Goal: Task Accomplishment & Management: Manage account settings

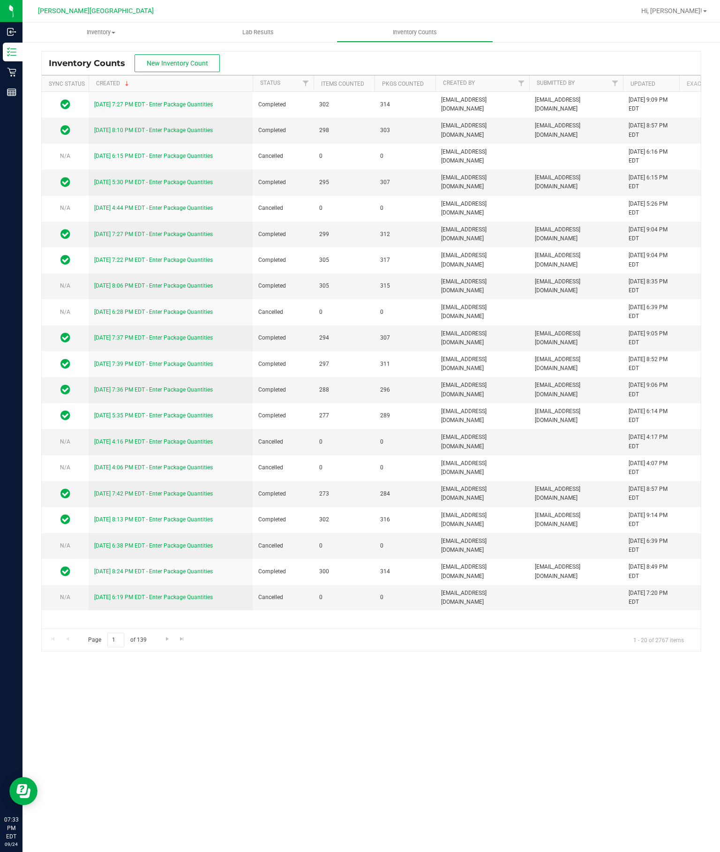
scroll to position [3, 0]
click at [189, 54] on button "New Inventory Count" at bounding box center [176, 63] width 85 height 18
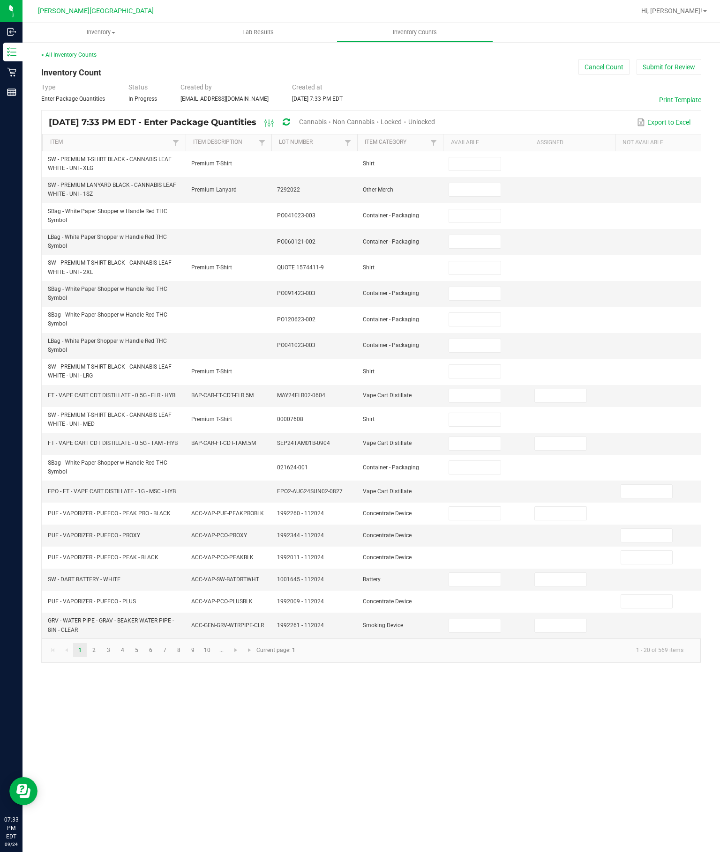
click at [435, 126] on span "Unlocked" at bounding box center [421, 121] width 27 height 7
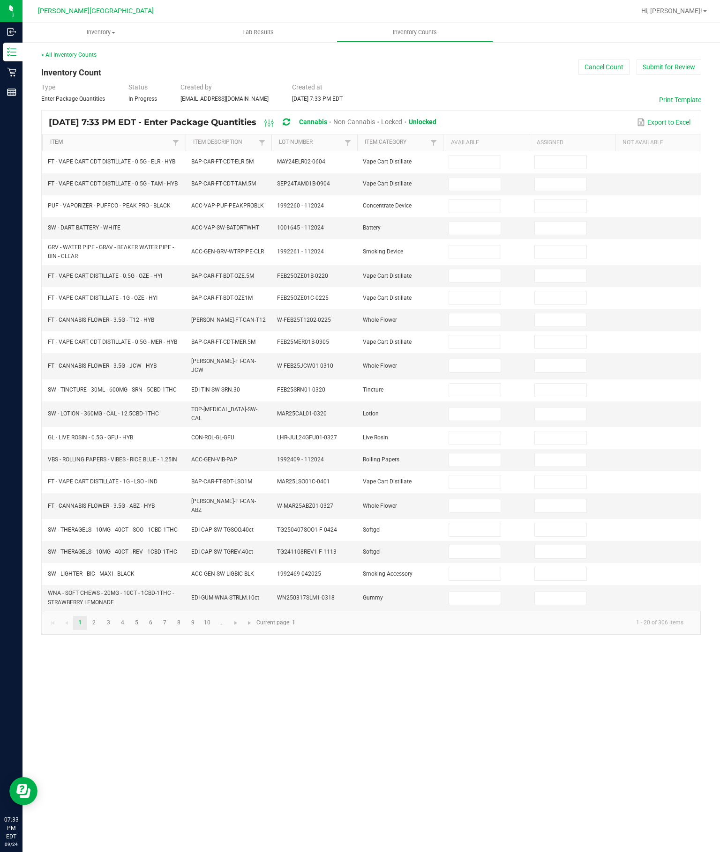
click at [155, 146] on link "Item" at bounding box center [110, 142] width 120 height 7
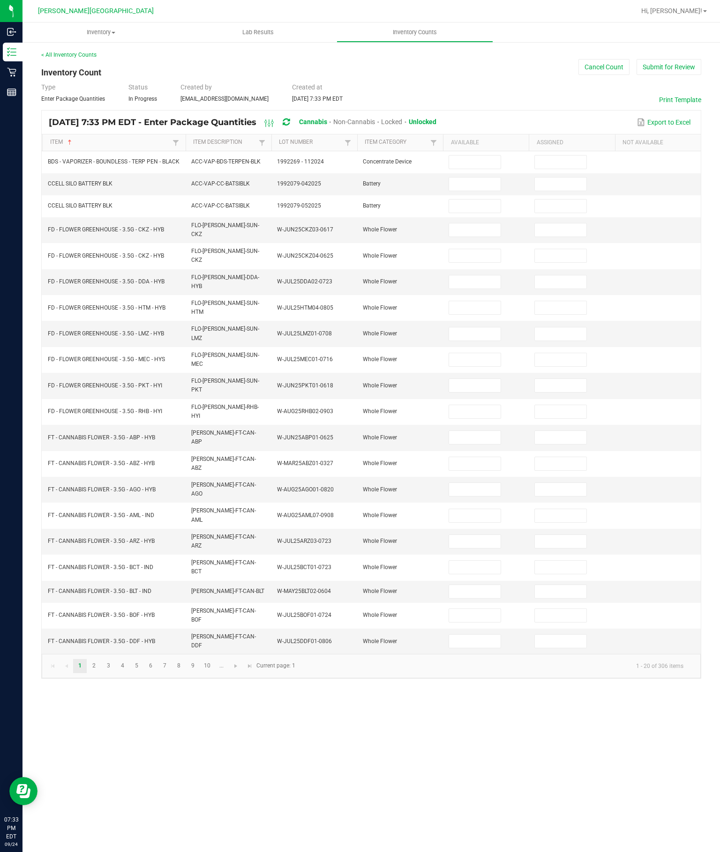
click at [471, 237] on input at bounding box center [474, 230] width 51 height 13
click at [475, 262] on input at bounding box center [474, 255] width 51 height 13
type input "0"
click at [467, 237] on input at bounding box center [474, 230] width 51 height 13
type input "20"
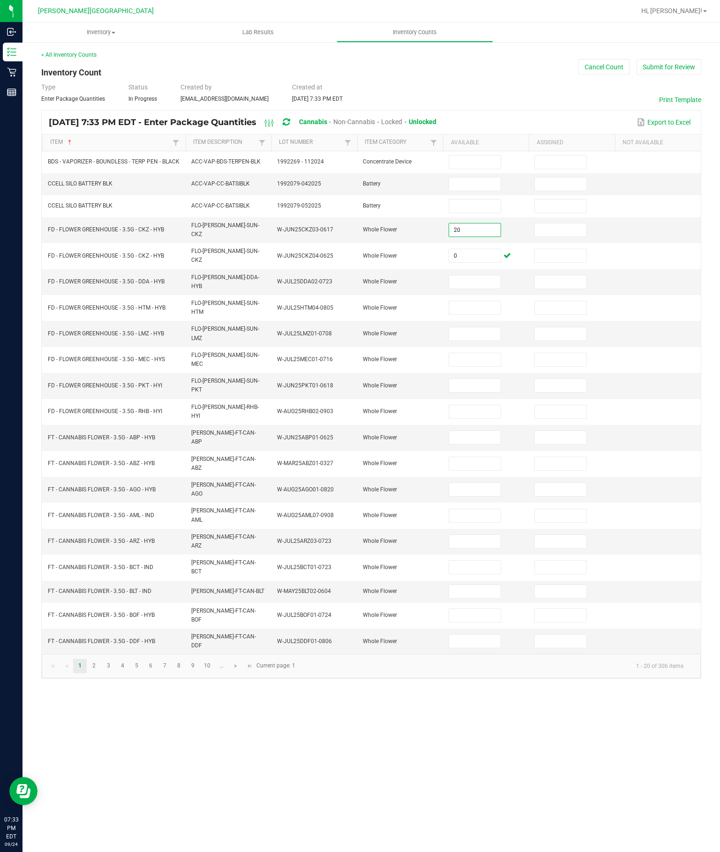
click at [505, 295] on td at bounding box center [486, 282] width 86 height 26
click at [463, 289] on input at bounding box center [474, 282] width 51 height 13
type input "6"
click at [495, 314] on input at bounding box center [474, 307] width 51 height 13
type input "8"
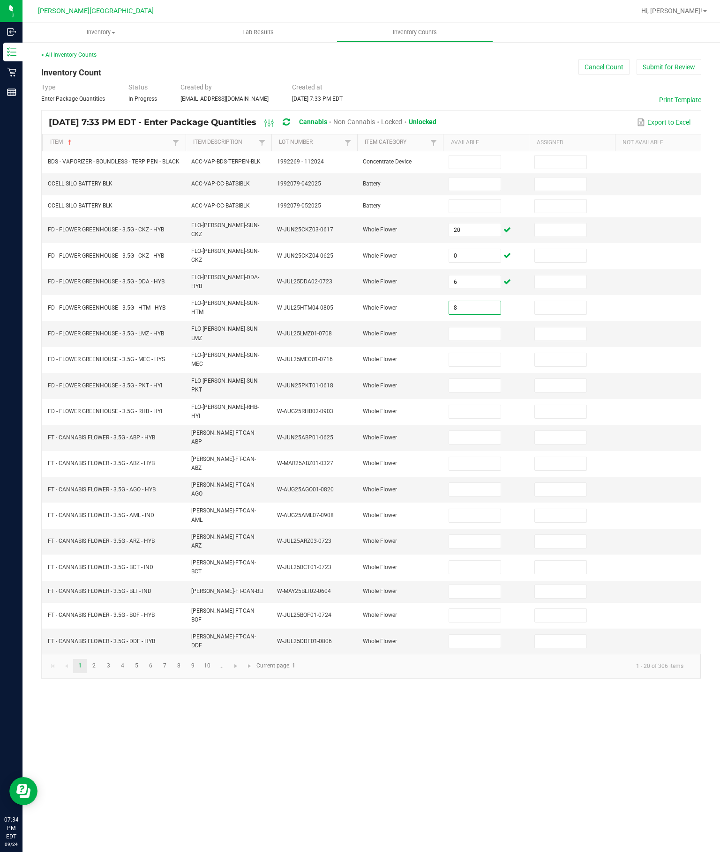
click at [486, 341] on input at bounding box center [474, 334] width 51 height 13
click at [454, 341] on input "5" at bounding box center [474, 334] width 51 height 13
type input "5"
click at [486, 366] on input at bounding box center [474, 359] width 51 height 13
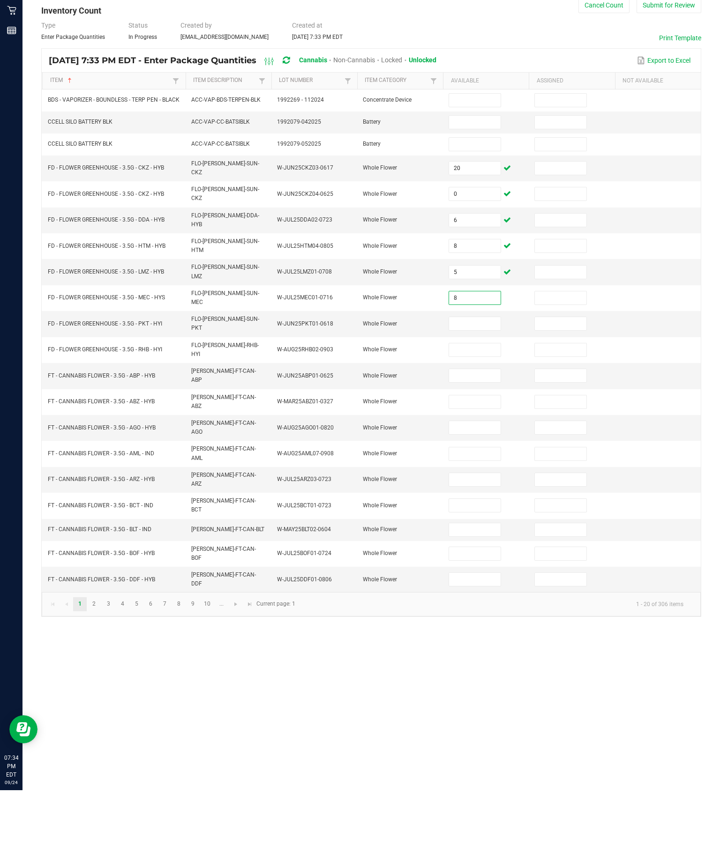
type input "8"
click at [480, 379] on input at bounding box center [474, 385] width 51 height 13
type input "3"
click at [475, 405] on input at bounding box center [474, 411] width 51 height 13
type input "13"
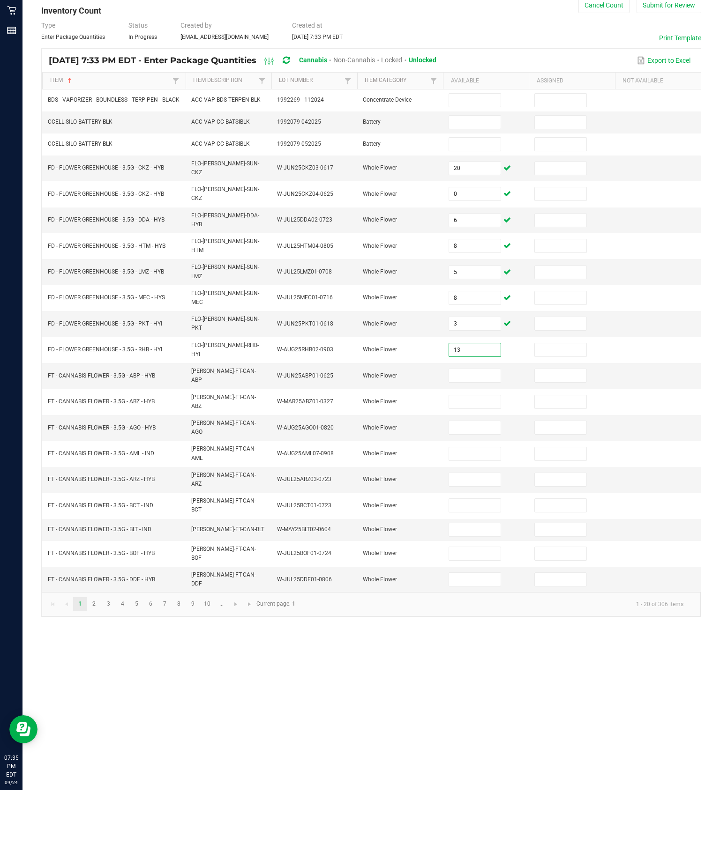
click at [480, 431] on input at bounding box center [474, 437] width 51 height 13
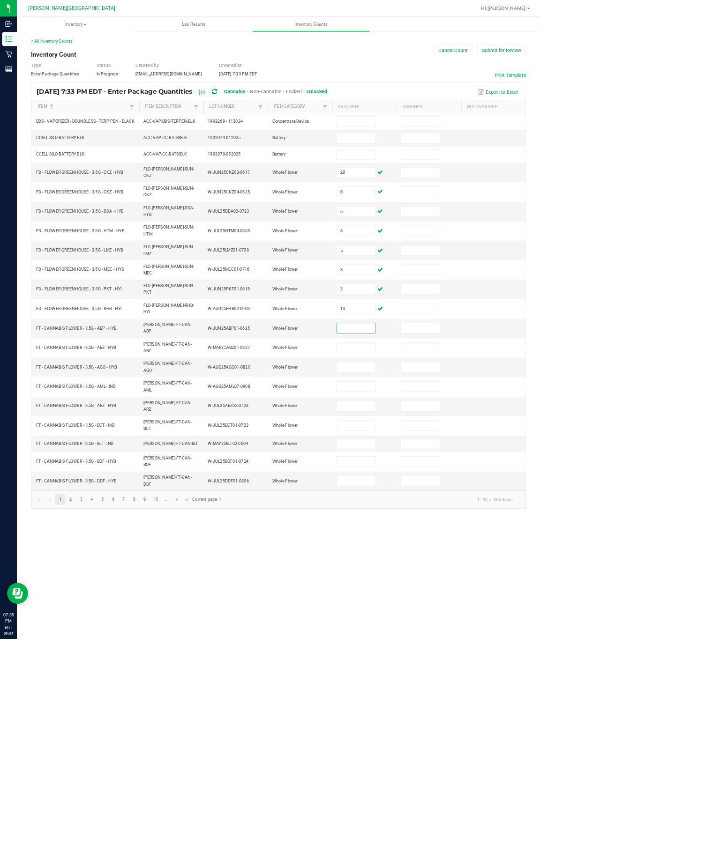
scroll to position [3, 0]
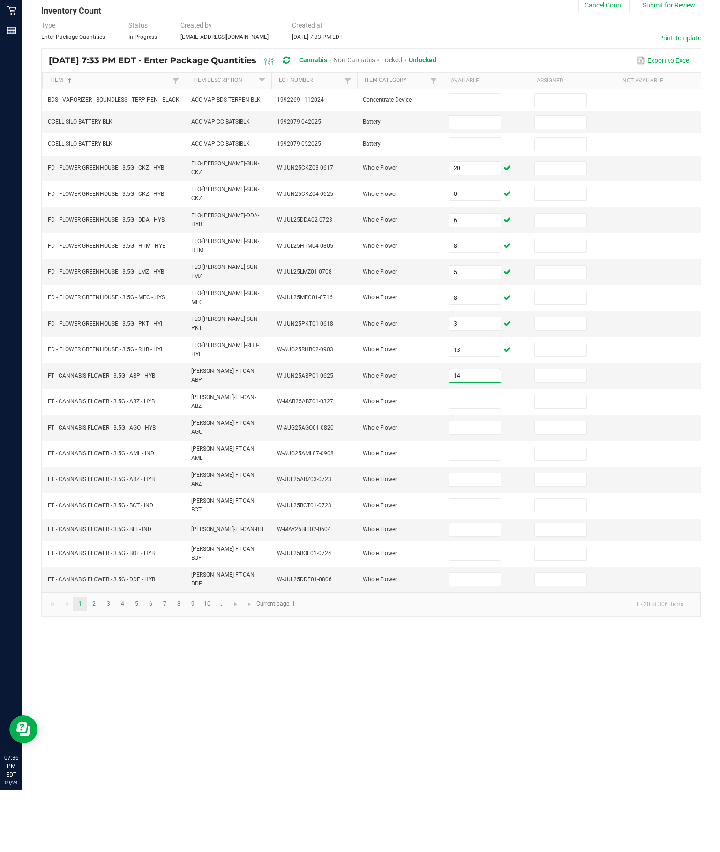
type input "14"
click at [481, 457] on input at bounding box center [474, 463] width 51 height 13
click at [468, 457] on input "6" at bounding box center [474, 463] width 51 height 13
click at [466, 457] on input "6" at bounding box center [474, 463] width 51 height 13
type input "6"
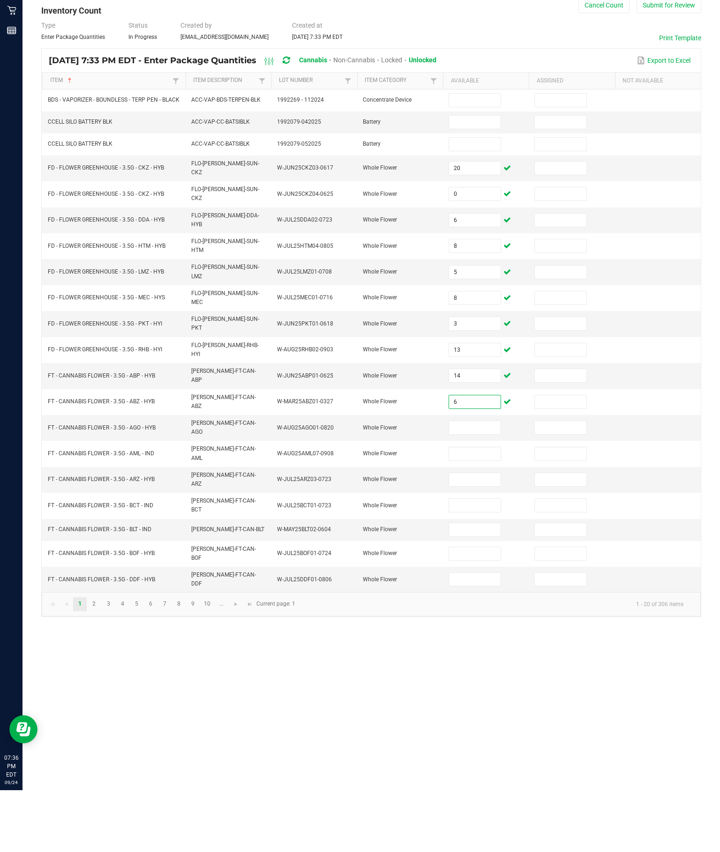
click at [486, 483] on input at bounding box center [474, 489] width 51 height 13
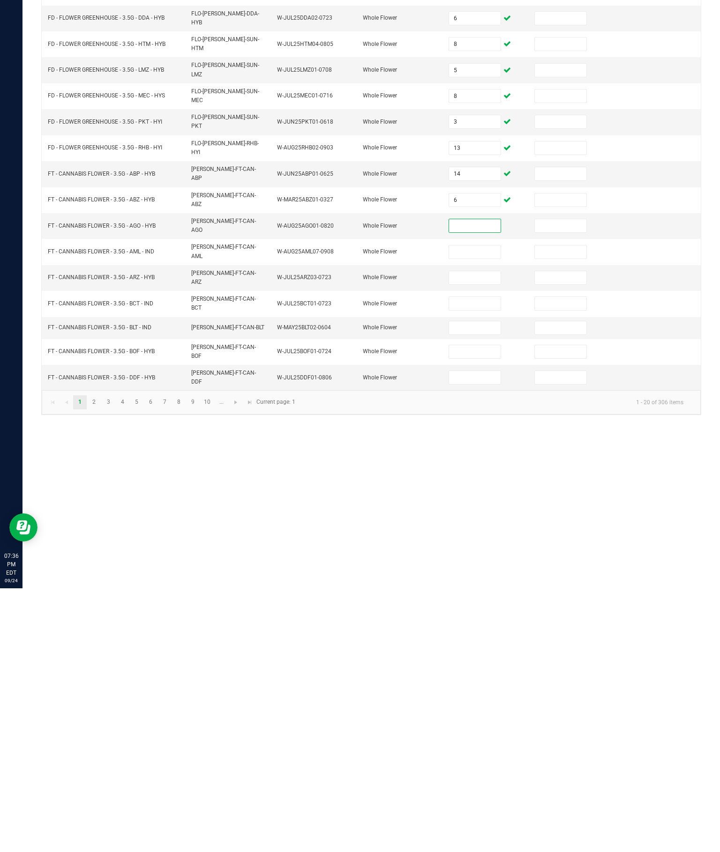
click at [494, 509] on input at bounding box center [474, 515] width 51 height 13
type input "18"
click at [469, 535] on input at bounding box center [474, 541] width 51 height 13
type input "11"
click at [478, 561] on input at bounding box center [474, 567] width 51 height 13
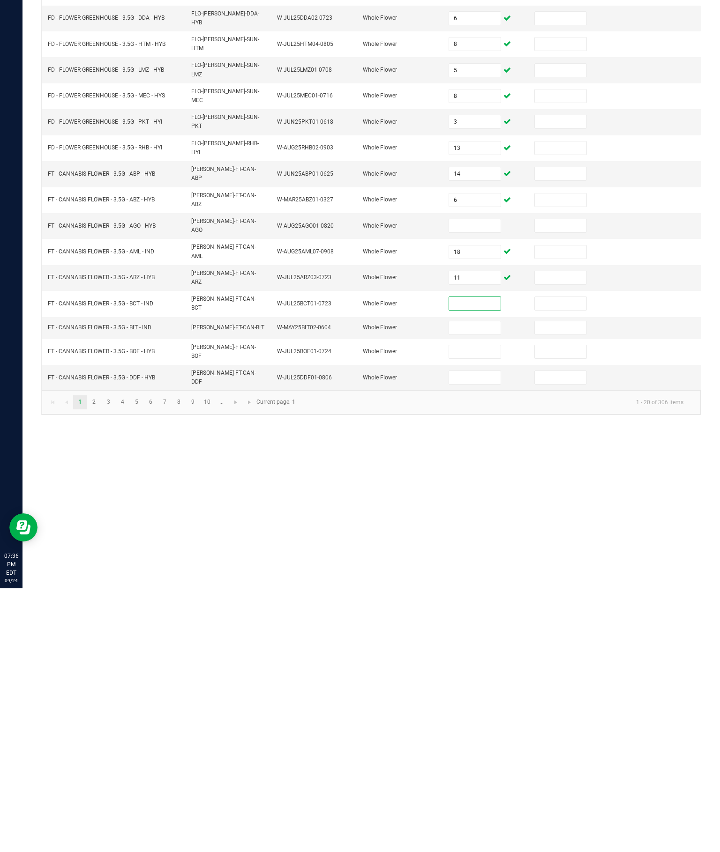
click at [463, 535] on input "11" at bounding box center [474, 541] width 51 height 13
click at [455, 561] on input at bounding box center [474, 567] width 51 height 13
type input "11"
click at [484, 585] on input at bounding box center [474, 591] width 51 height 13
type input "16"
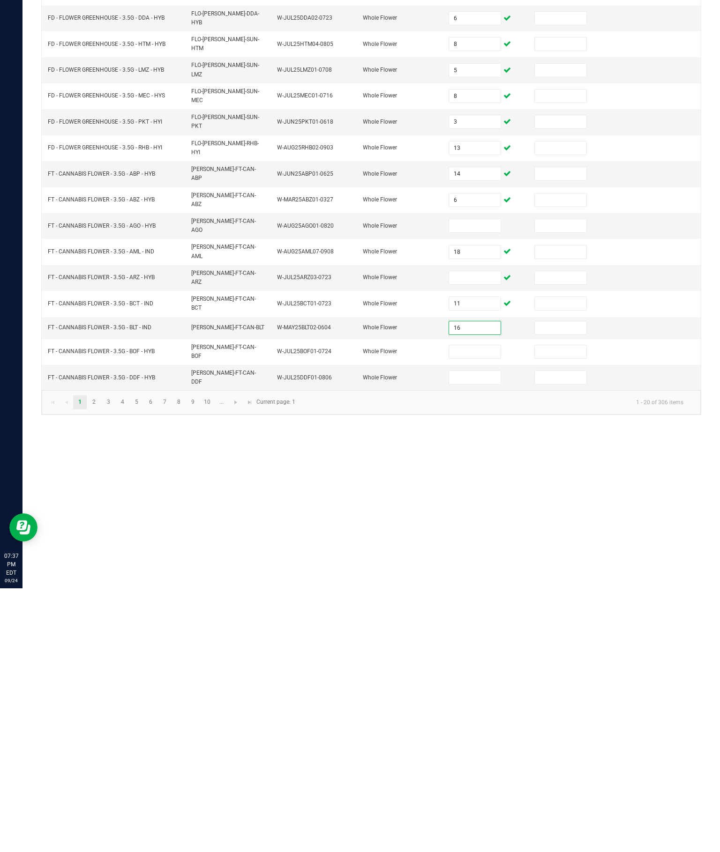
click at [460, 603] on td at bounding box center [486, 616] width 86 height 26
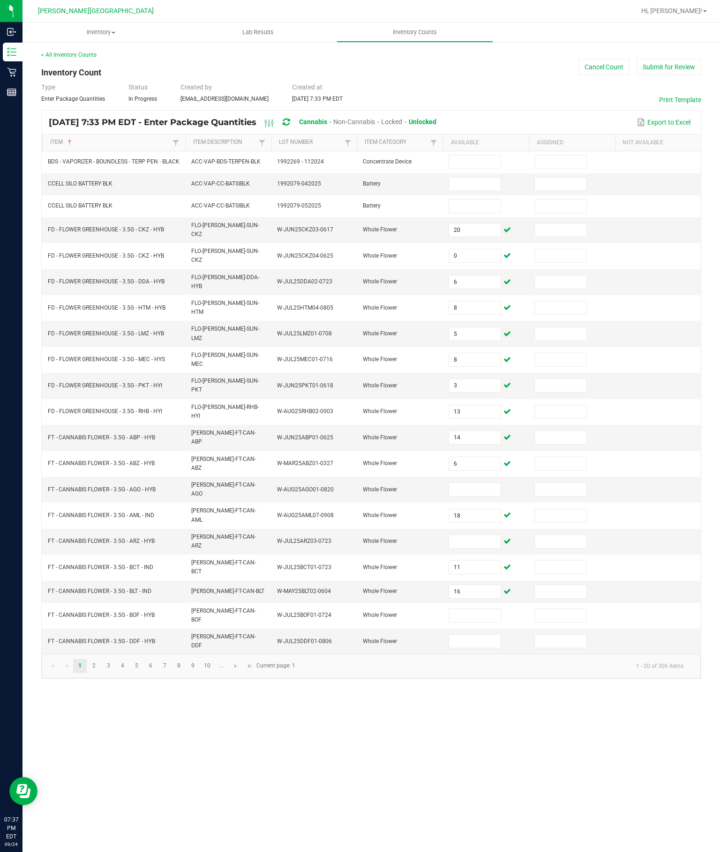
click at [480, 639] on input at bounding box center [474, 641] width 51 height 13
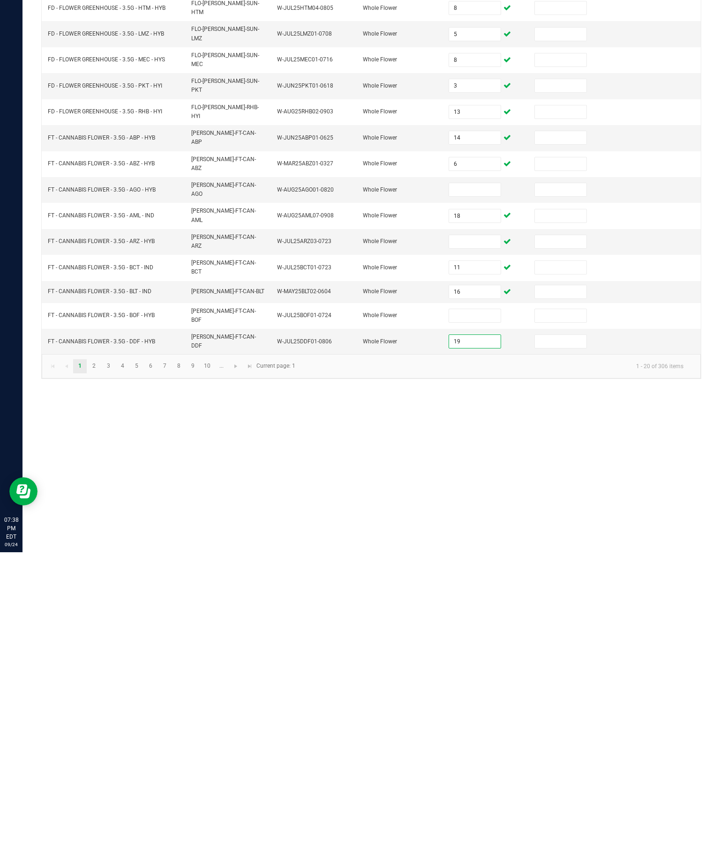
type input "19"
click at [464, 609] on input at bounding box center [474, 615] width 51 height 13
click at [488, 483] on input at bounding box center [474, 489] width 51 height 13
type input "16"
click at [463, 535] on input at bounding box center [474, 541] width 51 height 13
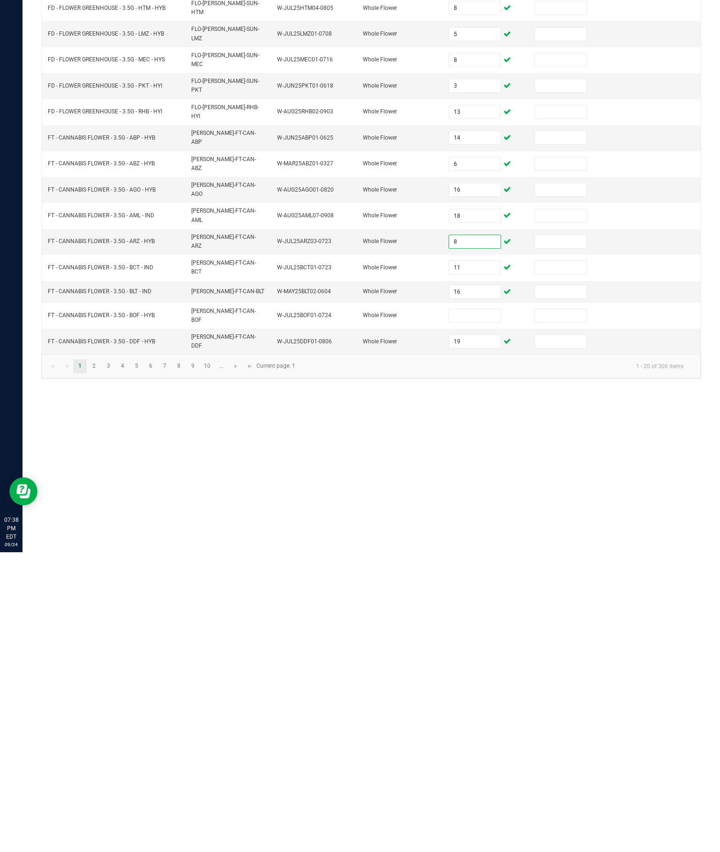
type input "8"
click at [482, 609] on input at bounding box center [474, 615] width 51 height 13
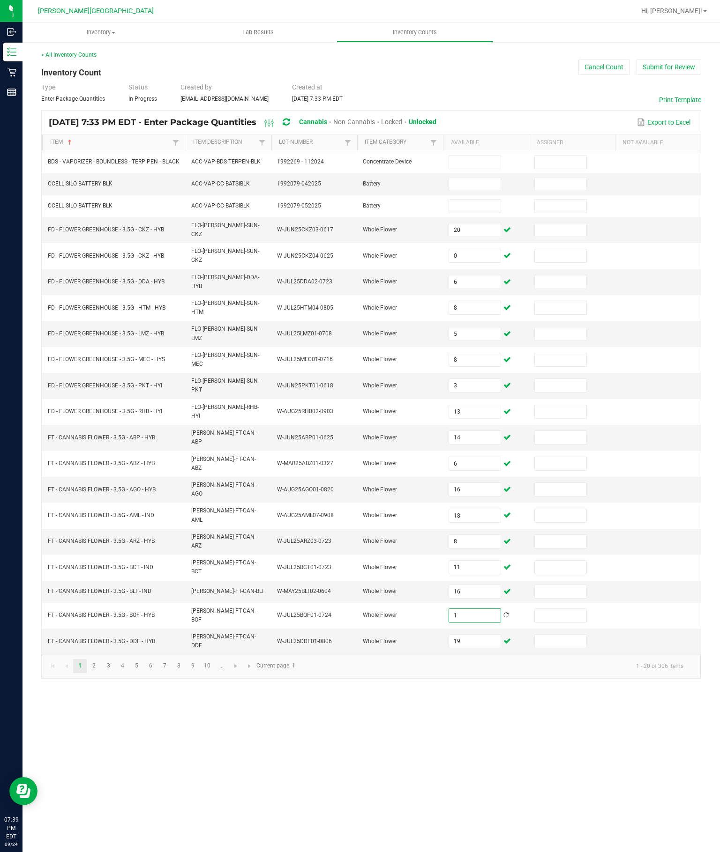
scroll to position [0, 0]
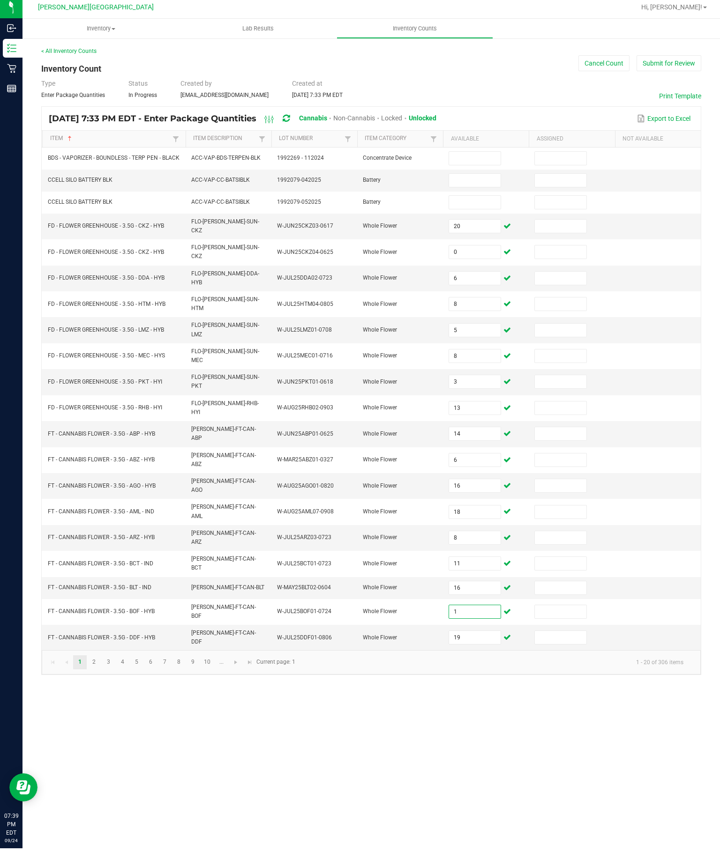
type input "1"
click at [475, 169] on input at bounding box center [474, 162] width 51 height 13
type input "0"
click at [487, 191] on input at bounding box center [474, 184] width 51 height 13
type input "0"
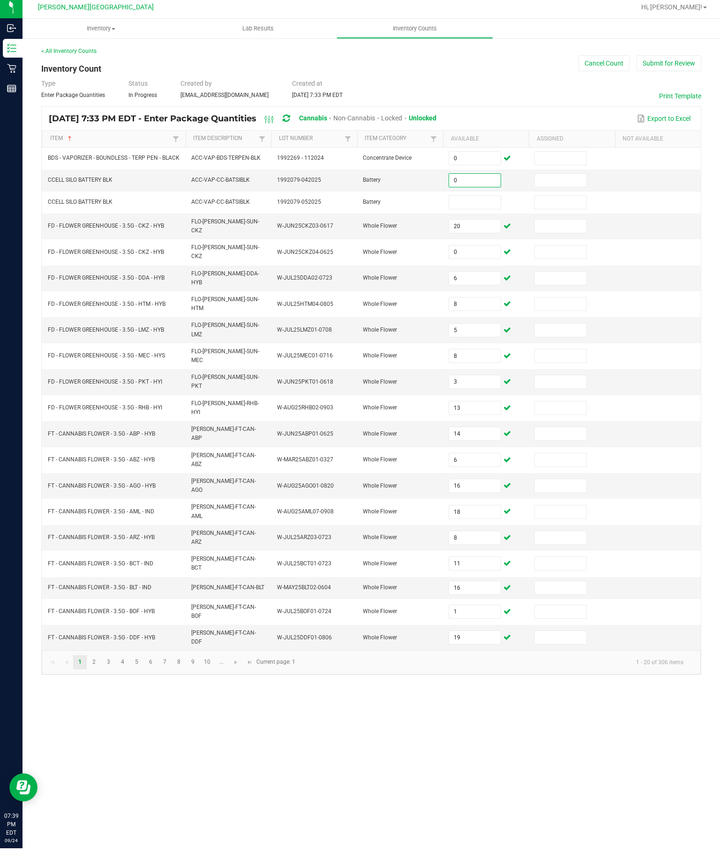
click at [468, 213] on input at bounding box center [474, 206] width 51 height 13
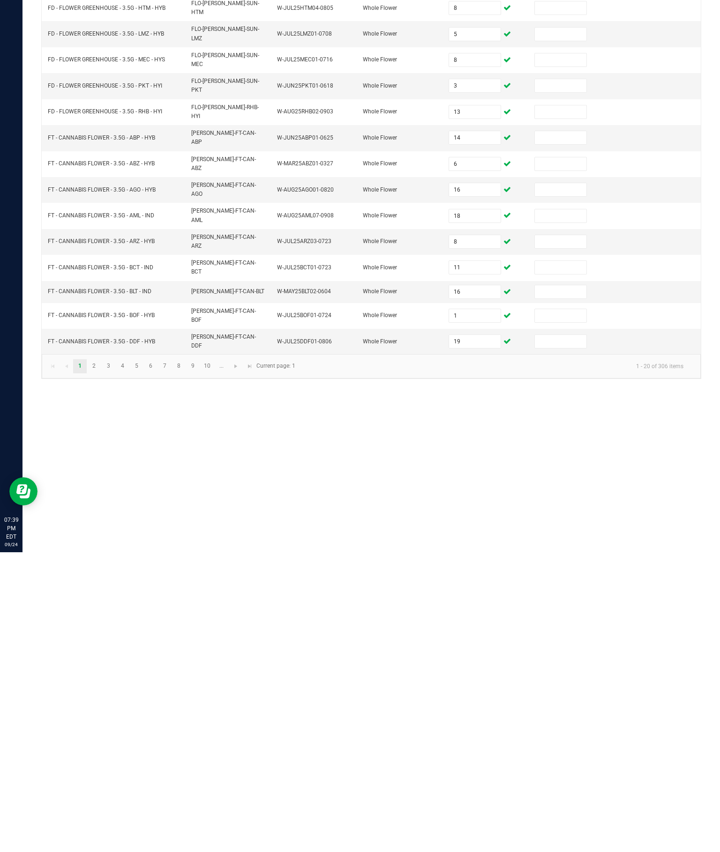
type input "0"
click at [101, 659] on link "2" at bounding box center [94, 666] width 14 height 14
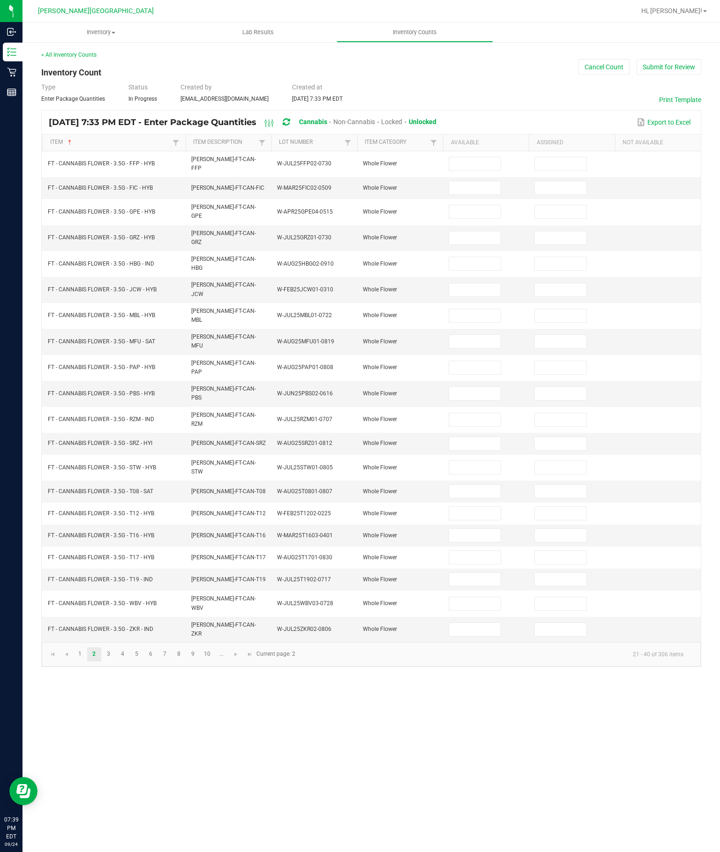
click at [475, 151] on td at bounding box center [486, 164] width 86 height 26
click at [474, 157] on input at bounding box center [474, 163] width 51 height 13
type input "1"
click at [493, 181] on input at bounding box center [474, 187] width 51 height 13
type input "9"
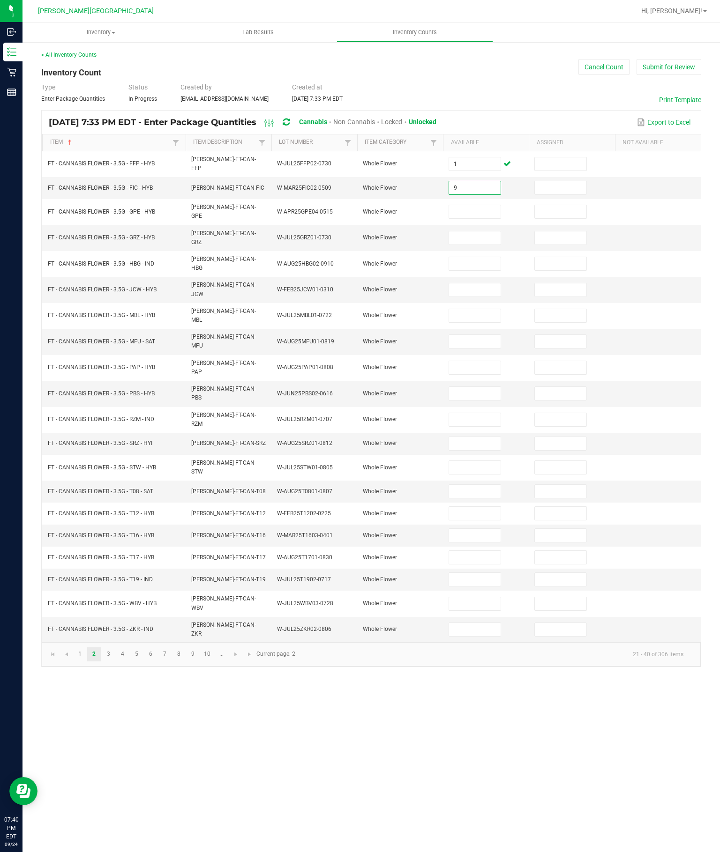
click at [478, 205] on input at bounding box center [474, 211] width 51 height 13
type input "13"
click at [470, 232] on input at bounding box center [474, 238] width 51 height 13
click at [471, 257] on input at bounding box center [474, 263] width 51 height 13
type input "17"
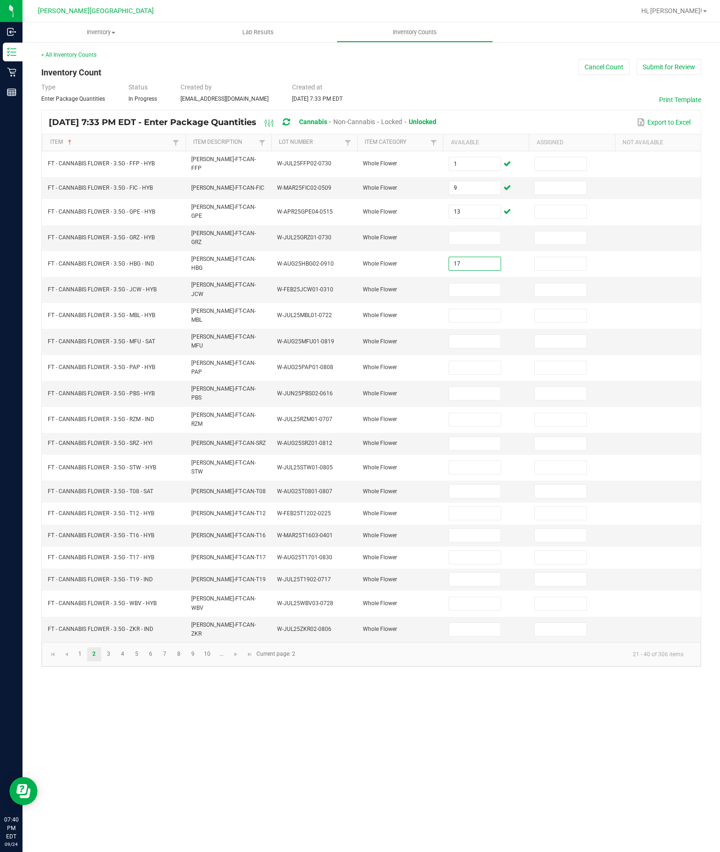
click at [471, 232] on input at bounding box center [474, 238] width 51 height 13
type input "20"
click at [460, 284] on input at bounding box center [474, 290] width 51 height 13
type input "18"
click at [480, 309] on input at bounding box center [474, 315] width 51 height 13
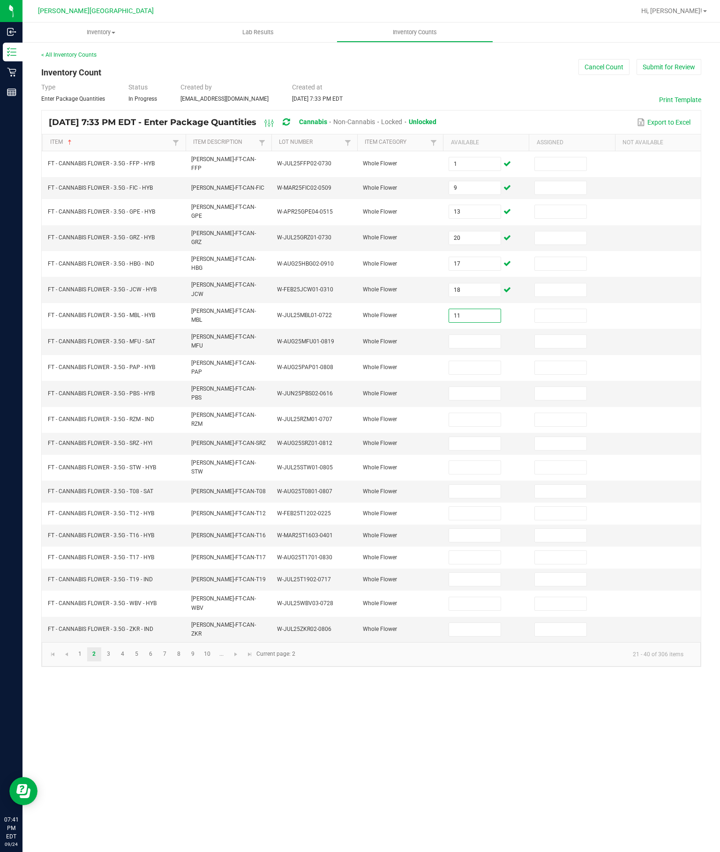
type input "11"
click at [488, 335] on input at bounding box center [474, 341] width 51 height 13
type input "3"
click at [496, 361] on input at bounding box center [474, 367] width 51 height 13
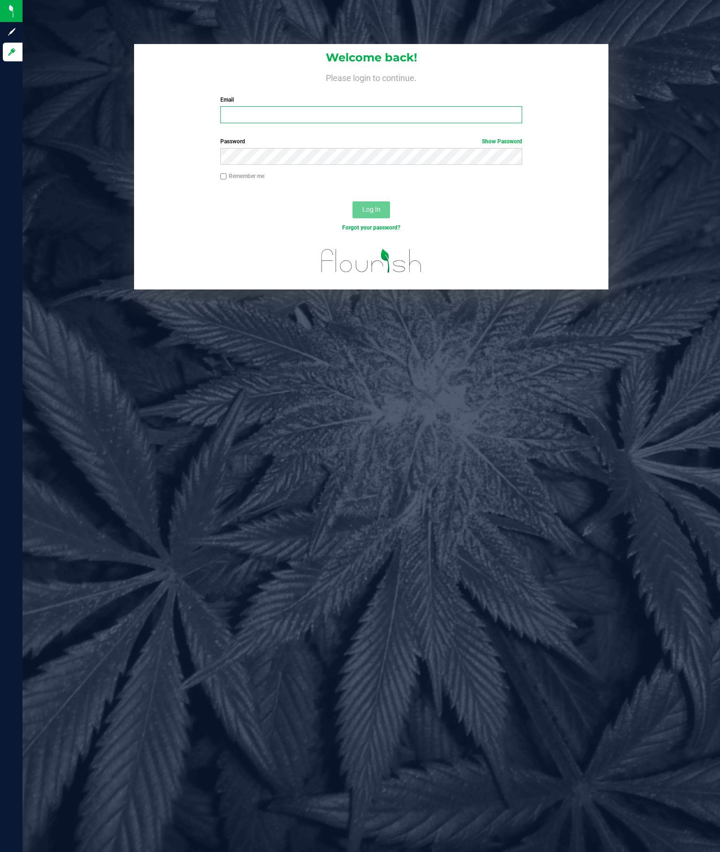
click at [431, 106] on input "Email" at bounding box center [371, 114] width 302 height 17
type input "[EMAIL_ADDRESS][DOMAIN_NAME]"
click at [378, 206] on span "Log In" at bounding box center [371, 209] width 18 height 7
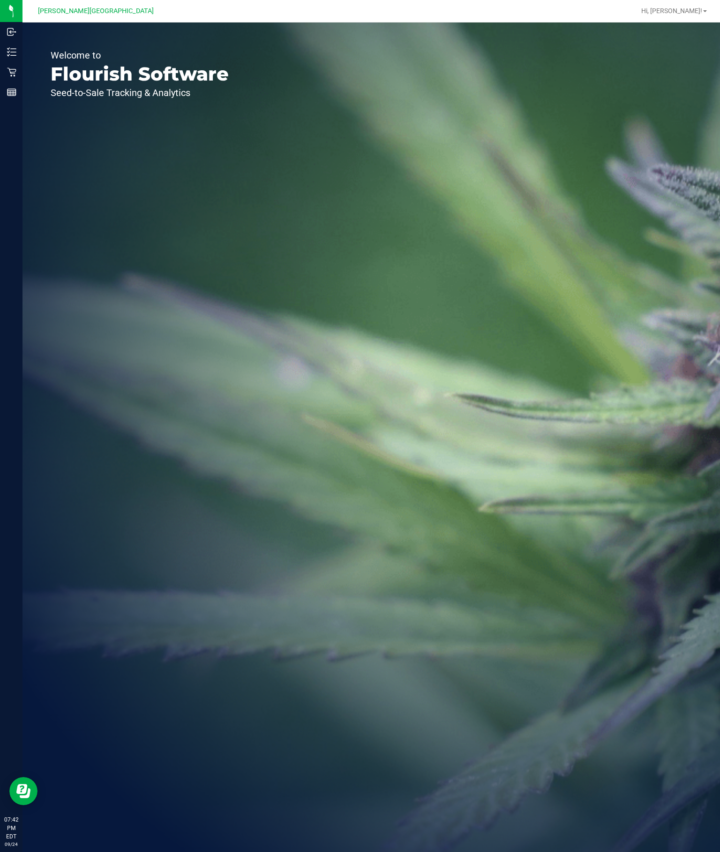
scroll to position [14, 0]
click at [12, 49] on line at bounding box center [13, 49] width 5 height 0
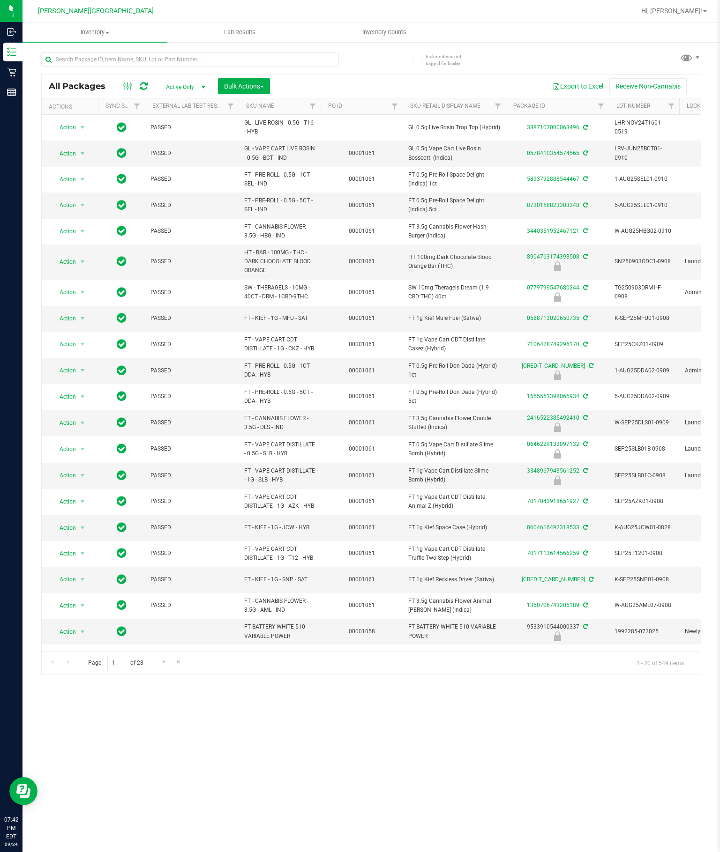
type input "[DATE]"
click at [387, 38] on uib-tab-heading "Inventory Counts" at bounding box center [384, 32] width 144 height 19
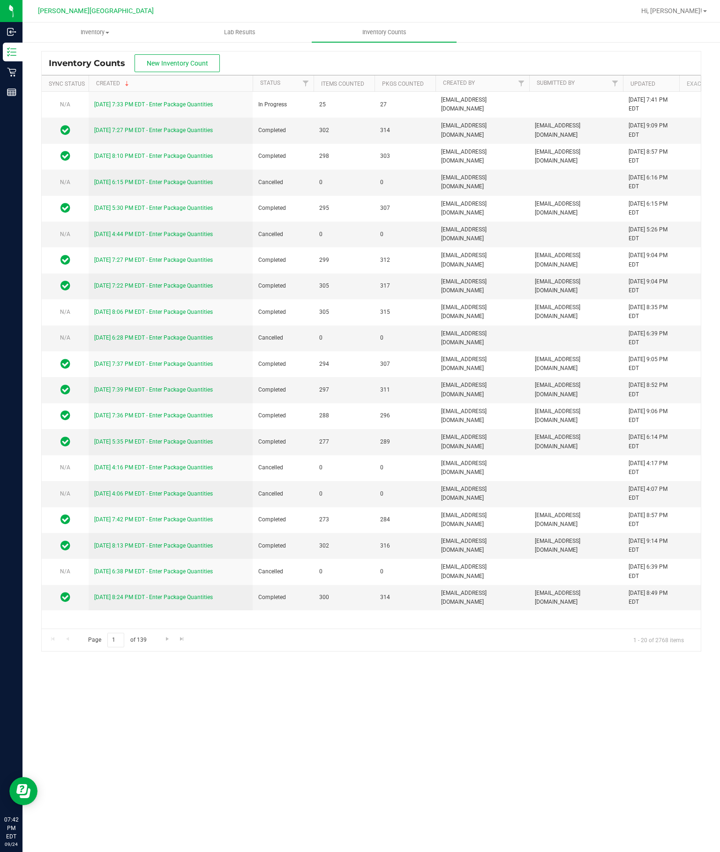
click at [162, 103] on link "[DATE] 7:33 PM EDT - Enter Package Quantities" at bounding box center [153, 104] width 119 height 7
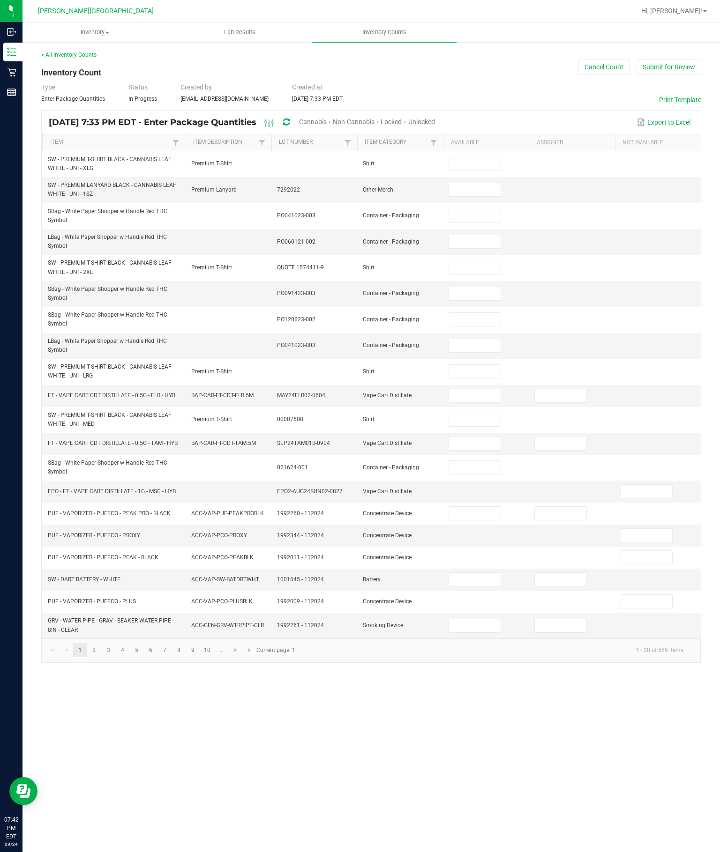
click at [435, 120] on span "Unlocked" at bounding box center [421, 121] width 27 height 7
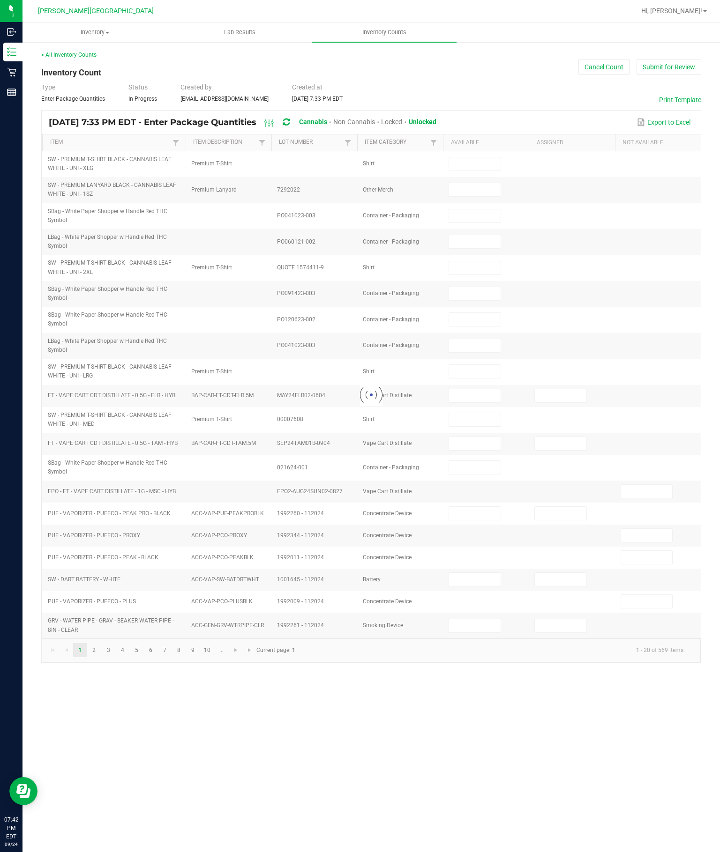
type input "18"
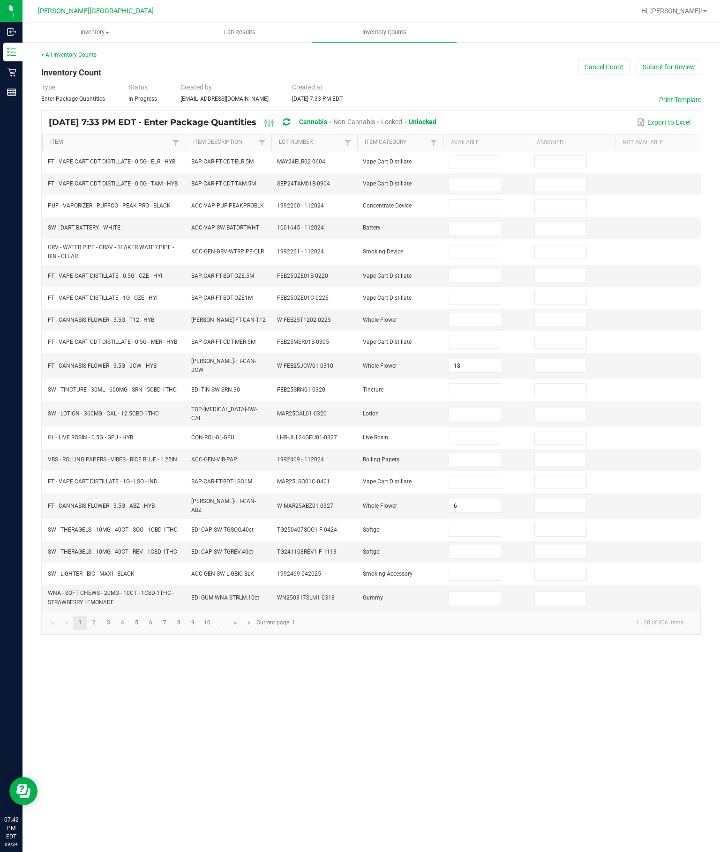
click at [160, 141] on link "Item" at bounding box center [110, 142] width 120 height 7
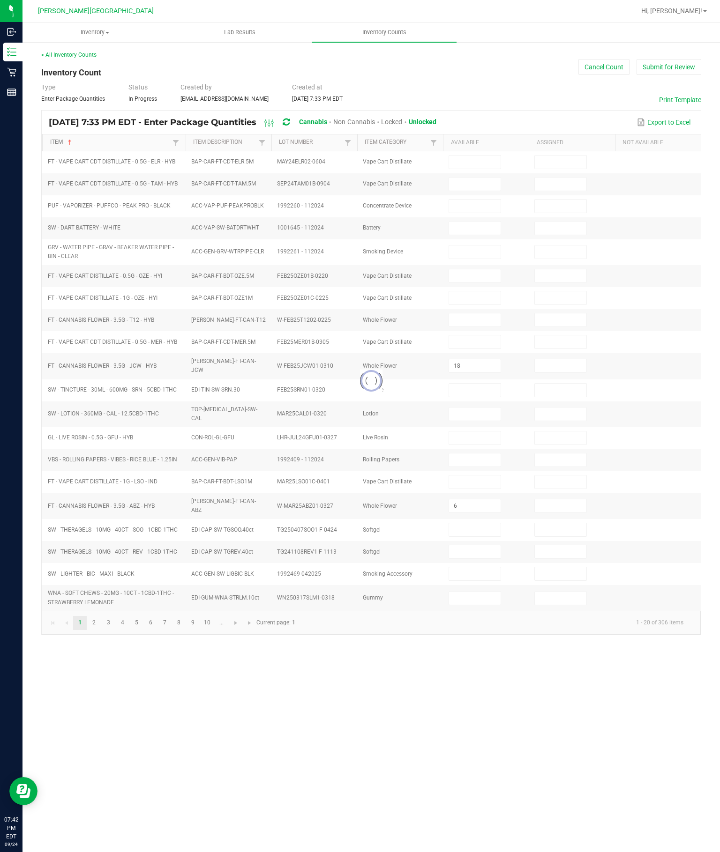
type input "0"
type input "20"
type input "0"
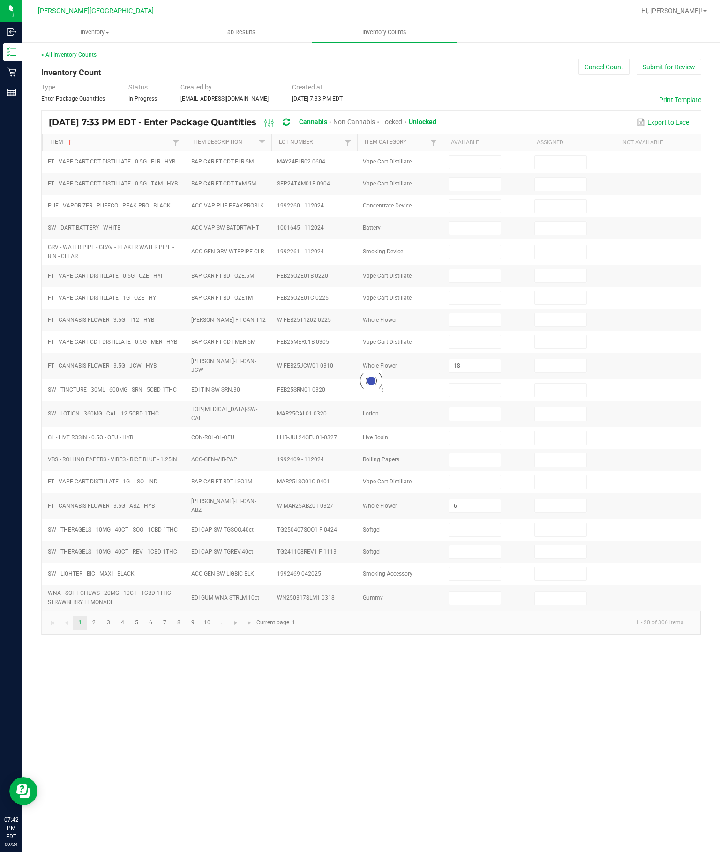
type input "6"
type input "8"
type input "5"
type input "8"
type input "3"
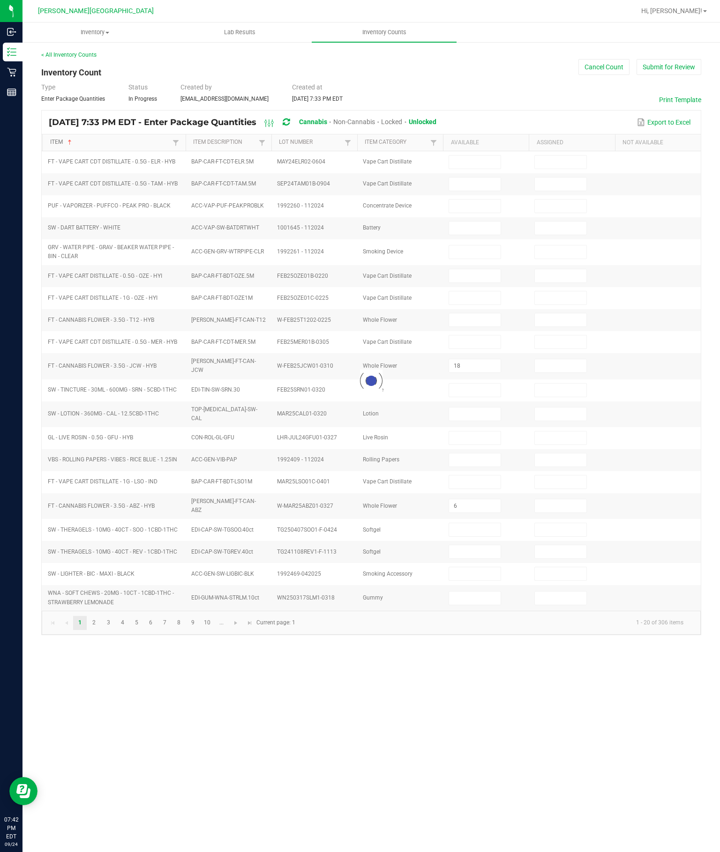
type input "13"
type input "14"
type input "6"
type input "18"
type input "16"
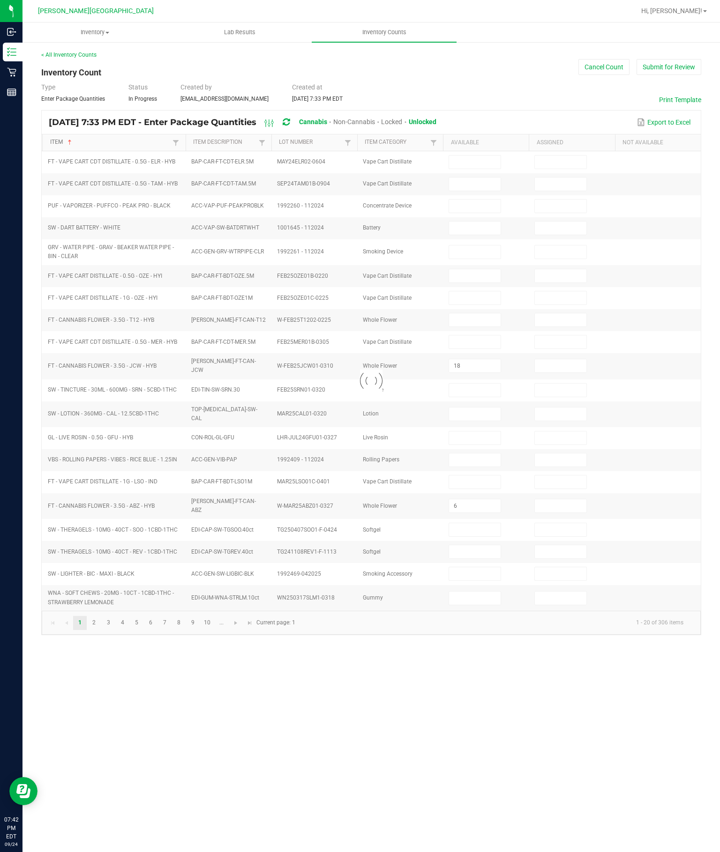
type input "19"
type input "16"
type input "8"
type input "11"
type input "1"
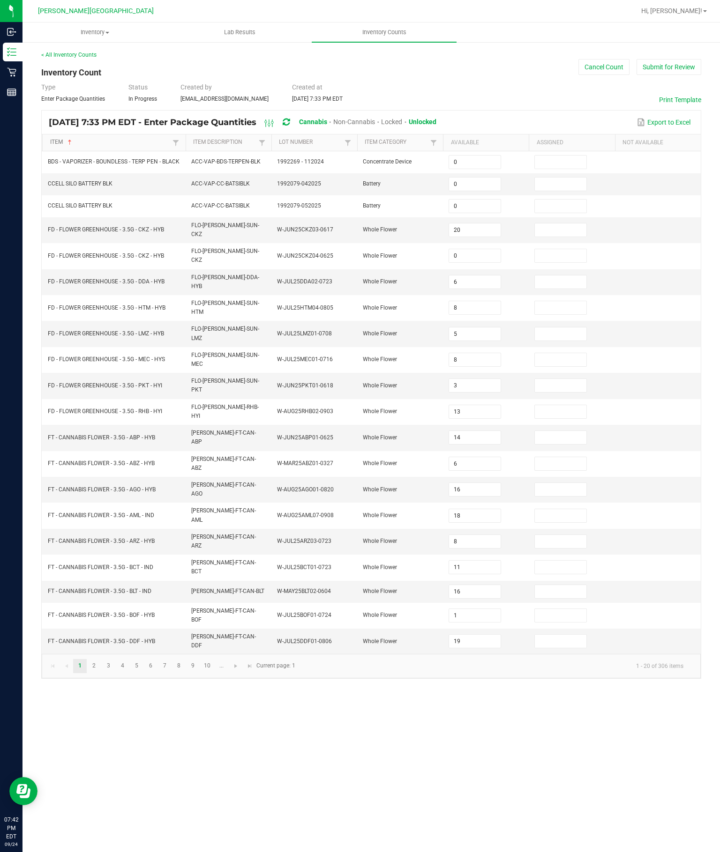
scroll to position [61, 0]
click at [115, 667] on link "3" at bounding box center [109, 666] width 14 height 14
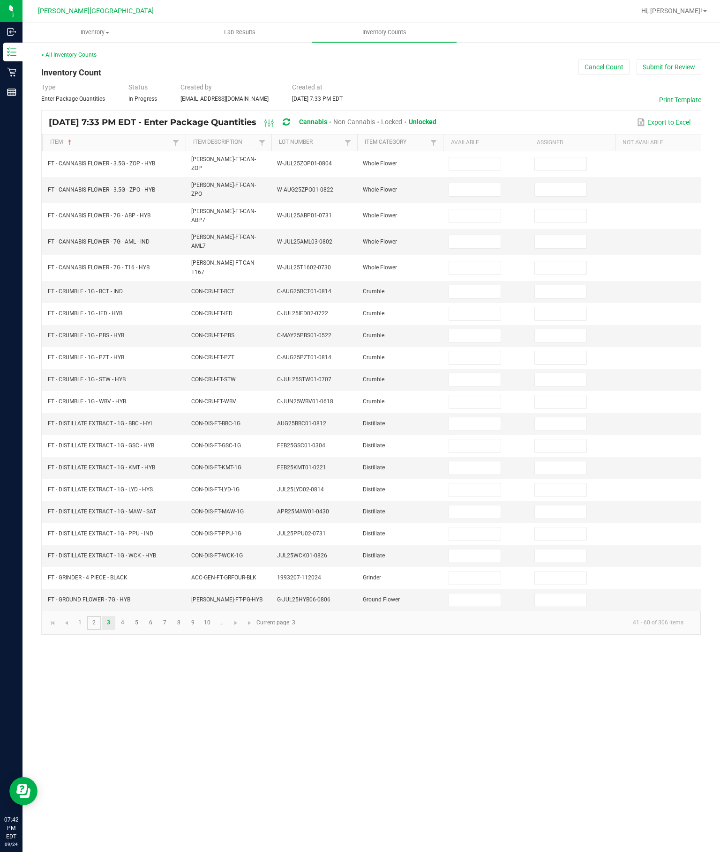
click at [101, 630] on link "2" at bounding box center [94, 623] width 14 height 14
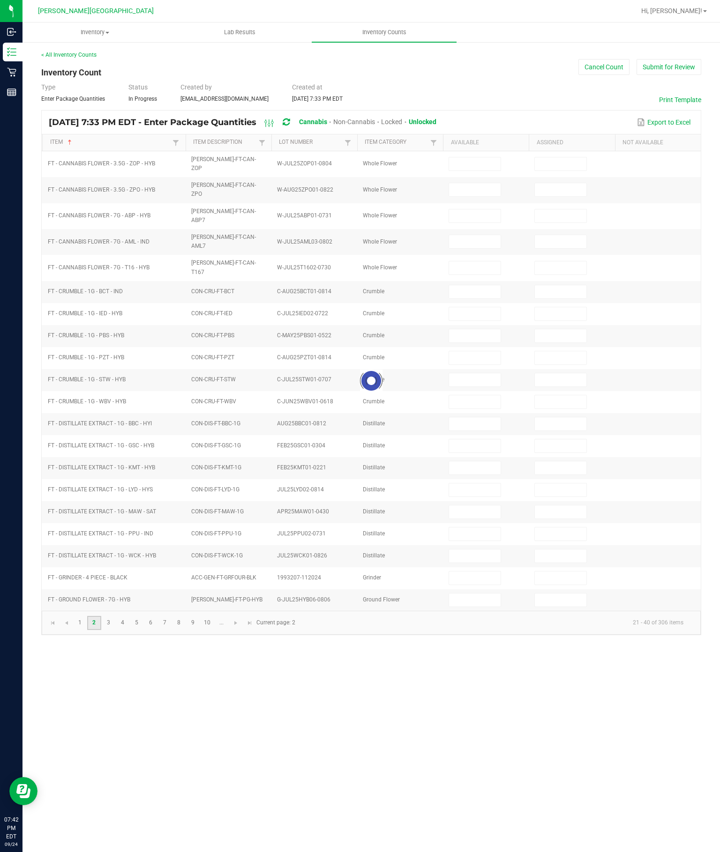
type input "1"
type input "9"
type input "13"
type input "20"
type input "17"
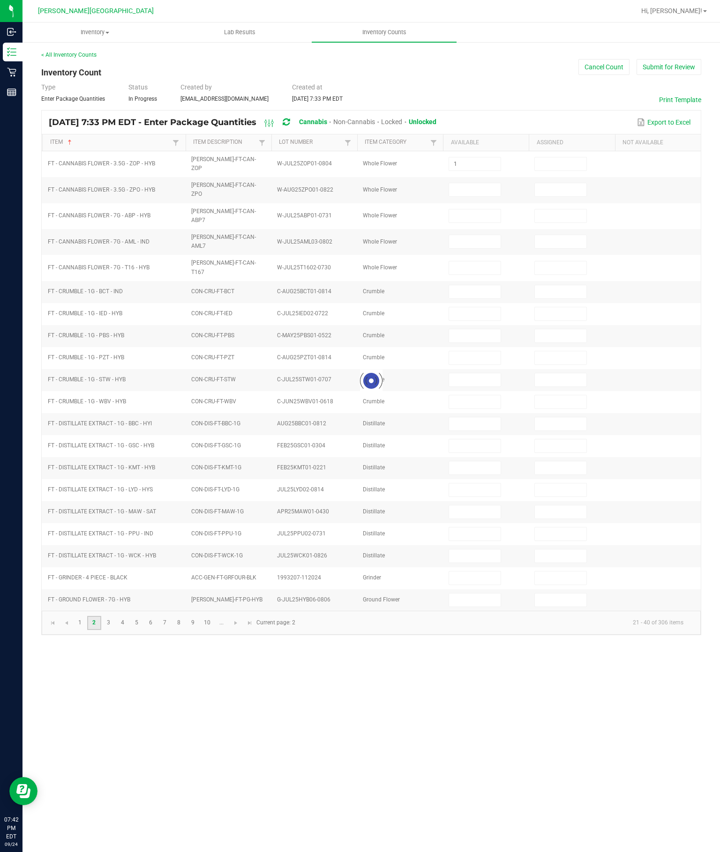
type input "18"
type input "11"
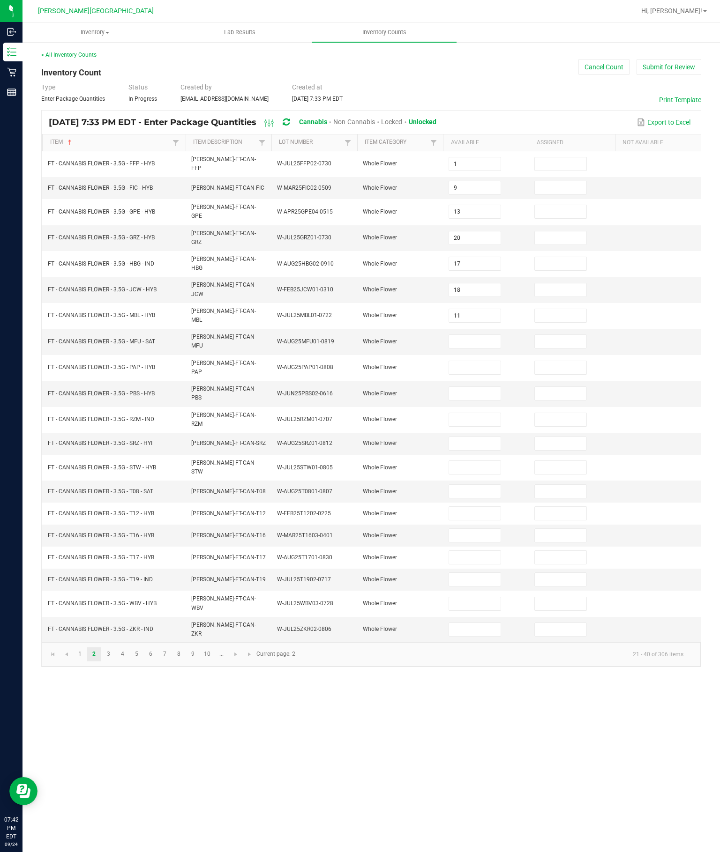
click at [473, 335] on input at bounding box center [474, 341] width 51 height 13
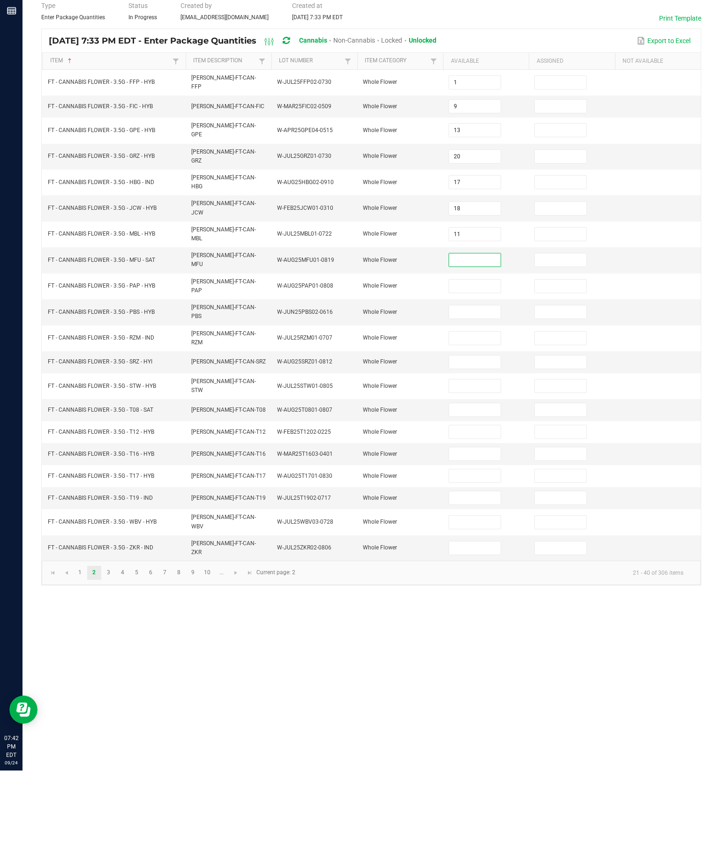
scroll to position [65, 0]
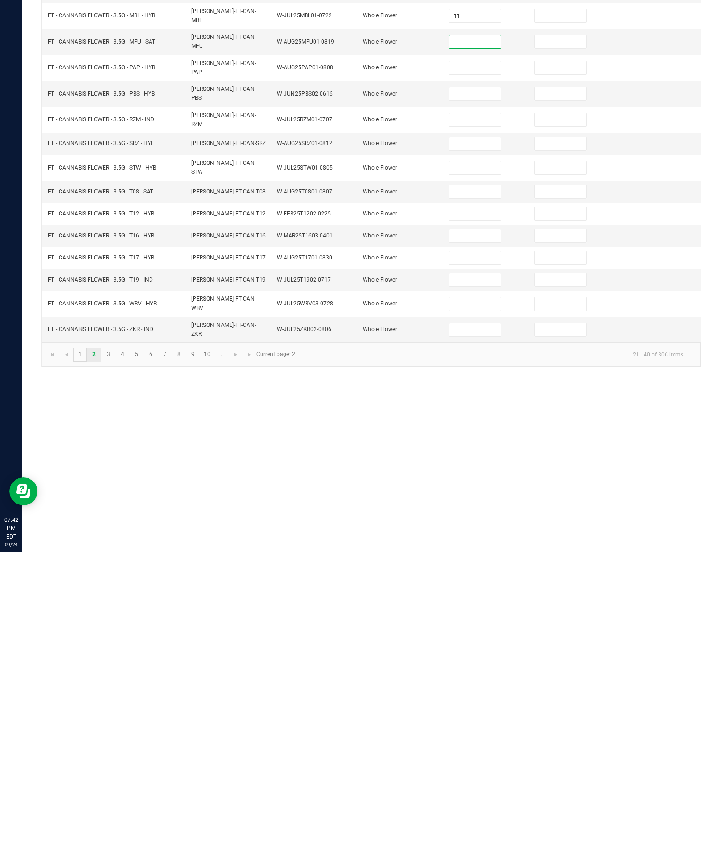
click at [87, 648] on link "1" at bounding box center [80, 655] width 14 height 14
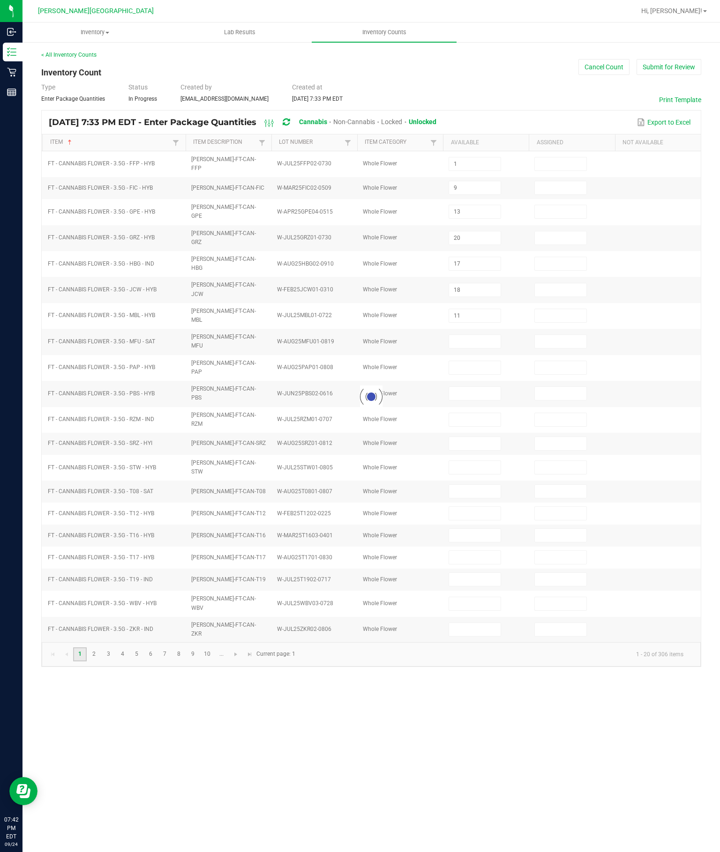
type input "0"
type input "6"
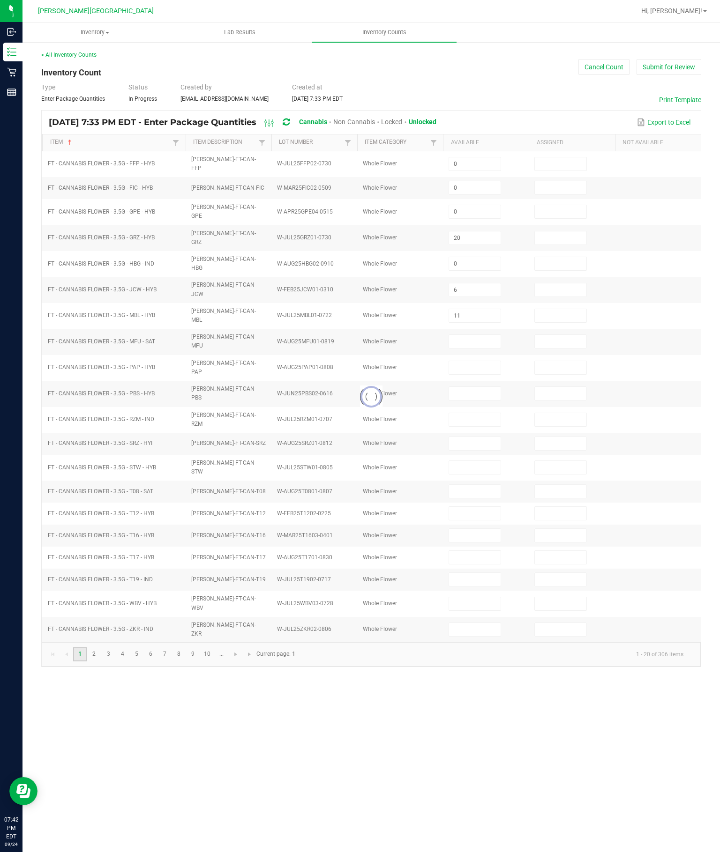
type input "8"
type input "5"
type input "8"
type input "3"
type input "13"
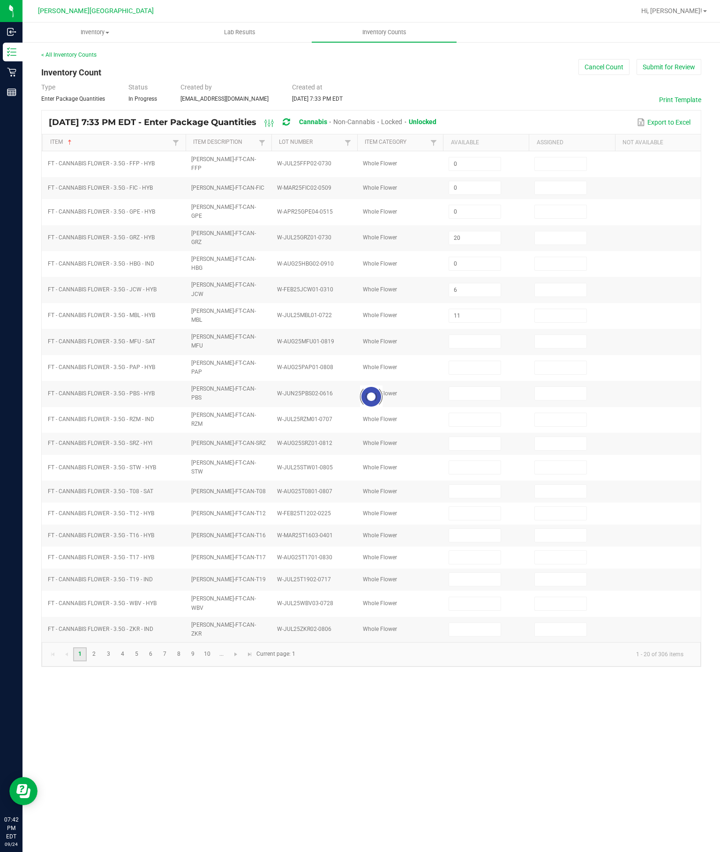
type input "14"
type input "6"
type input "18"
type input "16"
type input "19"
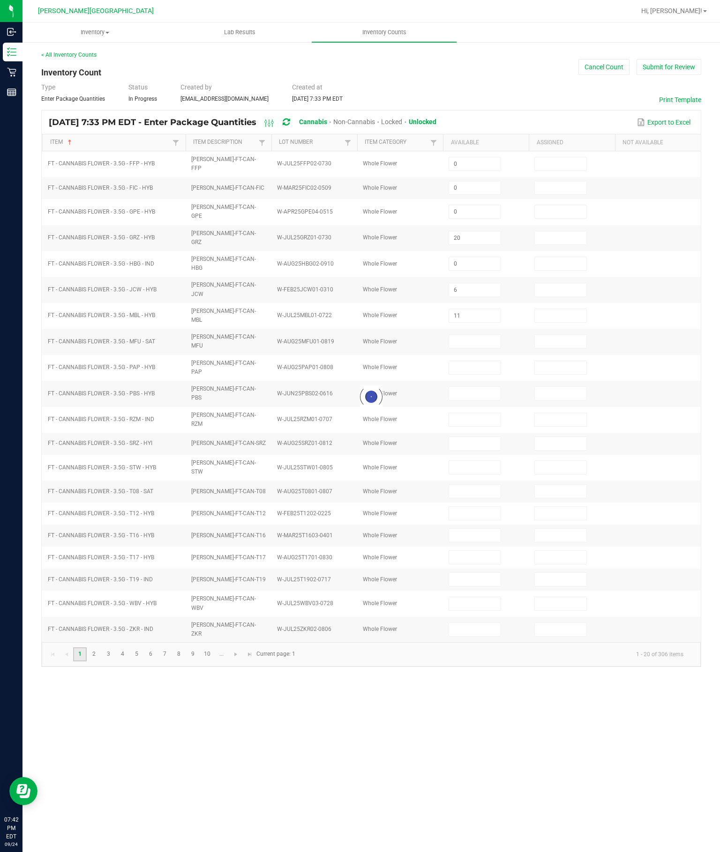
type input "16"
type input "8"
type input "11"
type input "1"
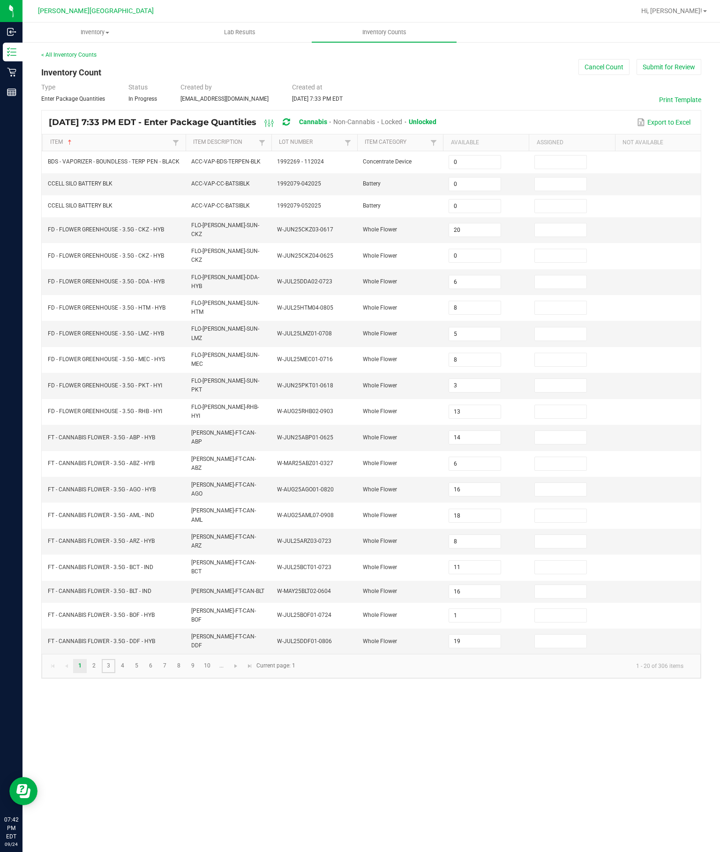
click at [114, 662] on link "3" at bounding box center [109, 666] width 14 height 14
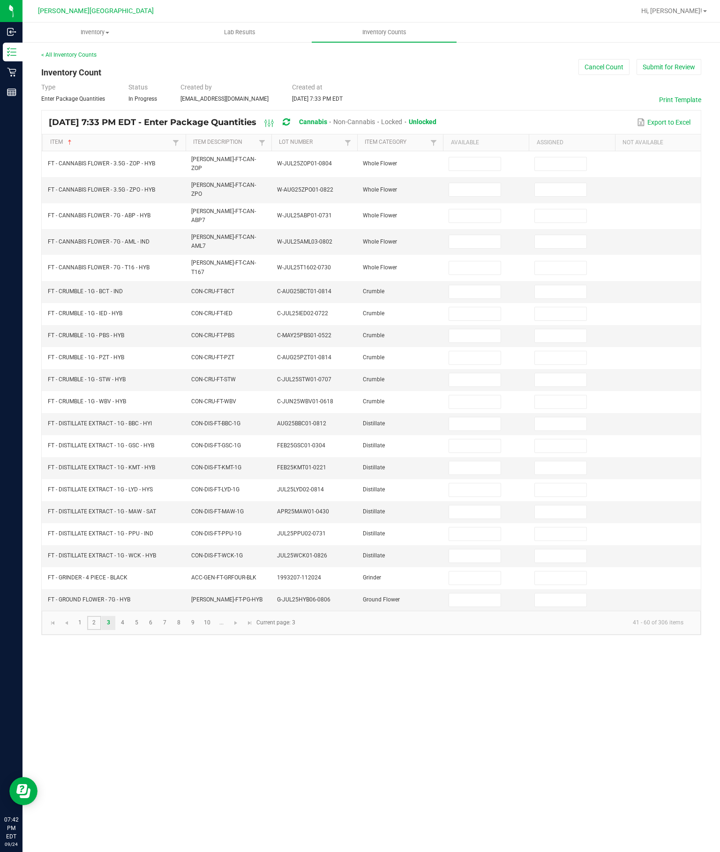
click at [101, 630] on link "2" at bounding box center [94, 623] width 14 height 14
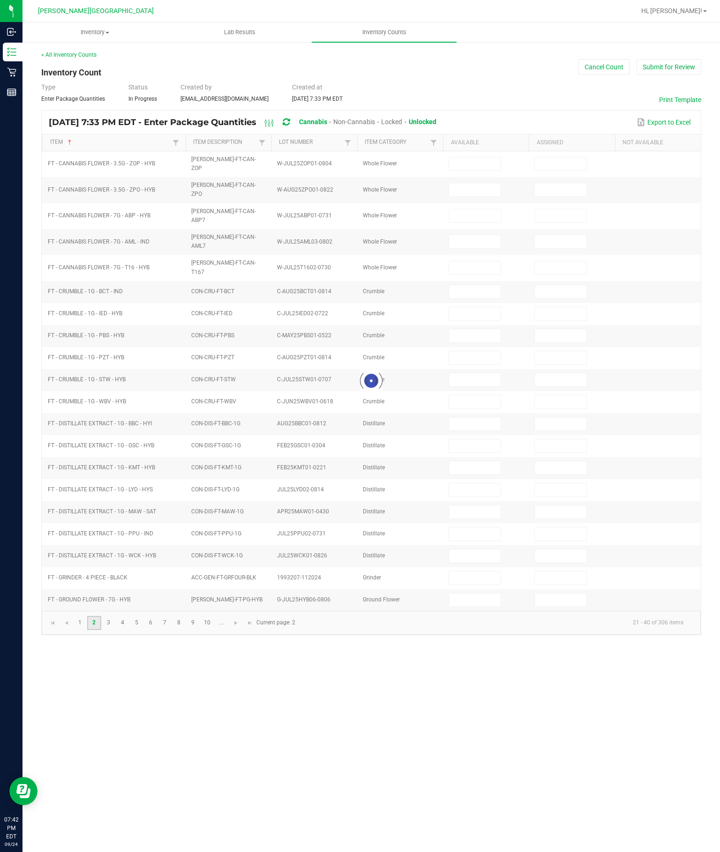
type input "1"
type input "9"
type input "13"
type input "20"
type input "17"
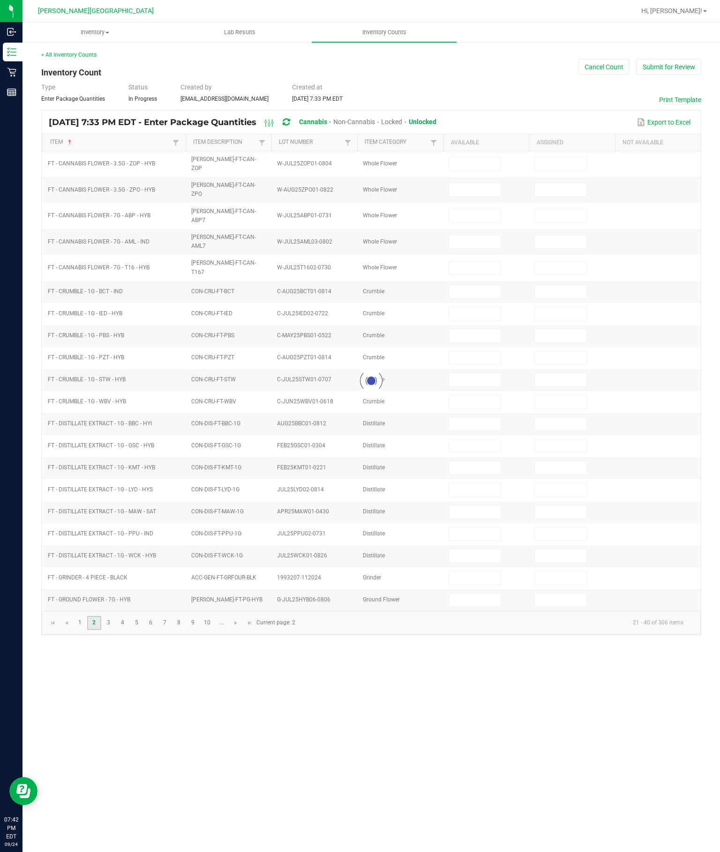
type input "18"
type input "11"
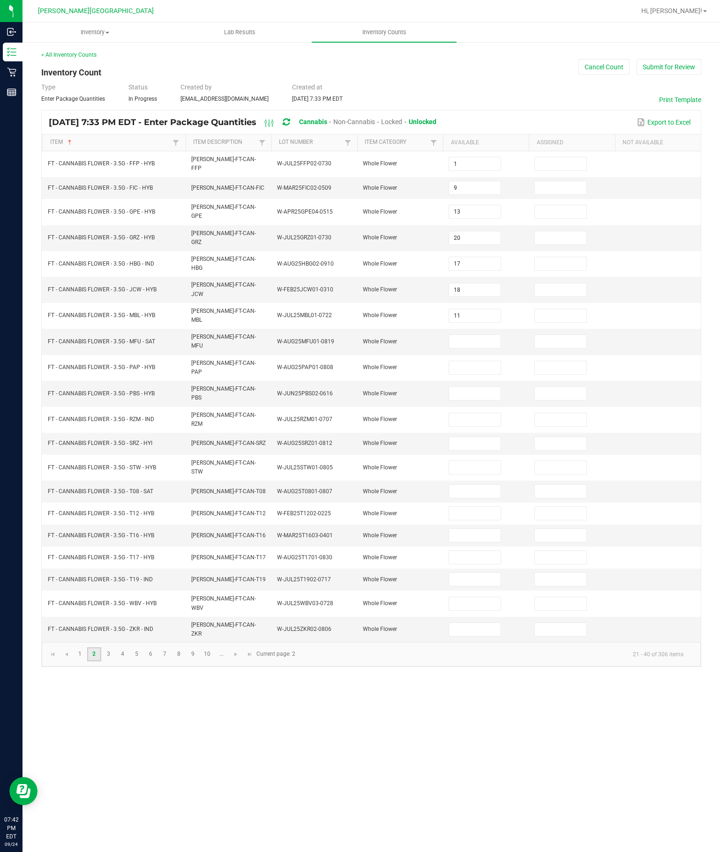
scroll to position [1, 0]
click at [472, 348] on input at bounding box center [474, 341] width 51 height 13
type input "3"
click at [471, 374] on input at bounding box center [474, 367] width 51 height 13
click at [477, 400] on input at bounding box center [474, 393] width 51 height 13
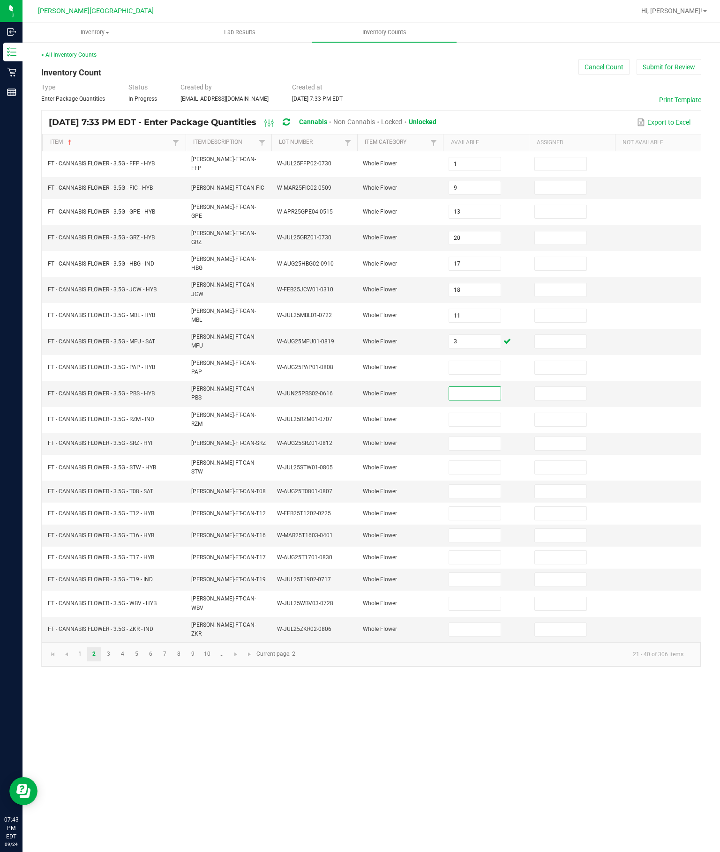
click at [479, 374] on input at bounding box center [474, 367] width 51 height 13
type input "15"
click at [489, 400] on input at bounding box center [474, 393] width 51 height 13
type input "19"
click at [468, 433] on td at bounding box center [486, 420] width 86 height 26
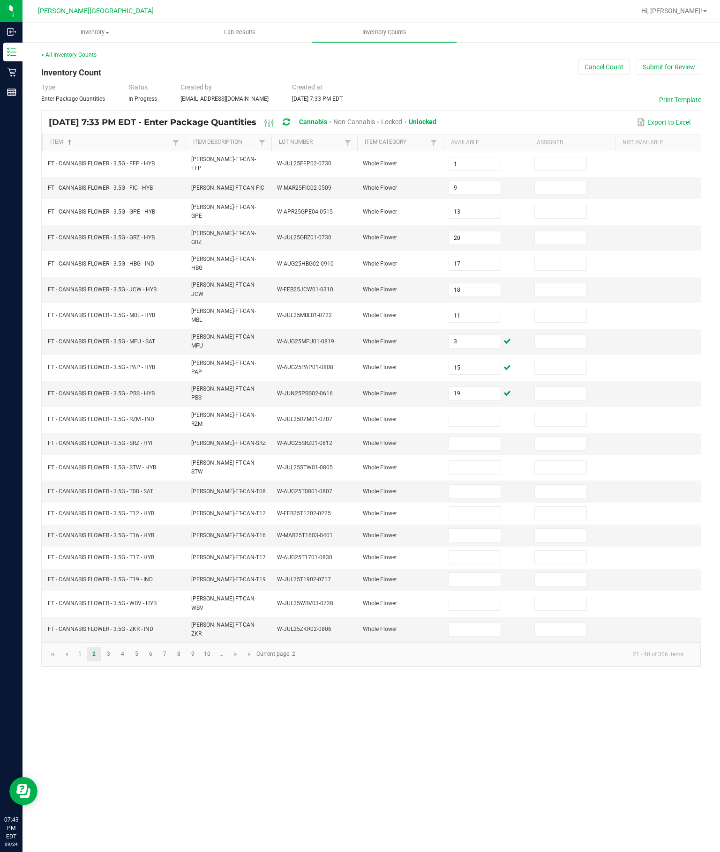
click at [486, 426] on input at bounding box center [474, 419] width 51 height 13
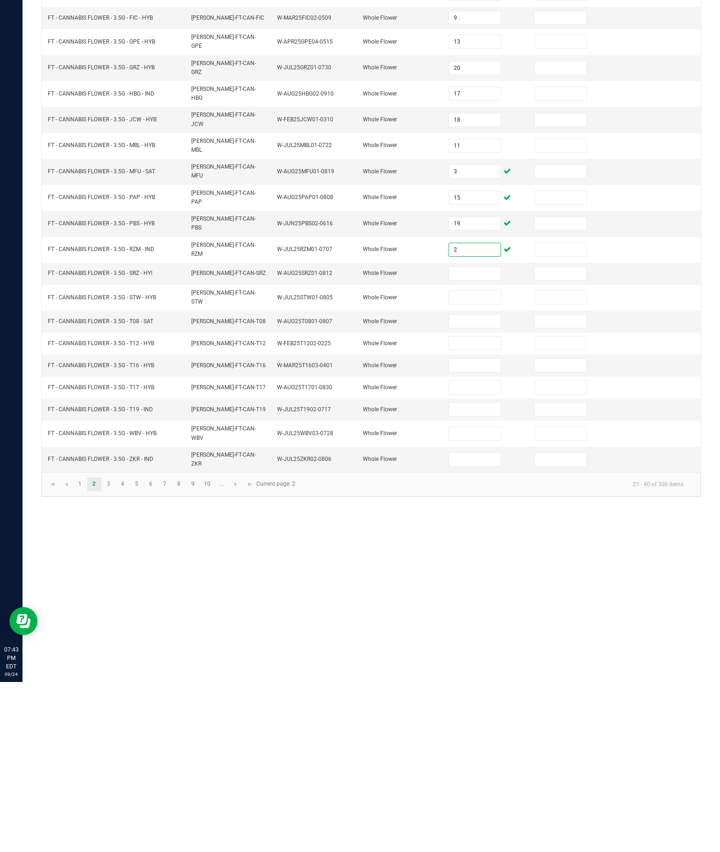
type input "2"
click at [467, 437] on input at bounding box center [474, 443] width 51 height 13
type input "2"
click at [458, 461] on input at bounding box center [474, 467] width 51 height 13
click at [468, 507] on input at bounding box center [474, 513] width 51 height 13
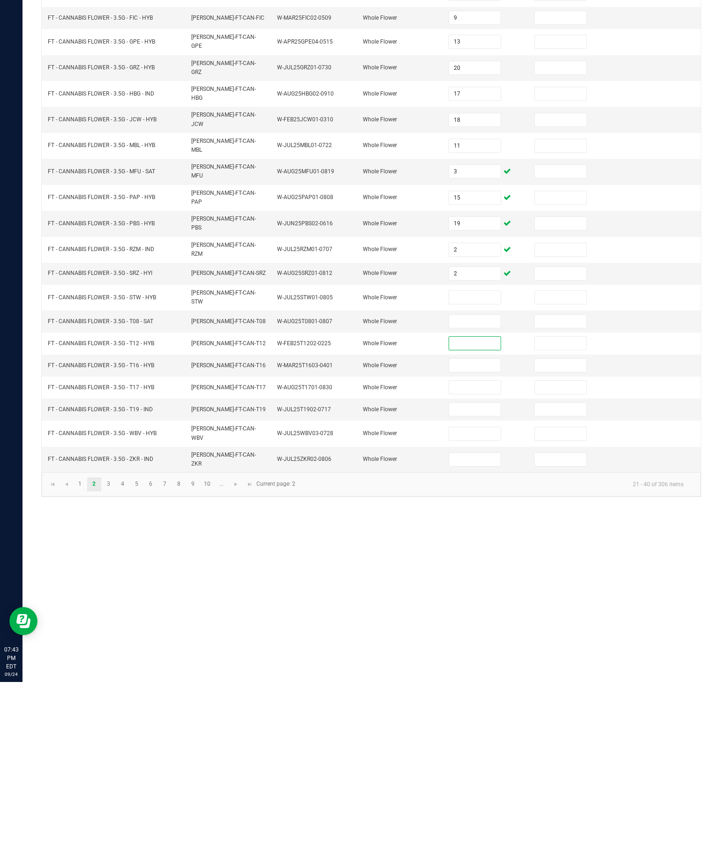
click at [484, 485] on input at bounding box center [474, 491] width 51 height 13
click at [498, 461] on input at bounding box center [474, 467] width 51 height 13
type input "4"
click at [460, 485] on input at bounding box center [474, 491] width 51 height 13
click at [478, 507] on input at bounding box center [474, 513] width 51 height 13
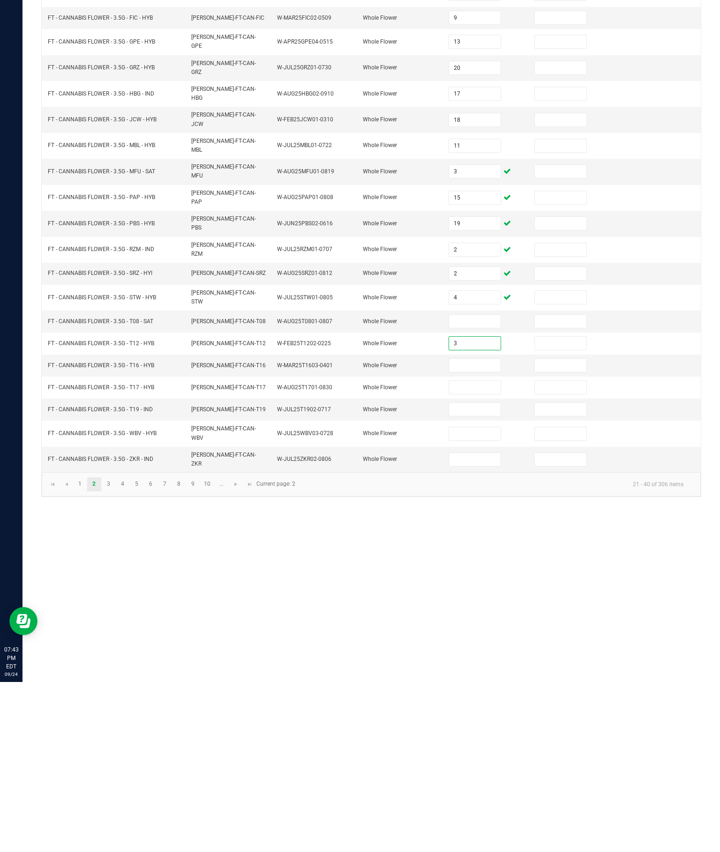
type input "3"
click at [482, 529] on input at bounding box center [474, 535] width 51 height 13
type input "11"
click at [460, 551] on input at bounding box center [474, 557] width 51 height 13
click at [485, 485] on input at bounding box center [474, 491] width 51 height 13
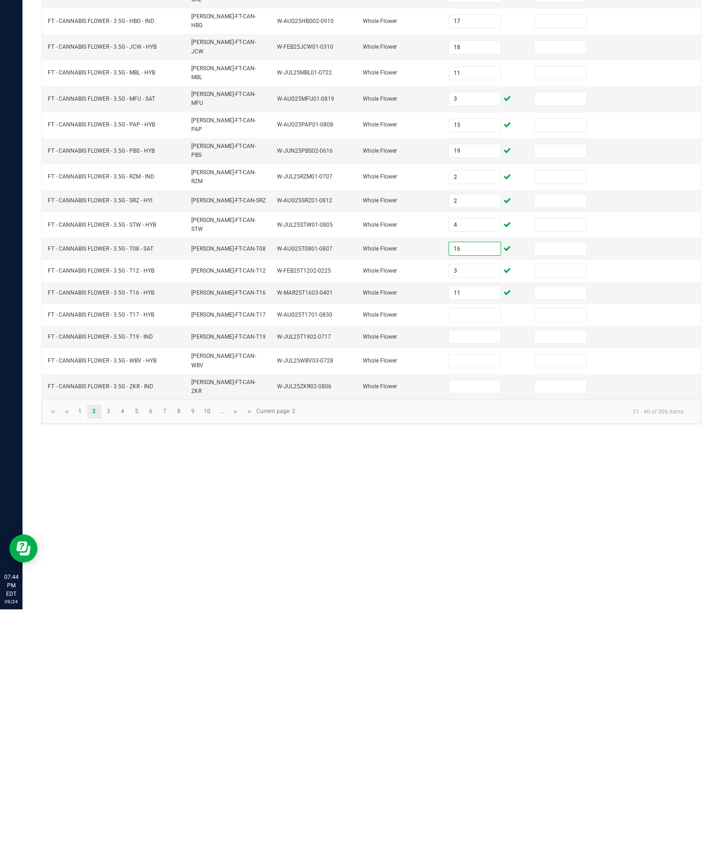
type input "16"
click at [481, 551] on input at bounding box center [474, 557] width 51 height 13
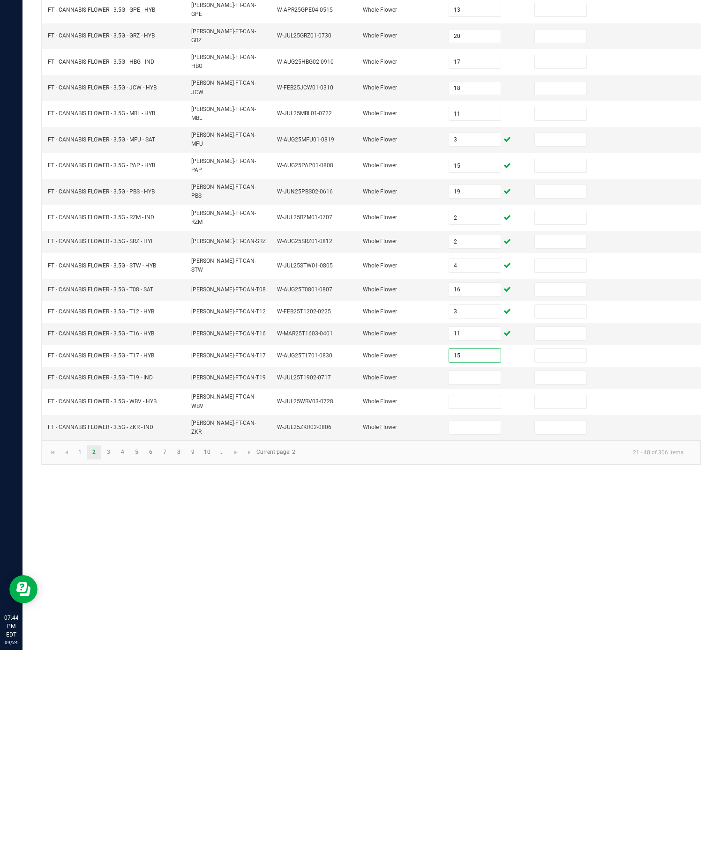
type input "15"
click at [474, 573] on input at bounding box center [474, 579] width 51 height 13
type input "7"
click at [473, 598] on input at bounding box center [474, 604] width 51 height 13
type input "15"
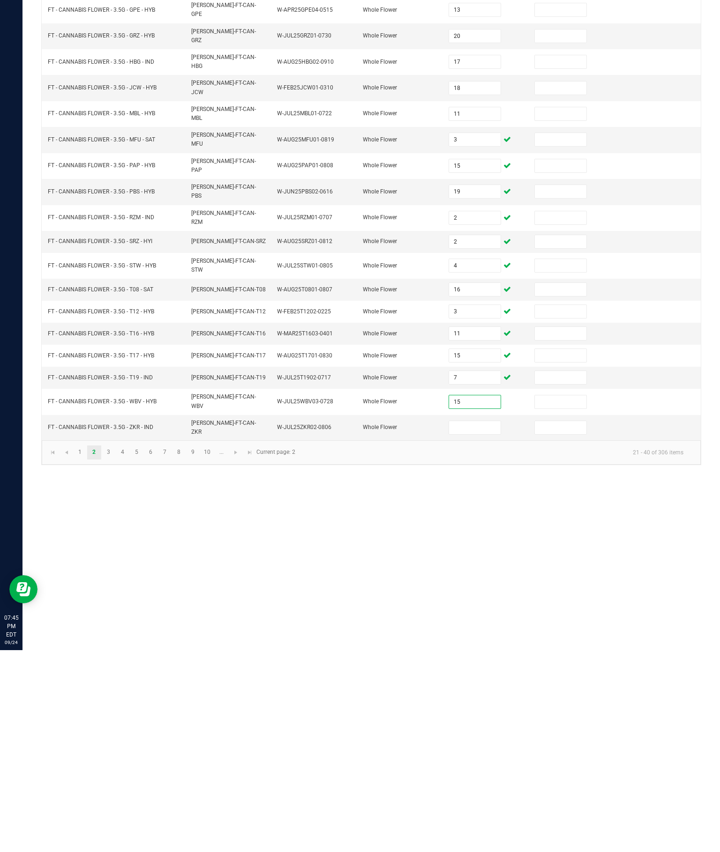
click at [483, 623] on input at bounding box center [474, 629] width 51 height 13
type input "3"
click at [115, 648] on link "3" at bounding box center [109, 655] width 14 height 14
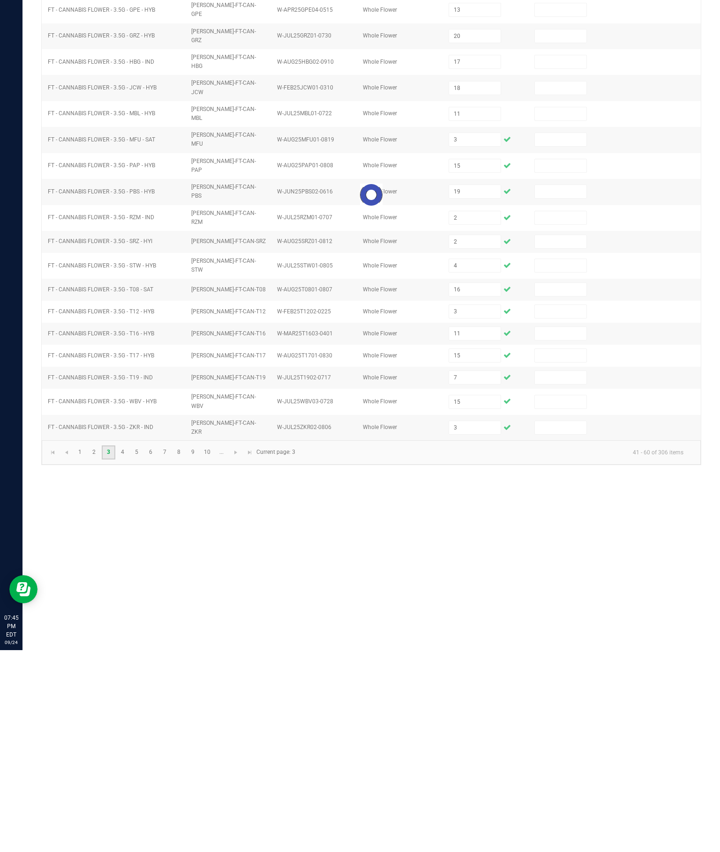
scroll to position [65, 0]
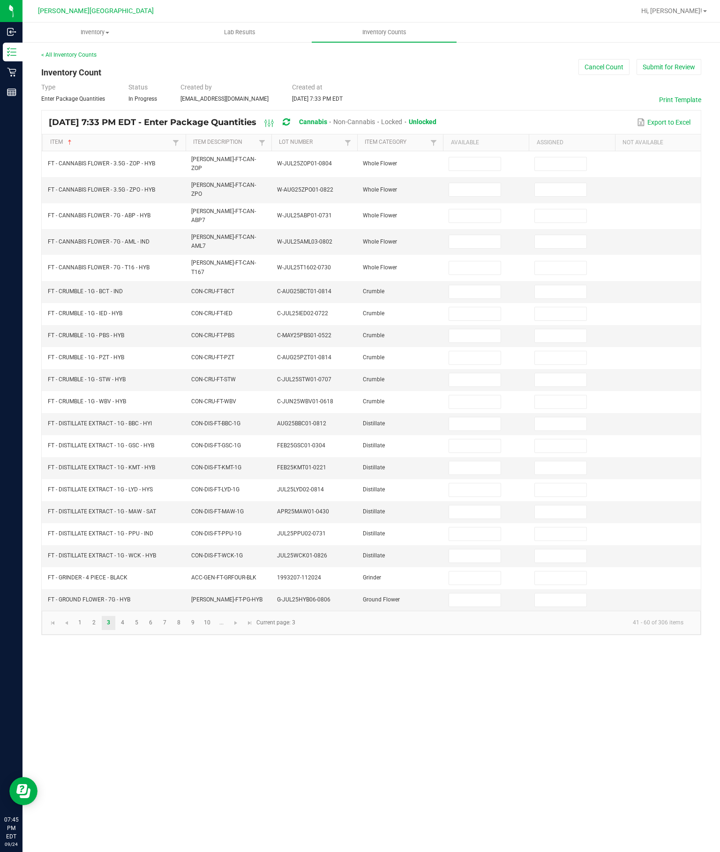
click at [468, 157] on input at bounding box center [474, 163] width 51 height 13
type input "4"
click at [454, 183] on input at bounding box center [474, 189] width 51 height 13
type input "4"
click at [472, 209] on input at bounding box center [474, 215] width 51 height 13
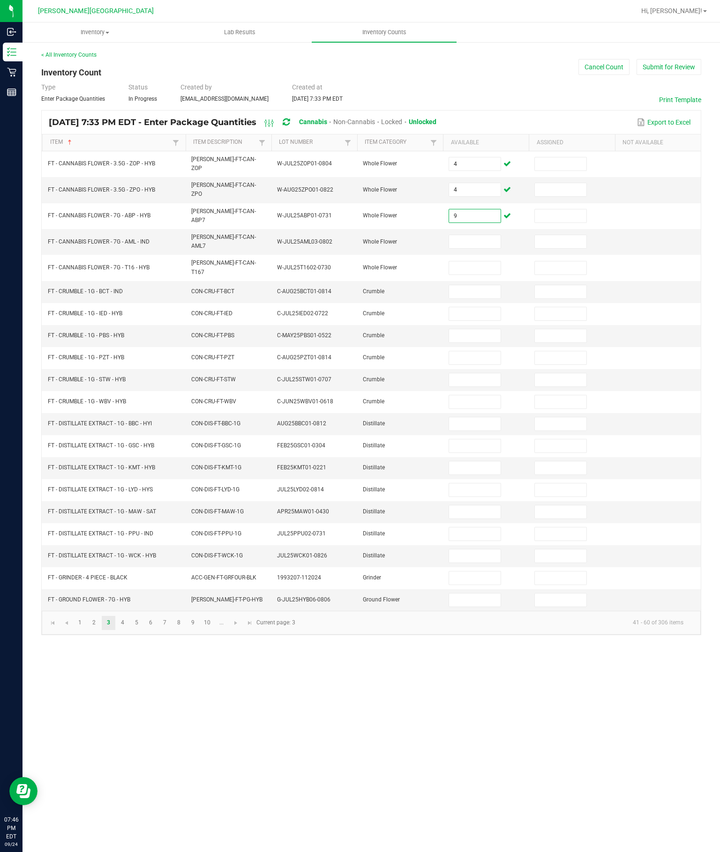
type input "9"
click at [478, 285] on input at bounding box center [474, 291] width 51 height 13
click at [471, 209] on input "9" at bounding box center [474, 215] width 51 height 13
click at [501, 229] on td at bounding box center [486, 242] width 86 height 26
click at [472, 235] on input at bounding box center [474, 241] width 51 height 13
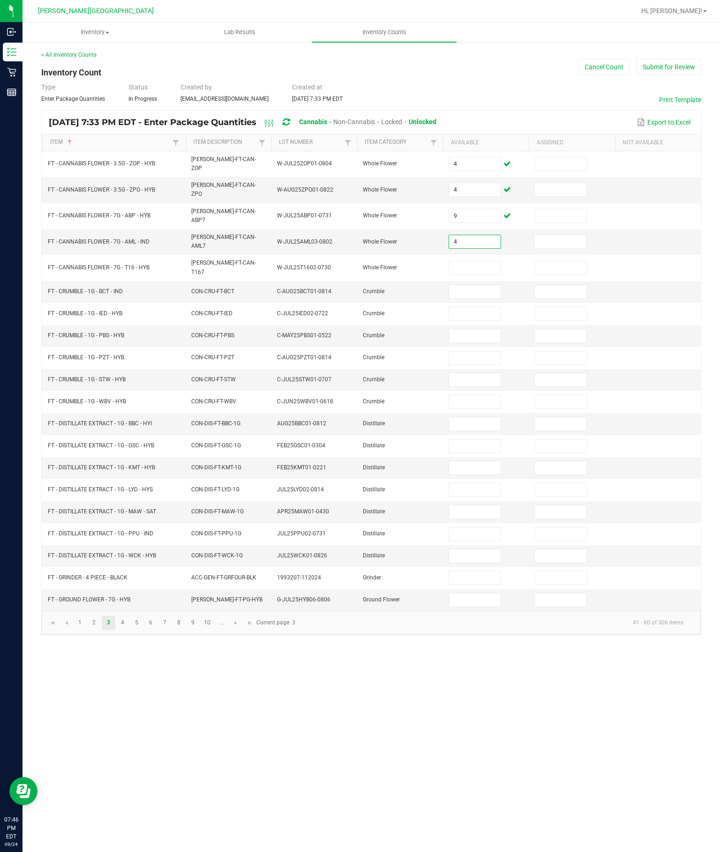
type input "4"
click at [485, 255] on td at bounding box center [486, 268] width 86 height 26
click at [457, 261] on input at bounding box center [474, 267] width 51 height 13
type input "7"
click at [464, 285] on input at bounding box center [474, 291] width 51 height 13
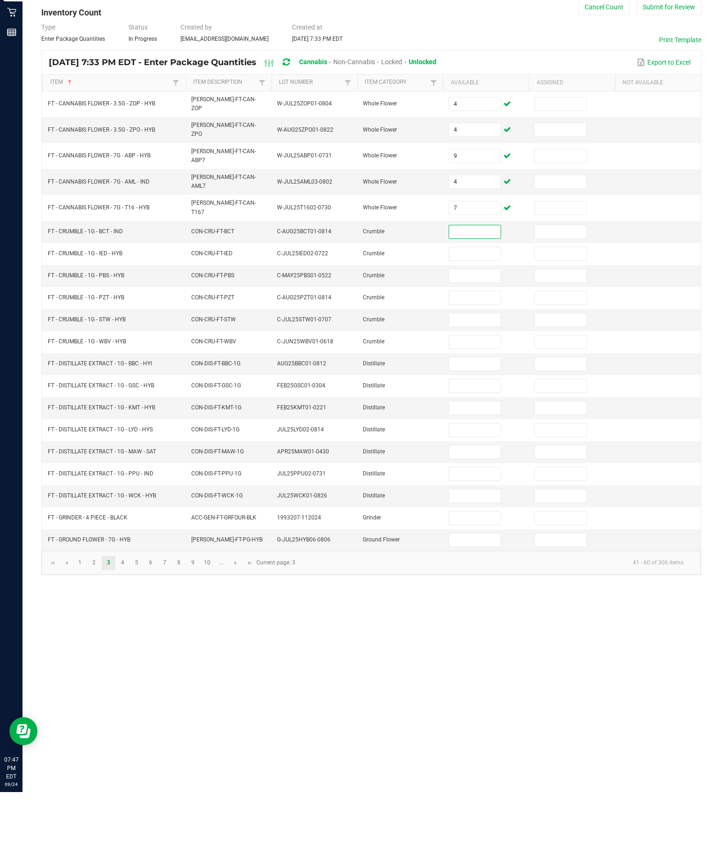
click at [480, 418] on input at bounding box center [474, 424] width 51 height 13
click at [478, 285] on input at bounding box center [474, 291] width 51 height 13
type input "5"
click at [477, 418] on input at bounding box center [474, 424] width 51 height 13
click at [475, 307] on input at bounding box center [474, 313] width 51 height 13
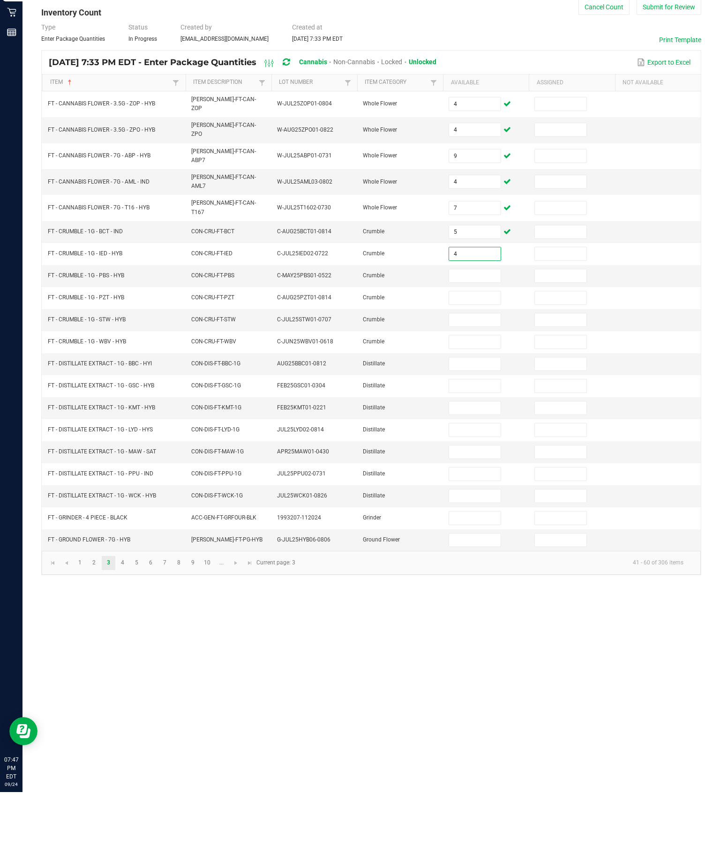
type input "4"
click at [471, 329] on input at bounding box center [474, 335] width 51 height 13
type input "3"
click at [478, 418] on input at bounding box center [474, 424] width 51 height 13
type input "10"
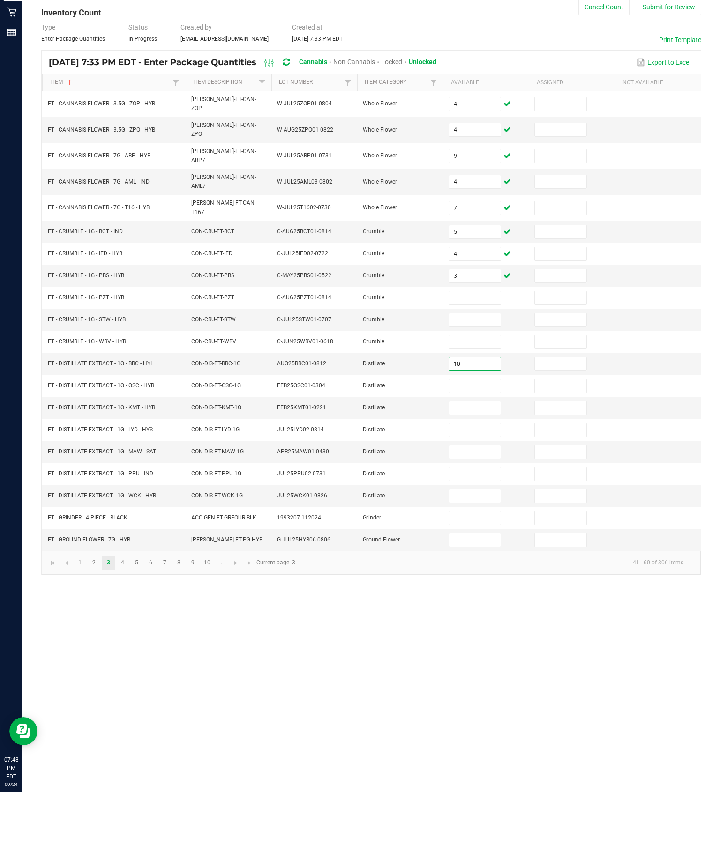
click at [466, 351] on input at bounding box center [474, 357] width 51 height 13
type input "2"
click at [472, 440] on input at bounding box center [474, 446] width 51 height 13
type input "6"
click at [473, 462] on input at bounding box center [474, 468] width 51 height 13
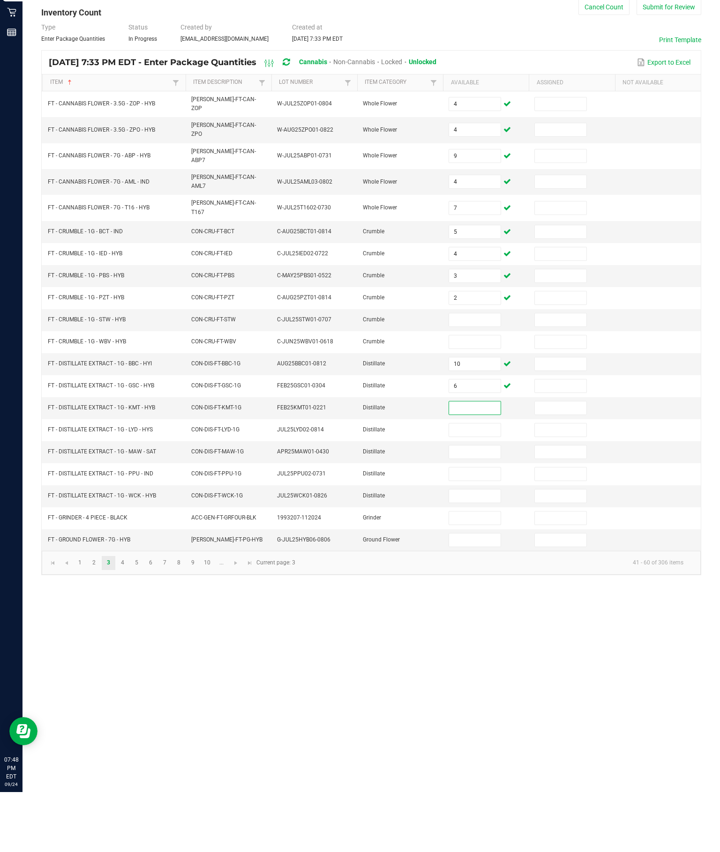
click at [470, 374] on input at bounding box center [474, 380] width 51 height 13
type input "2"
click at [491, 396] on input at bounding box center [474, 402] width 51 height 13
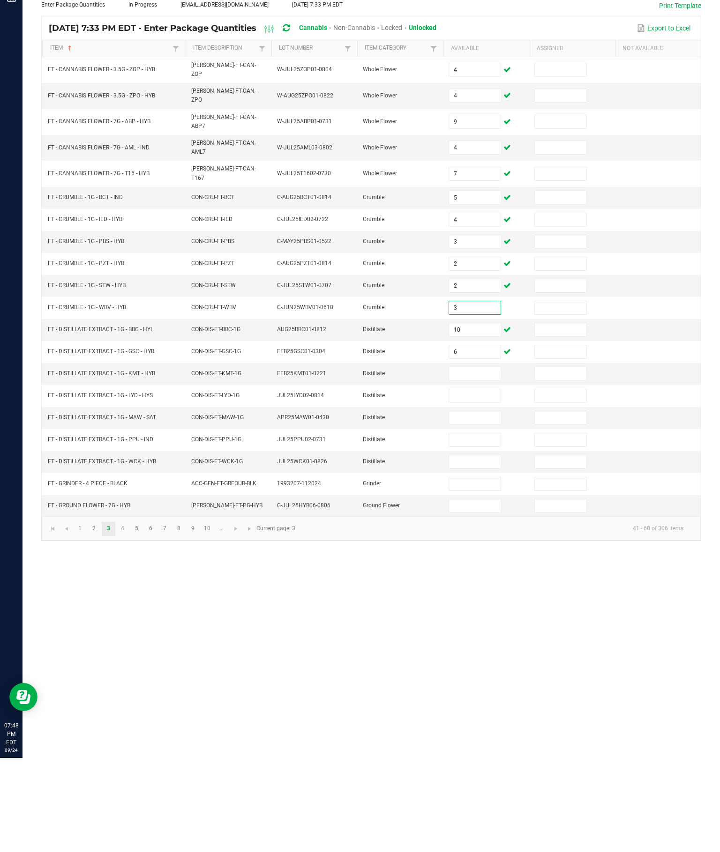
type input "3"
click at [473, 462] on input at bounding box center [474, 468] width 51 height 13
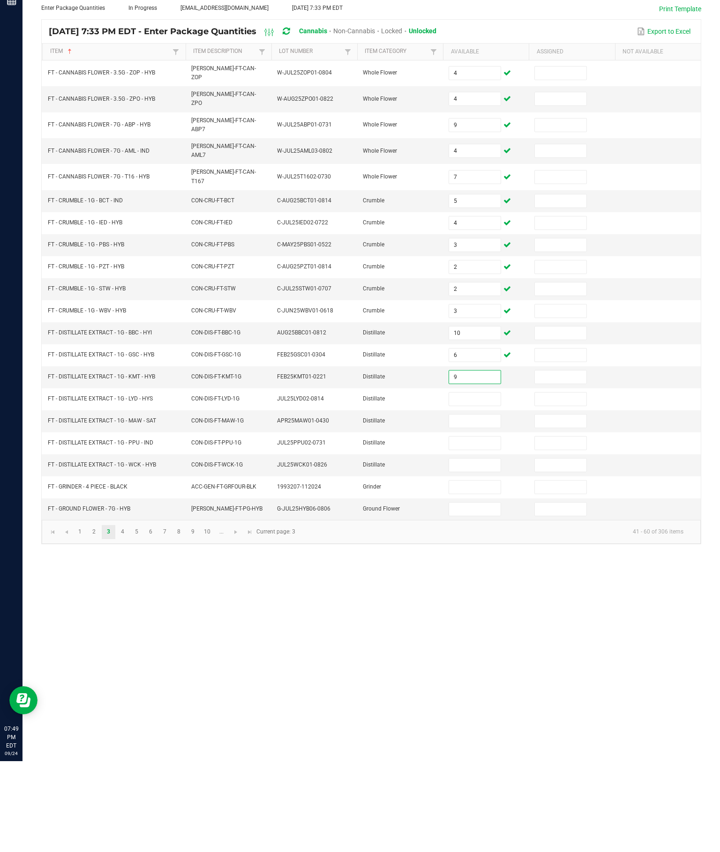
type input "9"
click at [478, 484] on input at bounding box center [474, 490] width 51 height 13
type input "10"
click at [475, 506] on input at bounding box center [474, 512] width 51 height 13
click at [492, 572] on input at bounding box center [474, 578] width 51 height 13
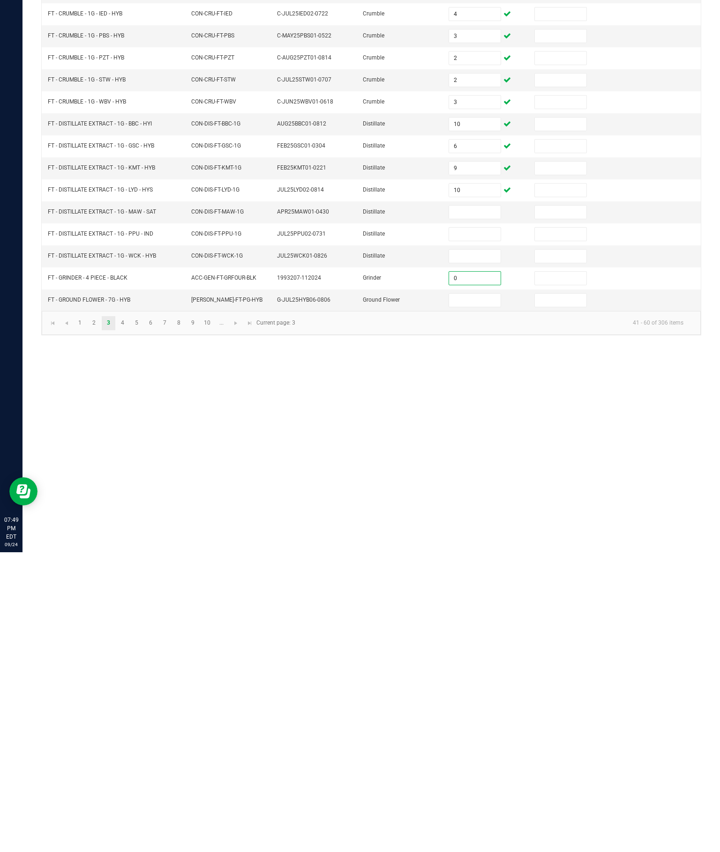
type input "0"
click at [478, 506] on input at bounding box center [474, 512] width 51 height 13
type input "5"
click at [465, 528] on input at bounding box center [474, 534] width 51 height 13
type input "1"
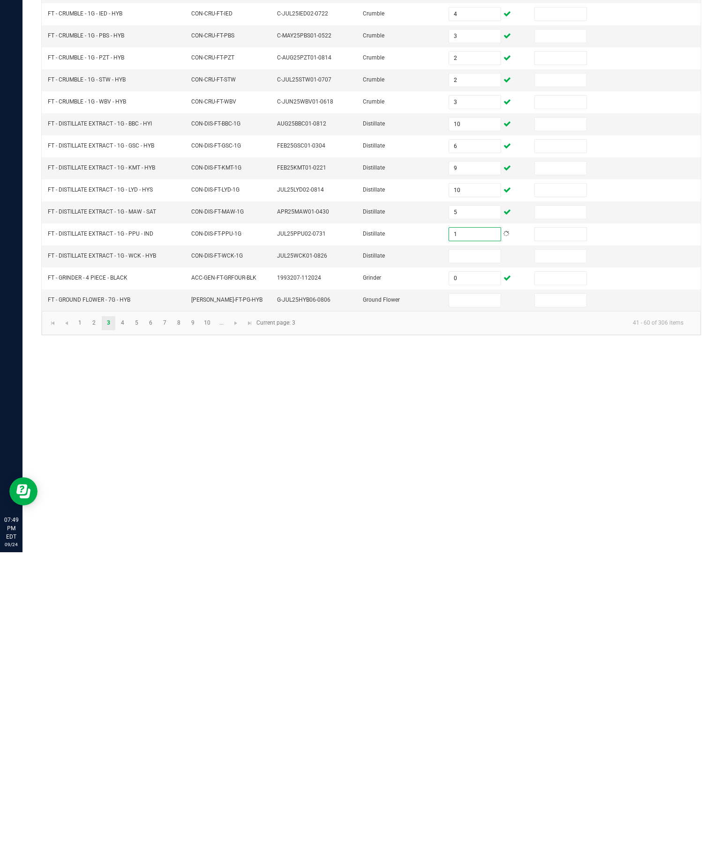
click at [468, 550] on input at bounding box center [474, 556] width 51 height 13
type input "11"
click at [566, 448] on div "Inventory All packages All inventory Waste log Create inventory Lab Results Inv…" at bounding box center [370, 437] width 697 height 830
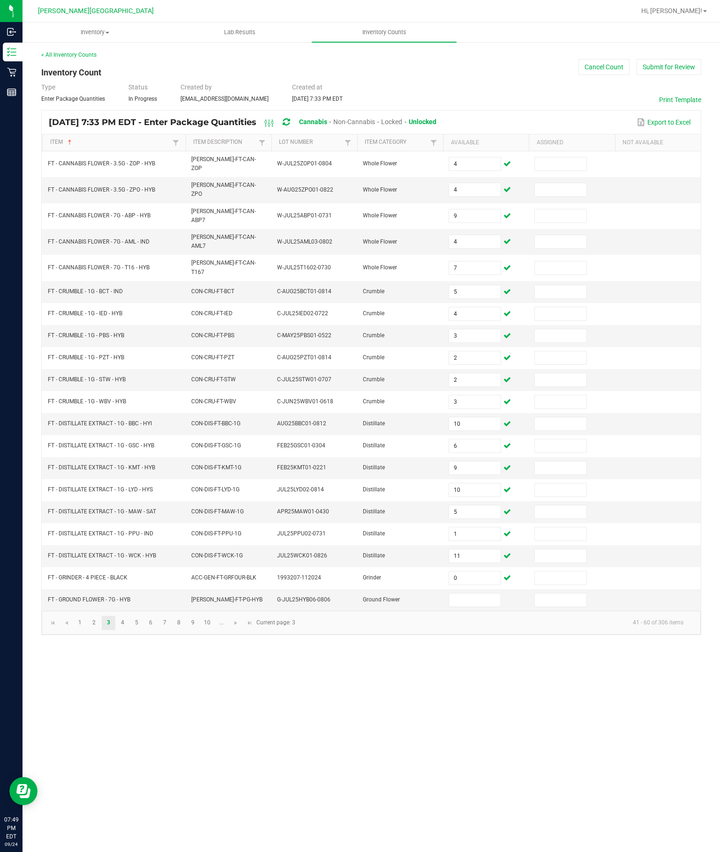
click at [468, 607] on input at bounding box center [474, 600] width 51 height 13
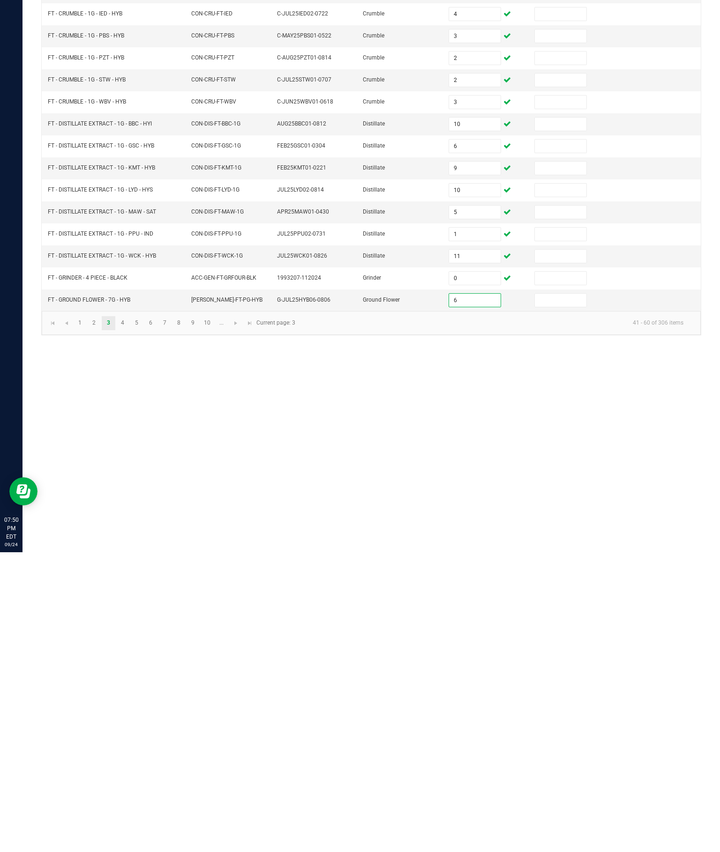
type input "6"
click at [613, 462] on div "Inventory All packages All inventory Waste log Create inventory Lab Results Inv…" at bounding box center [370, 437] width 697 height 830
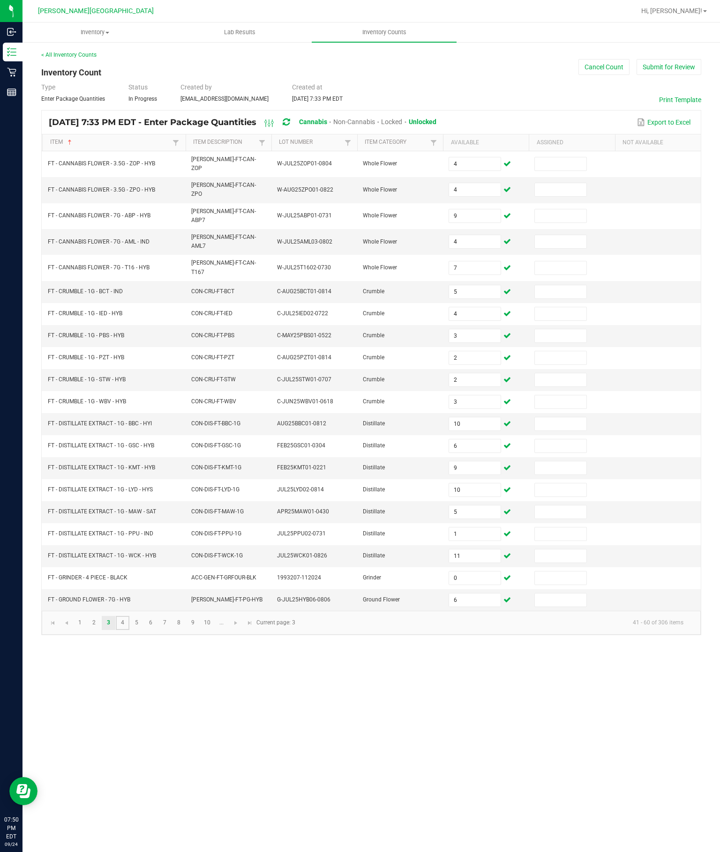
click at [129, 630] on link "4" at bounding box center [123, 623] width 14 height 14
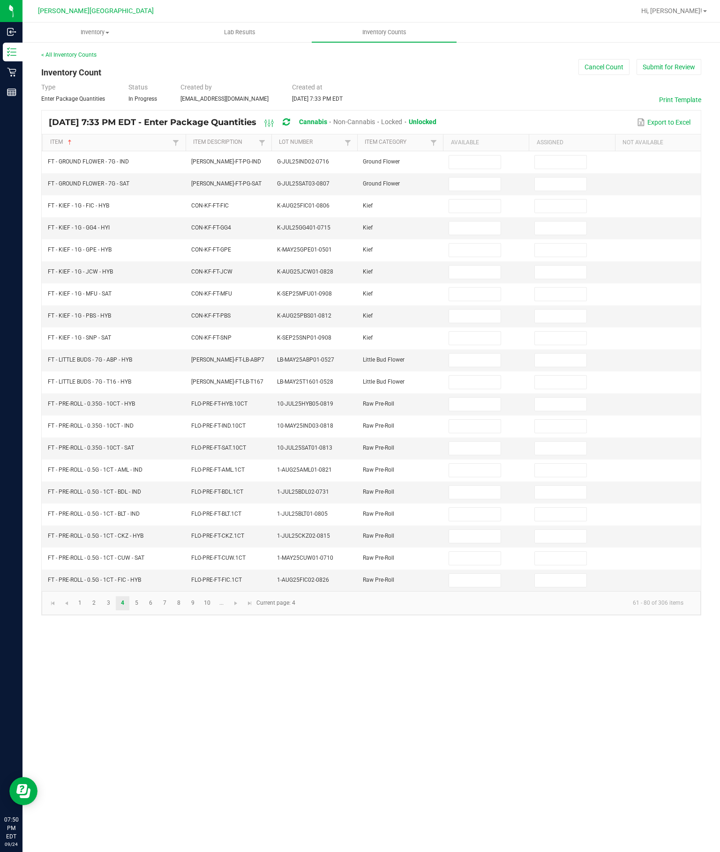
click at [468, 156] on input at bounding box center [474, 162] width 51 height 13
click at [479, 178] on input at bounding box center [474, 184] width 51 height 13
click at [471, 354] on input at bounding box center [474, 360] width 51 height 13
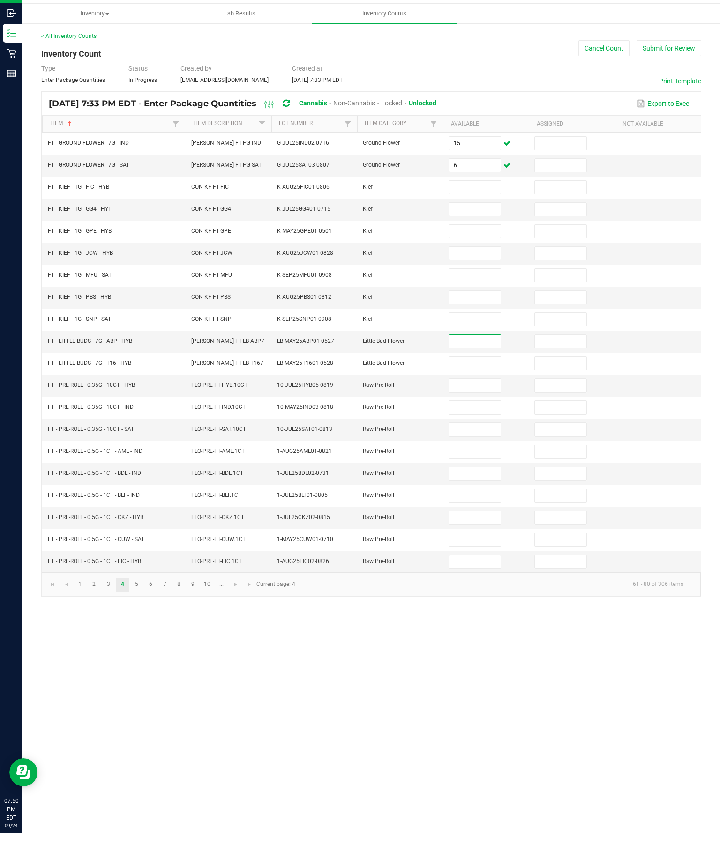
click at [475, 200] on input at bounding box center [474, 206] width 51 height 13
click at [460, 354] on input at bounding box center [474, 360] width 51 height 13
click at [487, 200] on input at bounding box center [474, 206] width 51 height 13
click at [469, 222] on input at bounding box center [474, 228] width 51 height 13
click at [472, 244] on input at bounding box center [474, 250] width 51 height 13
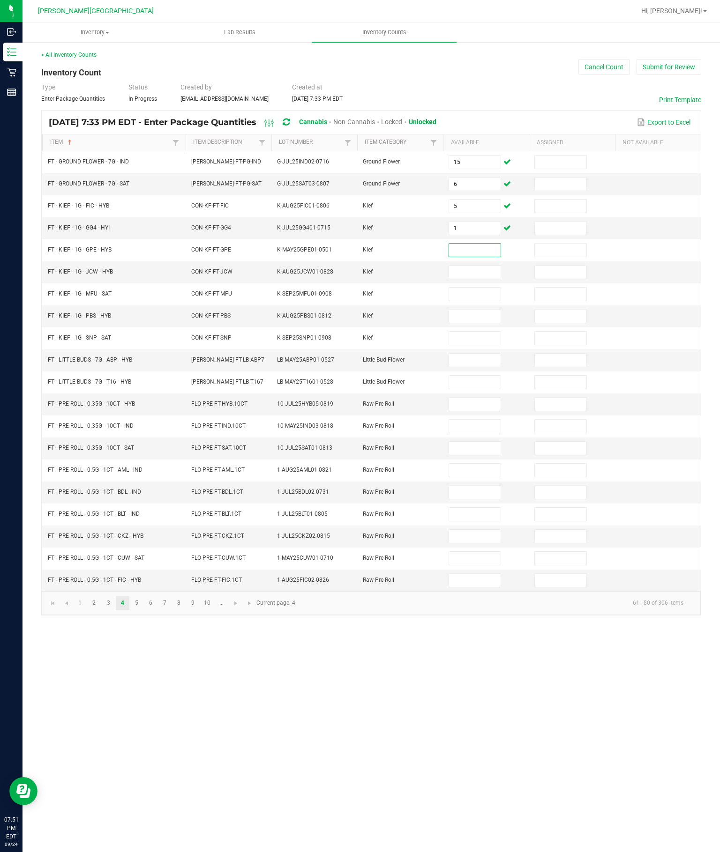
click at [479, 354] on input at bounding box center [474, 360] width 51 height 13
click at [475, 244] on input at bounding box center [474, 250] width 51 height 13
click at [488, 266] on input at bounding box center [474, 272] width 51 height 13
click at [473, 376] on input at bounding box center [474, 382] width 51 height 13
click at [473, 266] on input at bounding box center [474, 272] width 51 height 13
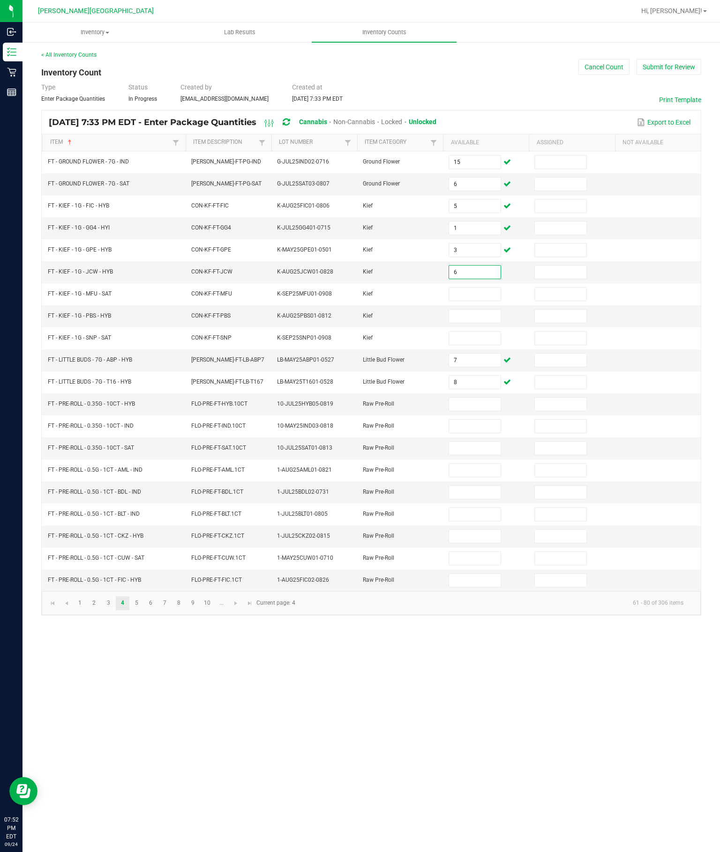
click at [474, 288] on input at bounding box center [474, 294] width 51 height 13
click at [478, 332] on input at bounding box center [474, 338] width 51 height 13
click at [476, 310] on input at bounding box center [474, 316] width 51 height 13
click at [461, 399] on input at bounding box center [474, 404] width 51 height 13
click at [478, 425] on input at bounding box center [474, 426] width 51 height 13
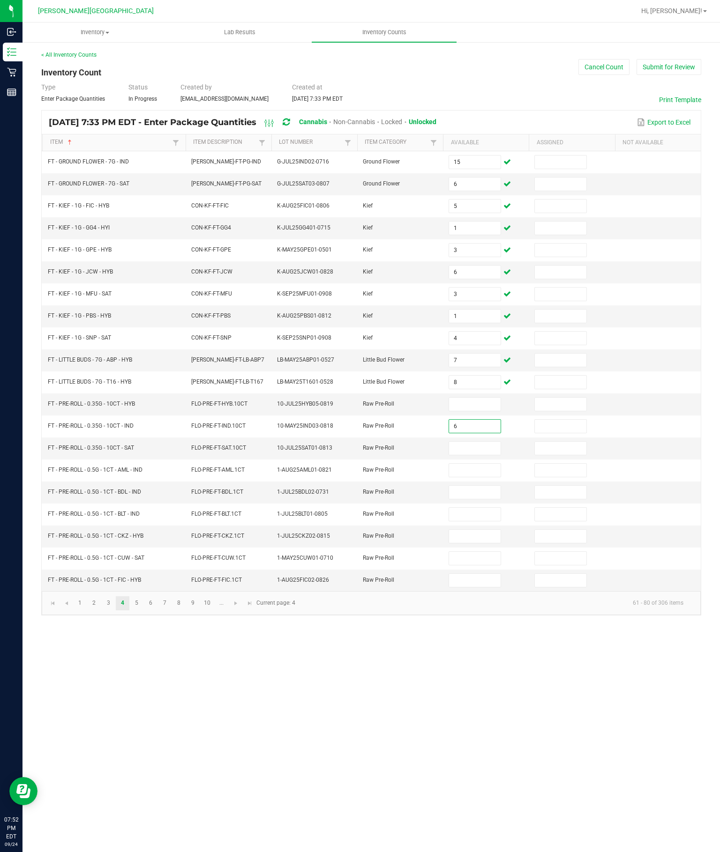
click at [477, 398] on input at bounding box center [474, 404] width 51 height 13
click at [473, 442] on input at bounding box center [474, 448] width 51 height 13
click at [477, 477] on input at bounding box center [474, 470] width 51 height 13
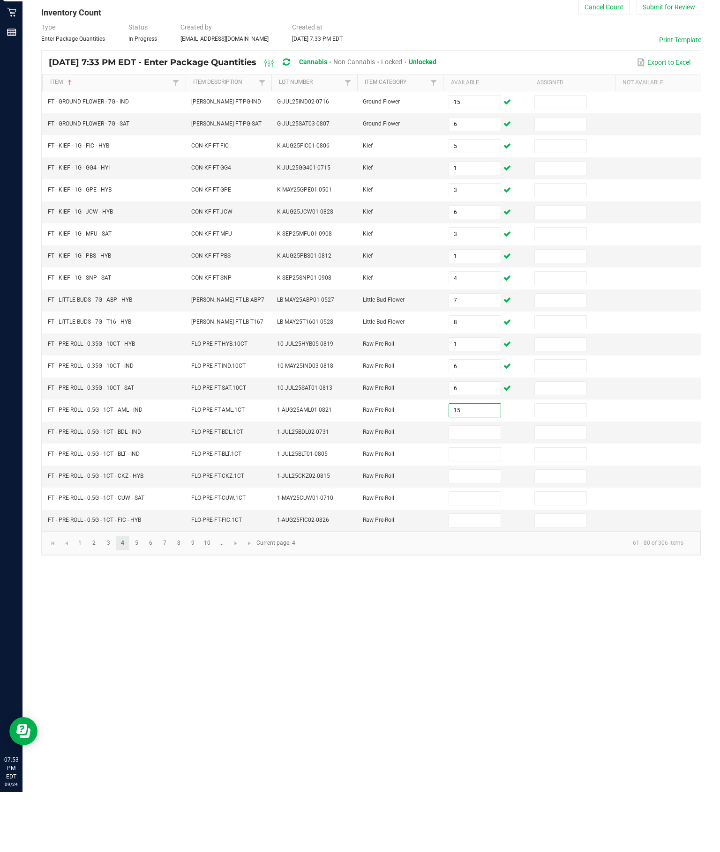
click at [471, 486] on input at bounding box center [474, 492] width 51 height 13
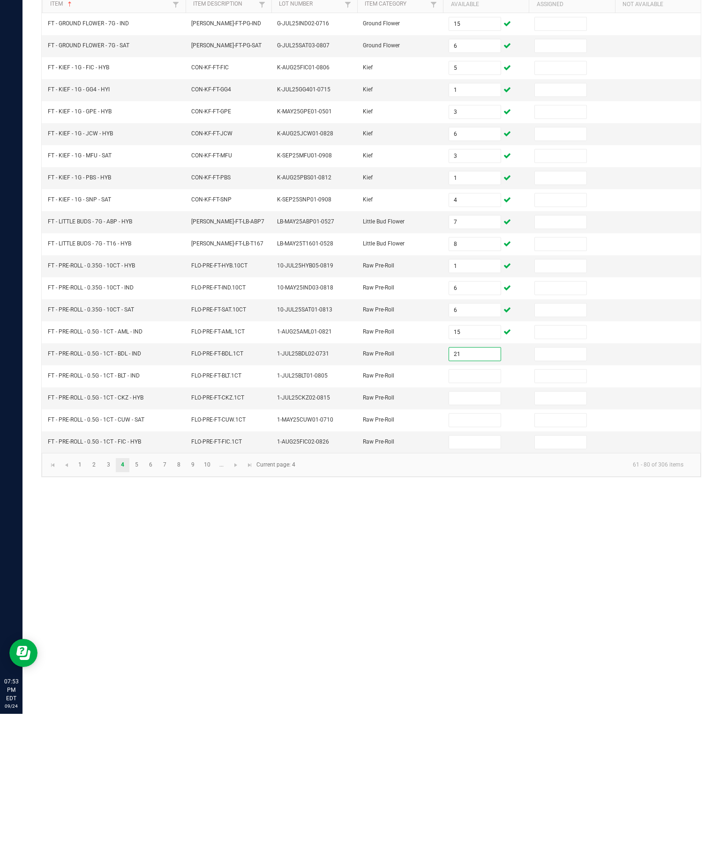
click at [472, 508] on input at bounding box center [474, 514] width 51 height 13
click at [478, 530] on input at bounding box center [474, 536] width 51 height 13
click at [478, 552] on input at bounding box center [474, 558] width 51 height 13
click at [476, 574] on input at bounding box center [474, 580] width 51 height 13
click at [143, 597] on link "5" at bounding box center [137, 604] width 14 height 14
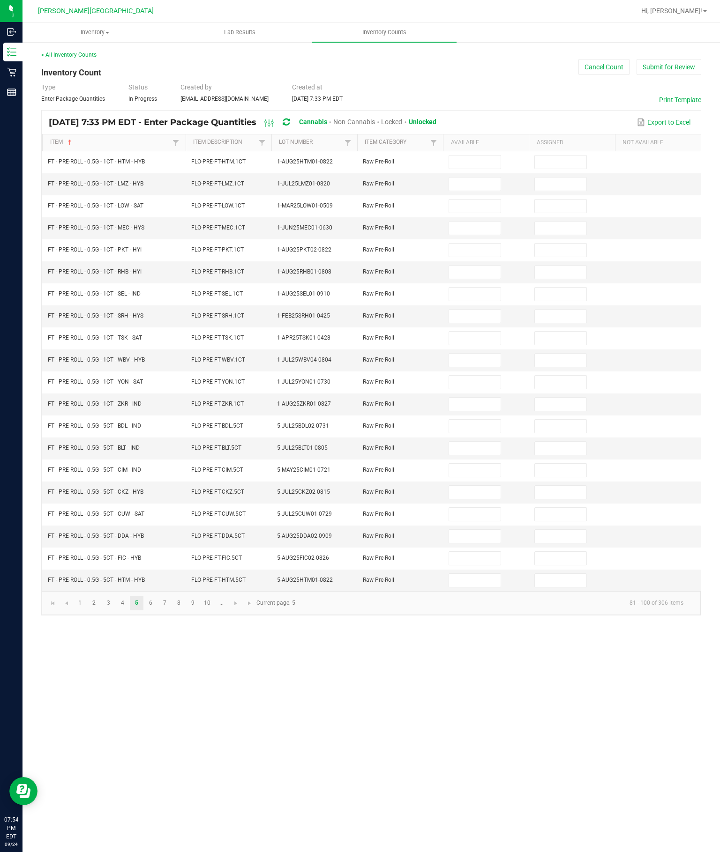
click at [497, 156] on input at bounding box center [474, 162] width 51 height 13
click at [489, 178] on input at bounding box center [474, 184] width 51 height 13
click at [482, 200] on input at bounding box center [474, 206] width 51 height 13
click at [467, 222] on input at bounding box center [474, 228] width 51 height 13
click at [485, 244] on input at bounding box center [474, 250] width 51 height 13
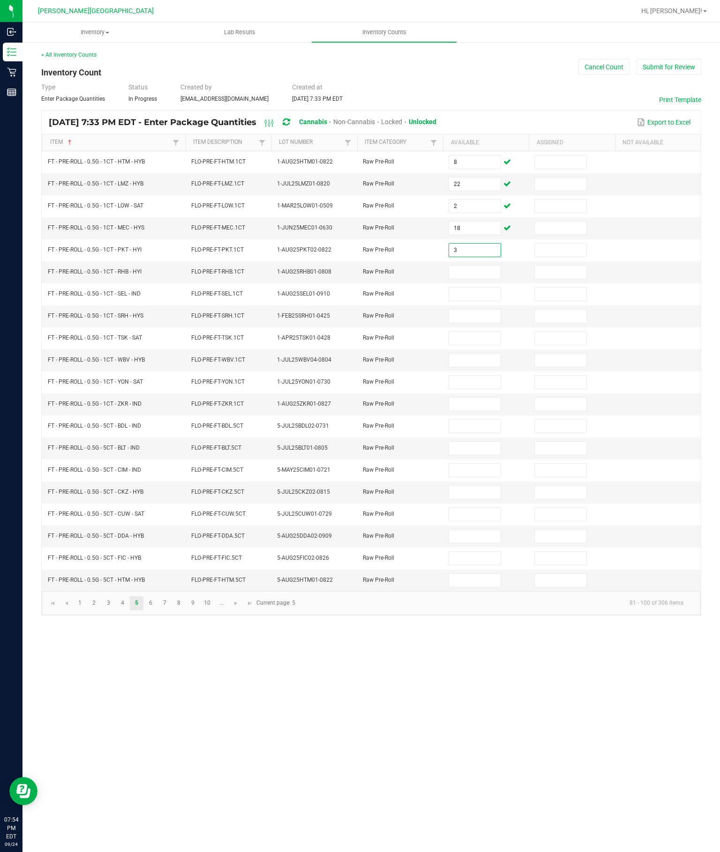
click at [478, 266] on input at bounding box center [474, 272] width 51 height 13
click at [471, 288] on input at bounding box center [474, 294] width 51 height 13
click at [460, 310] on input at bounding box center [474, 316] width 51 height 13
click at [472, 332] on input at bounding box center [474, 338] width 51 height 13
click at [478, 355] on input at bounding box center [474, 360] width 51 height 13
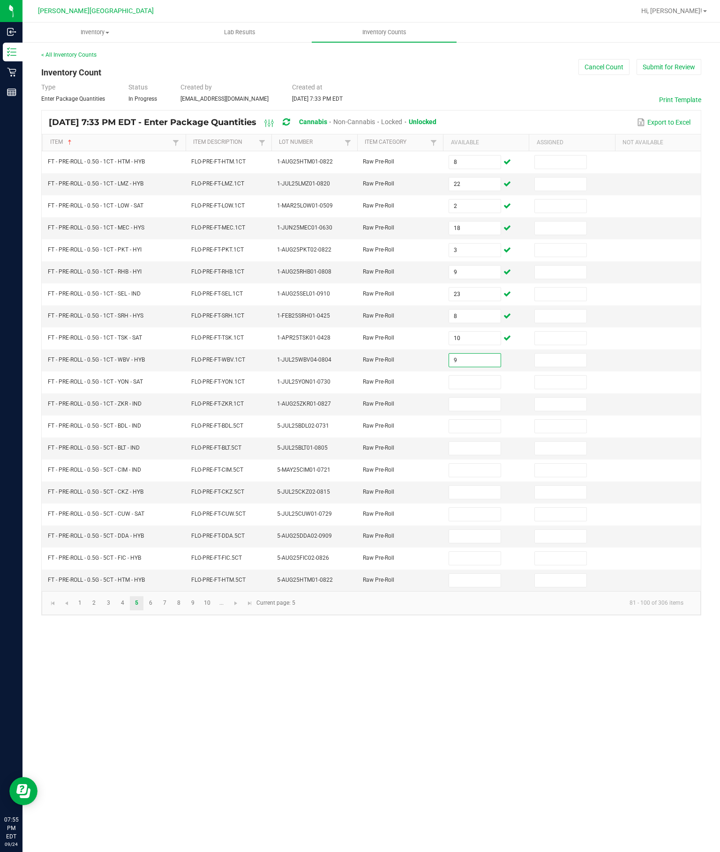
click at [463, 389] on input at bounding box center [474, 382] width 51 height 13
click at [486, 411] on input at bounding box center [474, 404] width 51 height 13
click at [471, 433] on input at bounding box center [474, 426] width 51 height 13
click at [477, 455] on input at bounding box center [474, 448] width 51 height 13
click at [469, 477] on input at bounding box center [474, 470] width 51 height 13
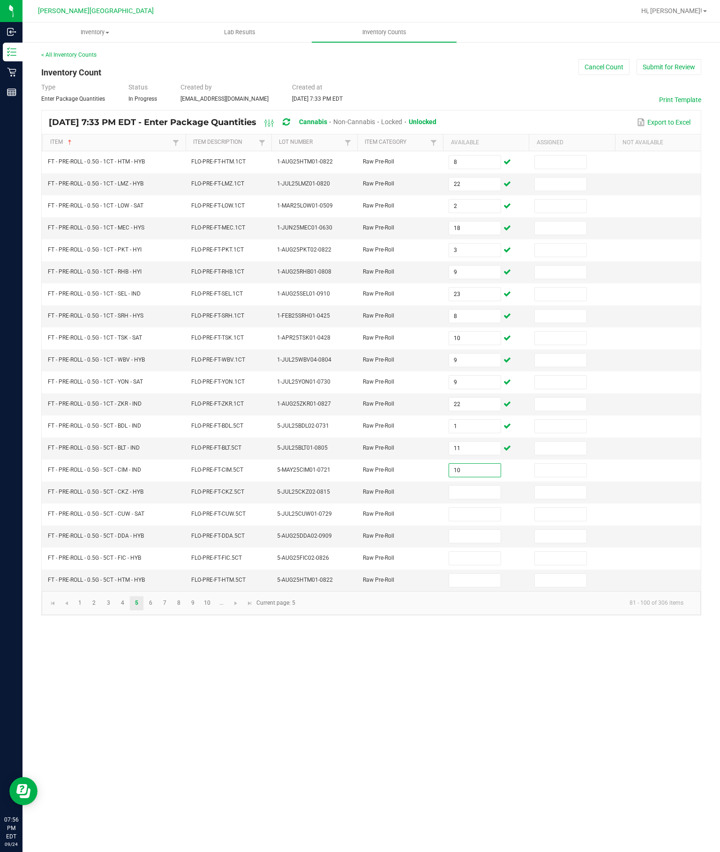
click at [475, 499] on input at bounding box center [474, 492] width 51 height 13
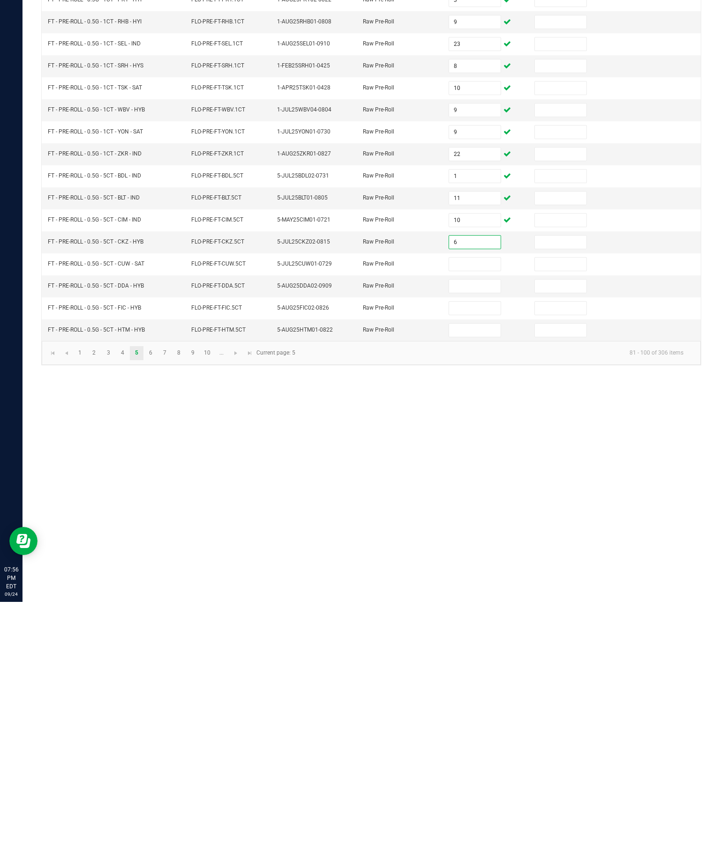
click at [483, 508] on input at bounding box center [474, 514] width 51 height 13
click at [475, 530] on input at bounding box center [474, 536] width 51 height 13
click at [473, 552] on input at bounding box center [474, 558] width 51 height 13
click at [483, 574] on input at bounding box center [474, 580] width 51 height 13
click at [157, 597] on link "6" at bounding box center [151, 604] width 14 height 14
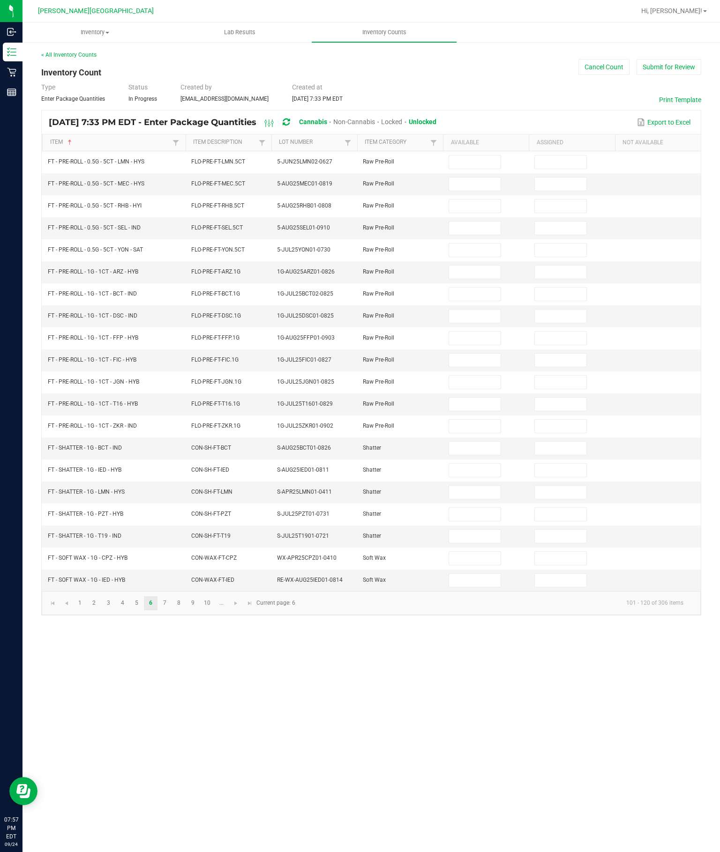
click at [476, 156] on input at bounding box center [474, 162] width 51 height 13
click at [460, 156] on input "3" at bounding box center [474, 162] width 51 height 13
click at [458, 178] on input at bounding box center [474, 184] width 51 height 13
click at [481, 200] on input at bounding box center [474, 206] width 51 height 13
click at [472, 222] on input at bounding box center [474, 228] width 51 height 13
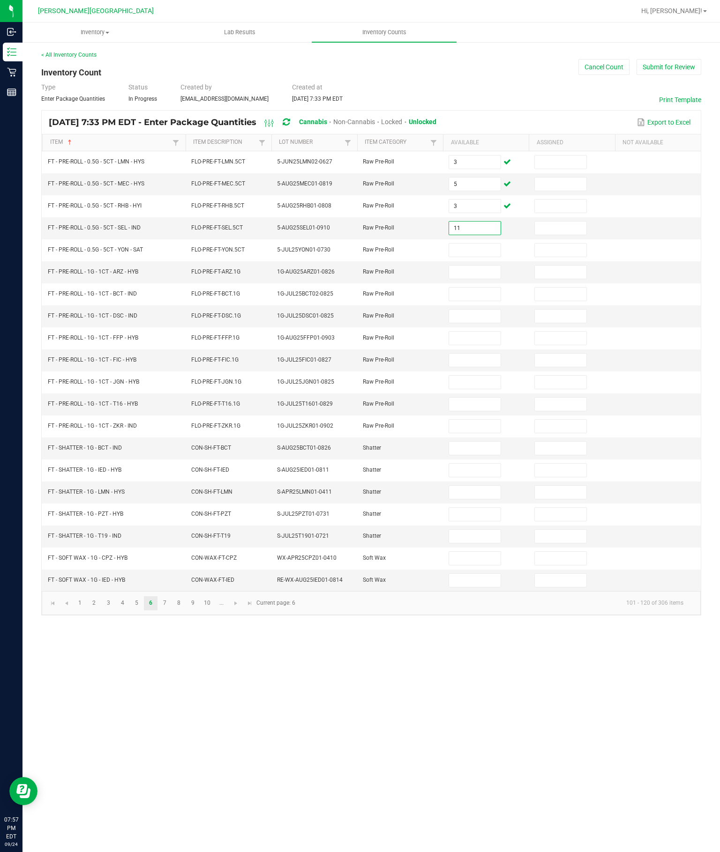
click at [464, 244] on input at bounding box center [474, 250] width 51 height 13
click at [471, 266] on input at bounding box center [474, 272] width 51 height 13
click at [475, 288] on input at bounding box center [474, 294] width 51 height 13
click at [486, 338] on input at bounding box center [474, 338] width 51 height 13
click at [470, 266] on input at bounding box center [474, 272] width 51 height 13
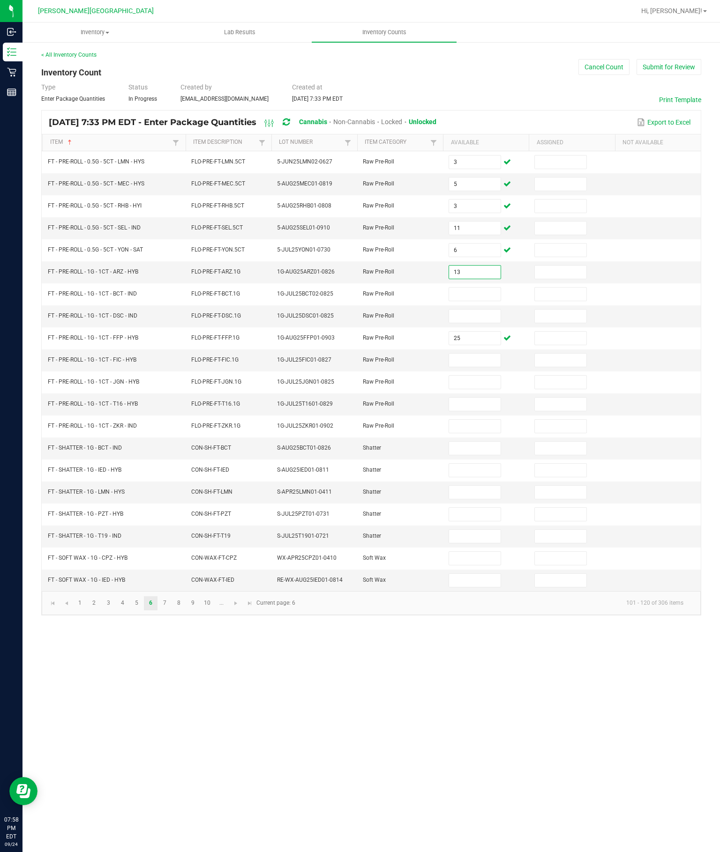
click at [477, 288] on input at bounding box center [474, 294] width 51 height 13
click at [478, 411] on input at bounding box center [474, 404] width 51 height 13
click at [471, 288] on input at bounding box center [474, 294] width 51 height 13
click at [464, 312] on input at bounding box center [474, 316] width 51 height 13
click at [468, 366] on input at bounding box center [474, 360] width 51 height 13
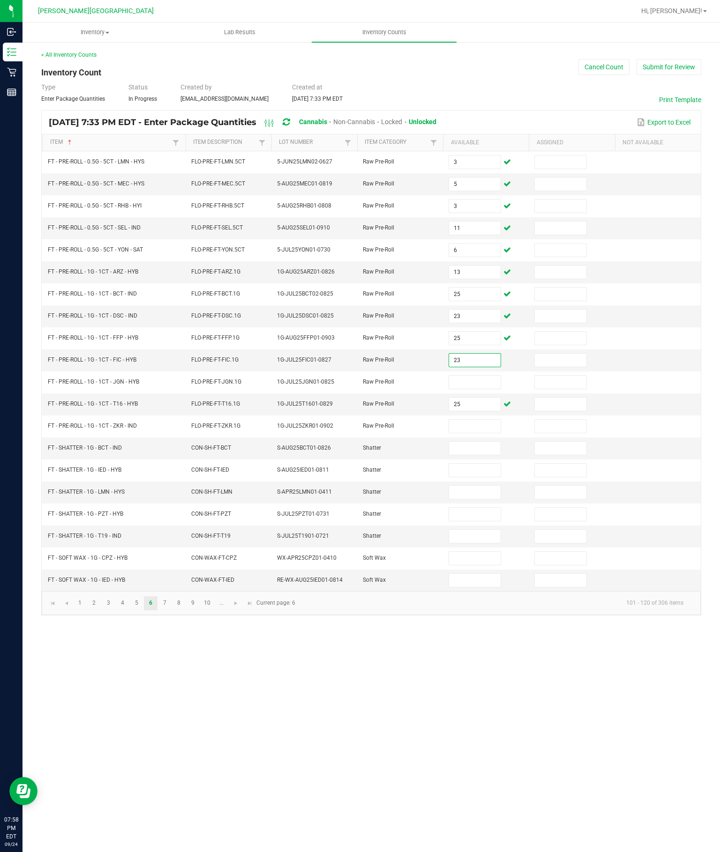
click at [472, 389] on input at bounding box center [474, 382] width 51 height 13
click at [482, 433] on input at bounding box center [474, 426] width 51 height 13
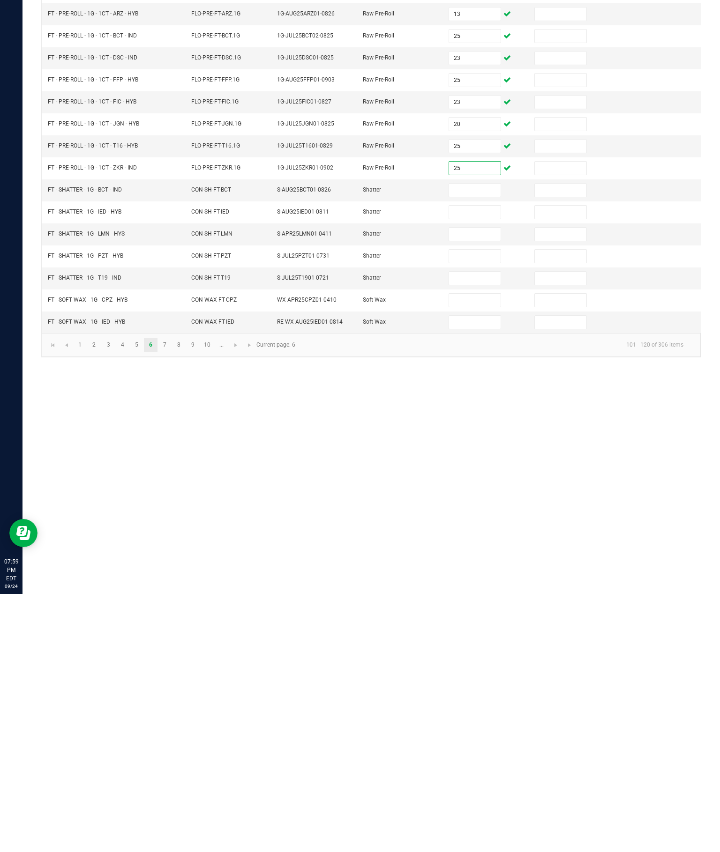
click at [474, 530] on input at bounding box center [474, 536] width 51 height 13
click at [450, 552] on input at bounding box center [474, 558] width 51 height 13
click at [170, 597] on link "7" at bounding box center [165, 604] width 14 height 14
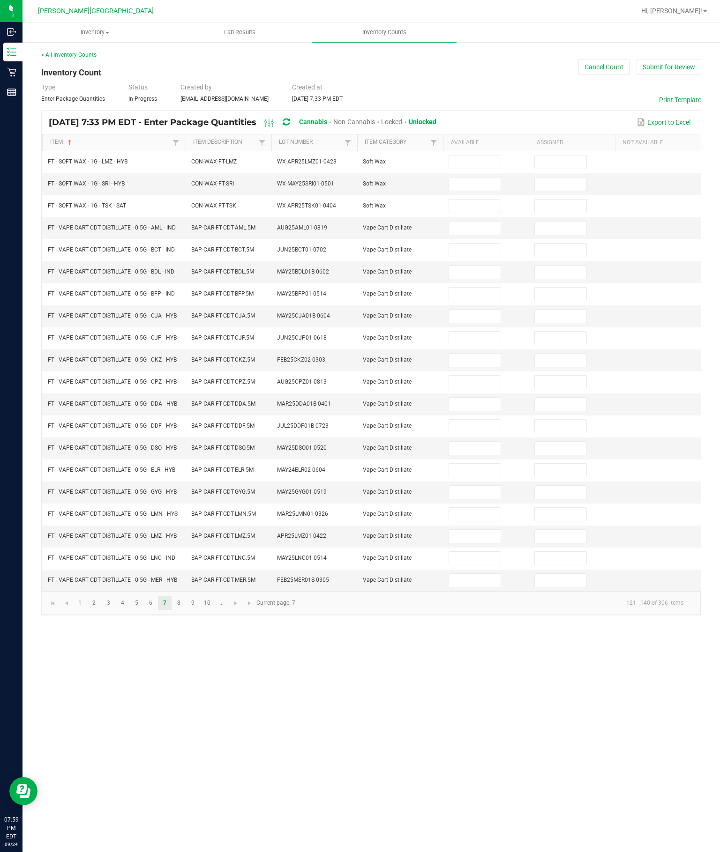
click at [474, 222] on input at bounding box center [474, 228] width 51 height 13
click at [459, 244] on input at bounding box center [474, 250] width 51 height 13
click at [480, 266] on input at bounding box center [474, 272] width 51 height 13
click at [465, 288] on input at bounding box center [474, 294] width 51 height 13
click at [478, 332] on input at bounding box center [474, 338] width 51 height 13
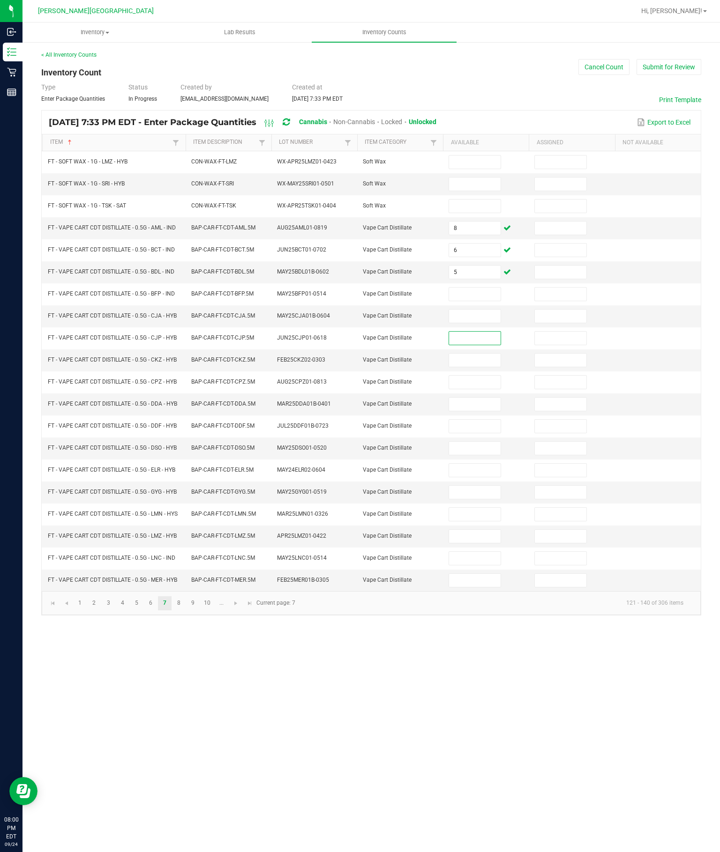
click at [487, 288] on input at bounding box center [474, 294] width 51 height 13
click at [470, 310] on input at bounding box center [474, 316] width 51 height 13
click at [471, 339] on input at bounding box center [474, 338] width 51 height 13
click at [480, 357] on input at bounding box center [474, 360] width 51 height 13
click at [482, 389] on input at bounding box center [474, 382] width 51 height 13
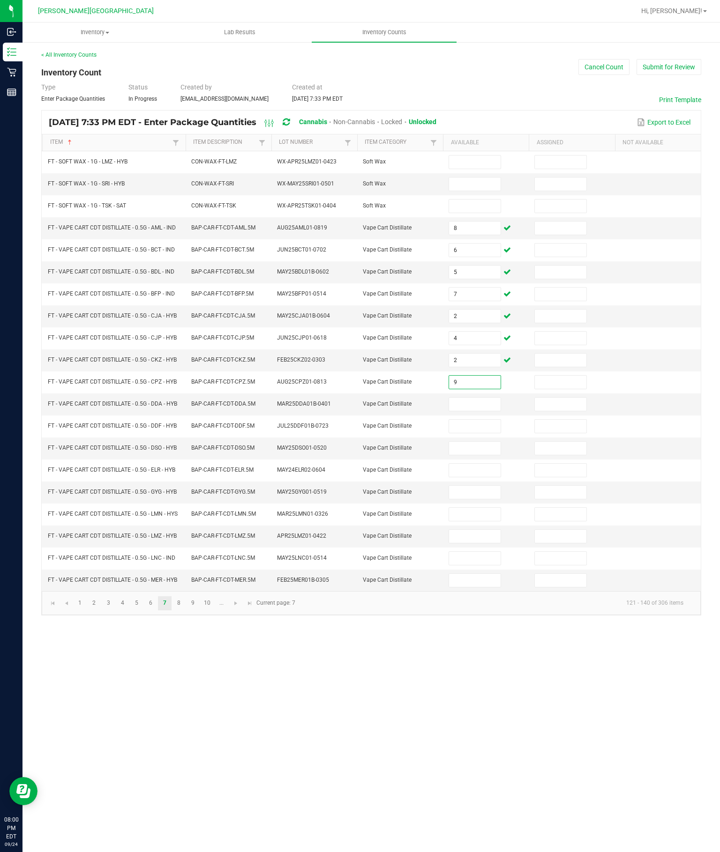
click at [471, 411] on input at bounding box center [474, 404] width 51 height 13
click at [487, 455] on input at bounding box center [474, 448] width 51 height 13
click at [483, 433] on input at bounding box center [474, 426] width 51 height 13
click at [464, 455] on input at bounding box center [474, 448] width 51 height 13
click at [474, 477] on input at bounding box center [474, 470] width 51 height 13
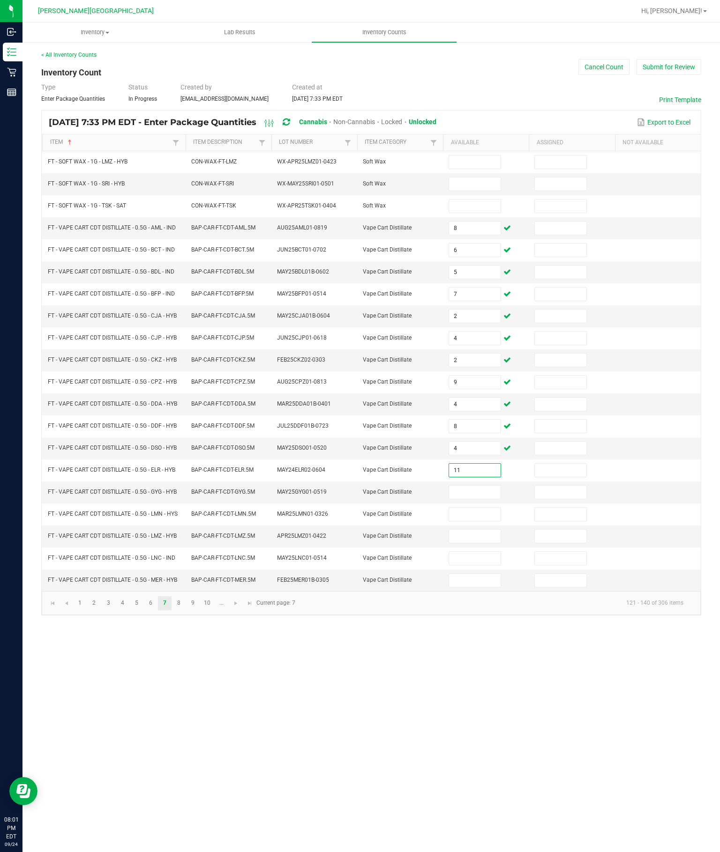
click at [480, 499] on input at bounding box center [474, 492] width 51 height 13
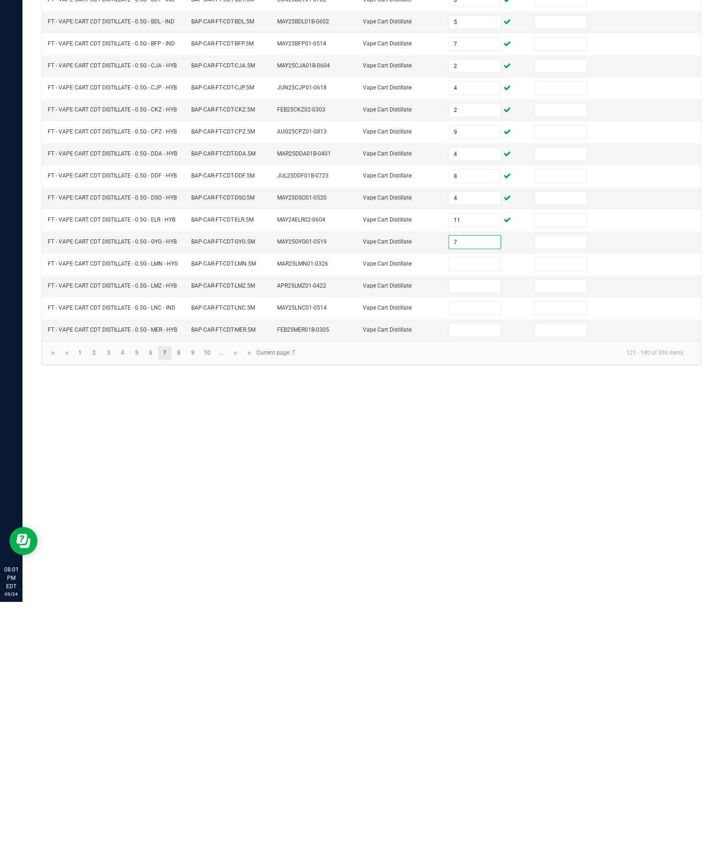
click at [479, 508] on input at bounding box center [474, 514] width 51 height 13
click at [471, 530] on input at bounding box center [474, 536] width 51 height 13
click at [478, 552] on input at bounding box center [474, 558] width 51 height 13
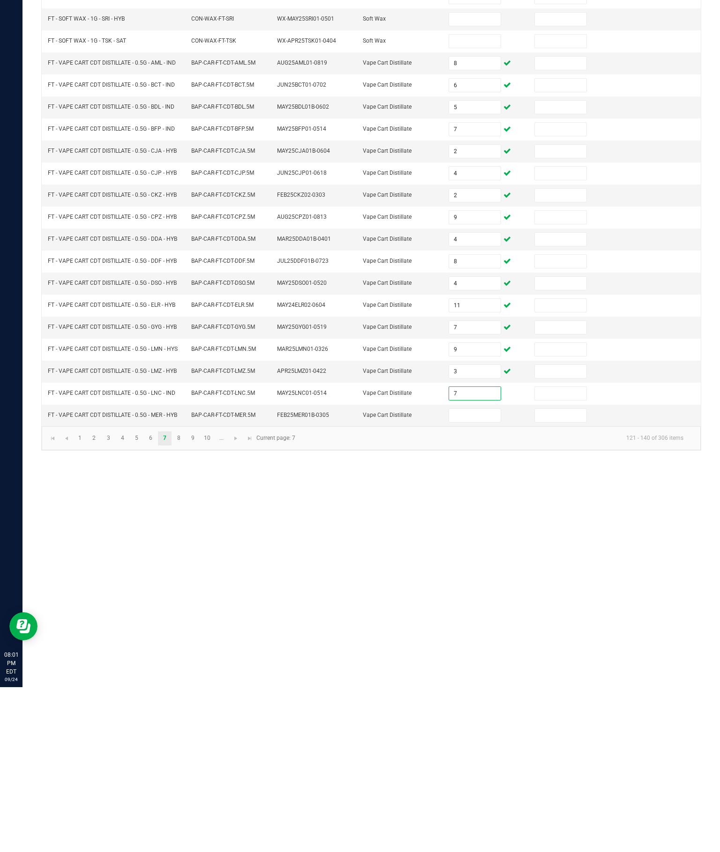
click at [461, 574] on input at bounding box center [474, 580] width 51 height 13
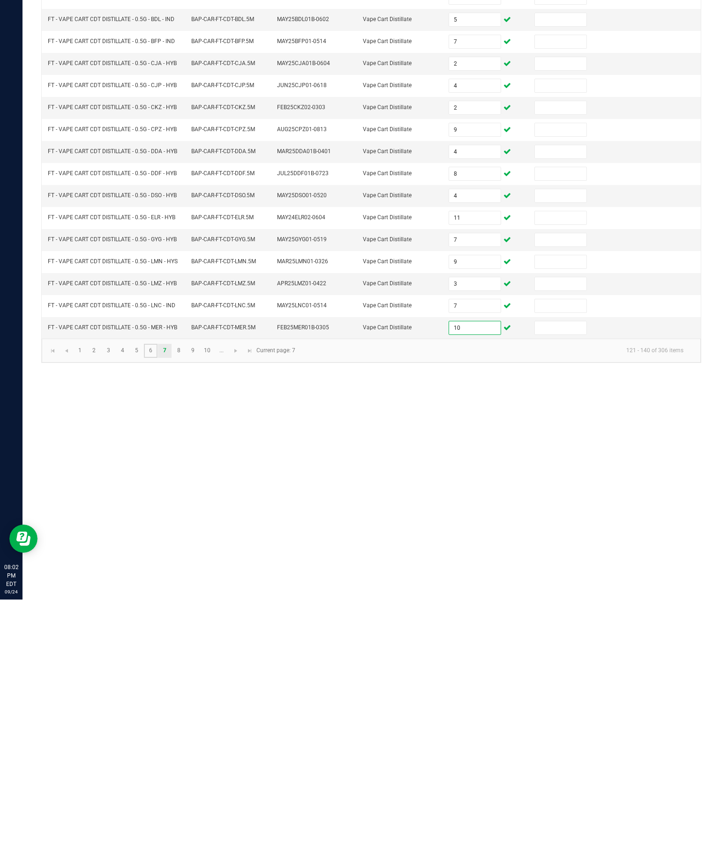
click at [157, 597] on link "6" at bounding box center [151, 604] width 14 height 14
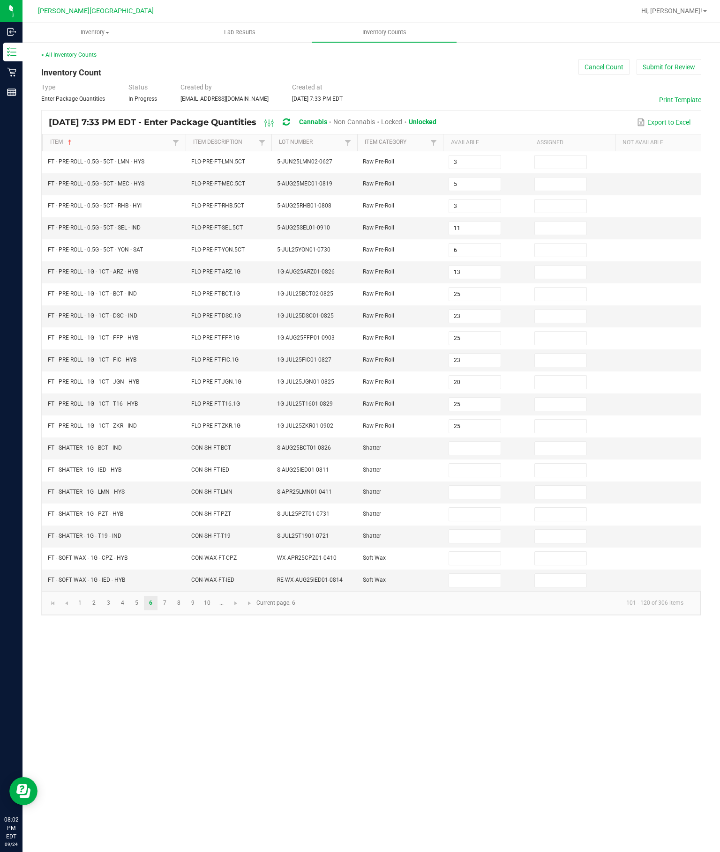
click at [481, 455] on input at bounding box center [474, 448] width 51 height 13
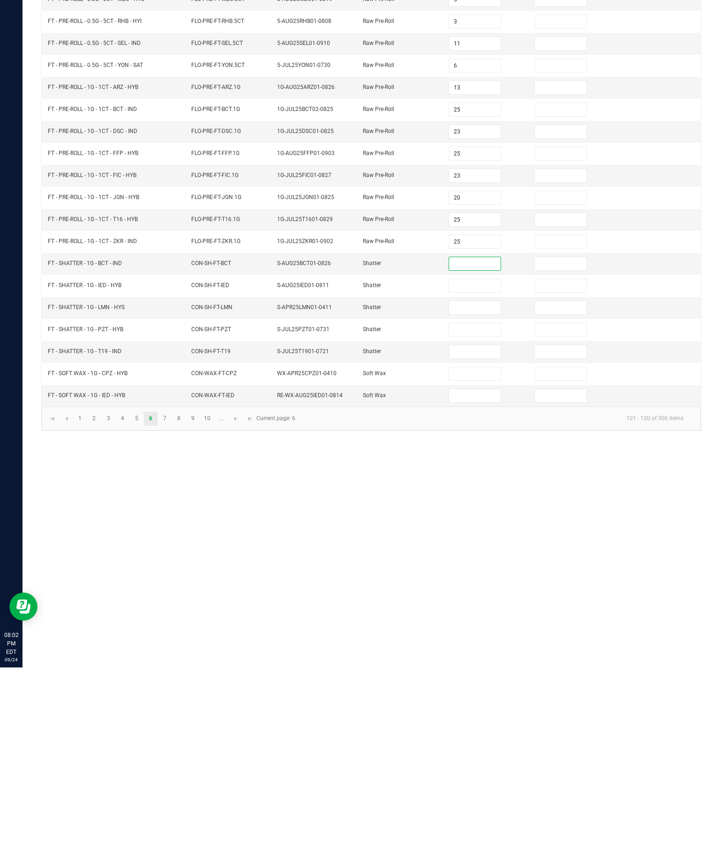
click at [465, 552] on input at bounding box center [474, 558] width 51 height 13
click at [474, 442] on input at bounding box center [474, 448] width 51 height 13
click at [472, 552] on input at bounding box center [474, 558] width 51 height 13
click at [479, 574] on input at bounding box center [474, 580] width 51 height 13
click at [172, 597] on link "7" at bounding box center [165, 604] width 14 height 14
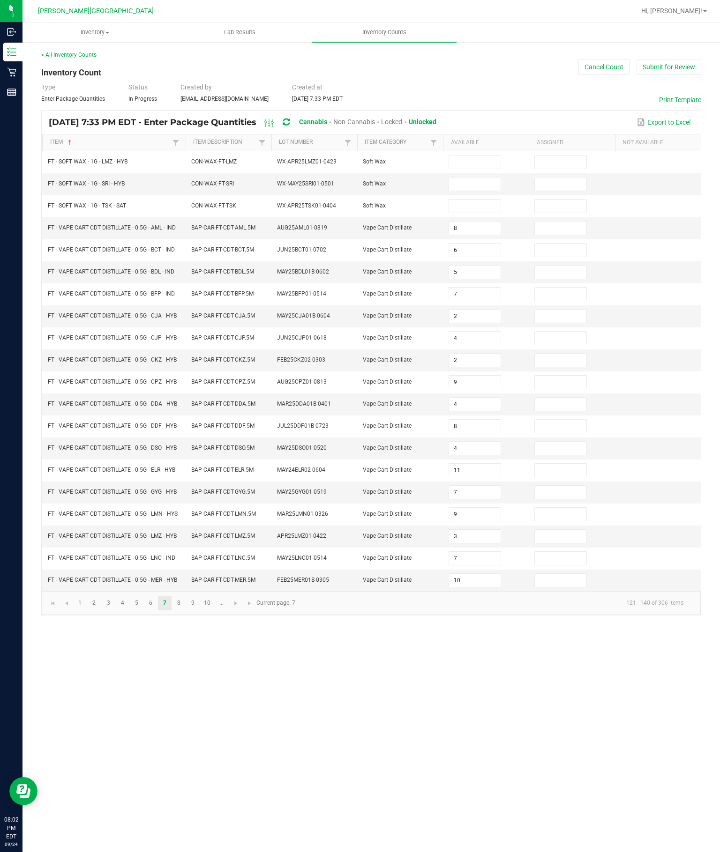
click at [472, 156] on input at bounding box center [474, 162] width 51 height 13
click at [456, 178] on input at bounding box center [474, 184] width 51 height 13
click at [470, 200] on input at bounding box center [474, 206] width 51 height 13
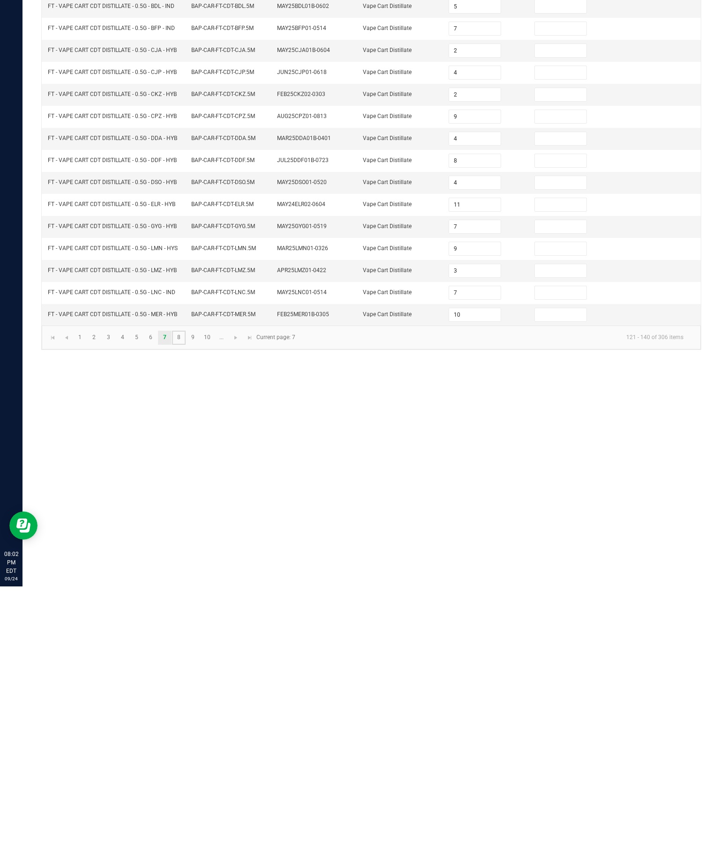
click at [186, 597] on link "8" at bounding box center [179, 604] width 14 height 14
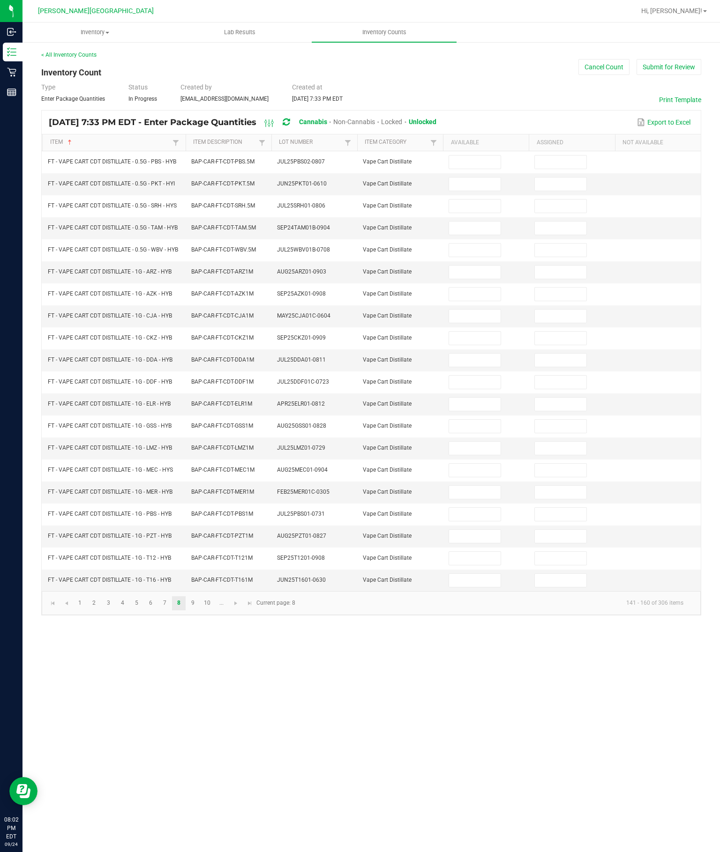
click at [480, 156] on input at bounding box center [474, 162] width 51 height 13
click at [467, 178] on input at bounding box center [474, 184] width 51 height 13
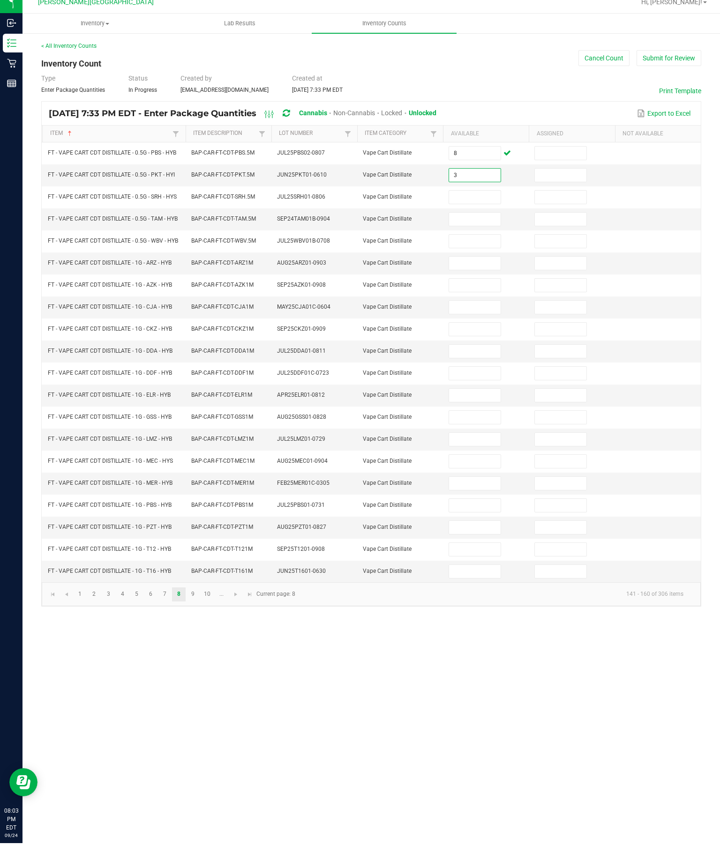
click at [473, 213] on input at bounding box center [474, 206] width 51 height 13
click at [457, 235] on input at bounding box center [474, 228] width 51 height 13
click at [483, 213] on input "0" at bounding box center [474, 206] width 51 height 13
click at [455, 235] on input at bounding box center [474, 228] width 51 height 13
click at [477, 257] on input at bounding box center [474, 250] width 51 height 13
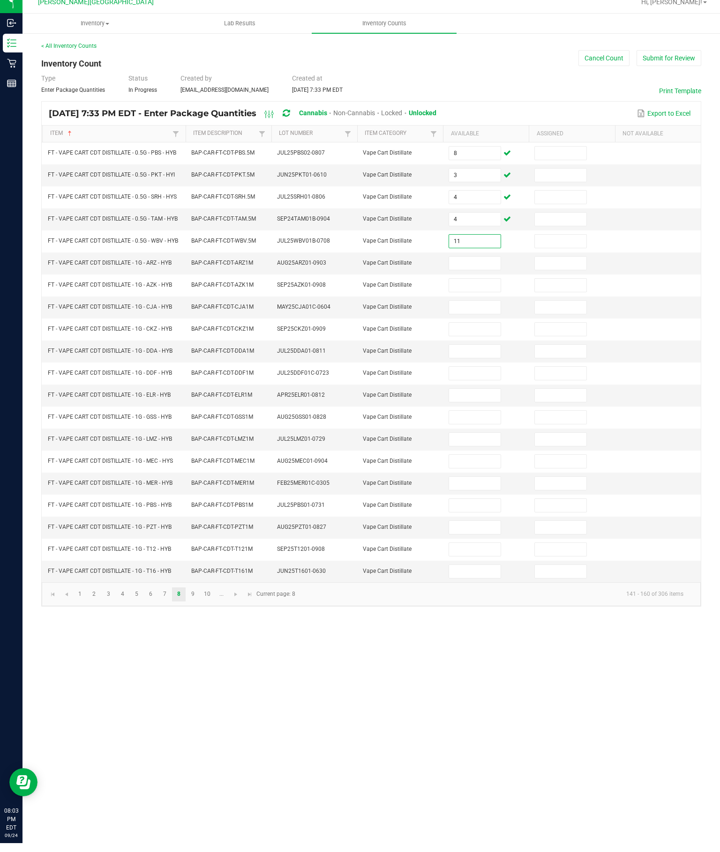
click at [478, 279] on input at bounding box center [474, 272] width 51 height 13
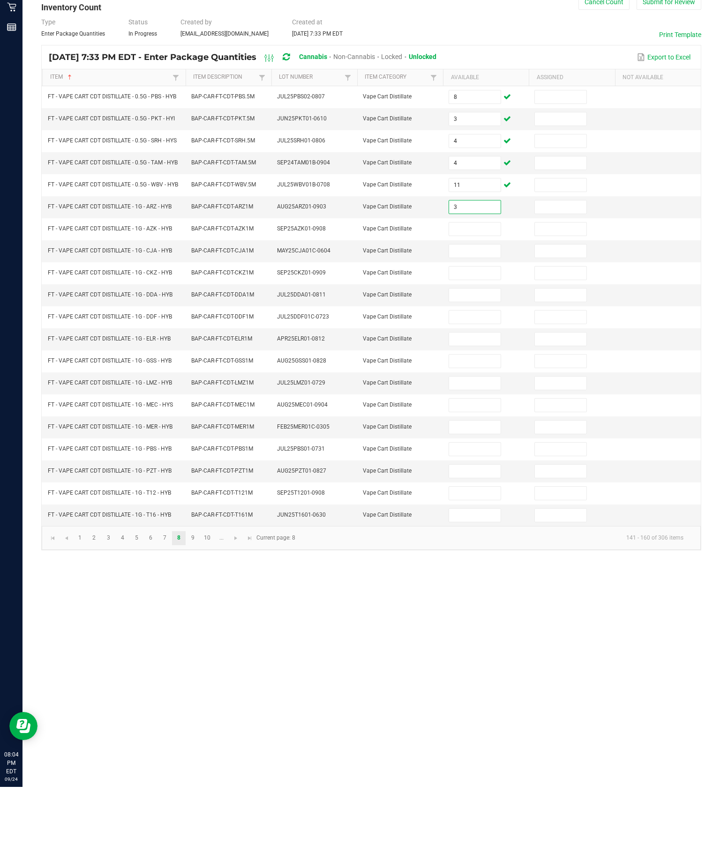
click at [487, 288] on input at bounding box center [474, 294] width 51 height 13
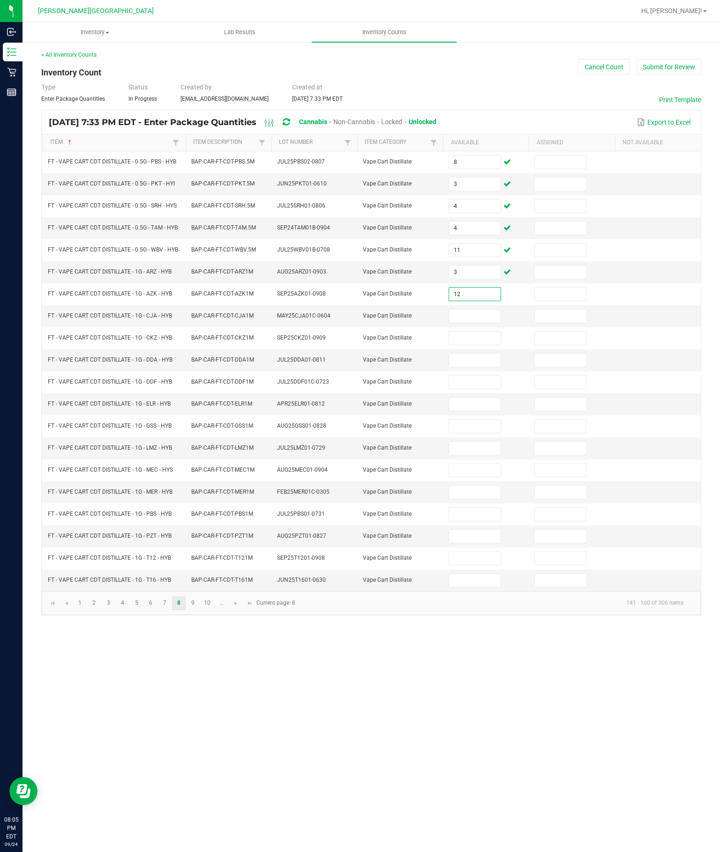
click at [483, 310] on input at bounding box center [474, 316] width 51 height 13
click at [473, 337] on input at bounding box center [474, 338] width 51 height 13
click at [493, 365] on input at bounding box center [474, 360] width 51 height 13
click at [470, 366] on input "8" at bounding box center [474, 360] width 51 height 13
click at [487, 385] on input at bounding box center [474, 382] width 51 height 13
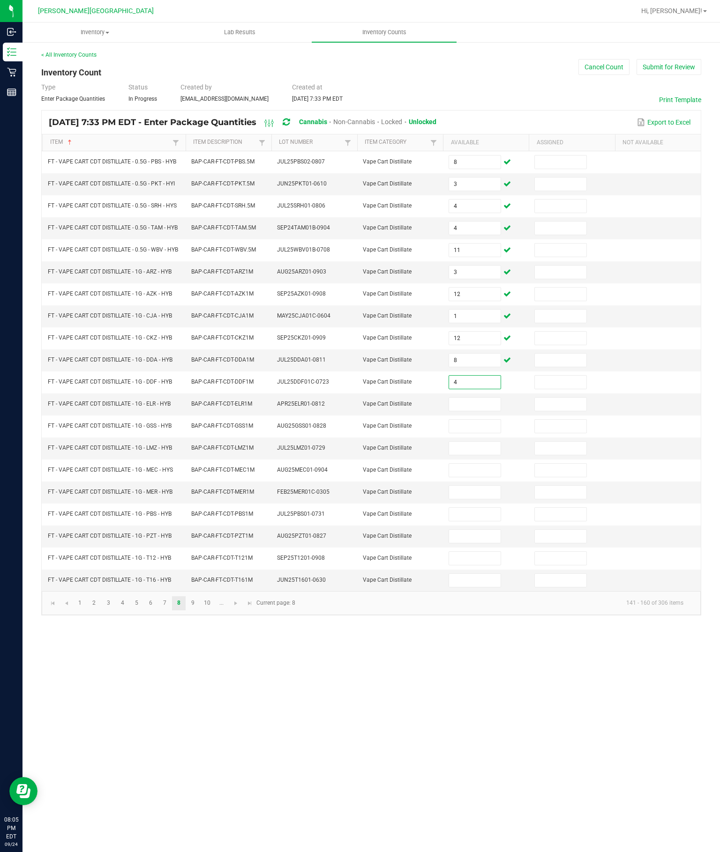
click at [477, 411] on input at bounding box center [474, 404] width 51 height 13
click at [467, 433] on input at bounding box center [474, 426] width 51 height 13
click at [477, 455] on input at bounding box center [474, 448] width 51 height 13
click at [491, 477] on input at bounding box center [474, 470] width 51 height 13
click at [479, 499] on input at bounding box center [474, 492] width 51 height 13
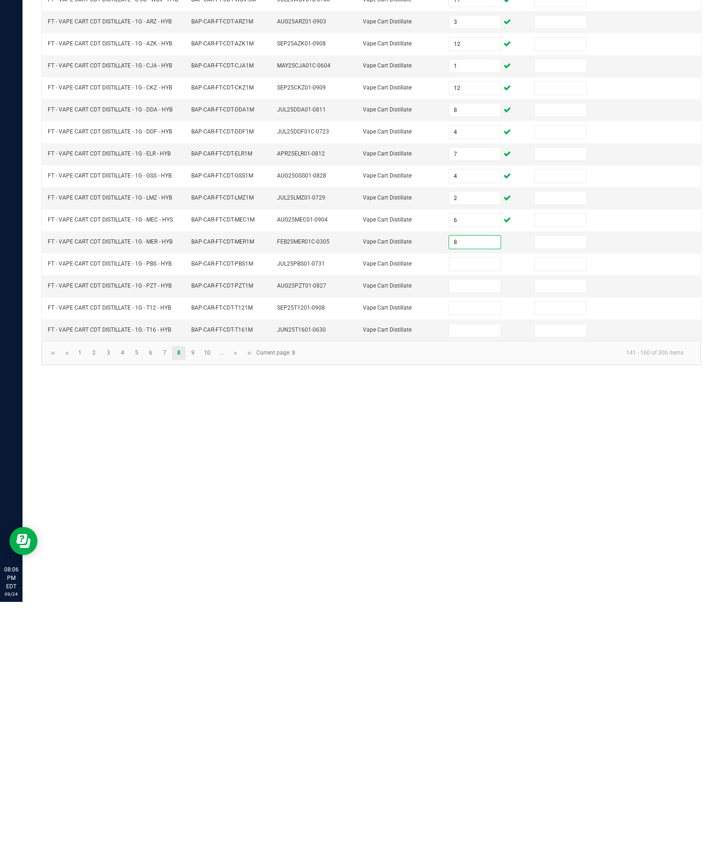
click at [485, 504] on td at bounding box center [486, 515] width 86 height 22
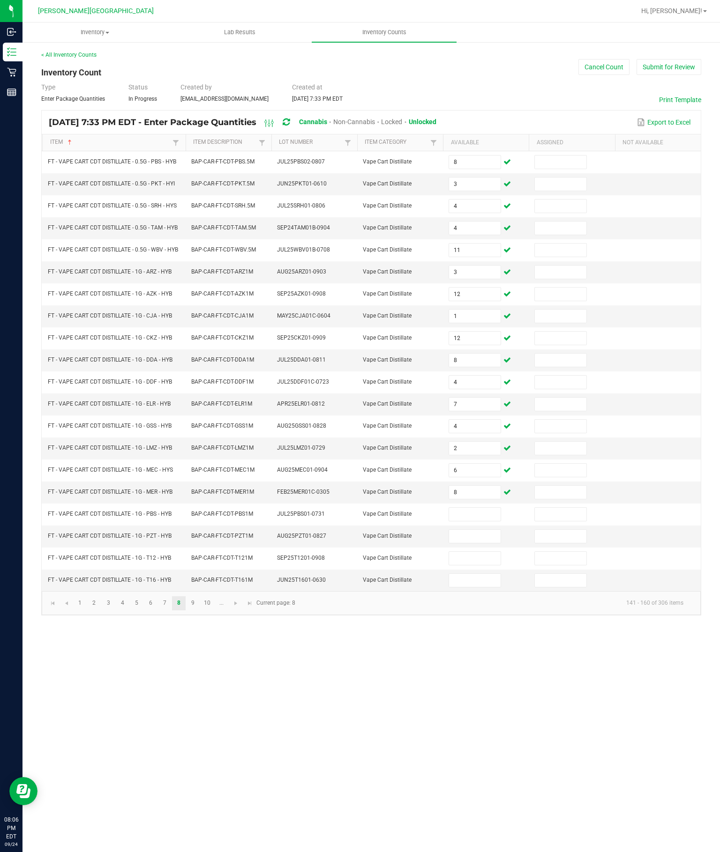
click at [486, 521] on input at bounding box center [474, 514] width 51 height 13
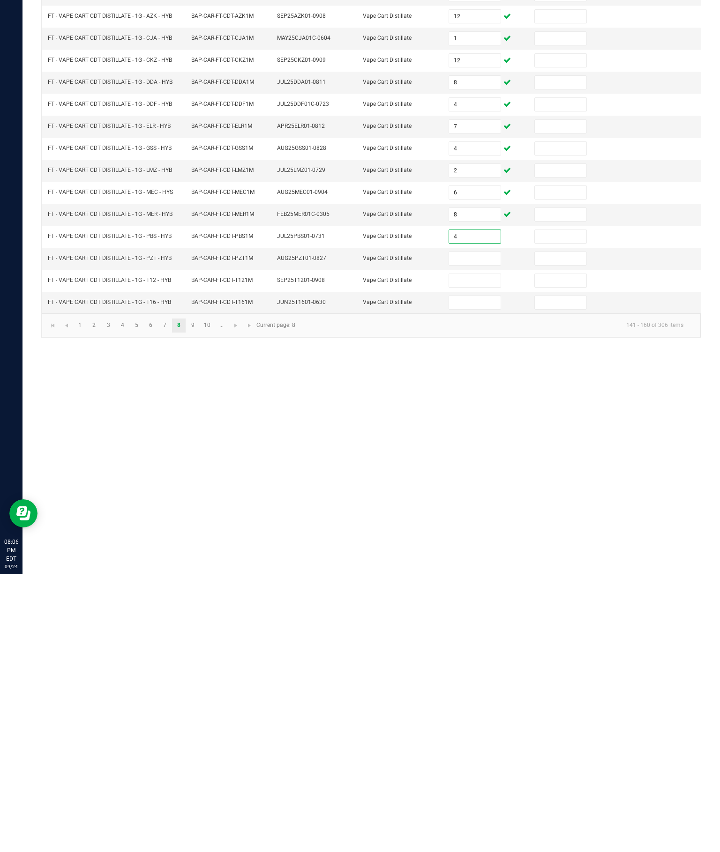
click at [473, 530] on input at bounding box center [474, 536] width 51 height 13
click at [472, 552] on input at bounding box center [474, 558] width 51 height 13
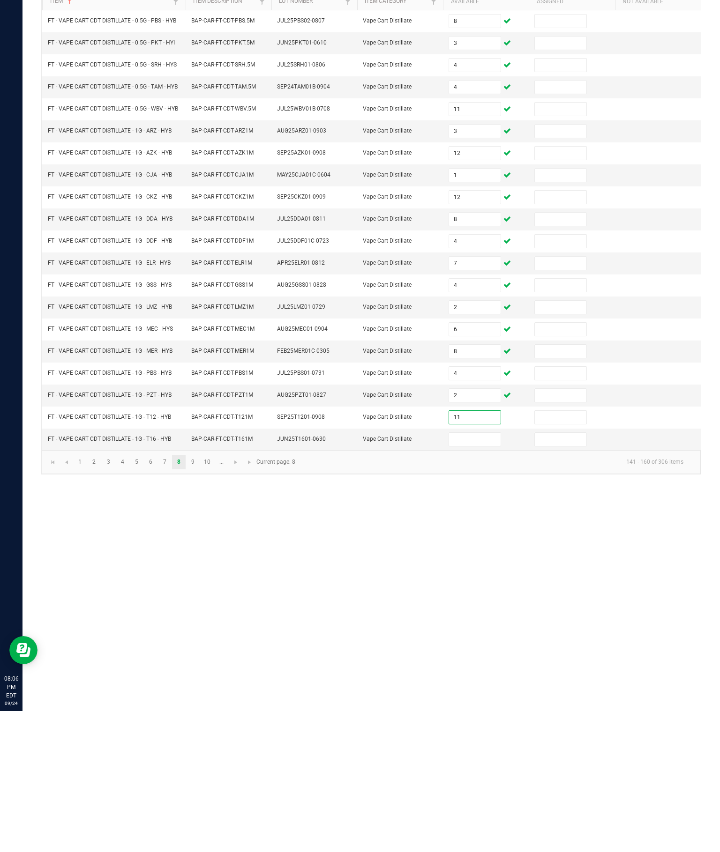
click at [470, 574] on input at bounding box center [474, 580] width 51 height 13
click at [200, 597] on link "9" at bounding box center [193, 604] width 14 height 14
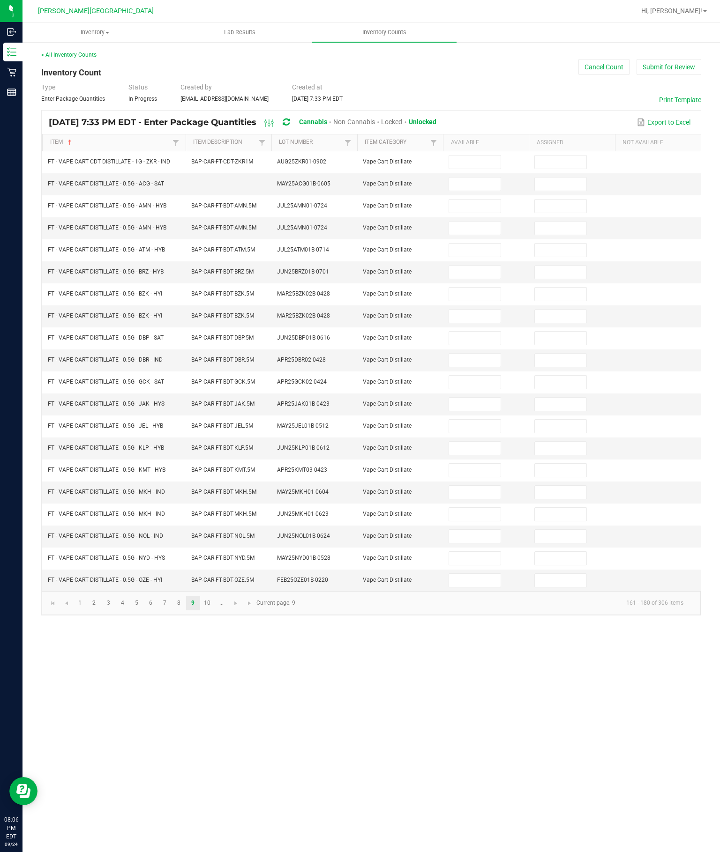
click at [468, 156] on input at bounding box center [474, 162] width 51 height 13
click at [479, 178] on input at bounding box center [474, 184] width 51 height 13
click at [489, 222] on input at bounding box center [474, 228] width 51 height 13
click at [475, 178] on input at bounding box center [474, 184] width 51 height 13
click at [468, 200] on input at bounding box center [474, 206] width 51 height 13
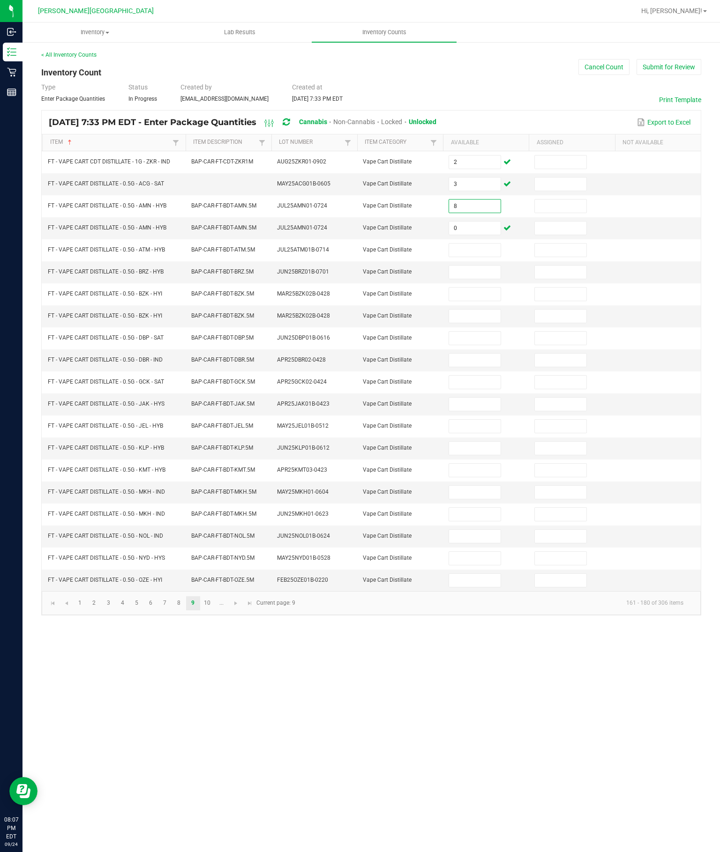
click at [456, 222] on input "0" at bounding box center [474, 228] width 51 height 13
click at [483, 244] on input at bounding box center [474, 250] width 51 height 13
click at [461, 284] on td at bounding box center [486, 295] width 86 height 22
click at [482, 266] on input at bounding box center [474, 272] width 51 height 13
click at [471, 311] on input at bounding box center [474, 316] width 51 height 13
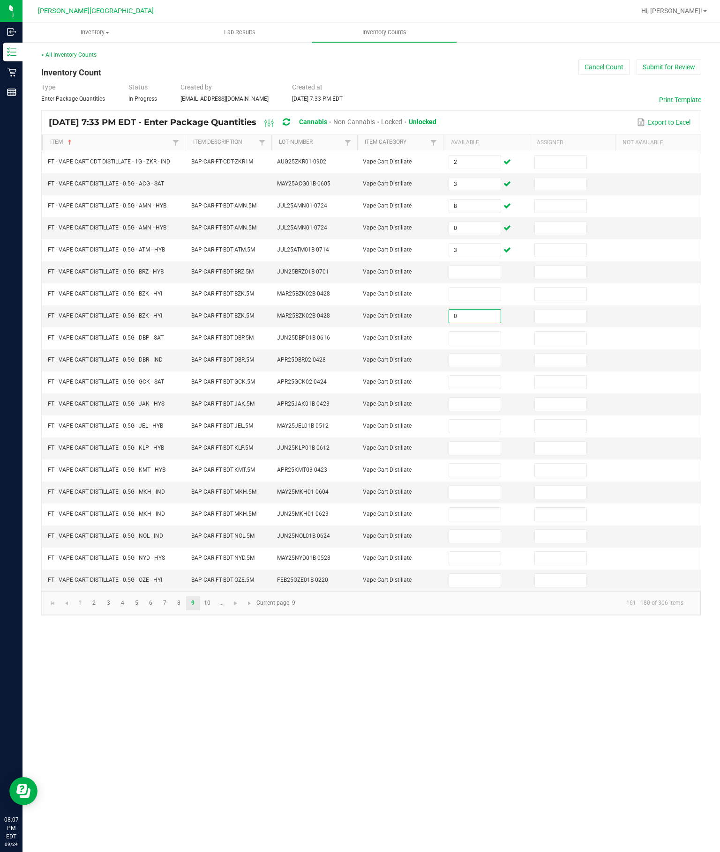
click at [482, 266] on input at bounding box center [474, 272] width 51 height 13
click at [475, 288] on input at bounding box center [474, 294] width 51 height 13
click at [478, 337] on input at bounding box center [474, 338] width 51 height 13
click at [482, 357] on input at bounding box center [474, 360] width 51 height 13
click at [474, 389] on input at bounding box center [474, 382] width 51 height 13
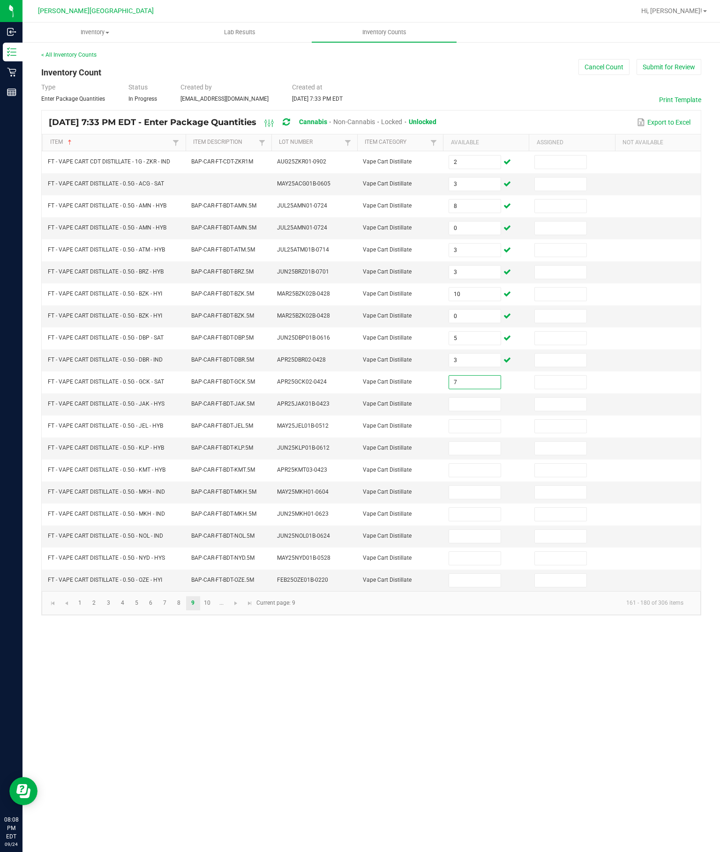
click at [472, 411] on input at bounding box center [474, 404] width 51 height 13
click at [480, 433] on input at bounding box center [474, 426] width 51 height 13
click at [481, 455] on input at bounding box center [474, 448] width 51 height 13
click at [487, 477] on input at bounding box center [474, 470] width 51 height 13
click at [483, 499] on input at bounding box center [474, 492] width 51 height 13
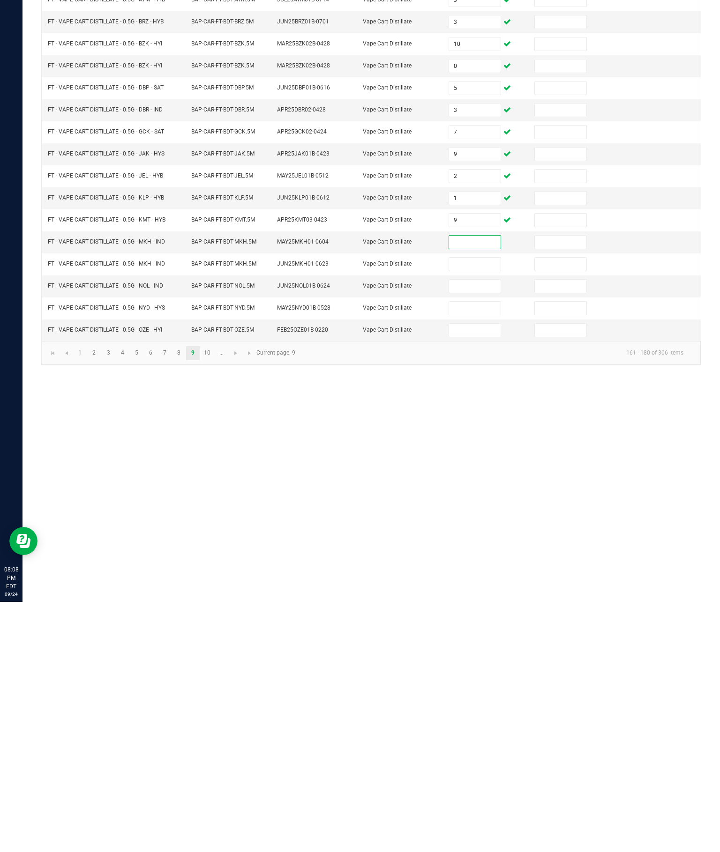
click at [498, 508] on input at bounding box center [474, 514] width 51 height 13
click at [471, 486] on input at bounding box center [474, 492] width 51 height 13
click at [479, 530] on input at bounding box center [474, 536] width 51 height 13
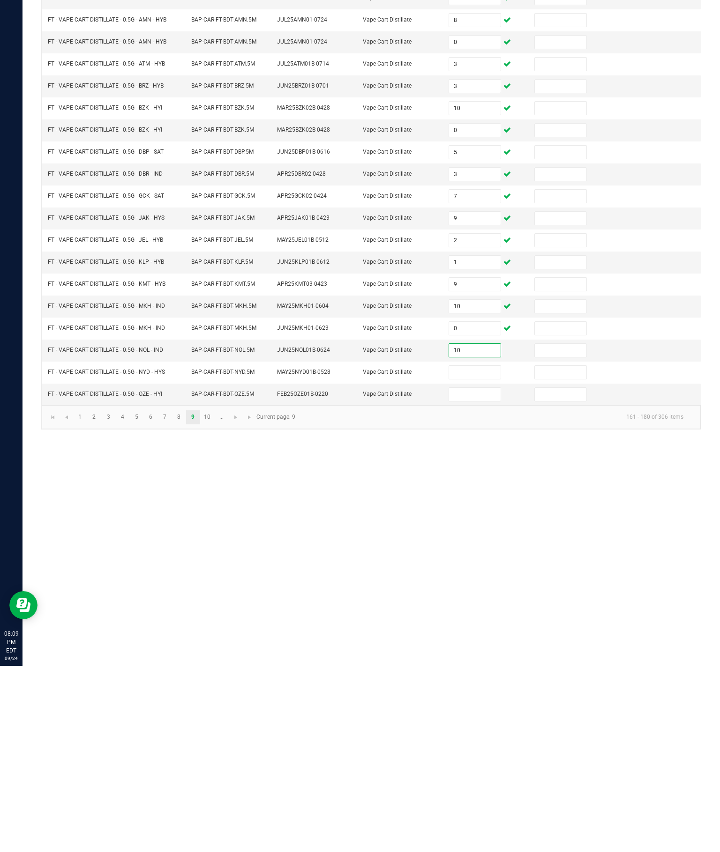
click at [484, 552] on input at bounding box center [474, 558] width 51 height 13
click at [488, 574] on input at bounding box center [474, 580] width 51 height 13
click at [214, 597] on link "10" at bounding box center [208, 604] width 14 height 14
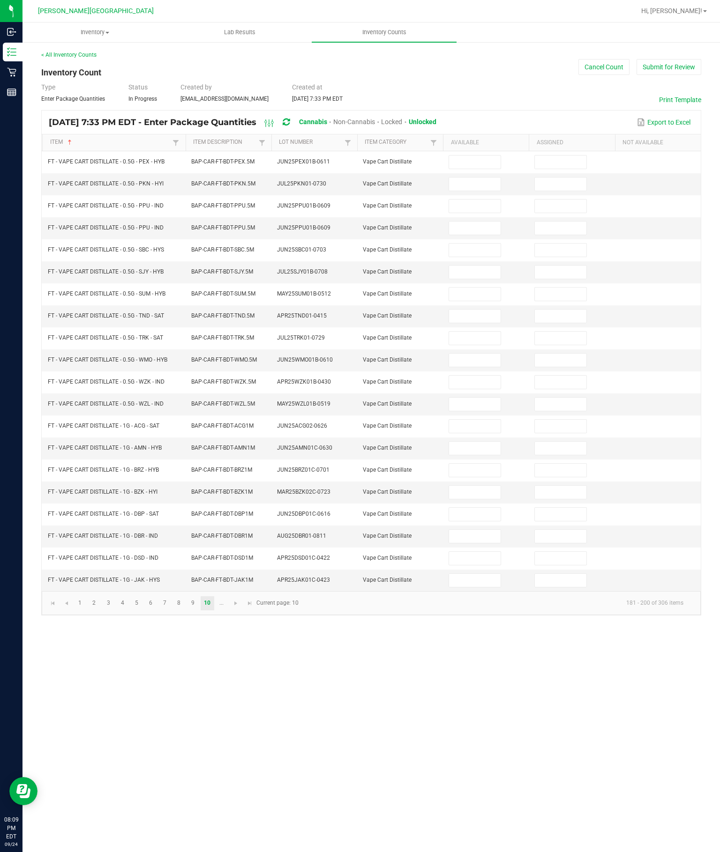
click at [479, 156] on input at bounding box center [474, 162] width 51 height 13
click at [470, 178] on input at bounding box center [474, 184] width 51 height 13
click at [476, 222] on input at bounding box center [474, 228] width 51 height 13
click at [472, 200] on input at bounding box center [474, 206] width 51 height 13
click at [482, 178] on input at bounding box center [474, 184] width 51 height 13
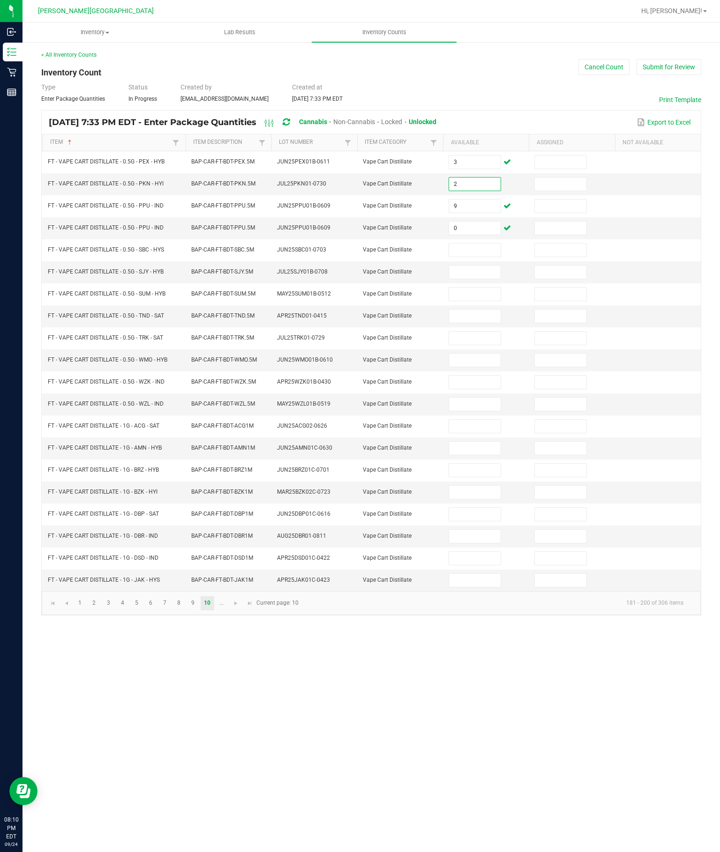
click at [477, 244] on input at bounding box center [474, 250] width 51 height 13
click at [486, 288] on input at bounding box center [474, 294] width 51 height 13
click at [483, 266] on input at bounding box center [474, 272] width 51 height 13
click at [481, 288] on input at bounding box center [474, 294] width 51 height 13
click at [471, 310] on input at bounding box center [474, 316] width 51 height 13
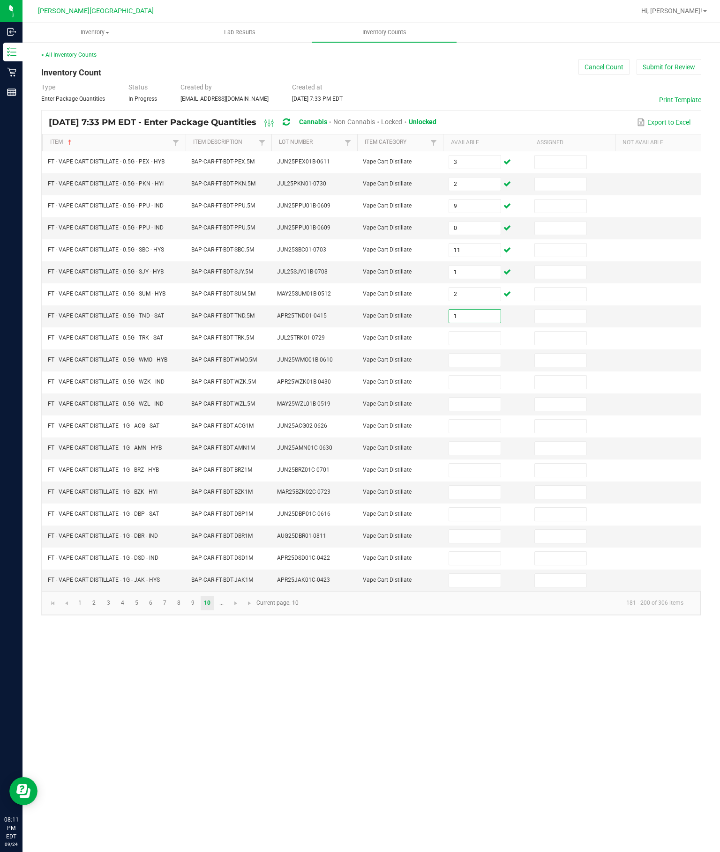
click at [477, 332] on input at bounding box center [474, 338] width 51 height 13
click at [477, 363] on input at bounding box center [474, 360] width 51 height 13
click at [470, 389] on input at bounding box center [474, 382] width 51 height 13
click at [486, 411] on input at bounding box center [474, 404] width 51 height 13
click at [473, 433] on input at bounding box center [474, 426] width 51 height 13
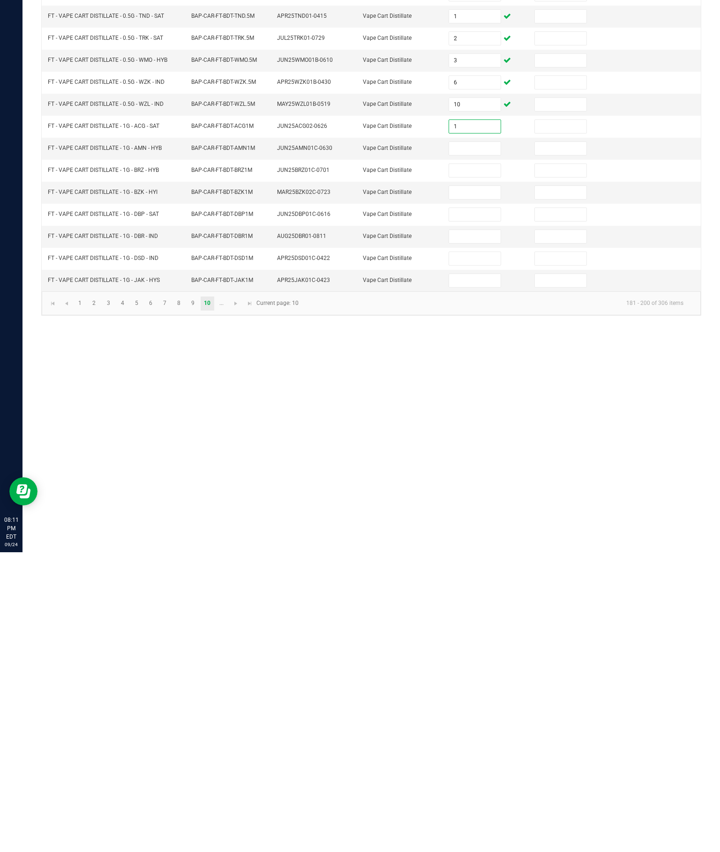
click at [479, 442] on input at bounding box center [474, 448] width 51 height 13
click at [488, 464] on input at bounding box center [474, 470] width 51 height 13
click at [478, 486] on input at bounding box center [474, 492] width 51 height 13
click at [475, 508] on input at bounding box center [474, 514] width 51 height 13
click at [486, 530] on input at bounding box center [474, 536] width 51 height 13
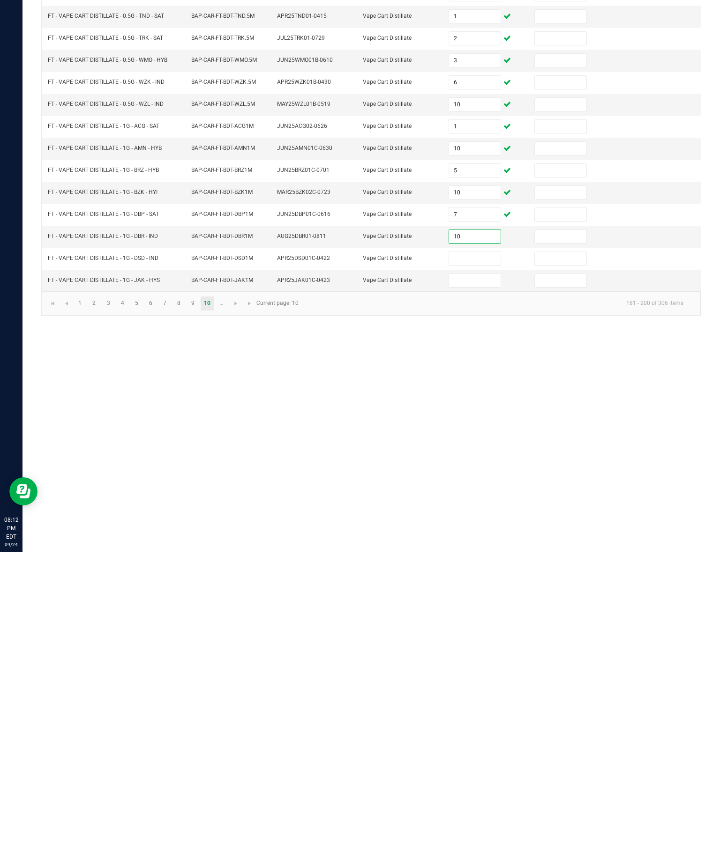
click at [487, 552] on input at bounding box center [474, 558] width 51 height 13
click at [510, 570] on td at bounding box center [486, 581] width 86 height 22
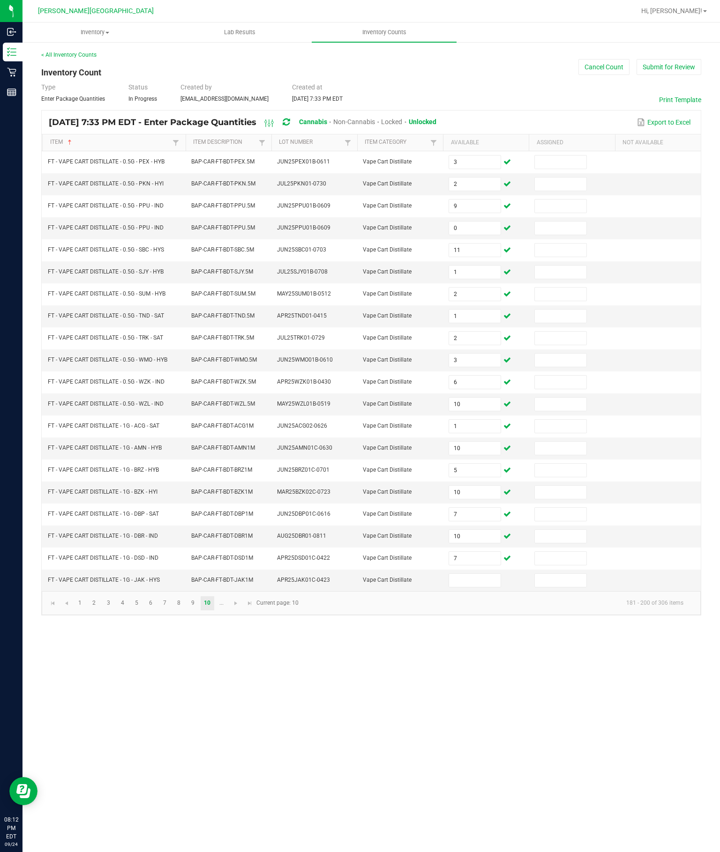
click at [473, 587] on input at bounding box center [474, 580] width 51 height 13
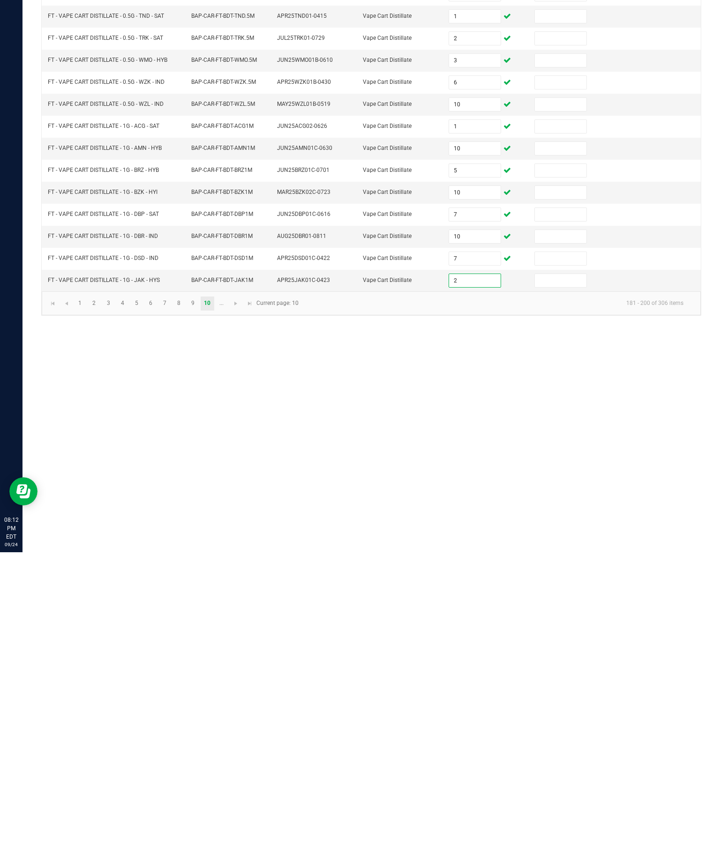
click at [544, 508] on div "Inventory All packages All inventory Waste log Create inventory Lab Results Inv…" at bounding box center [370, 437] width 697 height 830
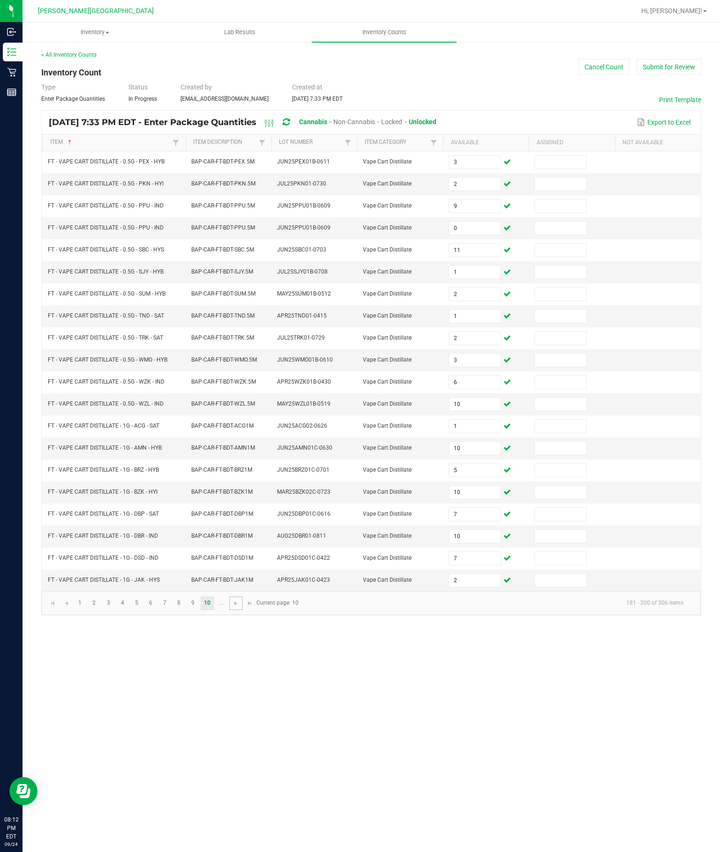
click at [243, 611] on link at bounding box center [236, 604] width 14 height 14
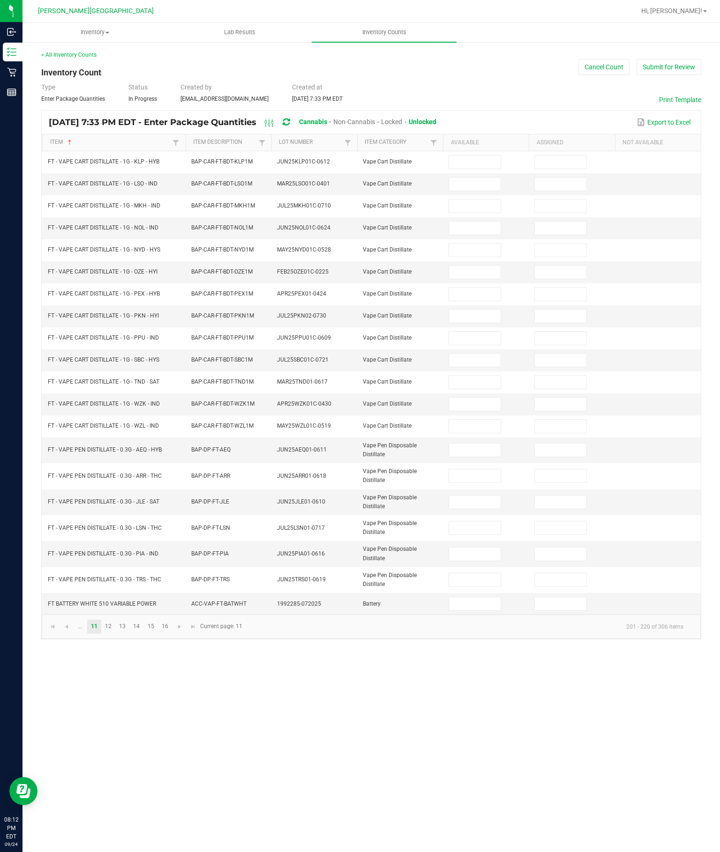
click at [478, 156] on input at bounding box center [474, 162] width 51 height 13
click at [460, 178] on input at bounding box center [474, 184] width 51 height 13
click at [458, 200] on input at bounding box center [474, 206] width 51 height 13
click at [483, 222] on input at bounding box center [474, 228] width 51 height 13
click at [481, 222] on input at bounding box center [474, 228] width 51 height 13
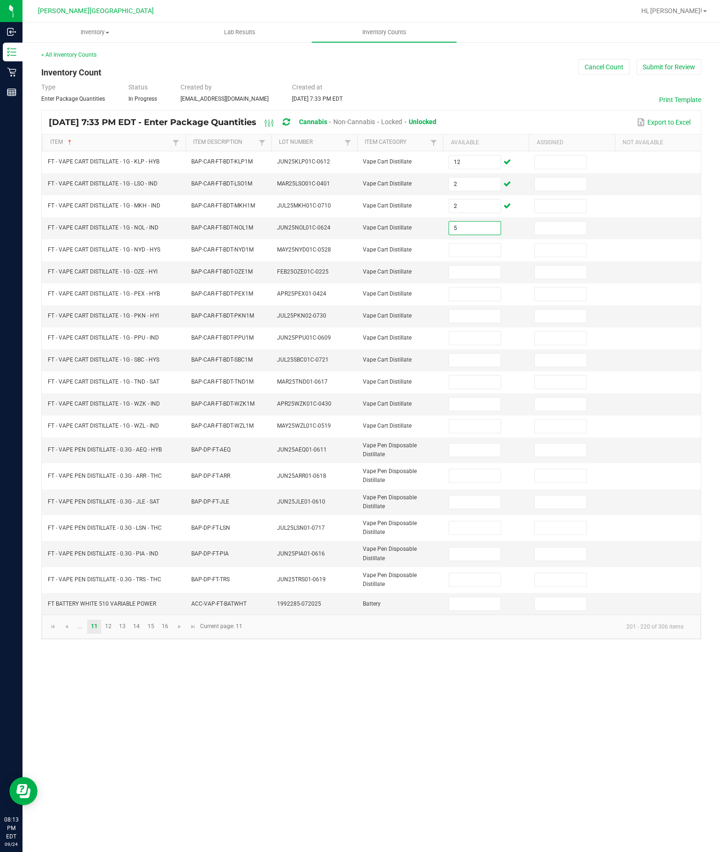
click at [478, 244] on input at bounding box center [474, 250] width 51 height 13
click at [478, 266] on input at bounding box center [474, 272] width 51 height 13
click at [470, 288] on input at bounding box center [474, 294] width 51 height 13
click at [460, 311] on input at bounding box center [474, 316] width 51 height 13
click at [473, 332] on input at bounding box center [474, 338] width 51 height 13
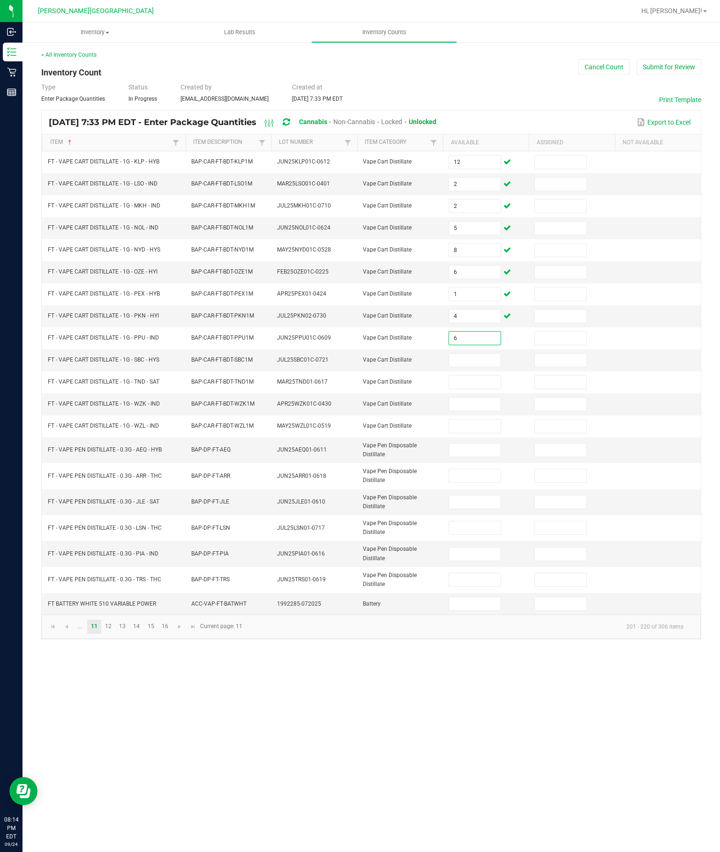
click at [469, 362] on input at bounding box center [474, 360] width 51 height 13
click at [463, 366] on input "5" at bounding box center [474, 360] width 51 height 13
click at [488, 389] on input at bounding box center [474, 382] width 51 height 13
click at [480, 411] on input at bounding box center [474, 404] width 51 height 13
click at [466, 433] on input at bounding box center [474, 426] width 51 height 13
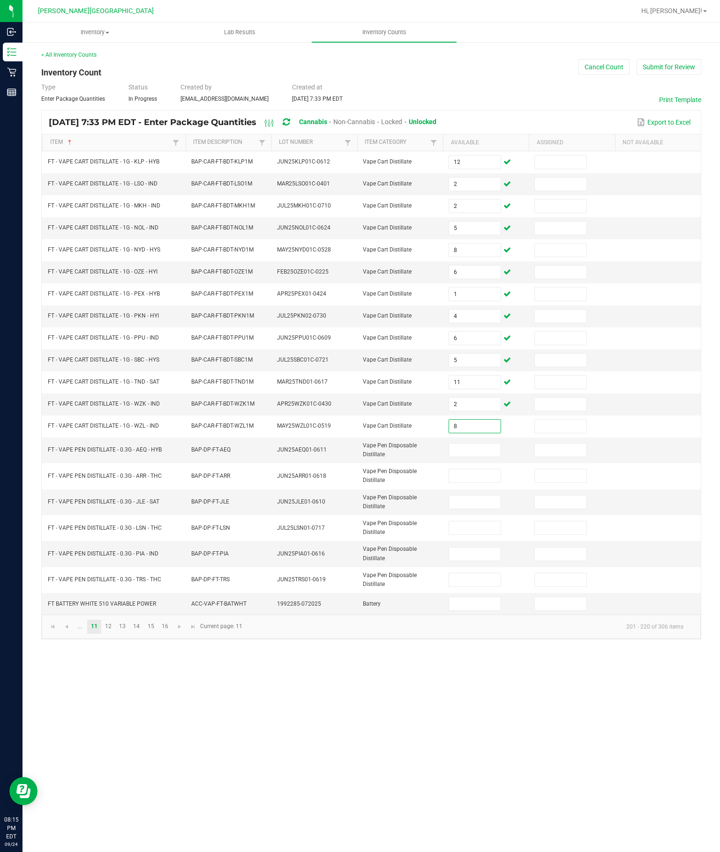
click at [472, 457] on input at bounding box center [474, 450] width 51 height 13
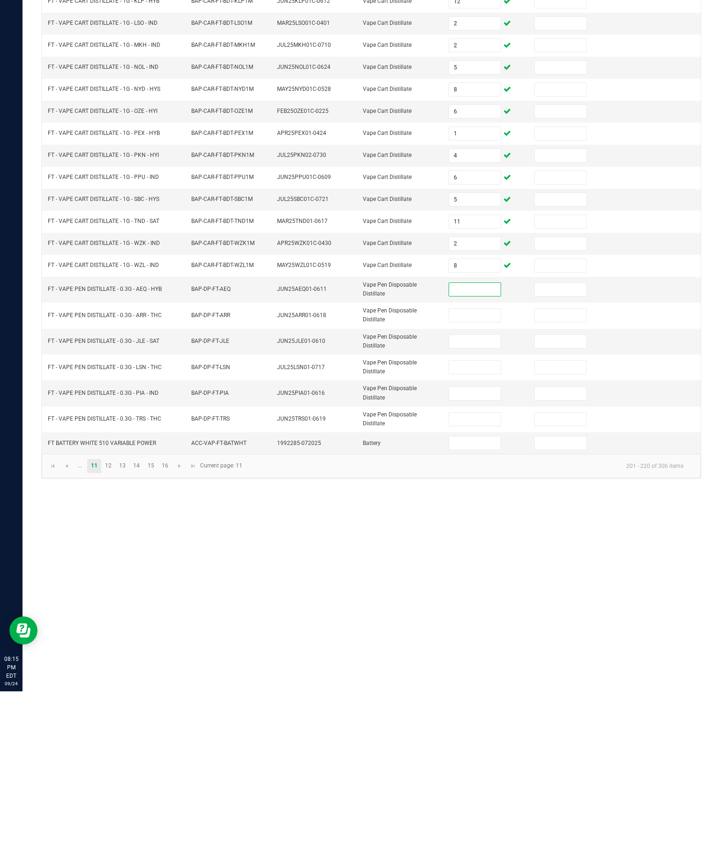
click at [468, 598] on input at bounding box center [474, 604] width 51 height 13
click at [470, 444] on input at bounding box center [474, 450] width 51 height 13
click at [486, 470] on input at bounding box center [474, 476] width 51 height 13
click at [476, 496] on input at bounding box center [474, 502] width 51 height 13
click at [476, 522] on input at bounding box center [474, 528] width 51 height 13
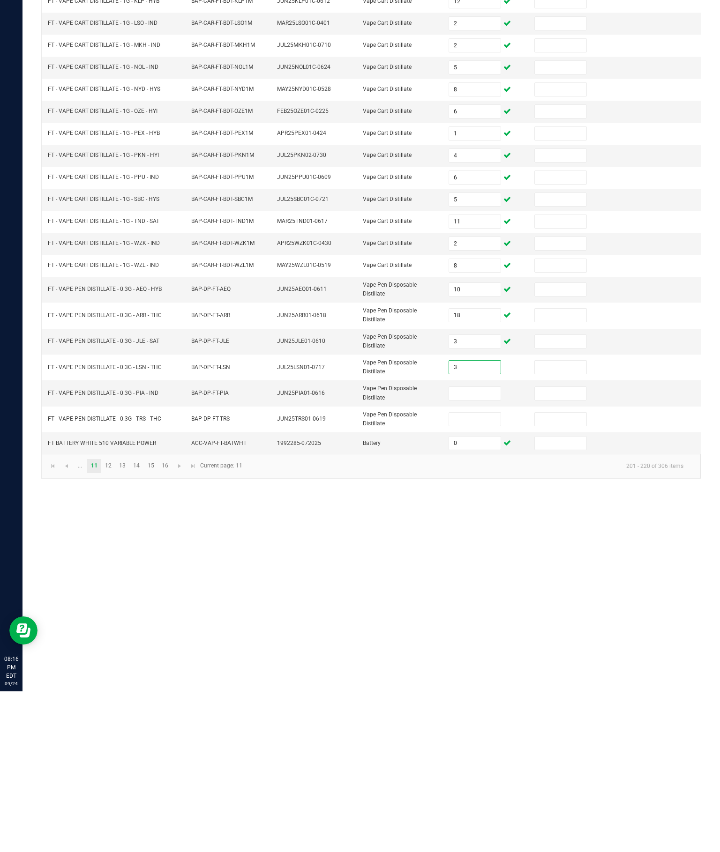
click at [481, 574] on input at bounding box center [474, 580] width 51 height 13
click at [483, 548] on input at bounding box center [474, 554] width 51 height 13
click at [482, 574] on input at bounding box center [474, 580] width 51 height 13
click at [115, 620] on link "12" at bounding box center [109, 627] width 14 height 14
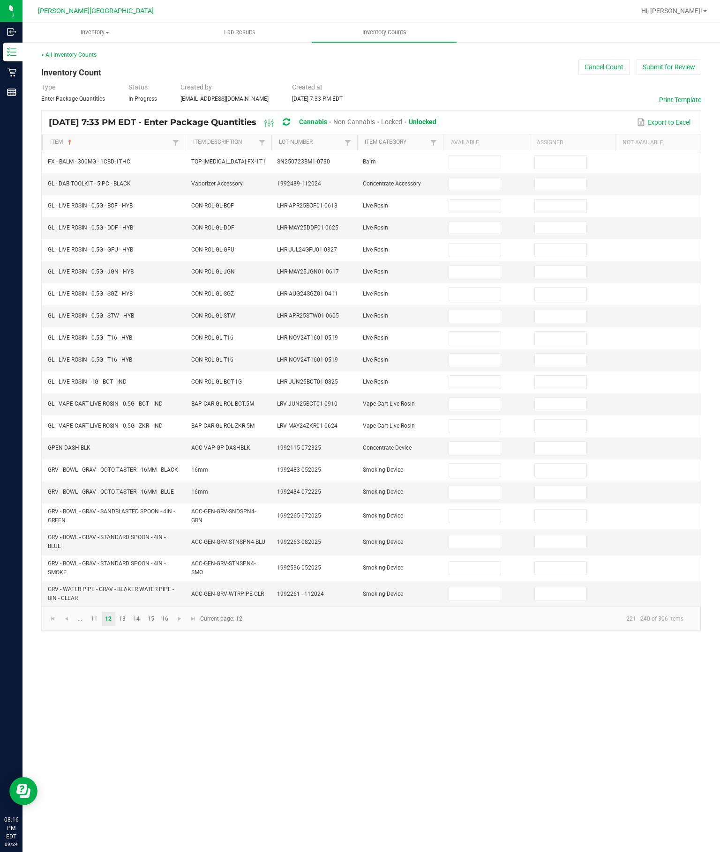
click at [481, 156] on input at bounding box center [474, 162] width 51 height 13
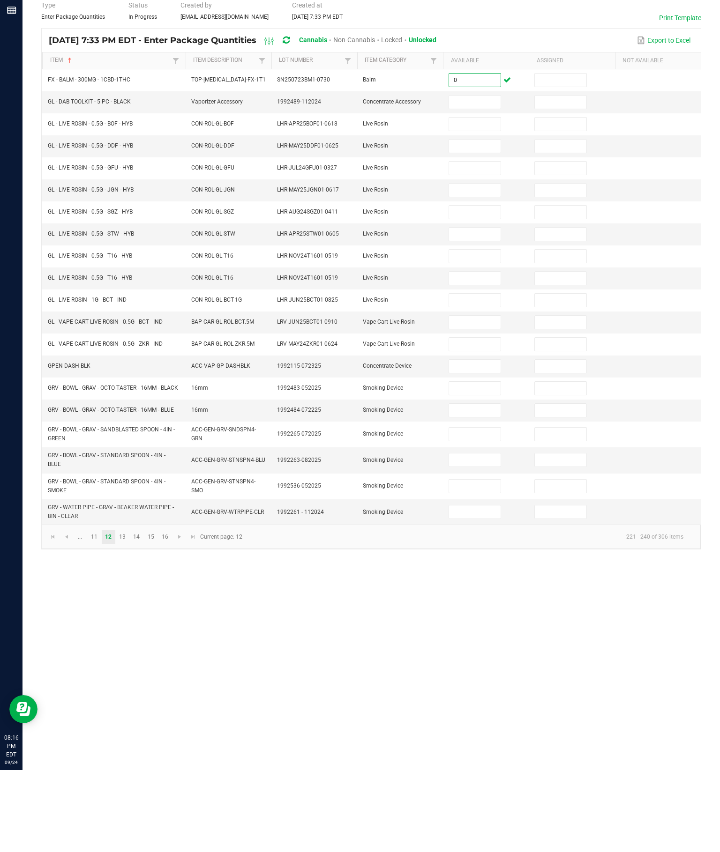
click at [466, 398] on input at bounding box center [474, 404] width 51 height 13
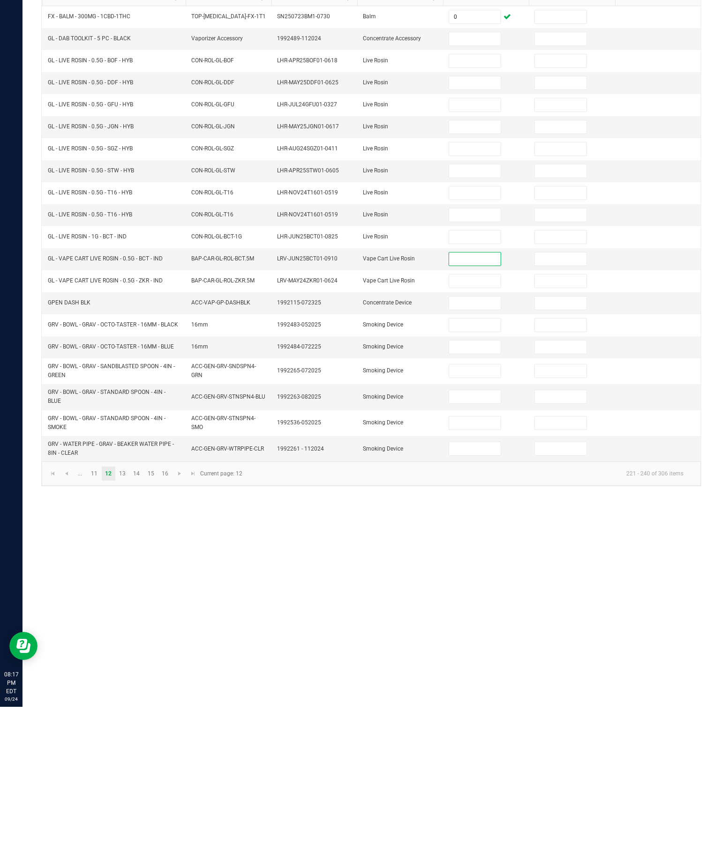
click at [471, 464] on input at bounding box center [474, 470] width 51 height 13
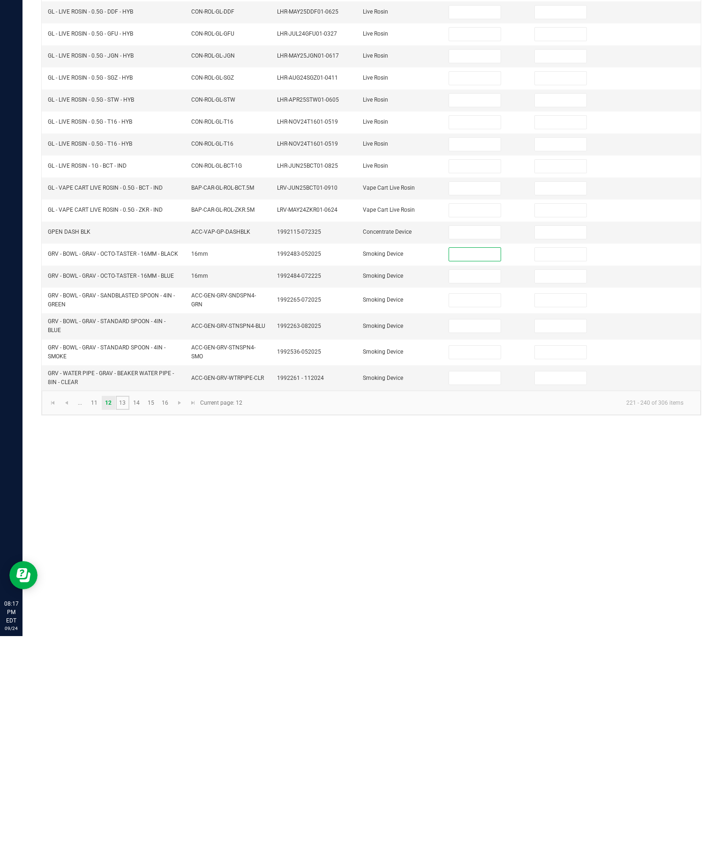
click at [129, 612] on link "13" at bounding box center [123, 619] width 14 height 14
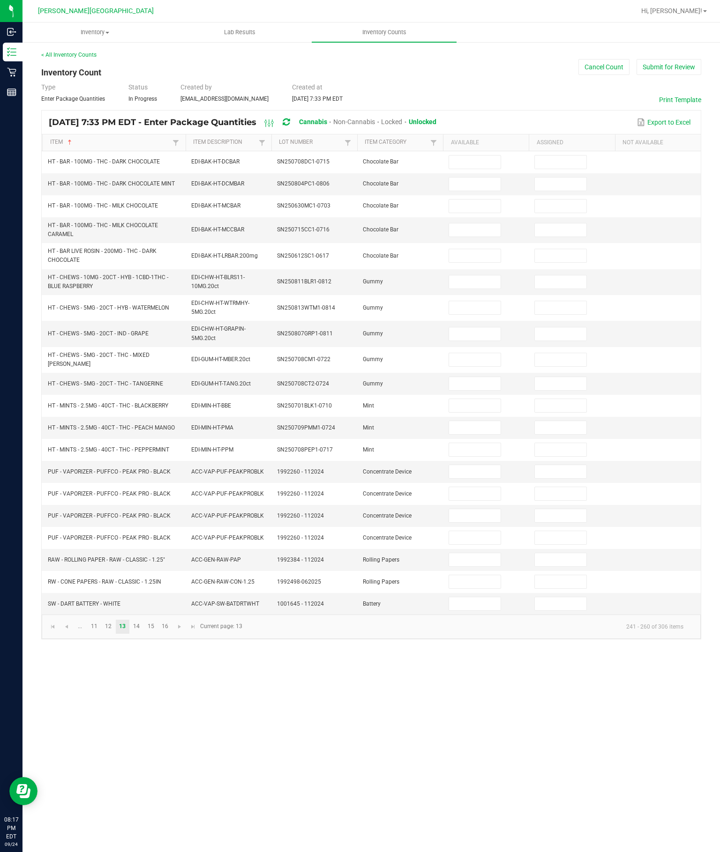
click at [477, 156] on input at bounding box center [474, 162] width 51 height 13
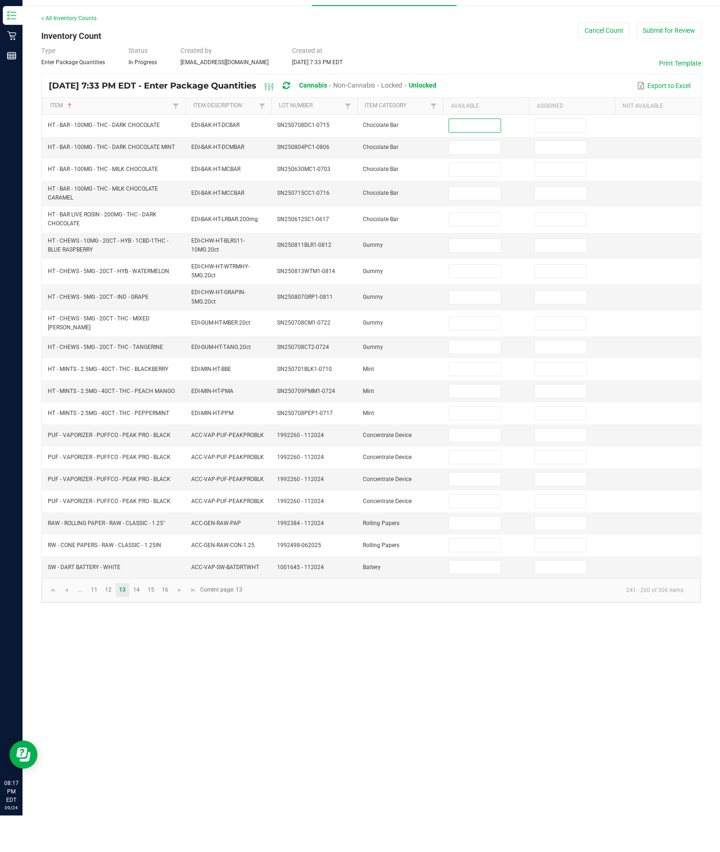
click at [475, 276] on input at bounding box center [474, 282] width 51 height 13
click at [481, 156] on input at bounding box center [474, 162] width 51 height 13
click at [478, 178] on input at bounding box center [474, 184] width 51 height 13
click at [476, 301] on input at bounding box center [474, 307] width 51 height 13
click at [475, 328] on input at bounding box center [474, 334] width 51 height 13
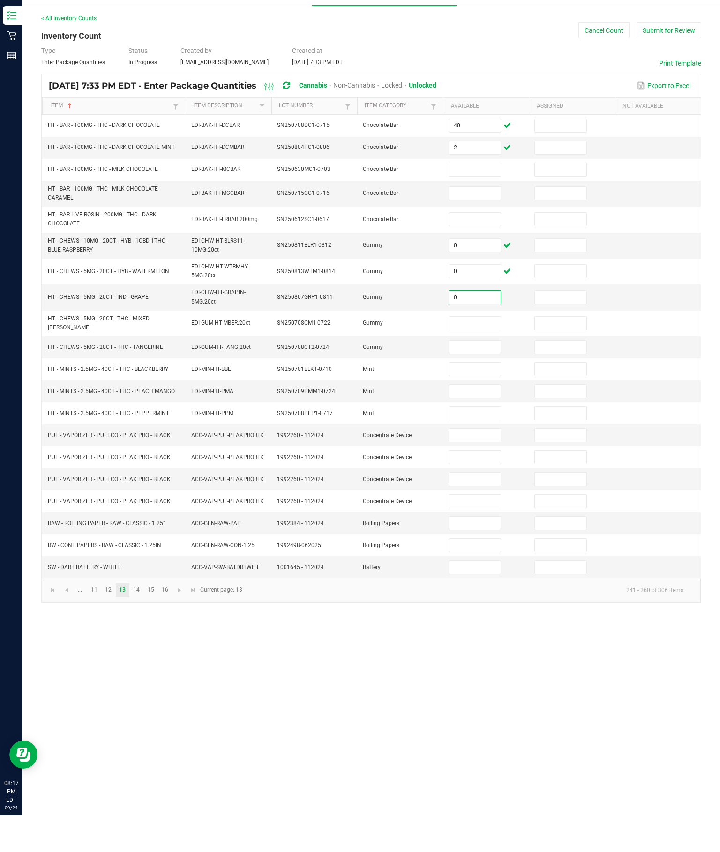
click at [488, 353] on input at bounding box center [474, 359] width 51 height 13
click at [473, 377] on input at bounding box center [474, 383] width 51 height 13
click at [473, 200] on input at bounding box center [474, 206] width 51 height 13
click at [479, 224] on input at bounding box center [474, 230] width 51 height 13
click at [467, 465] on input at bounding box center [474, 471] width 51 height 13
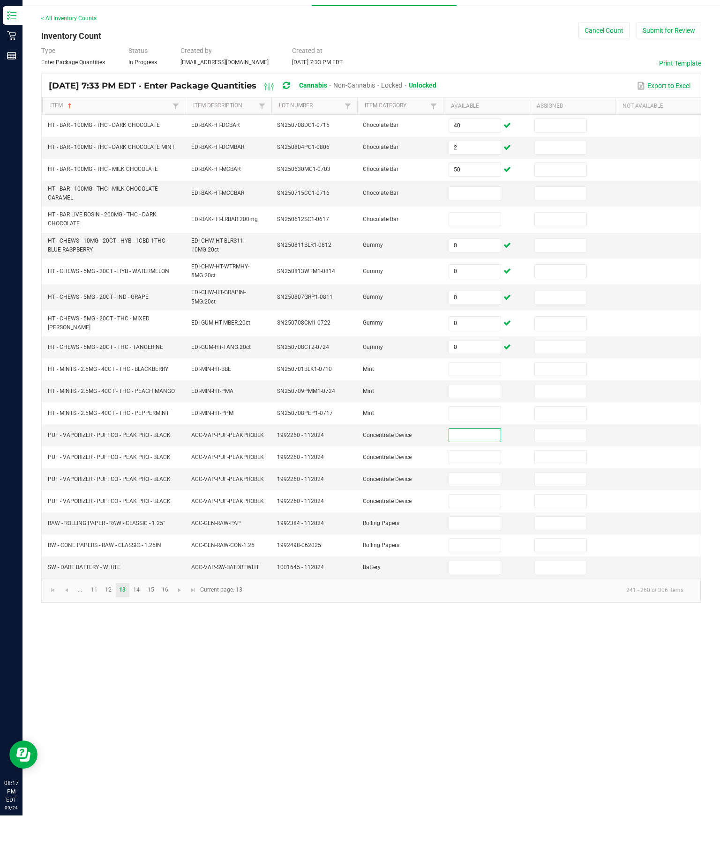
click at [468, 224] on input at bounding box center [474, 230] width 51 height 13
click at [474, 249] on input at bounding box center [474, 255] width 51 height 13
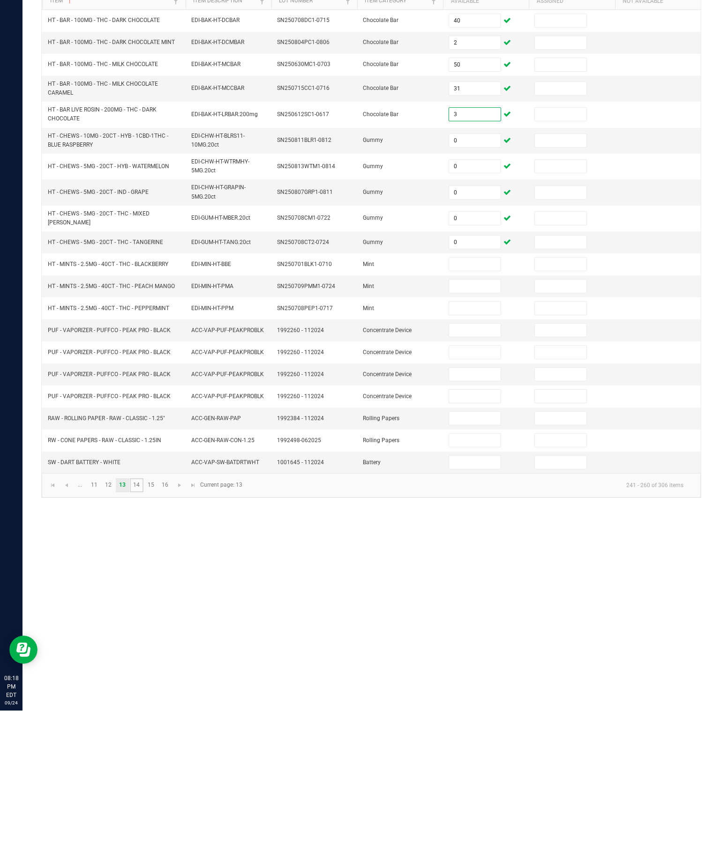
click at [143, 620] on link "14" at bounding box center [137, 627] width 14 height 14
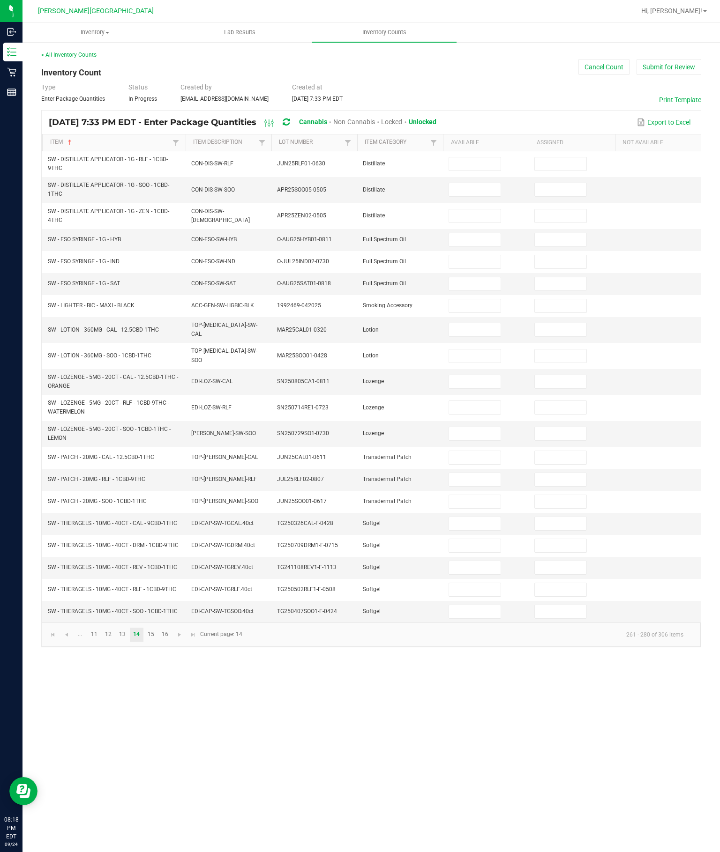
click at [470, 233] on input at bounding box center [474, 239] width 51 height 13
click at [486, 295] on td at bounding box center [486, 306] width 86 height 22
click at [482, 299] on input at bounding box center [474, 305] width 51 height 13
click at [466, 233] on input at bounding box center [474, 239] width 51 height 13
click at [472, 255] on input at bounding box center [474, 261] width 51 height 13
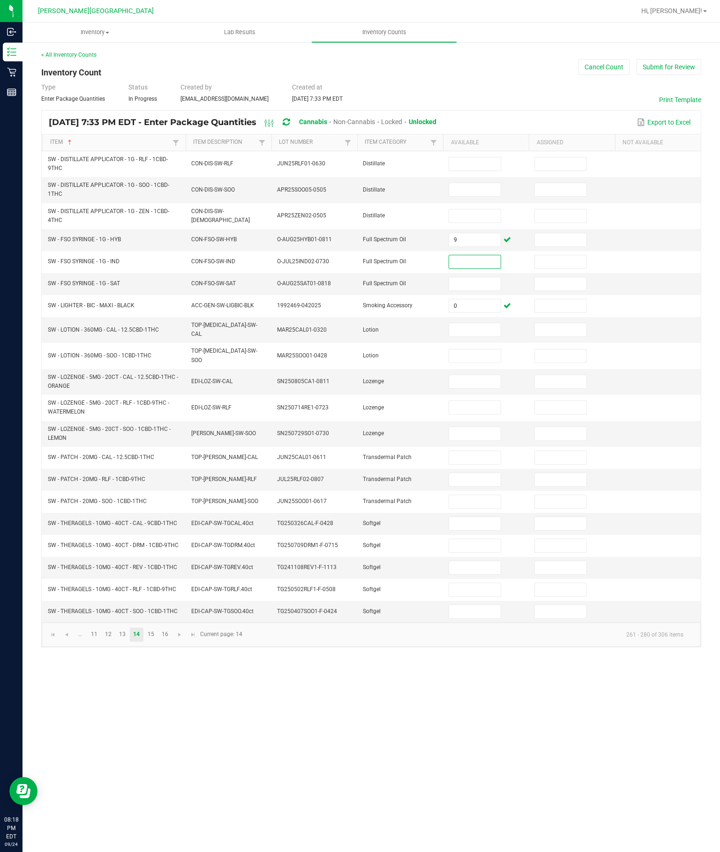
click at [479, 323] on input at bounding box center [474, 329] width 51 height 13
click at [489, 350] on input at bounding box center [474, 356] width 51 height 13
click at [470, 255] on input at bounding box center [474, 261] width 51 height 13
click at [475, 375] on input at bounding box center [474, 381] width 51 height 13
click at [474, 277] on input at bounding box center [474, 283] width 51 height 13
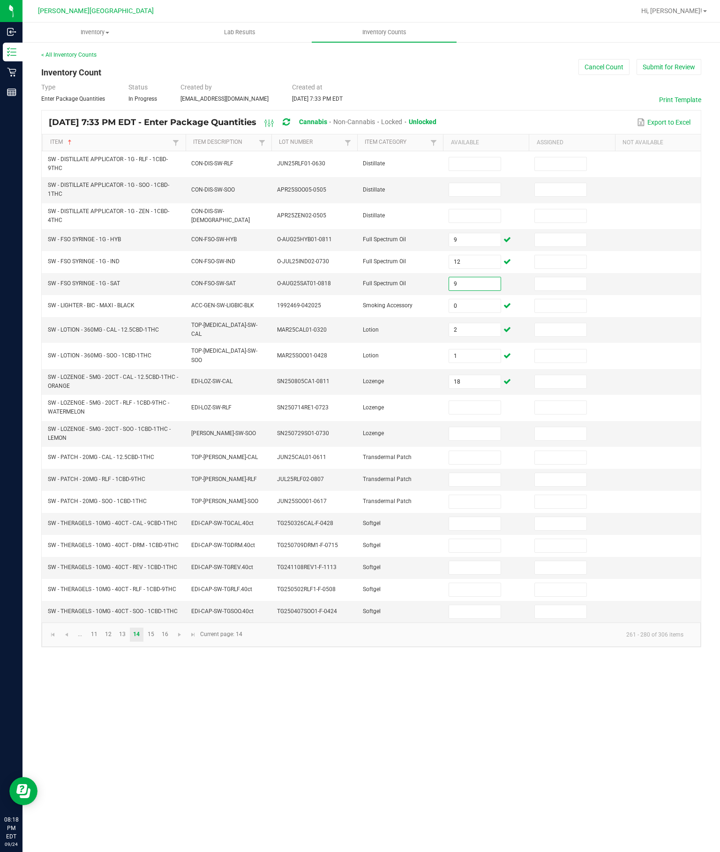
click at [477, 401] on input at bounding box center [474, 407] width 51 height 13
click at [473, 427] on input at bounding box center [474, 433] width 51 height 13
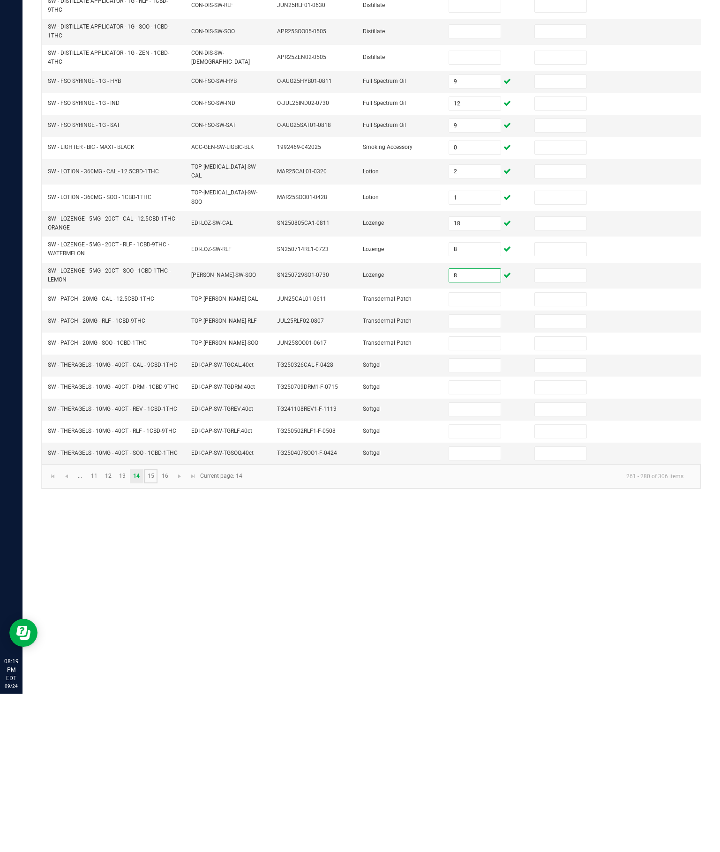
click at [157, 628] on link "15" at bounding box center [151, 635] width 14 height 14
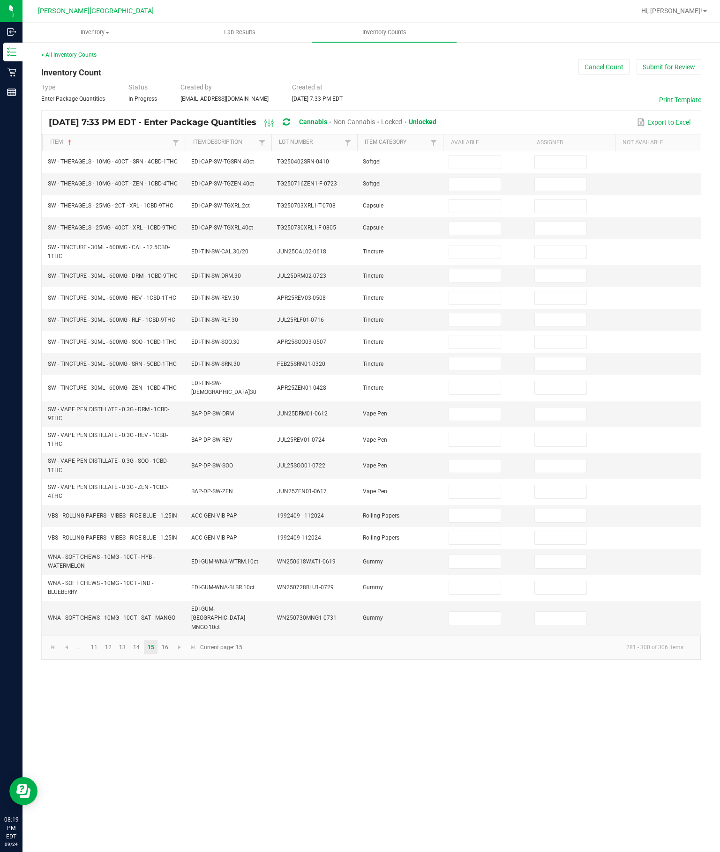
click at [474, 418] on input at bounding box center [474, 414] width 51 height 13
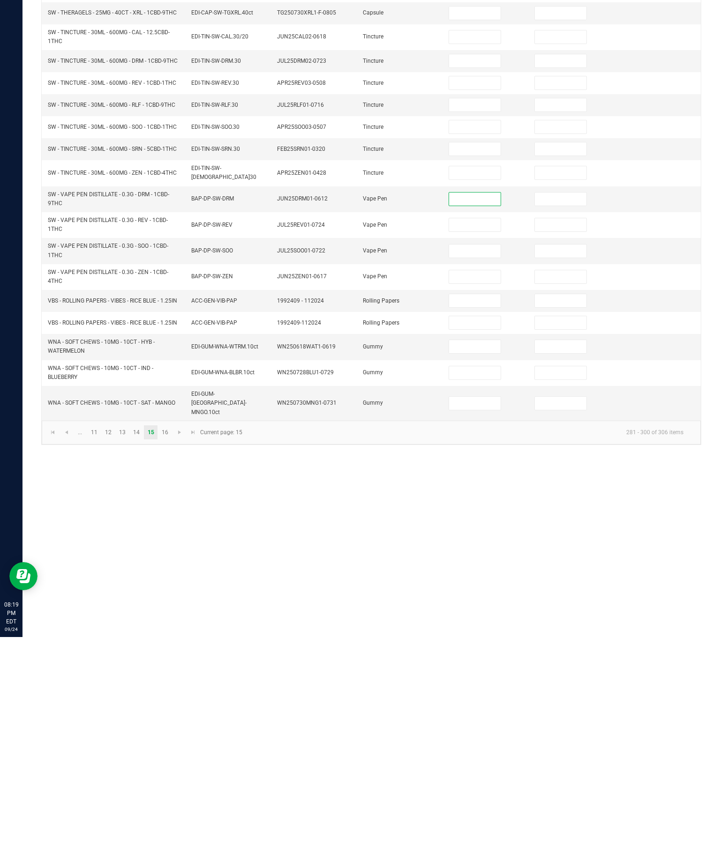
click at [450, 575] on td at bounding box center [486, 588] width 86 height 26
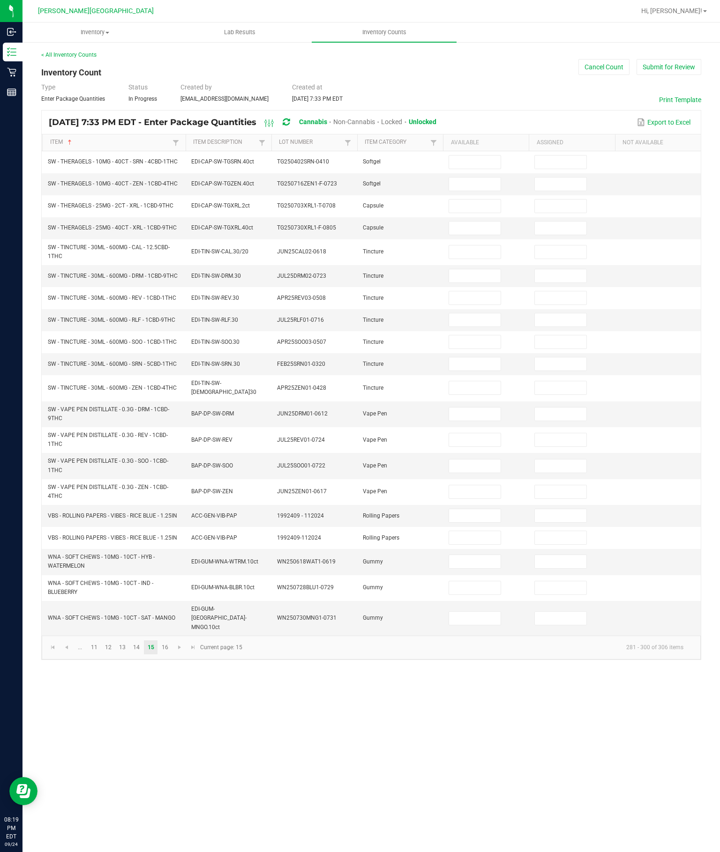
click at [475, 568] on input at bounding box center [474, 561] width 51 height 13
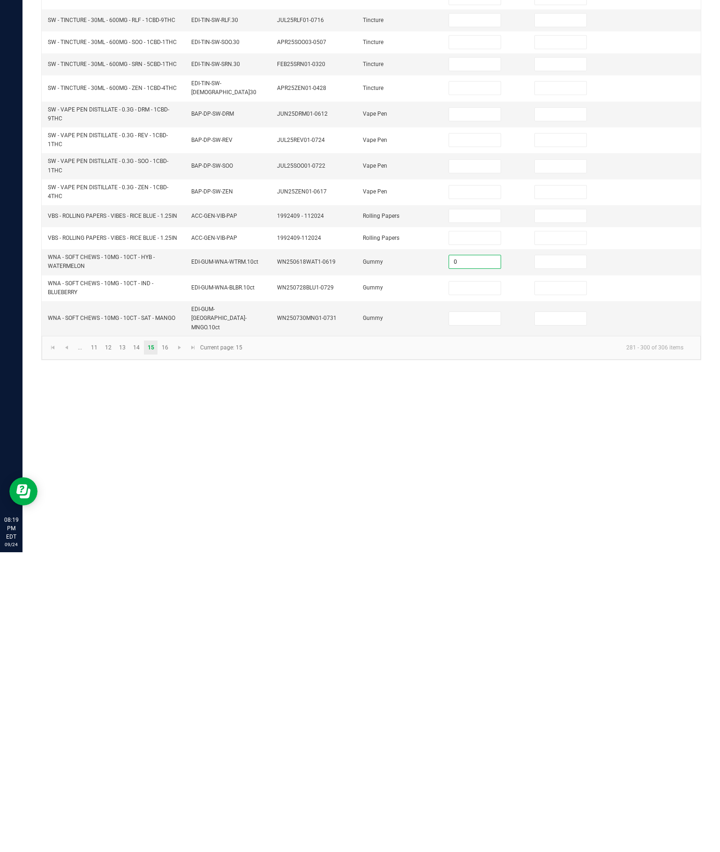
click at [485, 582] on input at bounding box center [474, 588] width 51 height 13
click at [479, 408] on input at bounding box center [474, 414] width 51 height 13
click at [486, 433] on input at bounding box center [474, 439] width 51 height 13
click at [478, 612] on input at bounding box center [474, 618] width 51 height 13
click at [483, 433] on input at bounding box center [474, 439] width 51 height 13
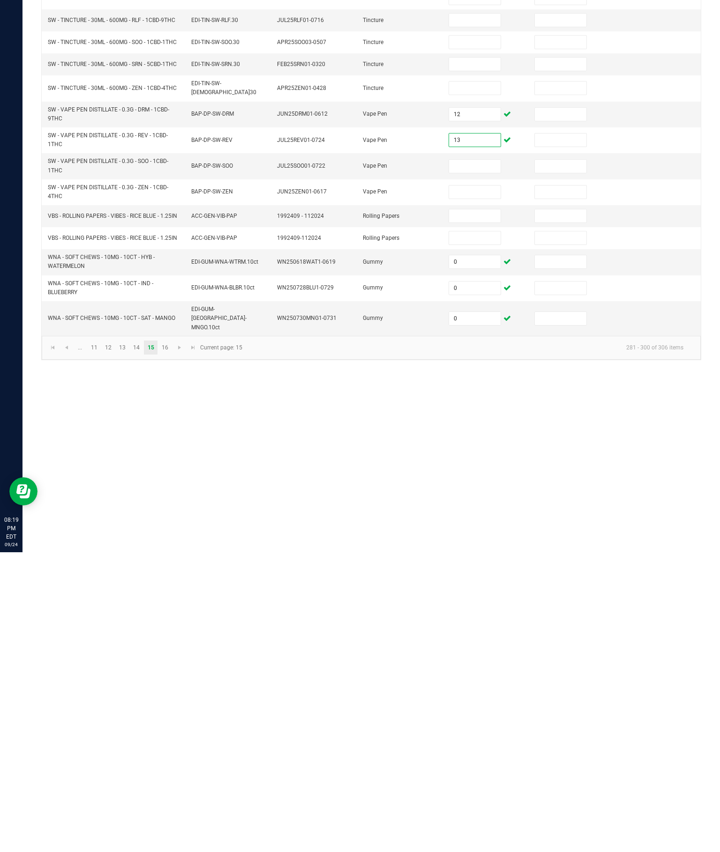
click at [478, 531] on input at bounding box center [474, 537] width 51 height 13
click at [484, 509] on input at bounding box center [474, 515] width 51 height 13
click at [471, 433] on input "13" at bounding box center [474, 439] width 51 height 13
click at [484, 460] on input at bounding box center [474, 466] width 51 height 13
click at [487, 486] on input at bounding box center [474, 492] width 51 height 13
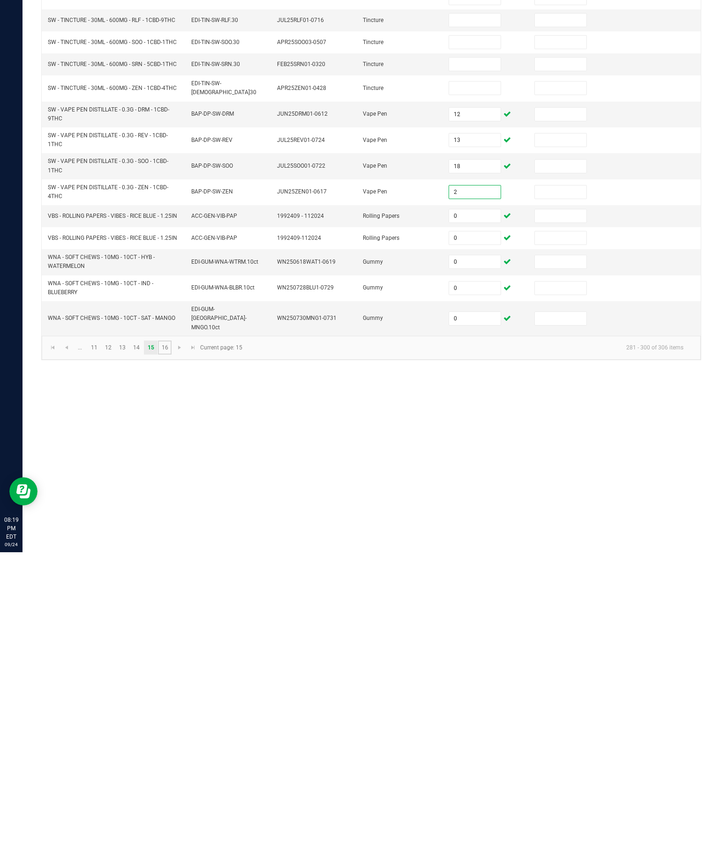
click at [172, 641] on link "16" at bounding box center [165, 648] width 14 height 14
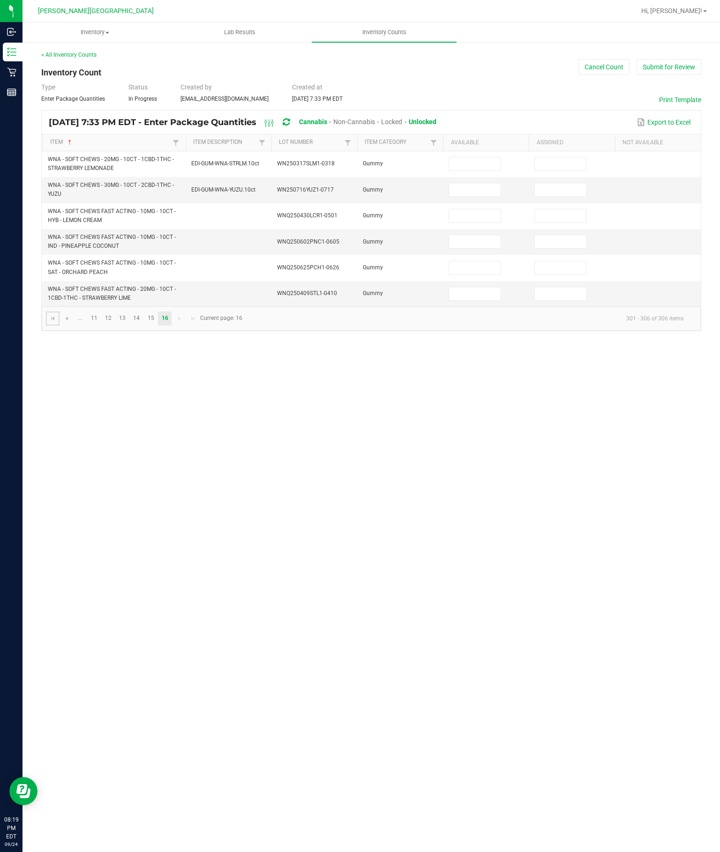
click at [60, 321] on link at bounding box center [53, 319] width 14 height 14
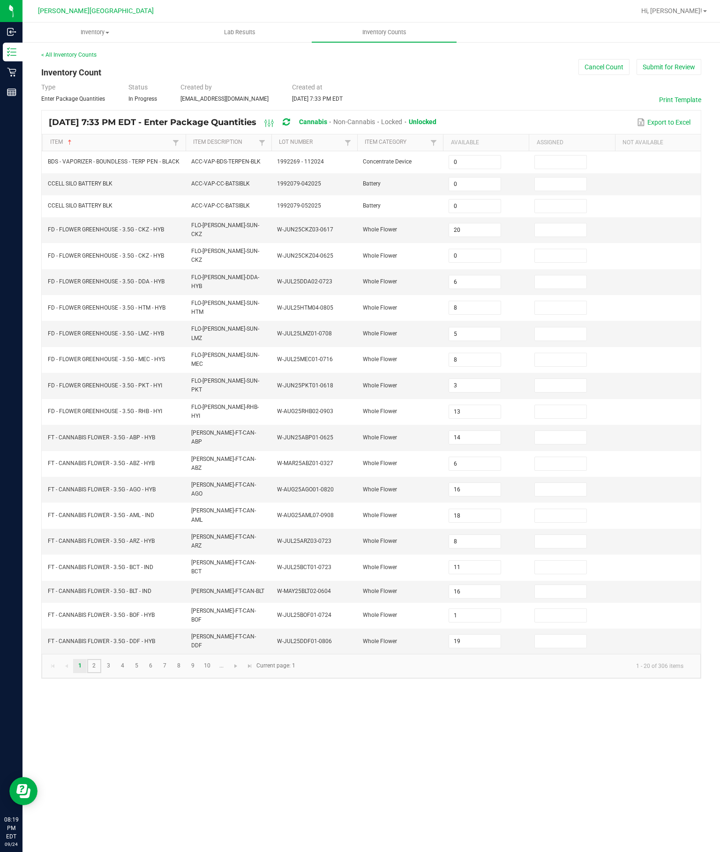
click at [101, 669] on link "2" at bounding box center [94, 666] width 14 height 14
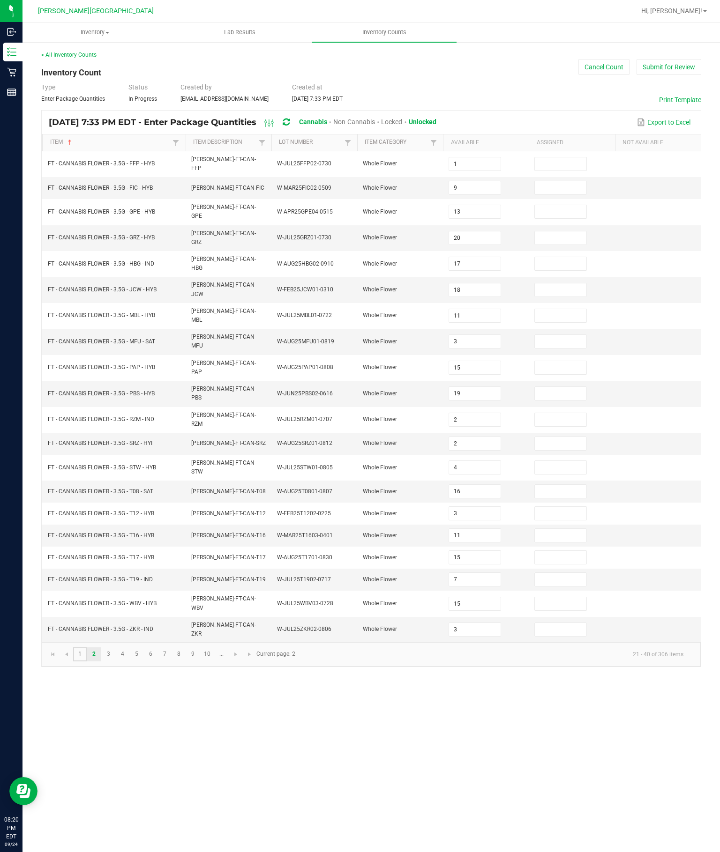
click at [87, 662] on link "1" at bounding box center [80, 655] width 14 height 14
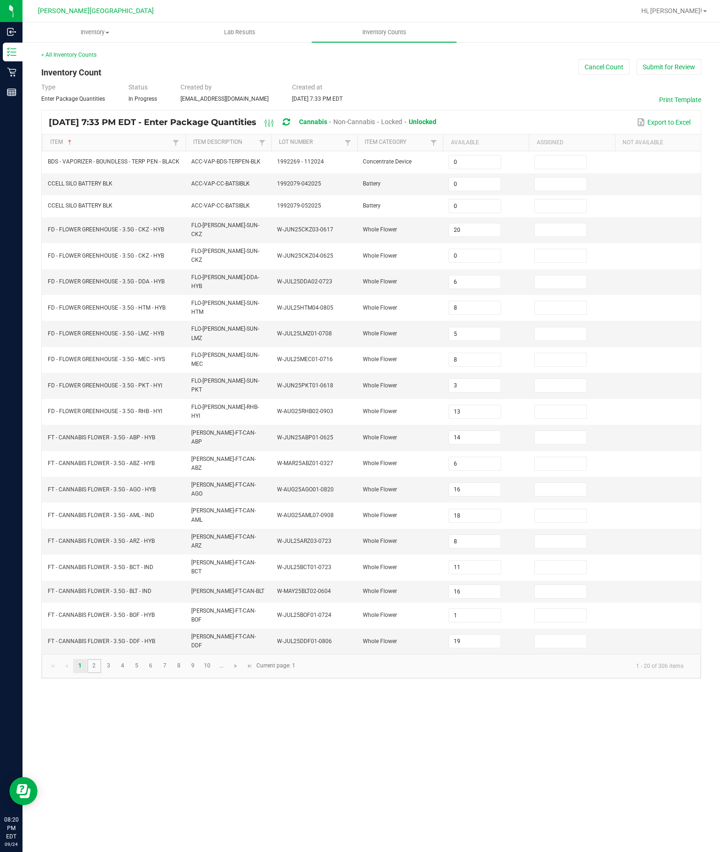
click at [101, 672] on link "2" at bounding box center [94, 666] width 14 height 14
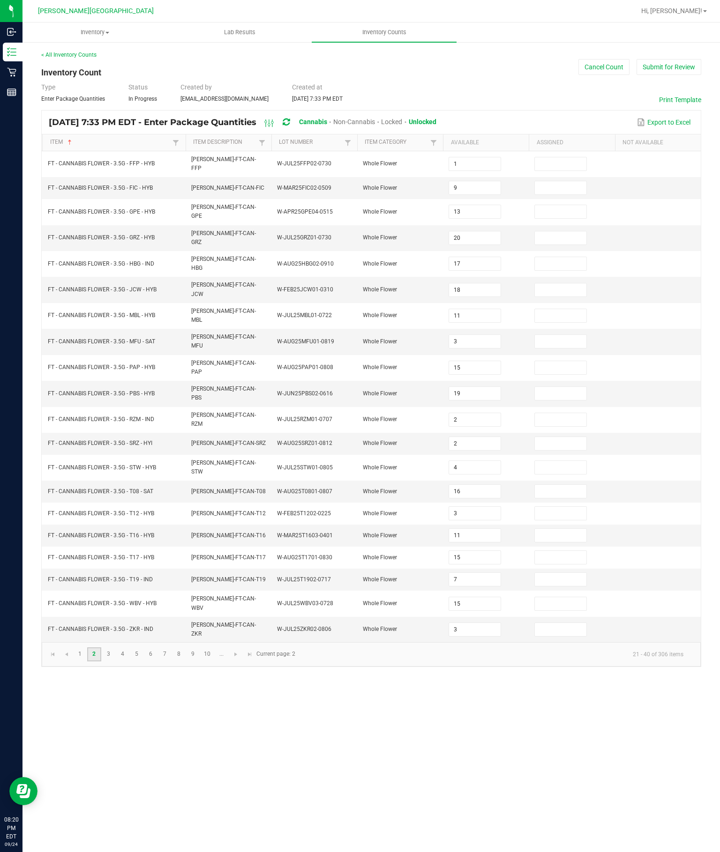
click at [101, 662] on link "2" at bounding box center [94, 655] width 14 height 14
click at [115, 662] on link "3" at bounding box center [109, 655] width 14 height 14
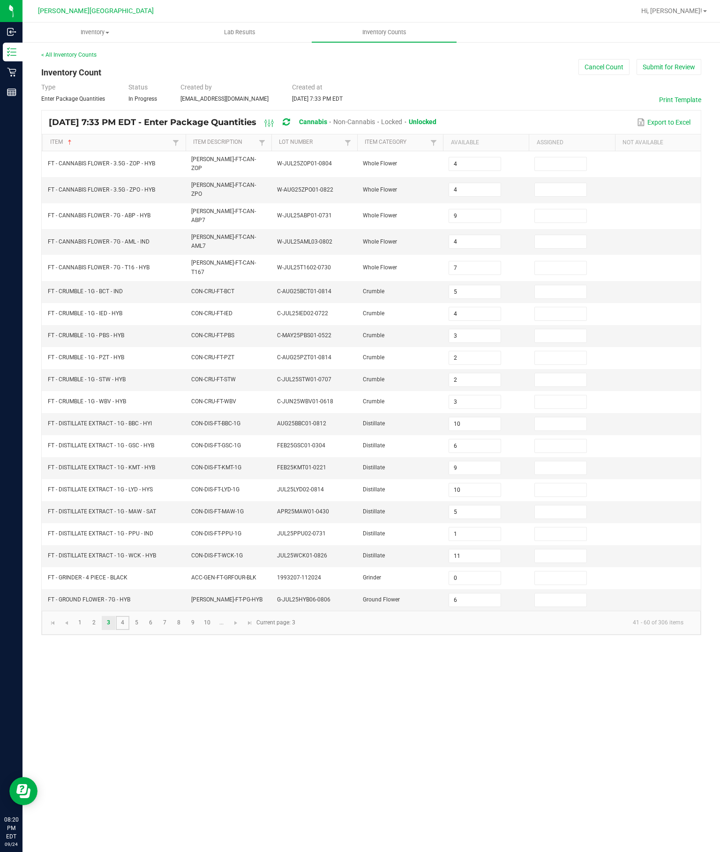
click at [129, 630] on link "4" at bounding box center [123, 623] width 14 height 14
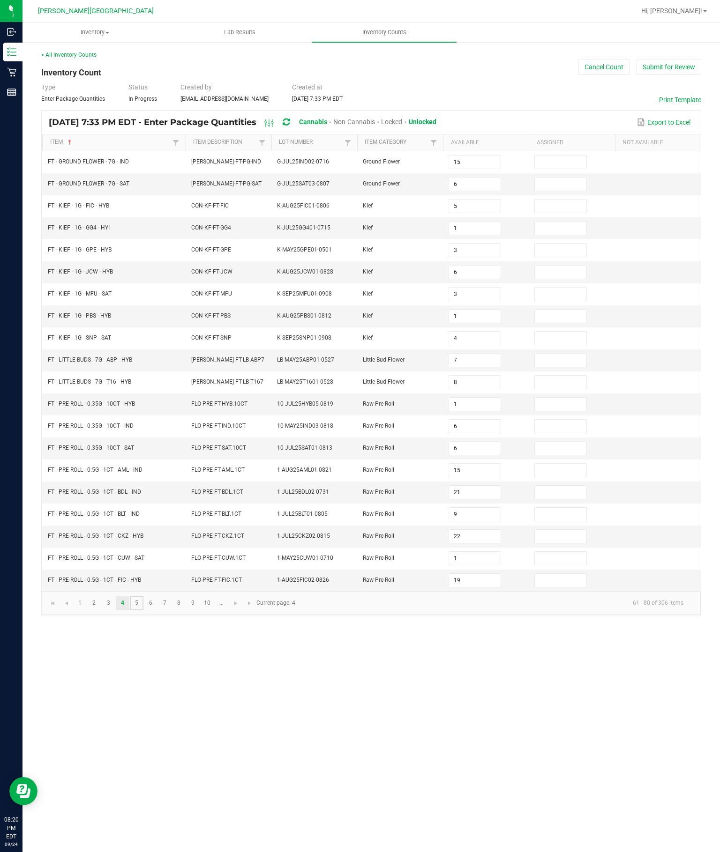
click at [143, 611] on link "5" at bounding box center [137, 604] width 14 height 14
click at [157, 611] on link "6" at bounding box center [151, 604] width 14 height 14
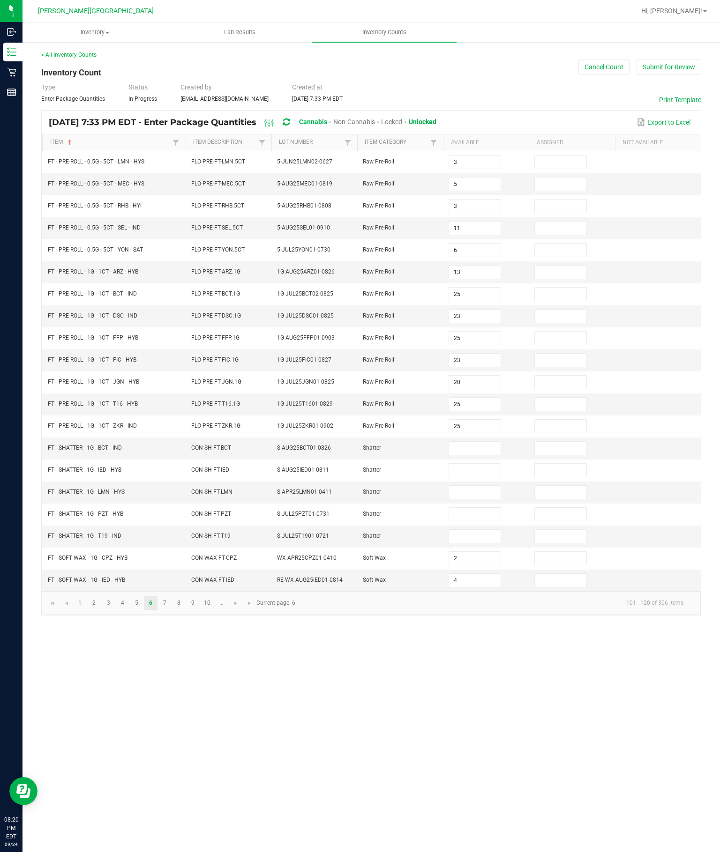
click at [465, 455] on input at bounding box center [474, 448] width 51 height 13
click at [481, 477] on input at bounding box center [474, 470] width 51 height 13
click at [457, 477] on input "1" at bounding box center [474, 470] width 51 height 13
click at [498, 499] on input at bounding box center [474, 492] width 51 height 13
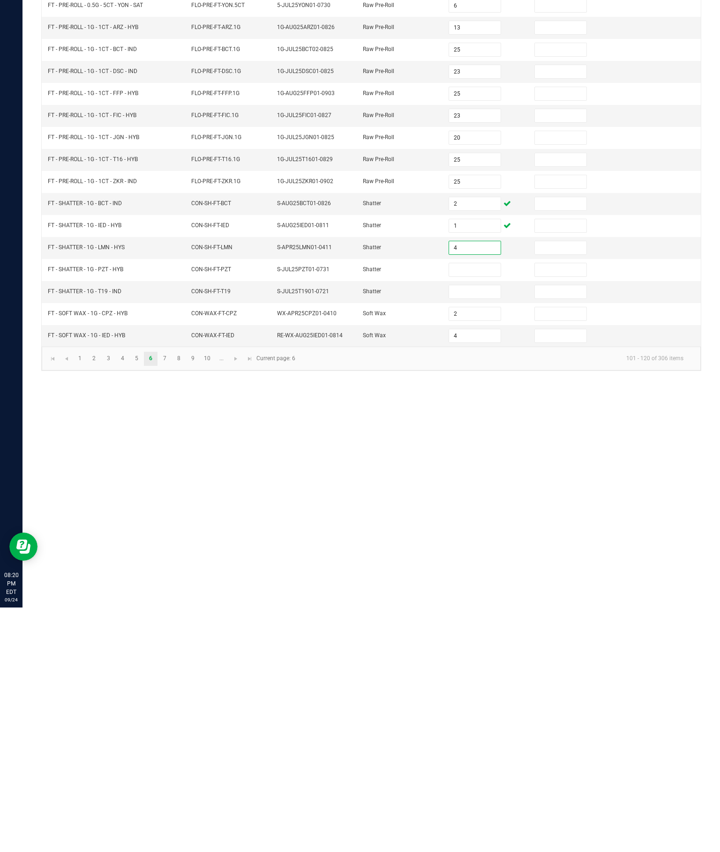
click at [481, 508] on input at bounding box center [474, 514] width 51 height 13
click at [473, 530] on input at bounding box center [474, 536] width 51 height 13
click at [672, 494] on div "Inventory All packages All inventory Waste log Create inventory Lab Results Inv…" at bounding box center [370, 437] width 697 height 830
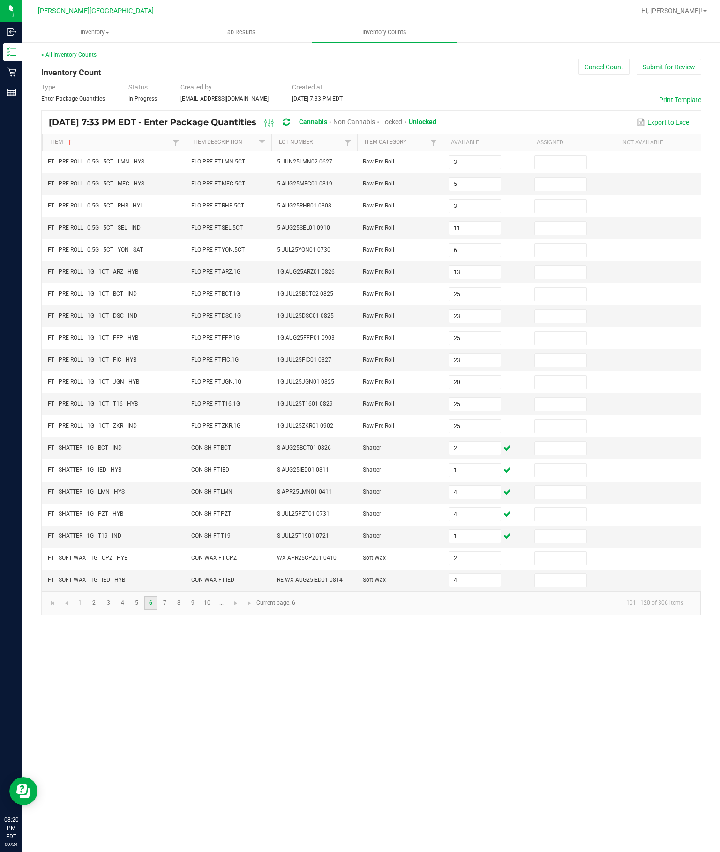
click at [157, 611] on link "6" at bounding box center [151, 604] width 14 height 14
click at [170, 611] on link "7" at bounding box center [165, 604] width 14 height 14
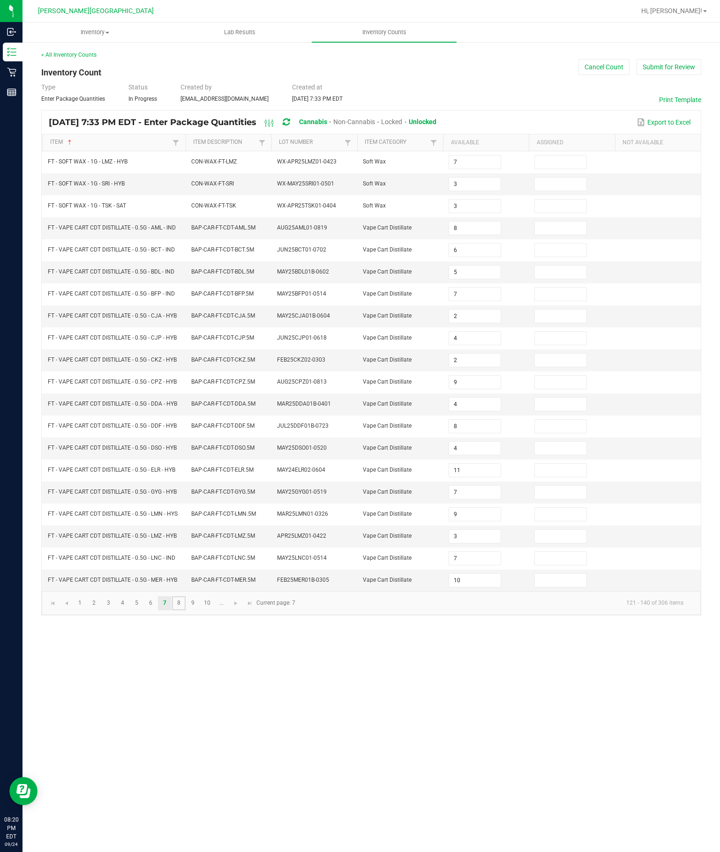
click at [186, 611] on link "8" at bounding box center [179, 604] width 14 height 14
click at [200, 611] on link "9" at bounding box center [193, 604] width 14 height 14
click at [214, 611] on link "10" at bounding box center [208, 604] width 14 height 14
click at [243, 611] on link at bounding box center [236, 604] width 14 height 14
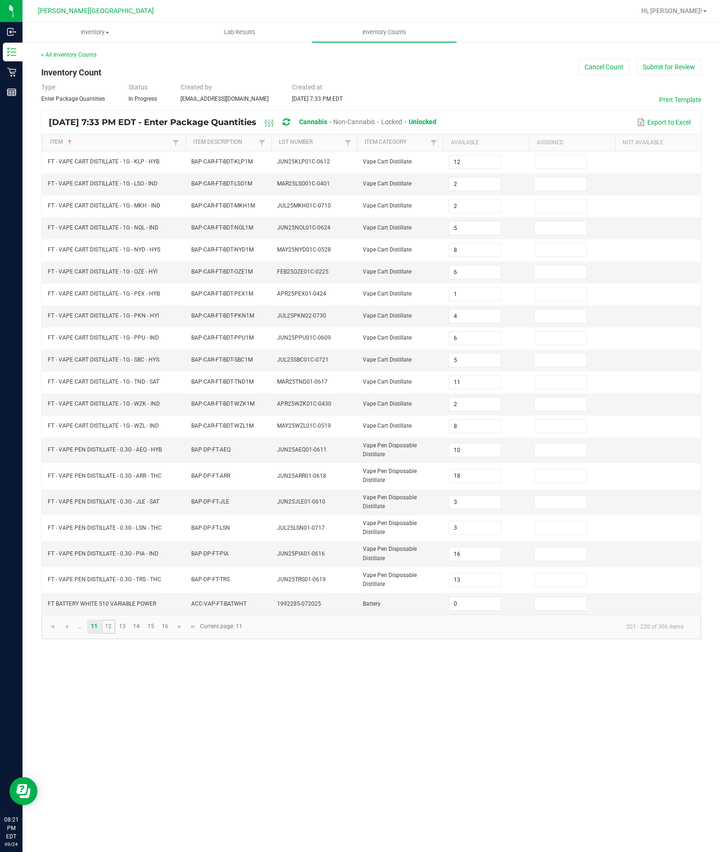
click at [115, 634] on link "12" at bounding box center [109, 627] width 14 height 14
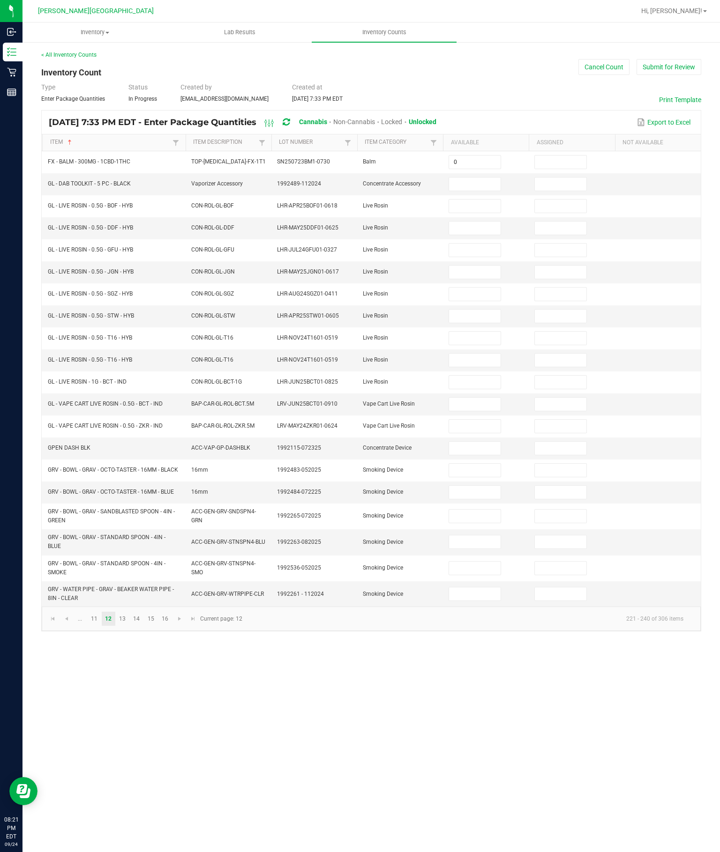
click at [467, 178] on input at bounding box center [474, 184] width 51 height 13
click at [477, 200] on input at bounding box center [474, 206] width 51 height 13
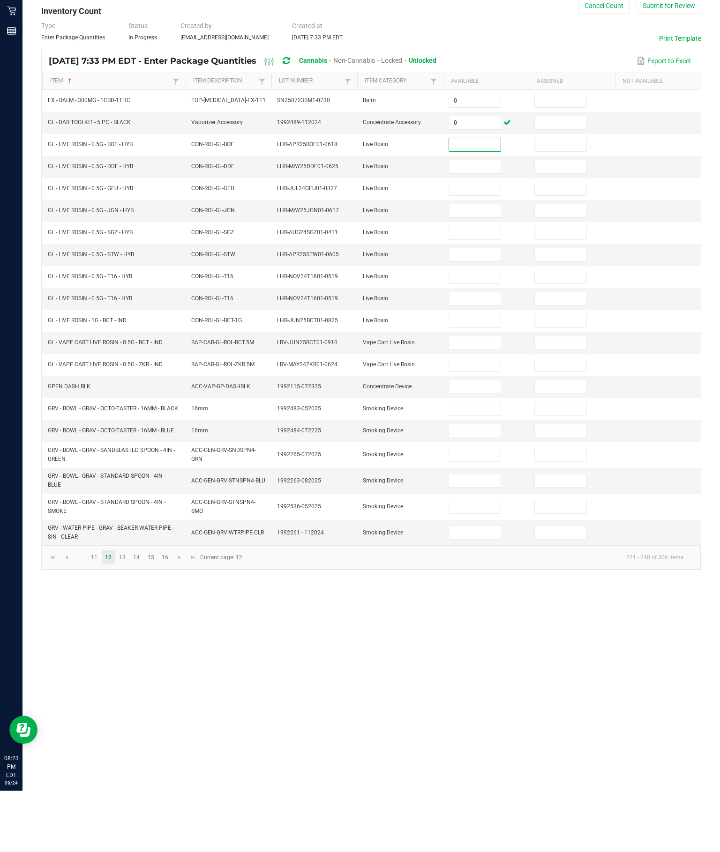
click at [461, 398] on input at bounding box center [474, 404] width 51 height 13
click at [463, 420] on input at bounding box center [474, 426] width 51 height 13
click at [474, 420] on input at bounding box center [474, 426] width 51 height 13
click at [490, 442] on input at bounding box center [474, 448] width 51 height 13
click at [463, 442] on input "0" at bounding box center [474, 448] width 51 height 13
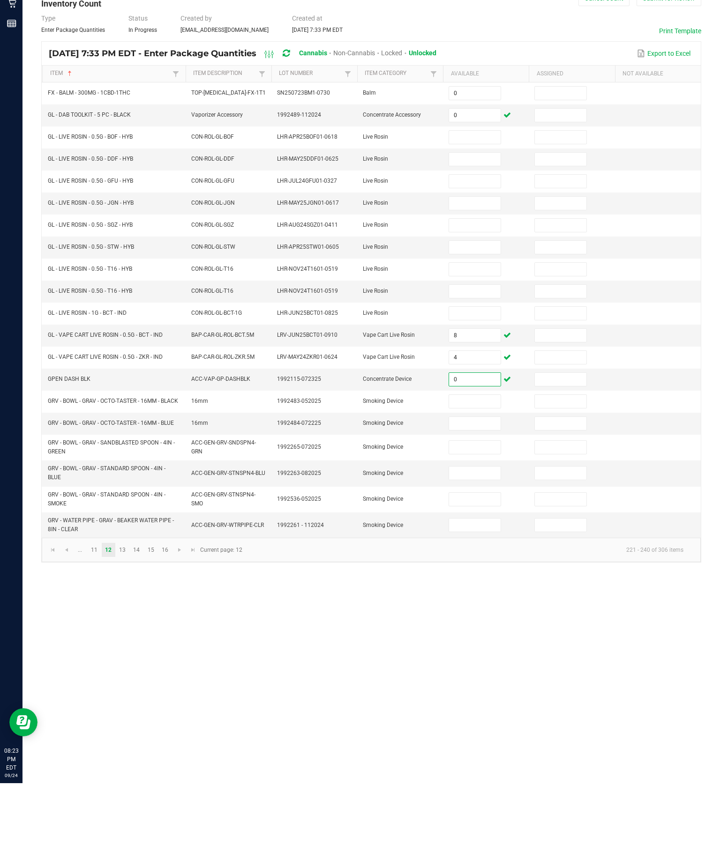
scroll to position [56, 0]
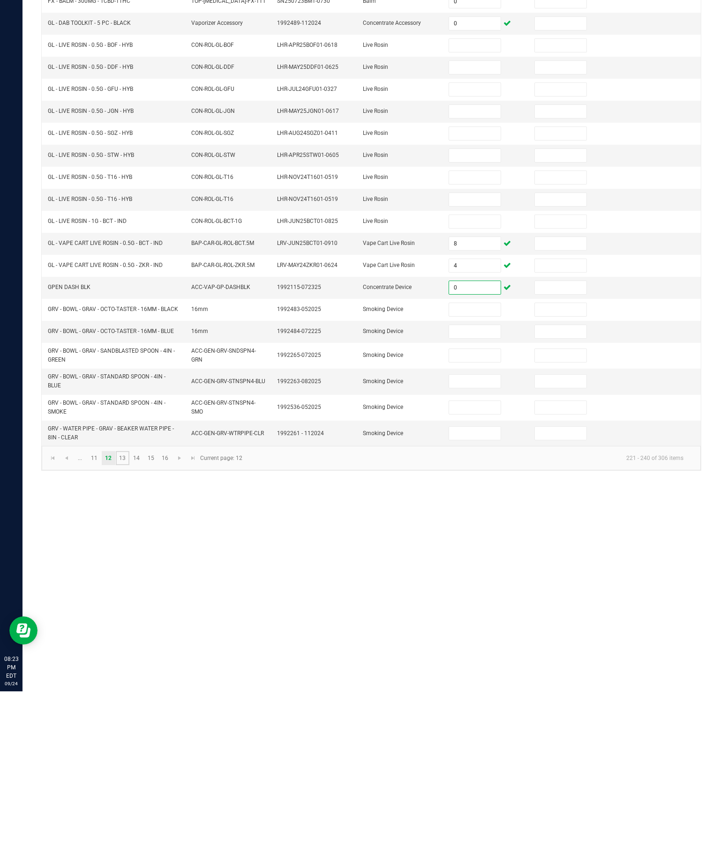
click at [129, 612] on link "13" at bounding box center [123, 619] width 14 height 14
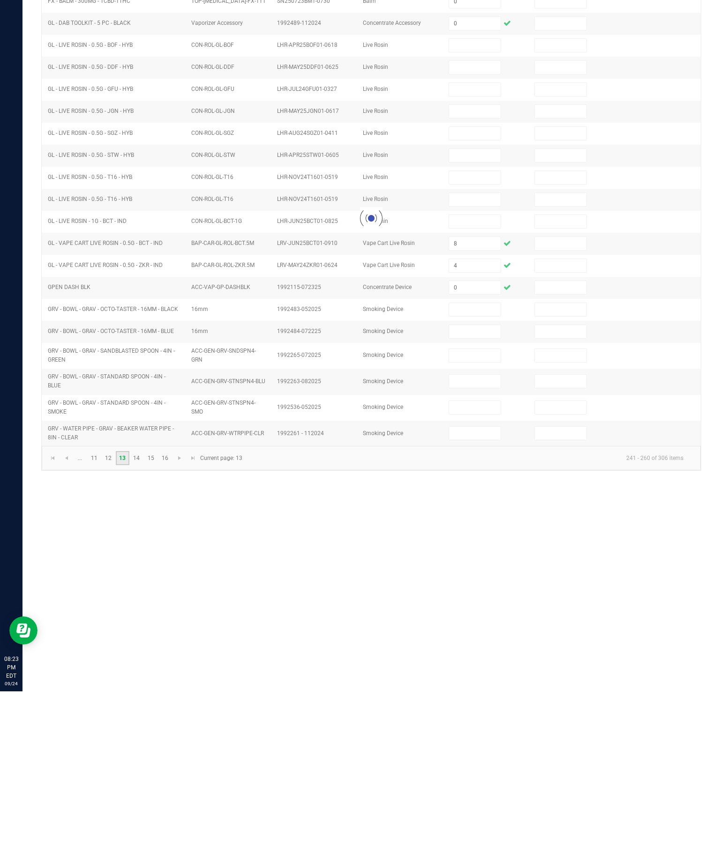
scroll to position [65, 0]
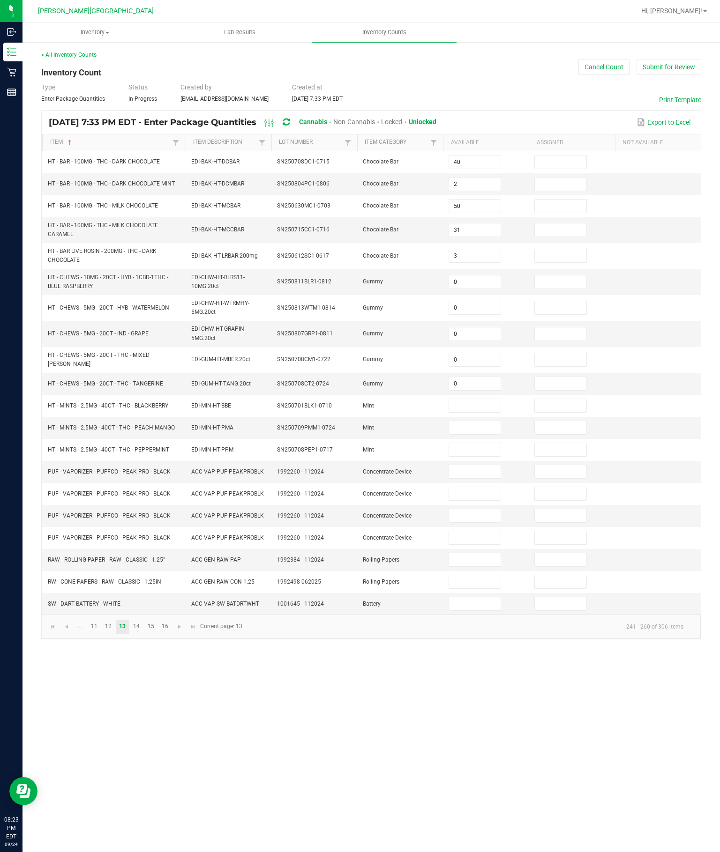
click at [478, 399] on input at bounding box center [474, 405] width 51 height 13
click at [478, 421] on input at bounding box center [474, 427] width 51 height 13
click at [475, 399] on input "6" at bounding box center [474, 405] width 51 height 13
click at [474, 421] on input at bounding box center [474, 427] width 51 height 13
click at [477, 399] on input at bounding box center [474, 405] width 51 height 13
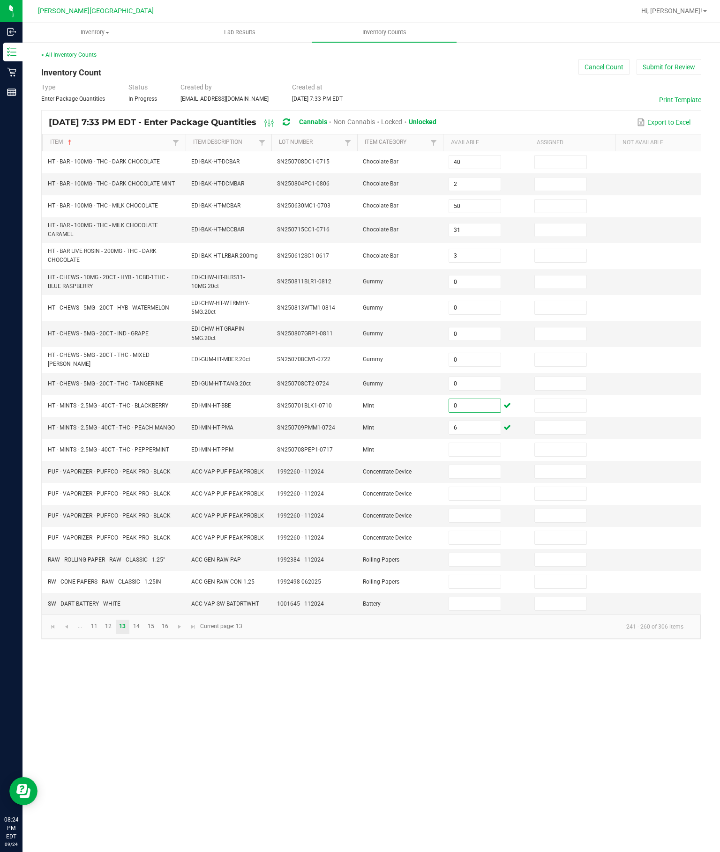
click at [475, 443] on input at bounding box center [474, 449] width 51 height 13
click at [477, 466] on input at bounding box center [474, 471] width 51 height 13
click at [483, 495] on input at bounding box center [474, 493] width 51 height 13
click at [493, 521] on input at bounding box center [474, 515] width 51 height 13
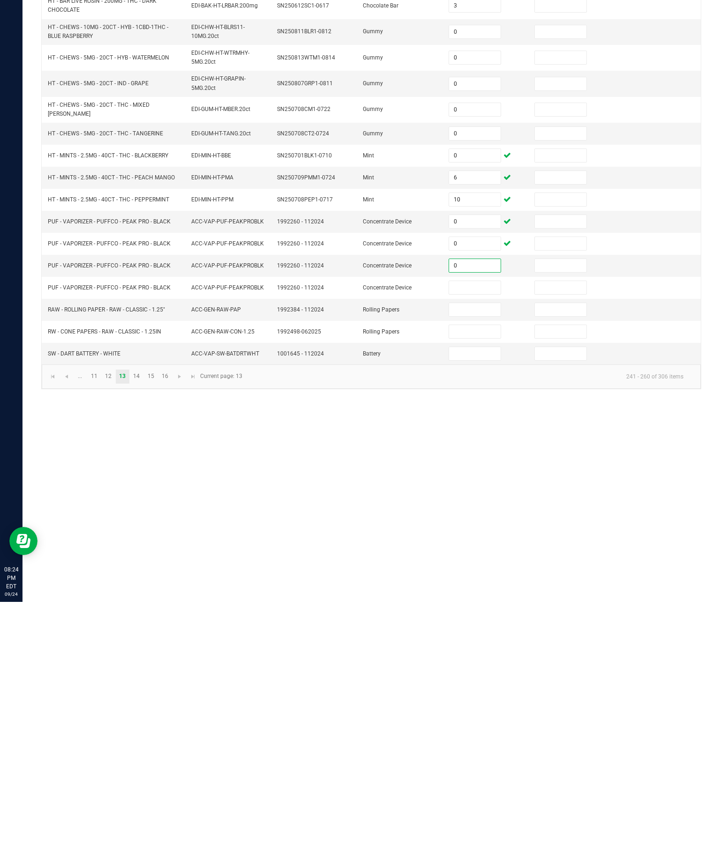
click at [470, 509] on input "0" at bounding box center [474, 515] width 51 height 13
click at [468, 531] on input at bounding box center [474, 537] width 51 height 13
click at [476, 553] on input at bounding box center [474, 559] width 51 height 13
click at [460, 575] on input at bounding box center [474, 581] width 51 height 13
click at [474, 598] on input at bounding box center [474, 604] width 51 height 13
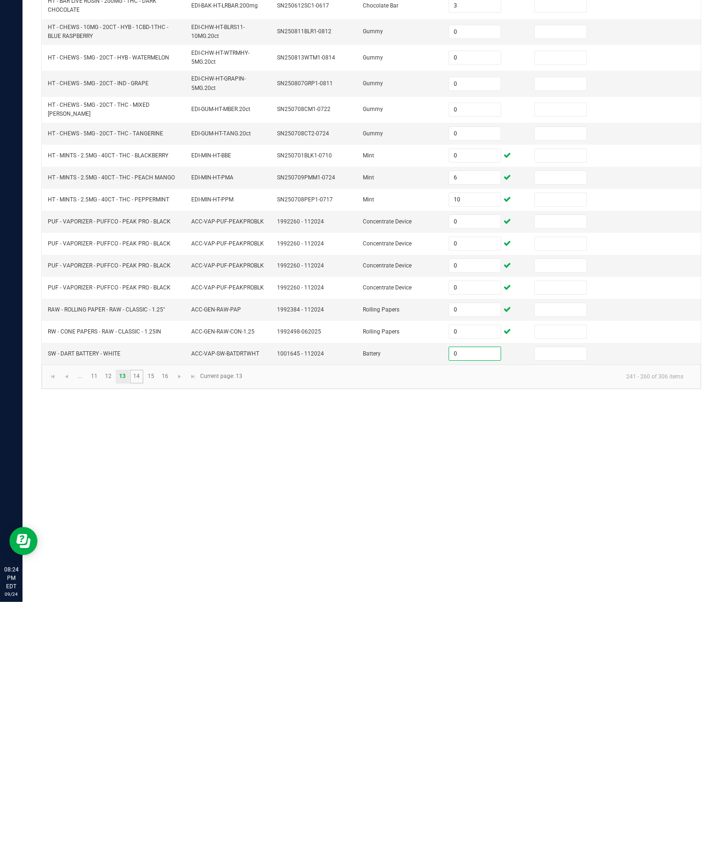
click at [143, 620] on link "14" at bounding box center [137, 627] width 14 height 14
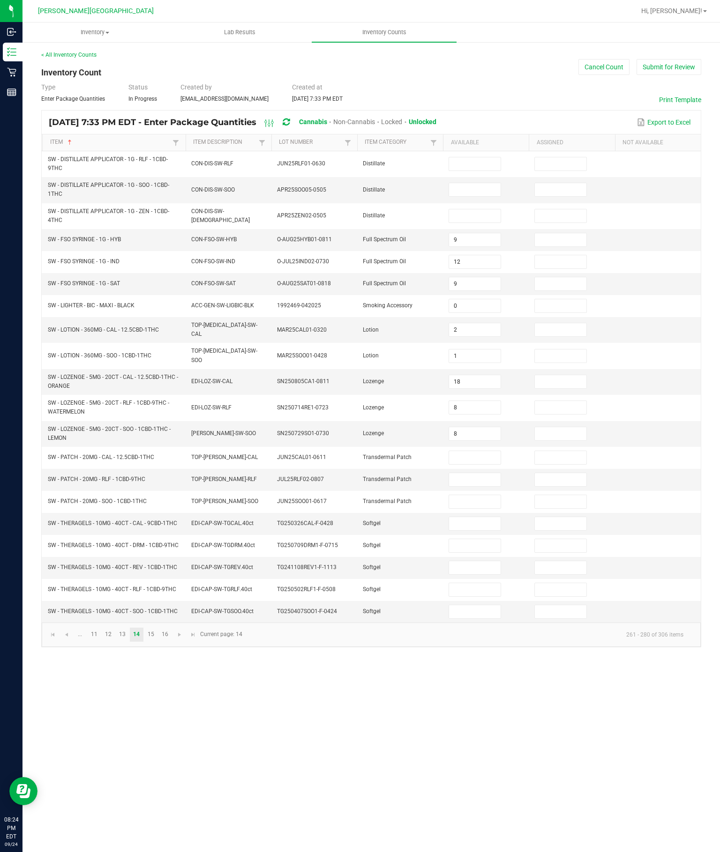
click at [476, 157] on input at bounding box center [474, 163] width 51 height 13
click at [470, 183] on input at bounding box center [474, 189] width 51 height 13
click at [469, 209] on input at bounding box center [474, 215] width 51 height 13
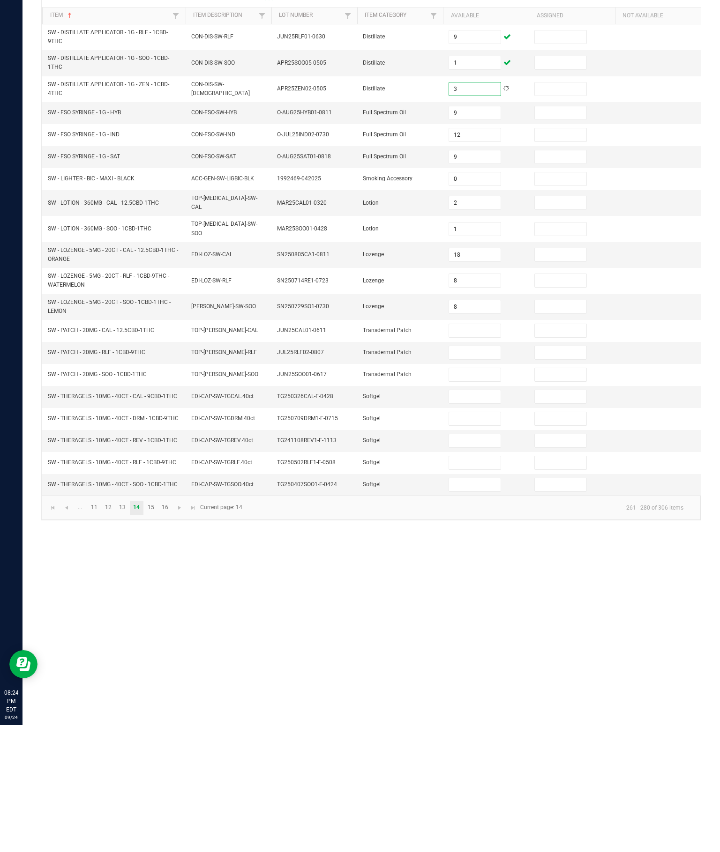
click at [488, 451] on input at bounding box center [474, 457] width 51 height 13
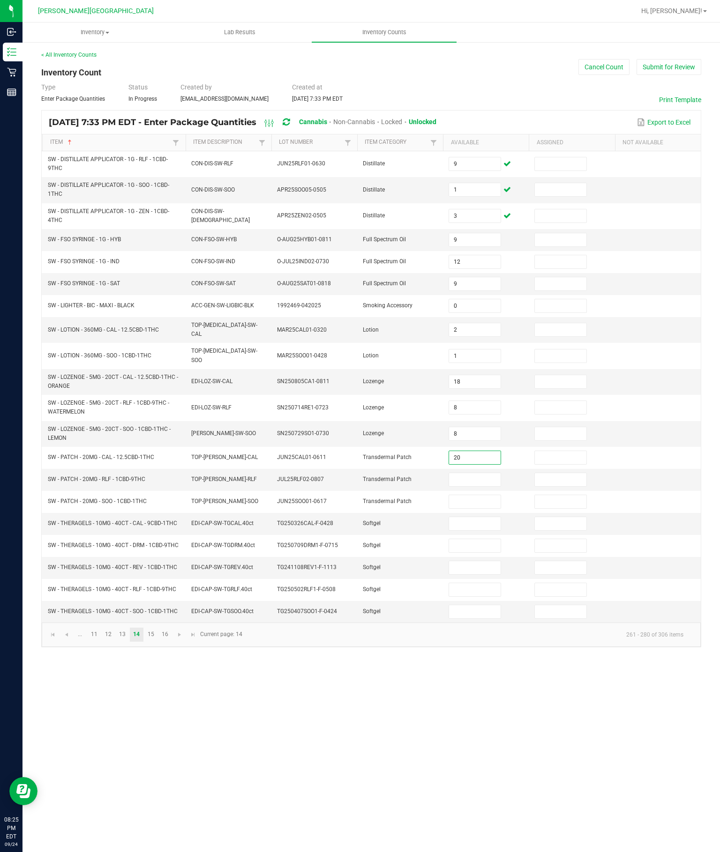
click at [468, 473] on input at bounding box center [474, 479] width 51 height 13
click at [496, 495] on input at bounding box center [474, 501] width 51 height 13
click at [486, 517] on input at bounding box center [474, 523] width 51 height 13
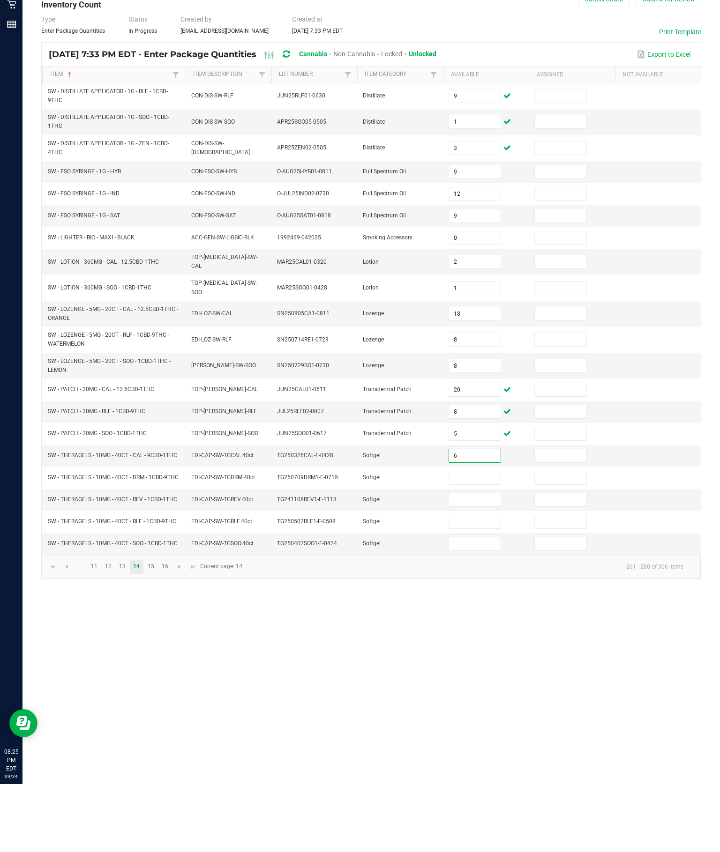
click at [475, 539] on input at bounding box center [474, 545] width 51 height 13
click at [482, 561] on input at bounding box center [474, 567] width 51 height 13
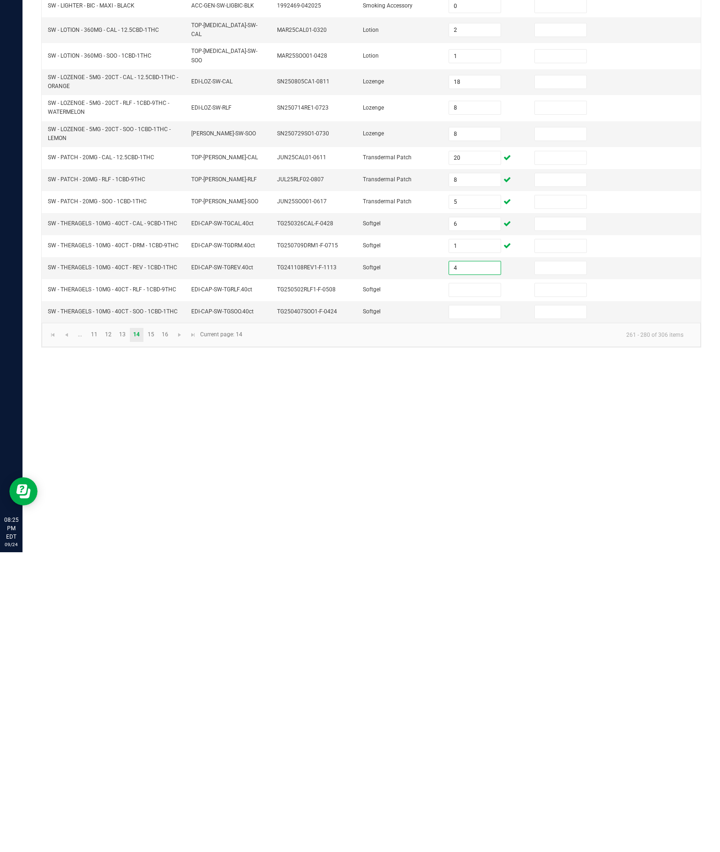
click at [472, 583] on input at bounding box center [474, 589] width 51 height 13
click at [473, 605] on input at bounding box center [474, 611] width 51 height 13
click at [605, 457] on div "Inventory All packages All inventory Waste log Create inventory Lab Results Inv…" at bounding box center [370, 437] width 697 height 830
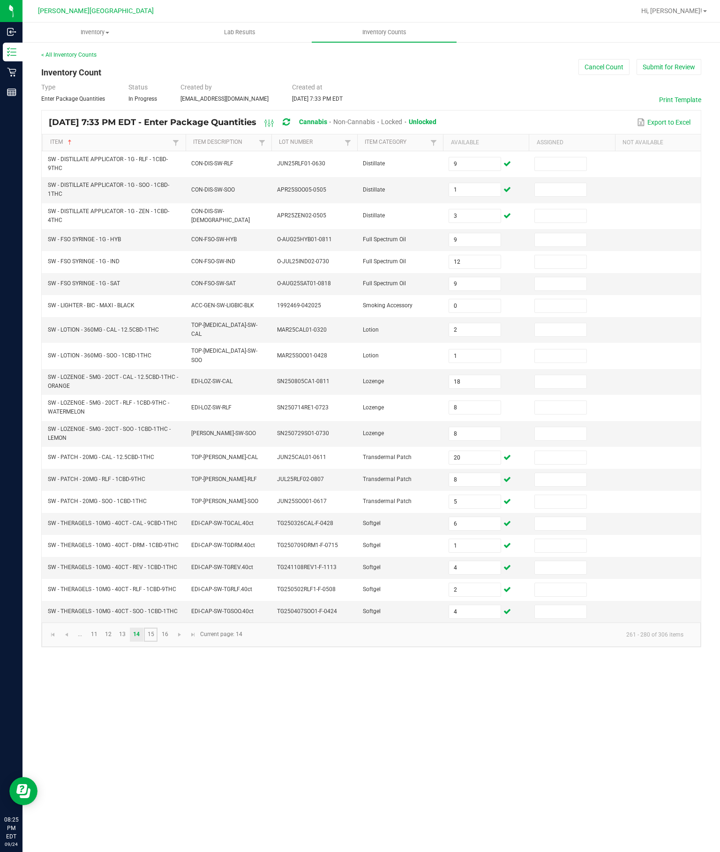
click at [157, 642] on link "15" at bounding box center [151, 635] width 14 height 14
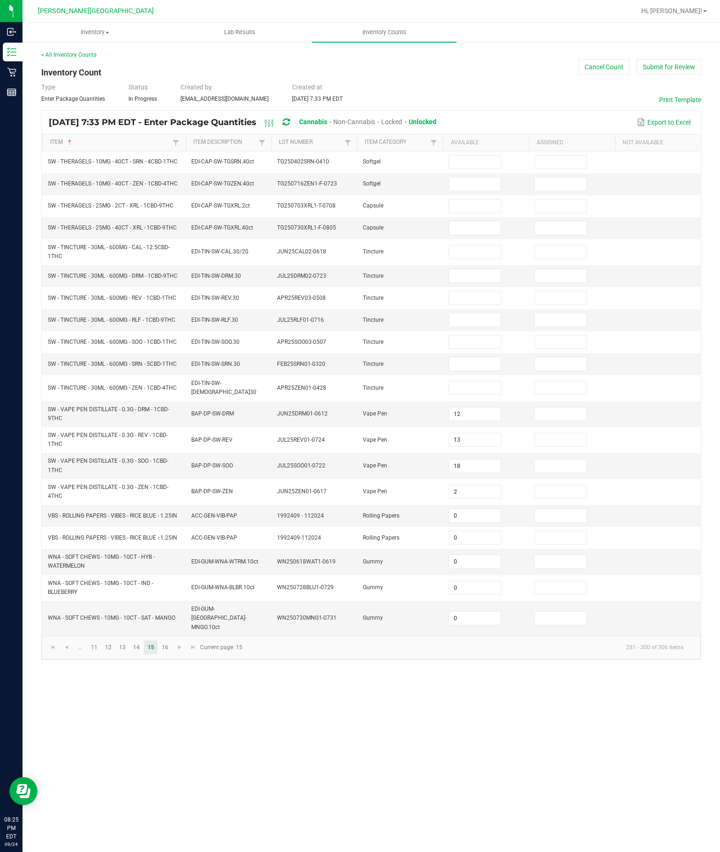
click at [470, 156] on input at bounding box center [474, 162] width 51 height 13
click at [463, 178] on input at bounding box center [474, 184] width 51 height 13
click at [462, 200] on input at bounding box center [474, 206] width 51 height 13
click at [467, 222] on input at bounding box center [474, 228] width 51 height 13
click at [478, 246] on input at bounding box center [474, 252] width 51 height 13
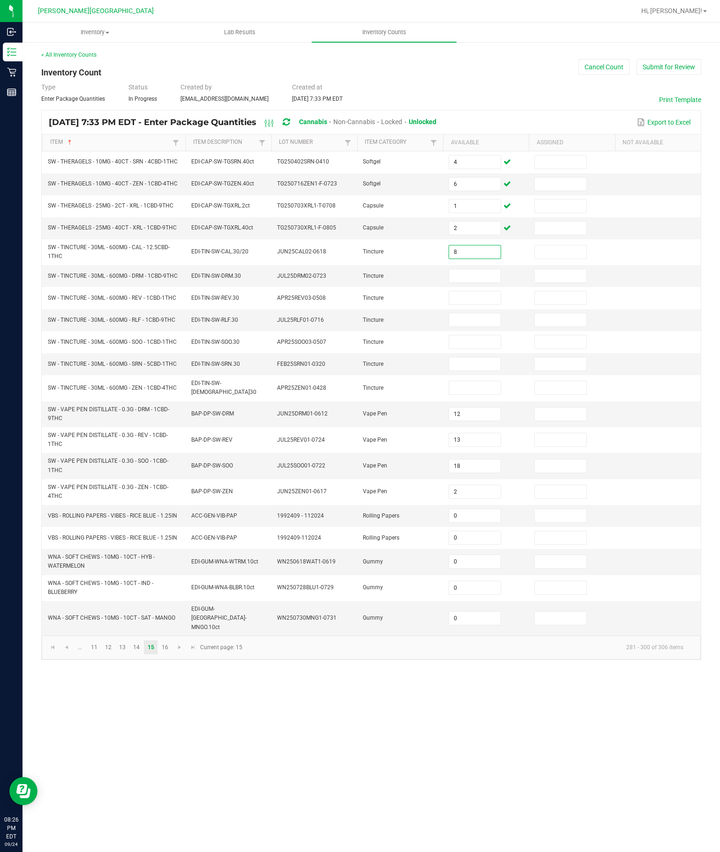
click at [477, 269] on input at bounding box center [474, 275] width 51 height 13
click at [473, 291] on input at bounding box center [474, 297] width 51 height 13
click at [479, 314] on input at bounding box center [474, 320] width 51 height 13
click at [469, 338] on input at bounding box center [474, 342] width 51 height 13
click at [480, 364] on input at bounding box center [474, 364] width 51 height 13
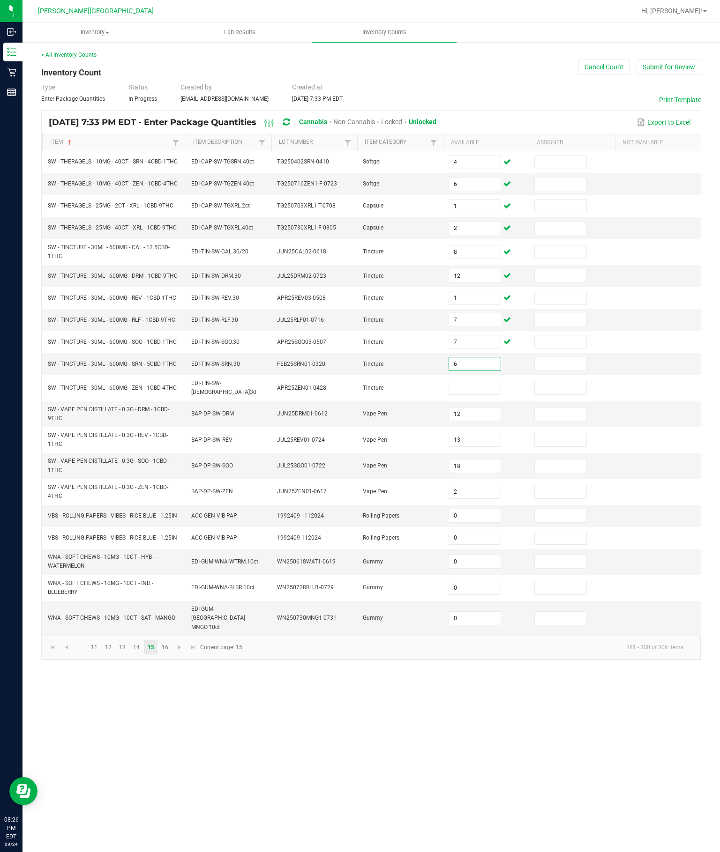
click at [476, 366] on input "6" at bounding box center [474, 364] width 51 height 13
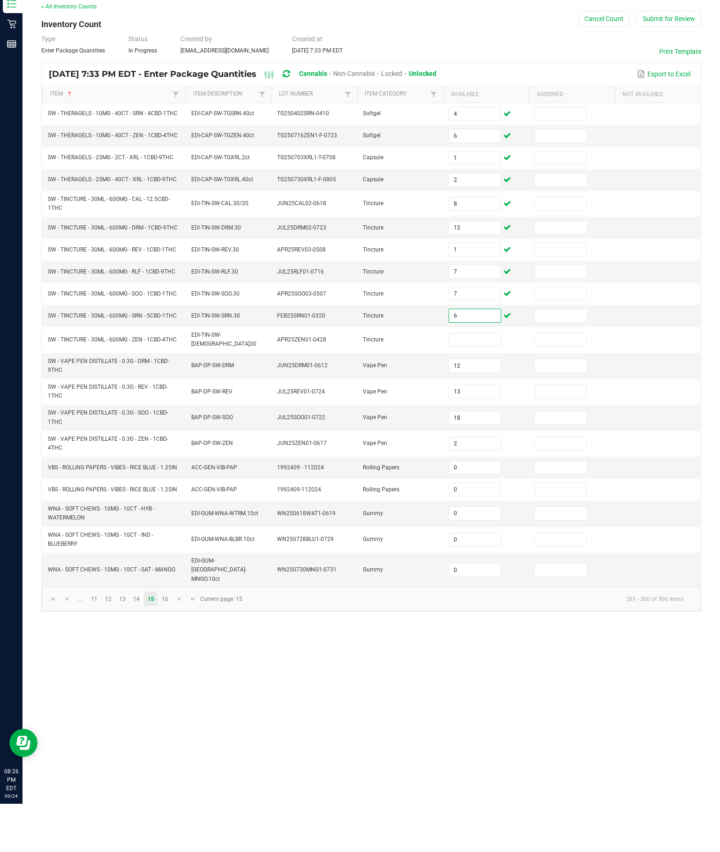
click at [476, 381] on input at bounding box center [474, 387] width 51 height 13
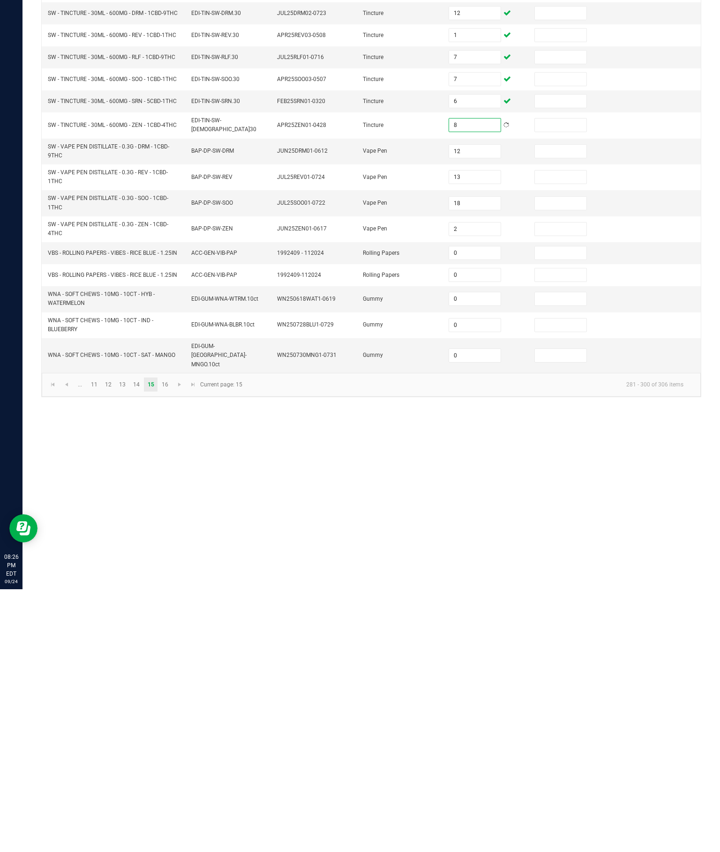
click at [430, 476] on div "Inventory All packages All inventory Waste log Create inventory Lab Results Inv…" at bounding box center [370, 437] width 697 height 830
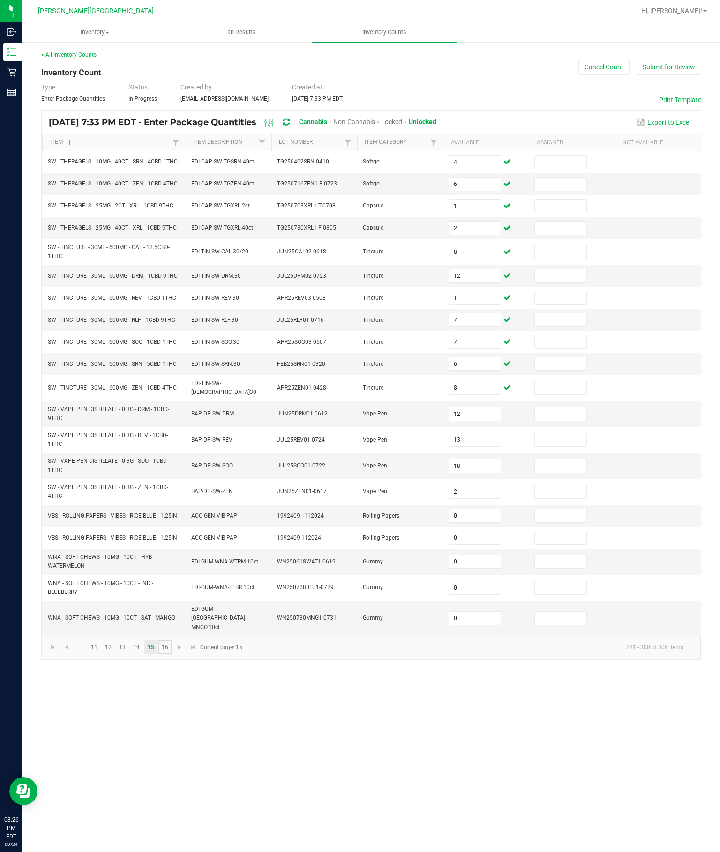
click at [172, 655] on link "16" at bounding box center [165, 648] width 14 height 14
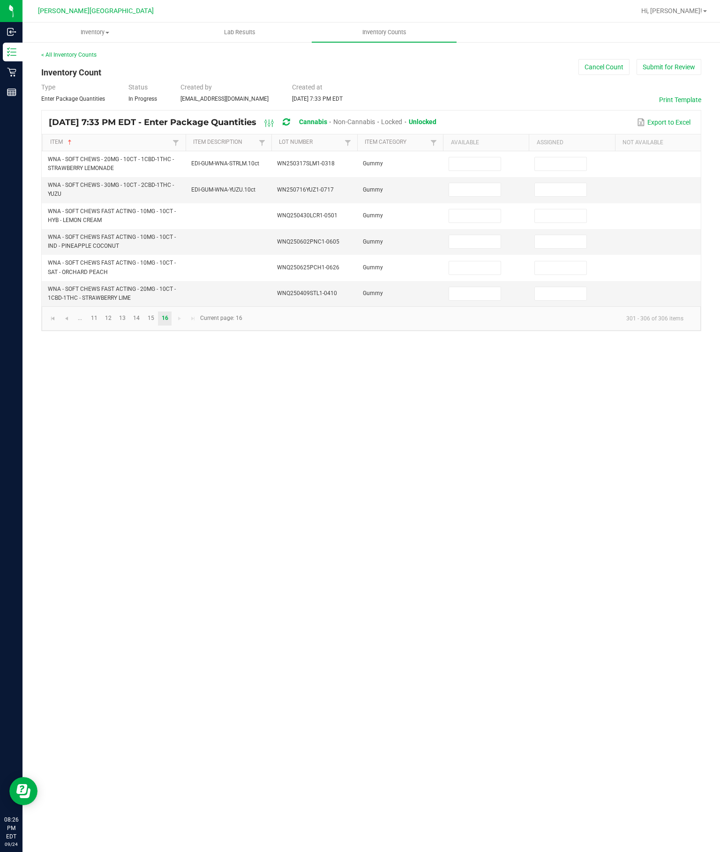
click at [480, 157] on input at bounding box center [474, 163] width 51 height 13
click at [484, 183] on input at bounding box center [474, 189] width 51 height 13
click at [486, 229] on td at bounding box center [486, 242] width 86 height 26
click at [483, 209] on input at bounding box center [474, 215] width 51 height 13
click at [484, 235] on input at bounding box center [474, 241] width 51 height 13
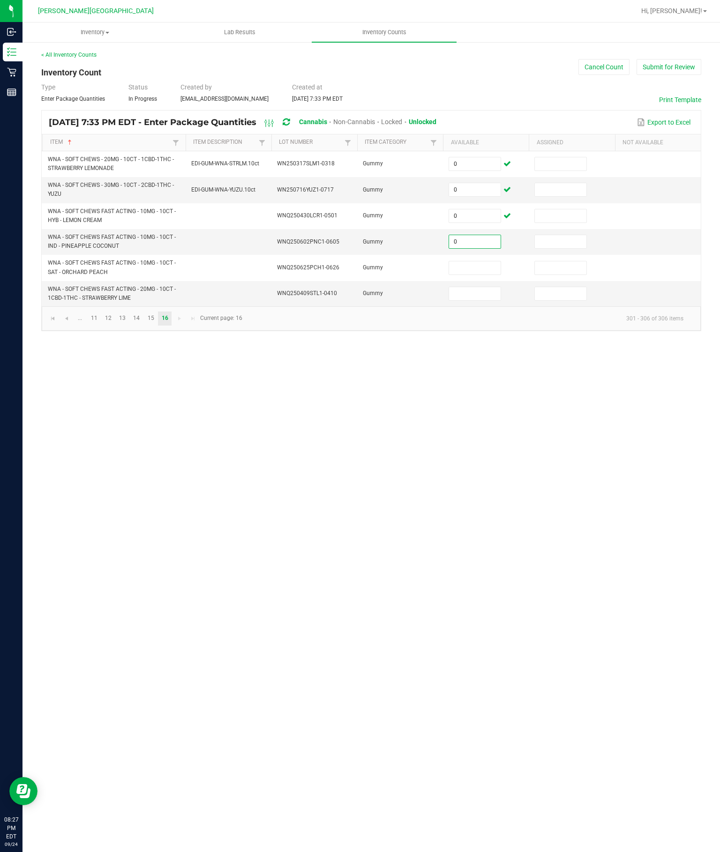
click at [488, 261] on input at bounding box center [474, 267] width 51 height 13
click at [485, 289] on input at bounding box center [474, 293] width 51 height 13
click at [42, 329] on kendo-pager "... 11 12 13 14 15 16 301 - 306 of 306 items Current page: 16" at bounding box center [371, 318] width 659 height 24
click at [51, 319] on link at bounding box center [53, 319] width 14 height 14
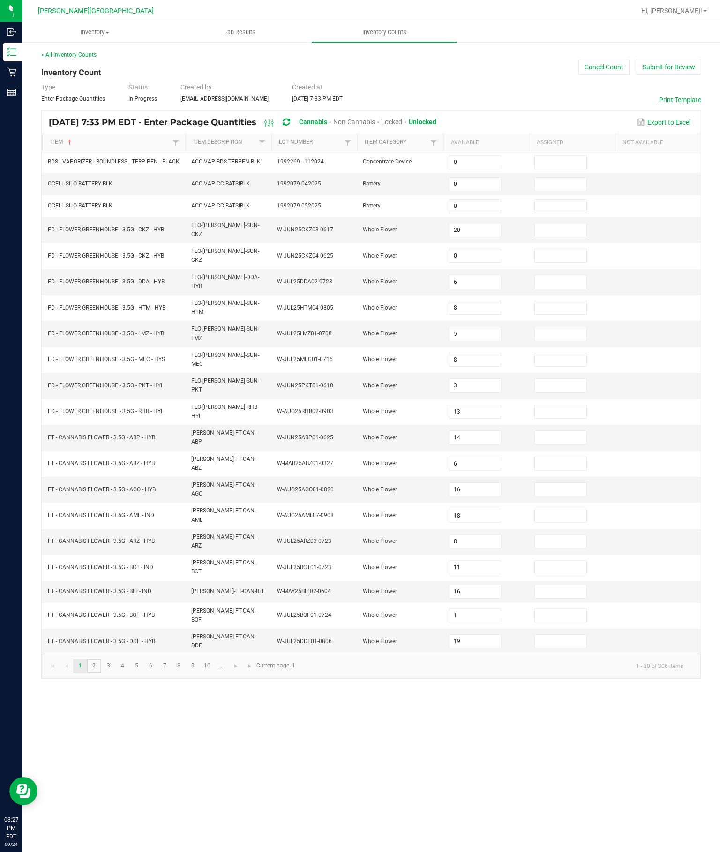
click at [101, 671] on link "2" at bounding box center [94, 666] width 14 height 14
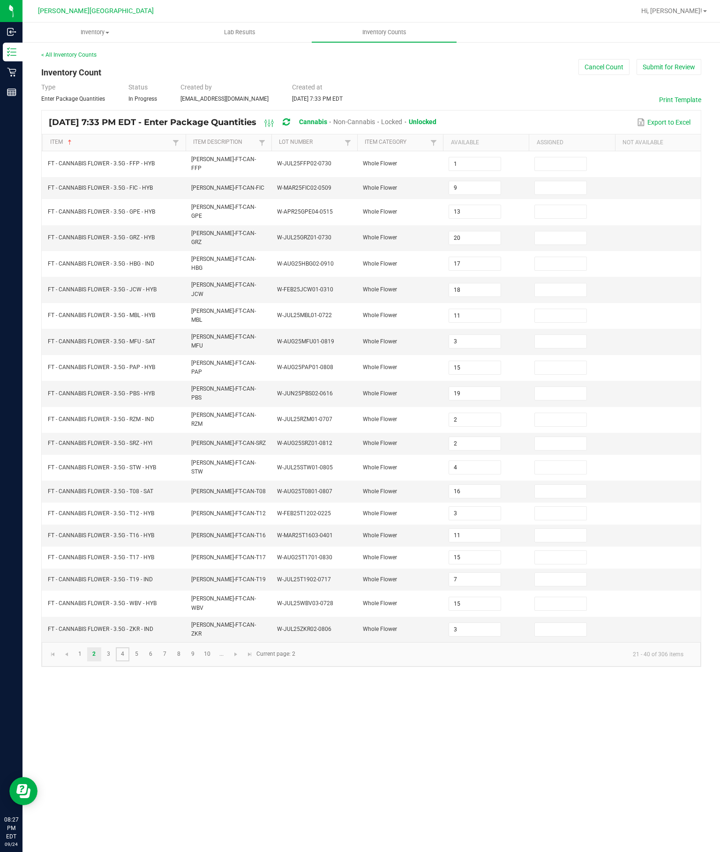
click at [129, 662] on link "4" at bounding box center [123, 655] width 14 height 14
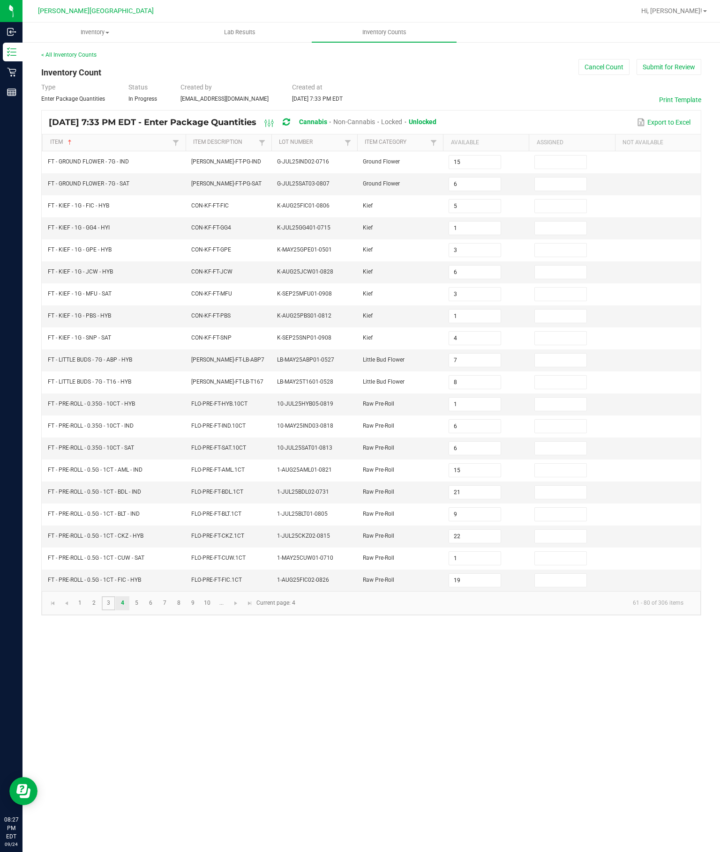
click at [115, 611] on link "3" at bounding box center [109, 604] width 14 height 14
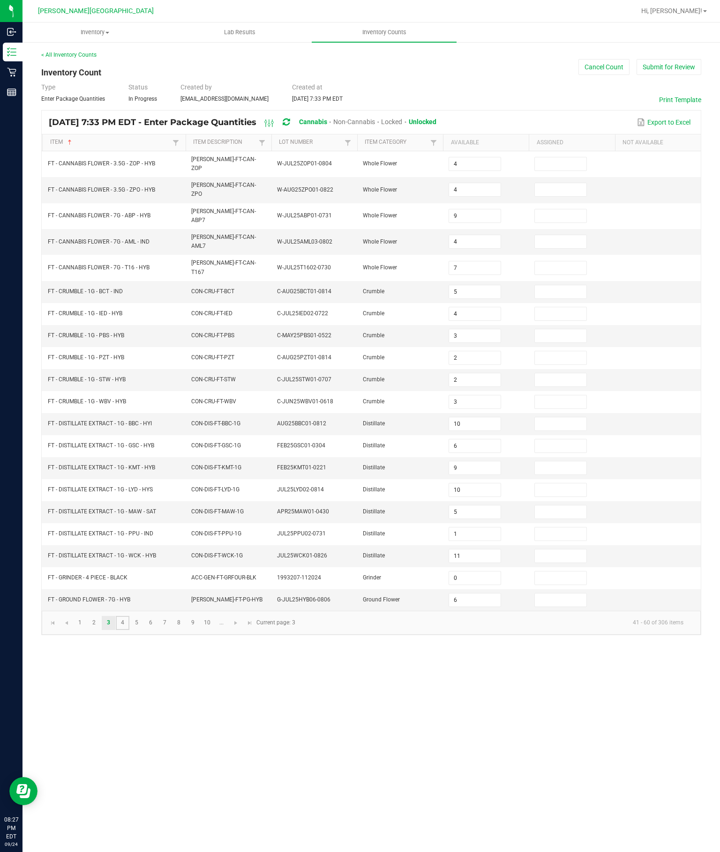
click at [129, 630] on link "4" at bounding box center [123, 623] width 14 height 14
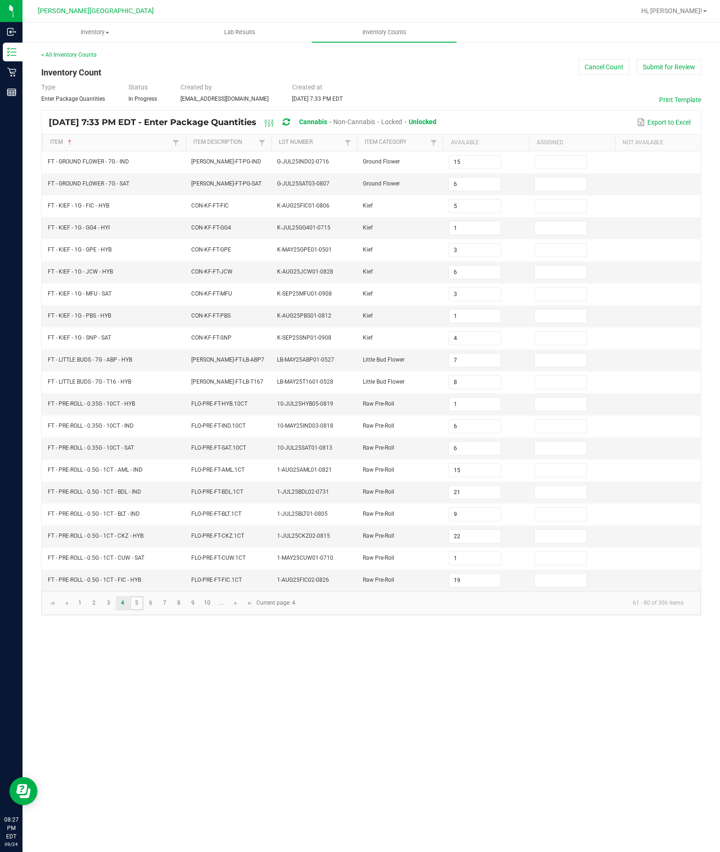
click at [143, 611] on link "5" at bounding box center [137, 604] width 14 height 14
click at [157, 611] on link "6" at bounding box center [151, 604] width 14 height 14
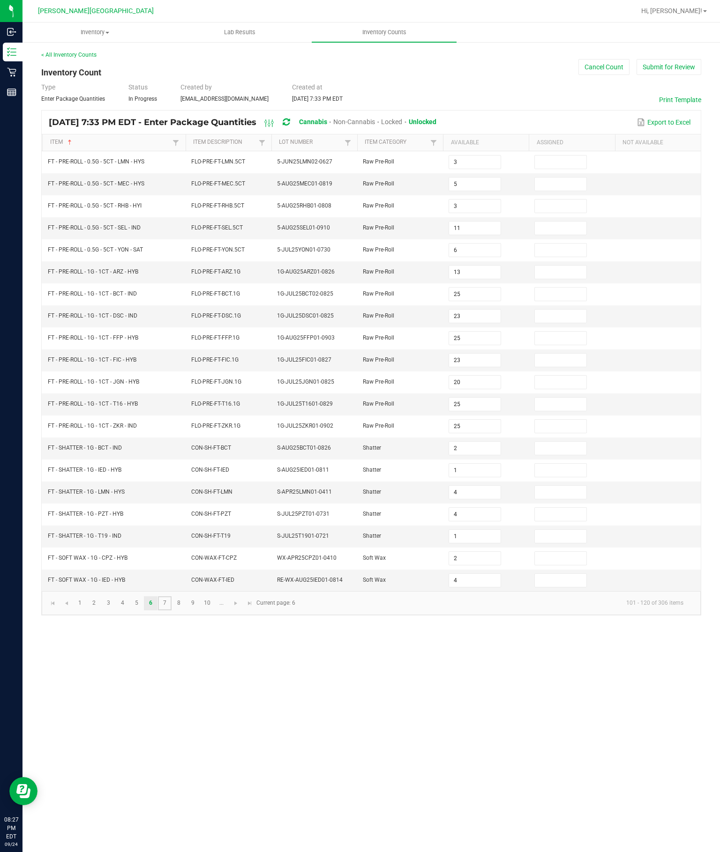
click at [172, 611] on link "7" at bounding box center [165, 604] width 14 height 14
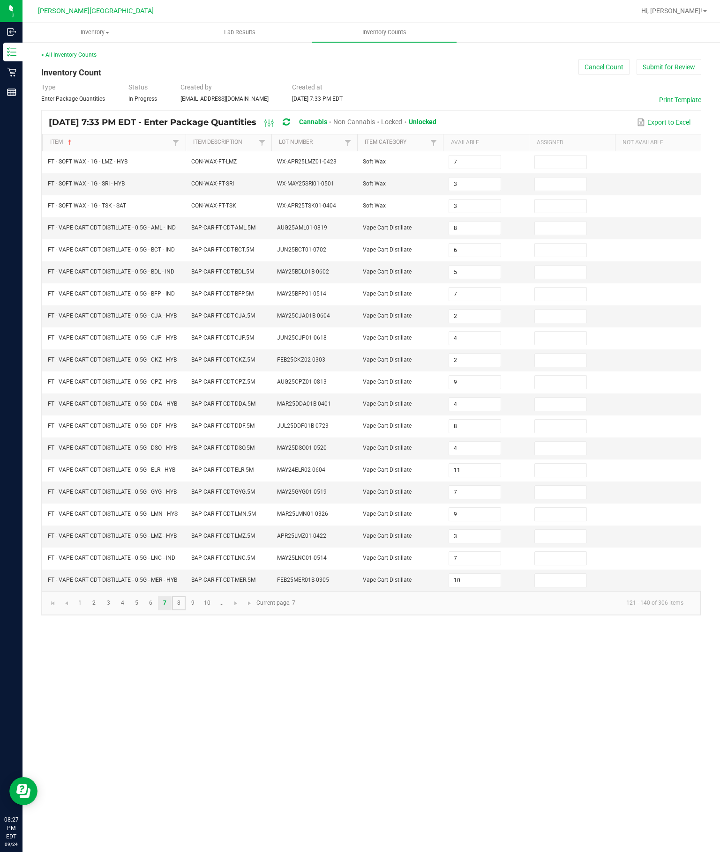
click at [186, 611] on link "8" at bounding box center [179, 604] width 14 height 14
click at [200, 611] on link "9" at bounding box center [193, 604] width 14 height 14
click at [214, 611] on link "10" at bounding box center [208, 604] width 14 height 14
click at [239, 607] on span "Go to the next page" at bounding box center [235, 603] width 7 height 7
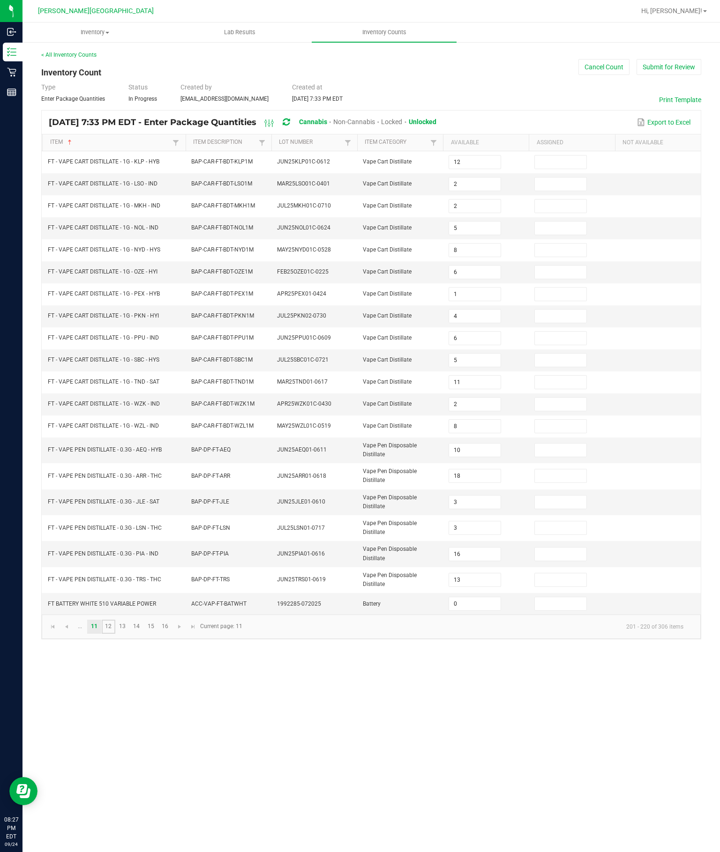
click at [115, 634] on link "12" at bounding box center [109, 627] width 14 height 14
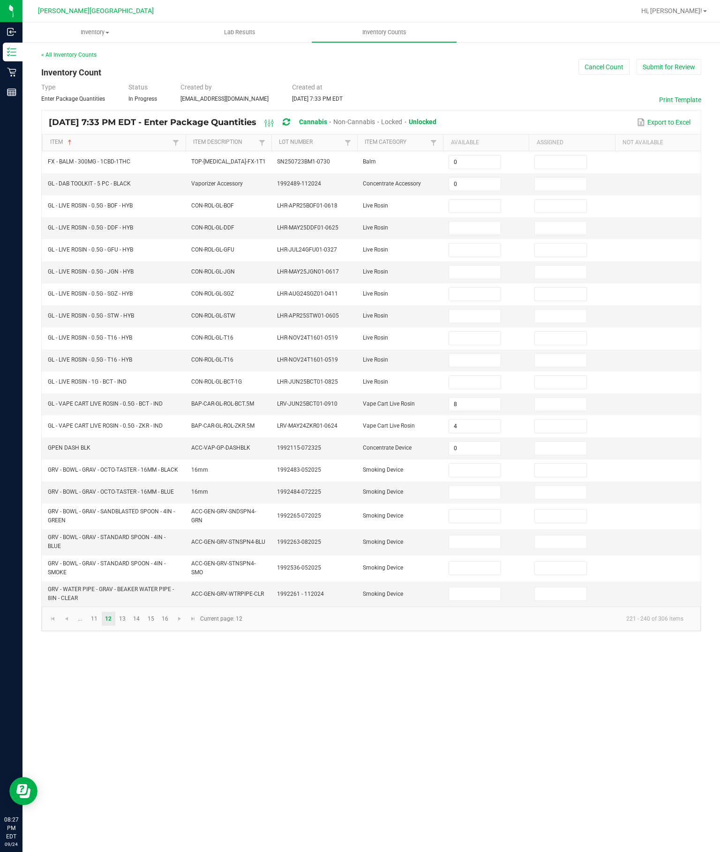
click at [474, 200] on input at bounding box center [474, 206] width 51 height 13
click at [453, 222] on input at bounding box center [474, 228] width 51 height 13
click at [470, 244] on input at bounding box center [474, 250] width 51 height 13
click at [463, 266] on input at bounding box center [474, 272] width 51 height 13
click at [480, 288] on input at bounding box center [474, 294] width 51 height 13
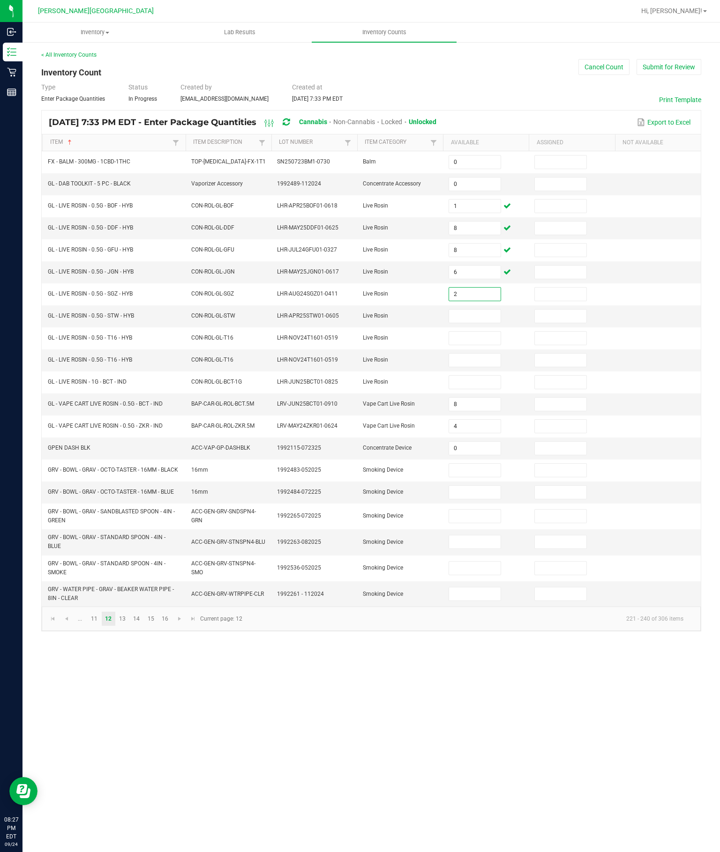
click at [489, 310] on input at bounding box center [474, 316] width 51 height 13
click at [462, 332] on input at bounding box center [474, 338] width 51 height 13
click at [463, 359] on input at bounding box center [474, 360] width 51 height 13
click at [493, 388] on input at bounding box center [474, 382] width 51 height 13
click at [475, 477] on input at bounding box center [474, 470] width 51 height 13
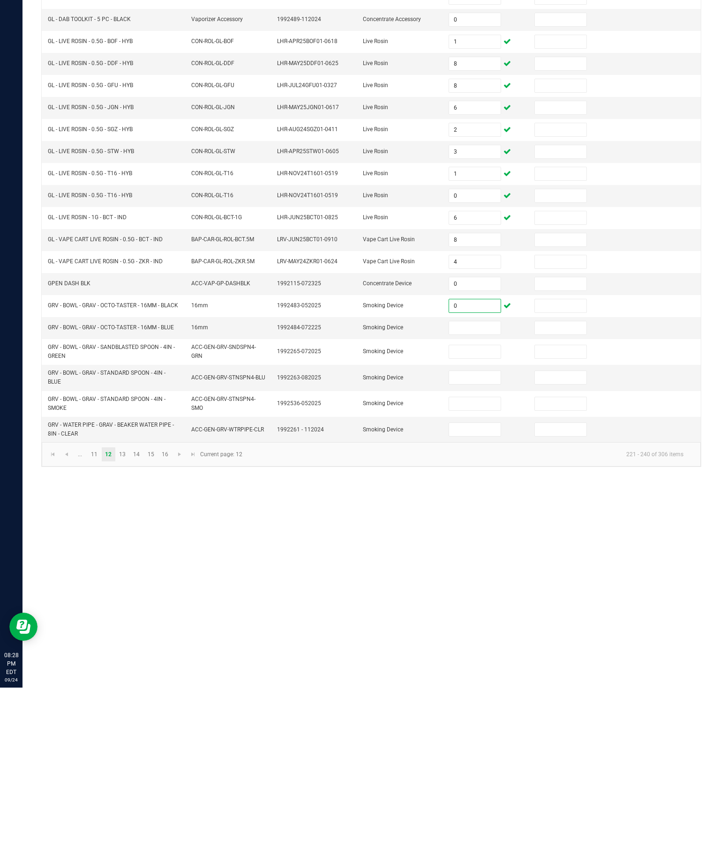
click at [493, 486] on input at bounding box center [474, 492] width 51 height 13
click at [493, 510] on input at bounding box center [474, 516] width 51 height 13
click at [478, 536] on input at bounding box center [474, 542] width 51 height 13
click at [493, 562] on input at bounding box center [474, 568] width 51 height 13
click at [475, 588] on input at bounding box center [474, 594] width 51 height 13
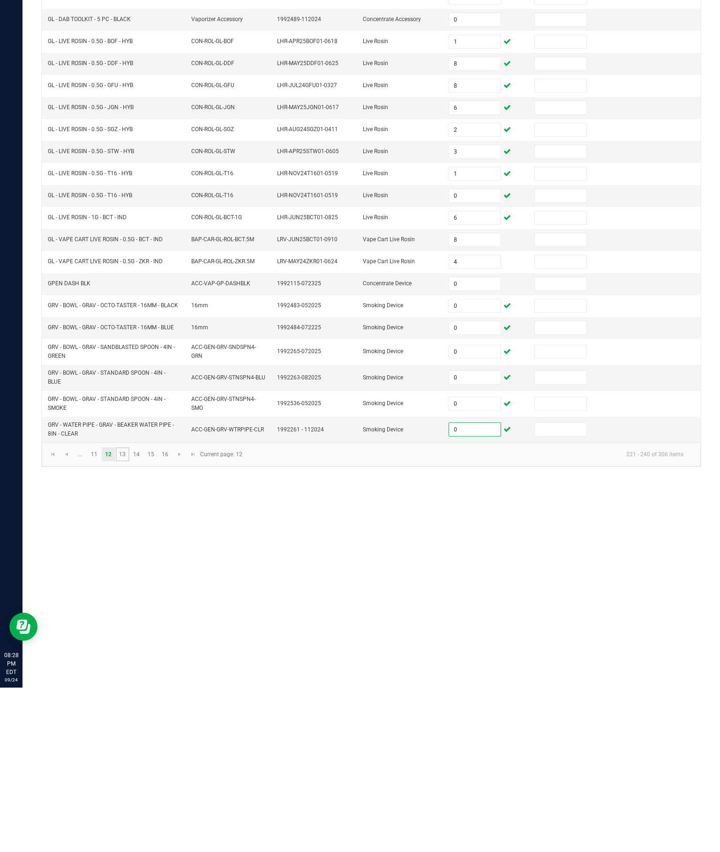
click at [129, 612] on link "13" at bounding box center [123, 619] width 14 height 14
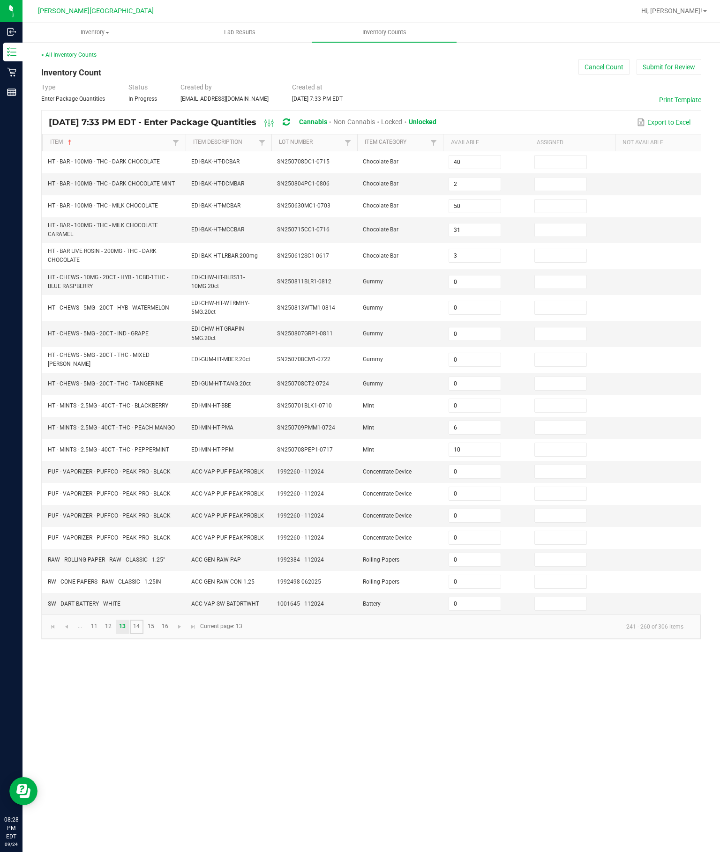
click at [143, 634] on link "14" at bounding box center [137, 627] width 14 height 14
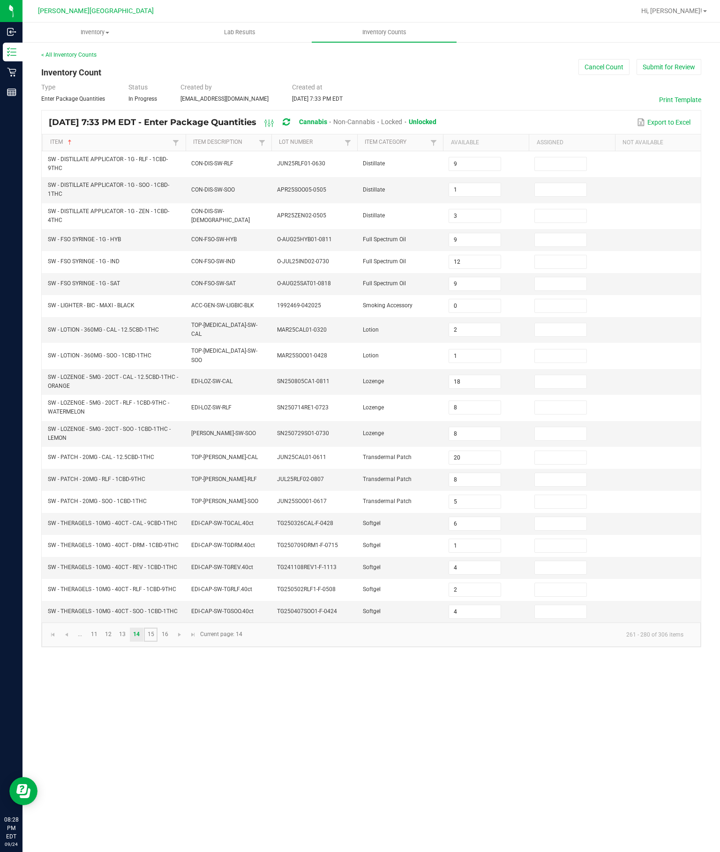
click at [157, 642] on link "15" at bounding box center [151, 635] width 14 height 14
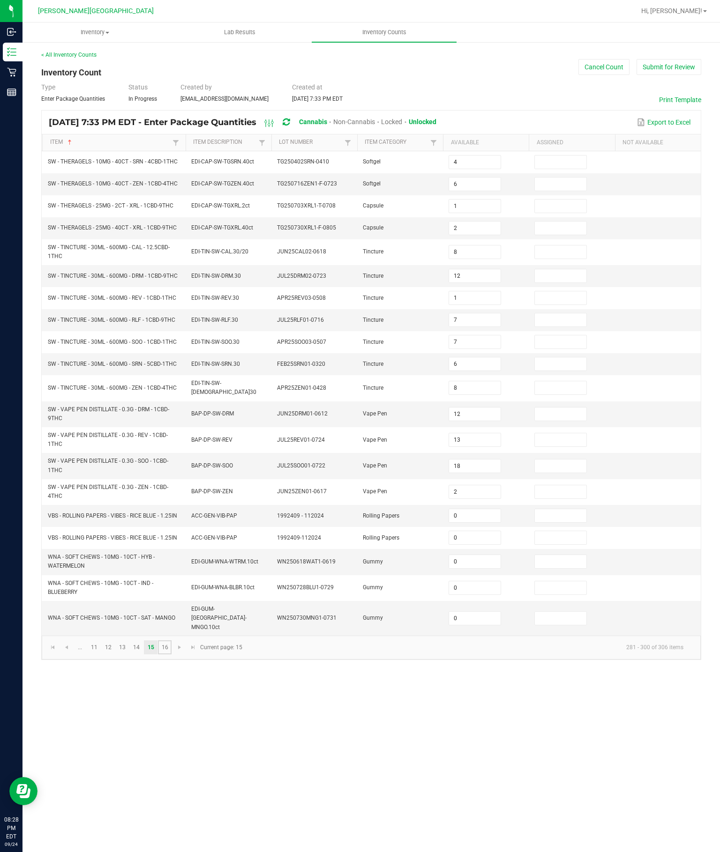
click at [172, 655] on link "16" at bounding box center [165, 648] width 14 height 14
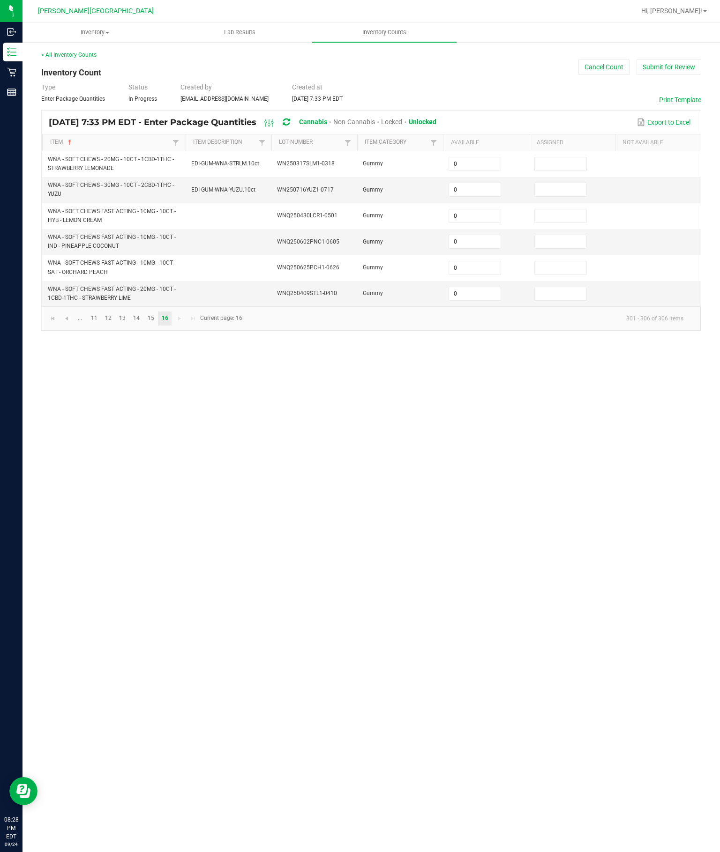
click at [463, 603] on div "Inventory All packages All inventory Waste log Create inventory Lab Results Inv…" at bounding box center [370, 437] width 697 height 830
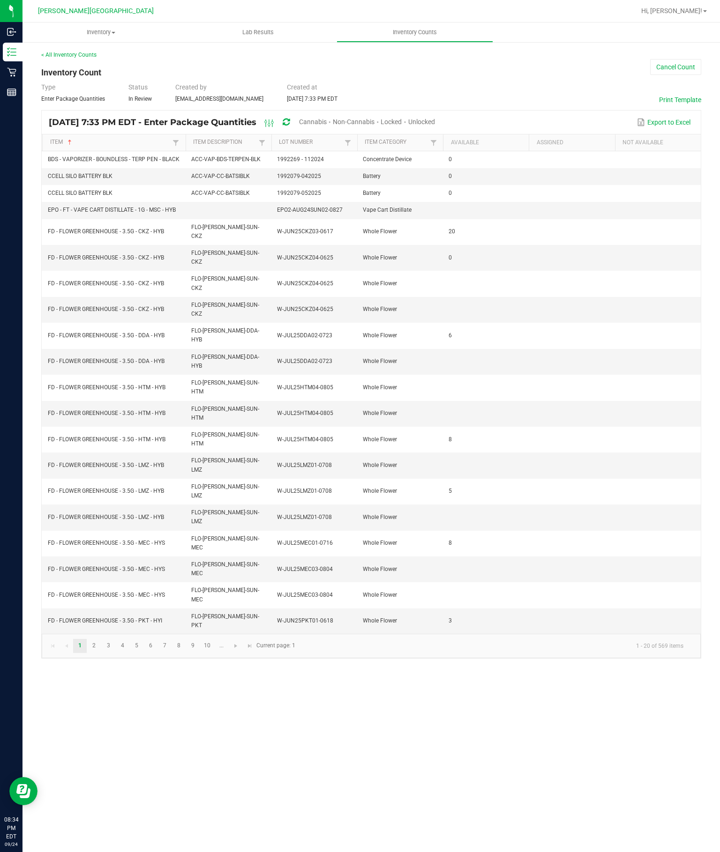
click at [417, 41] on link "Inventory Counts" at bounding box center [414, 32] width 157 height 20
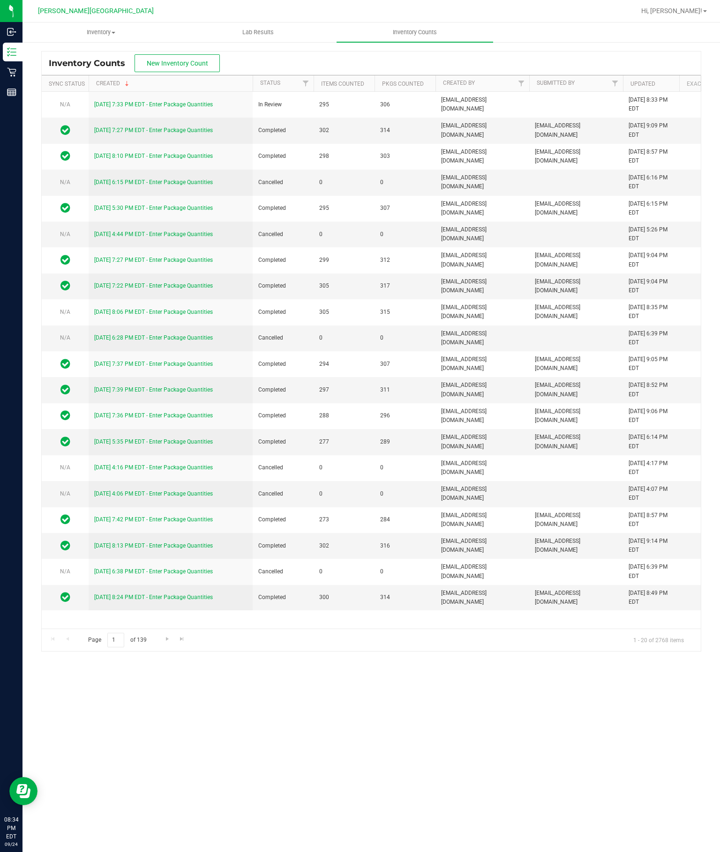
click at [192, 108] on link "[DATE] 7:33 PM EDT - Enter Package Quantities" at bounding box center [153, 104] width 119 height 7
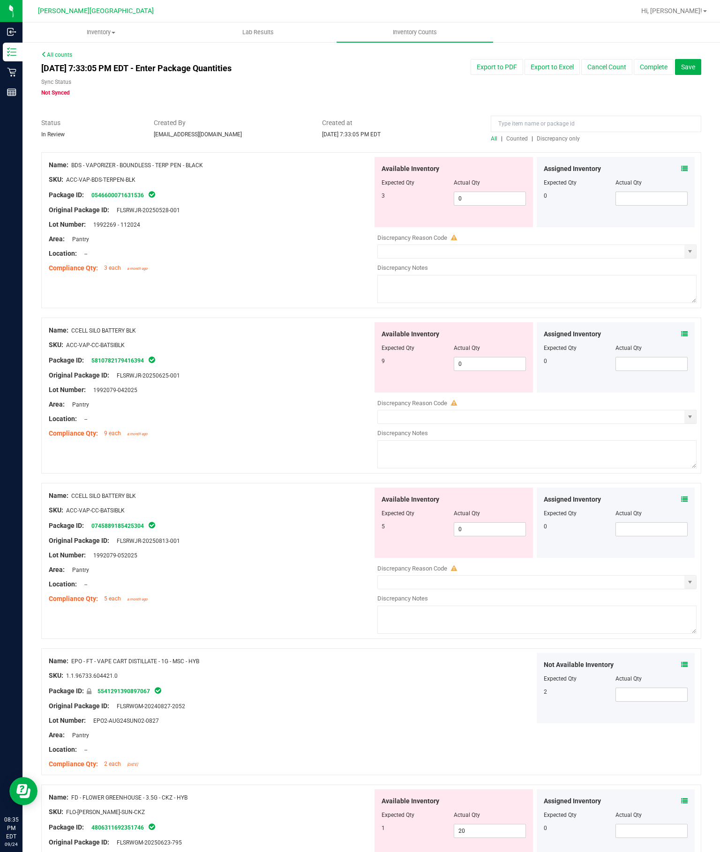
click at [541, 142] on span "Discrepancy only" at bounding box center [558, 138] width 43 height 7
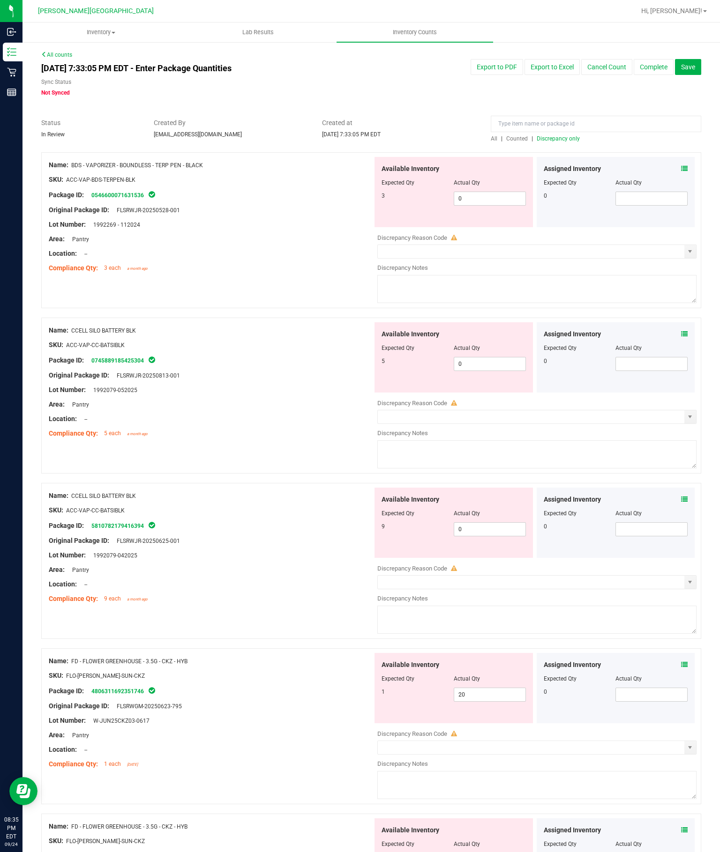
click at [504, 205] on input "0" at bounding box center [489, 198] width 71 height 13
type input "3"
click at [500, 365] on div "Available Inventory Expected Qty Actual Qty 5 0 0" at bounding box center [453, 357] width 158 height 70
type input "3"
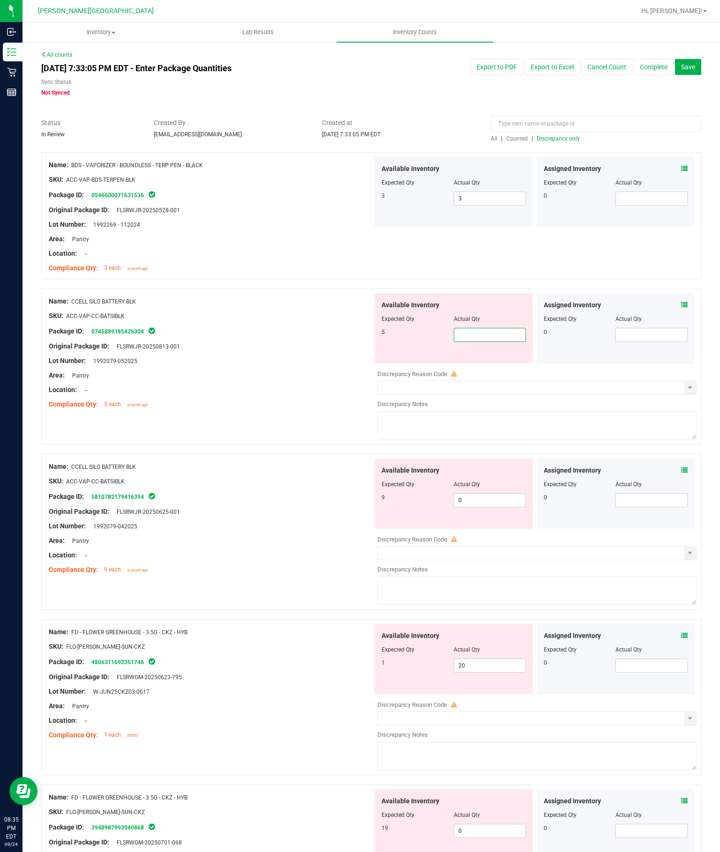
type input "5"
click at [493, 506] on div "Available Inventory Expected Qty Actual Qty 9 0 0" at bounding box center [535, 533] width 324 height 149
type input "5"
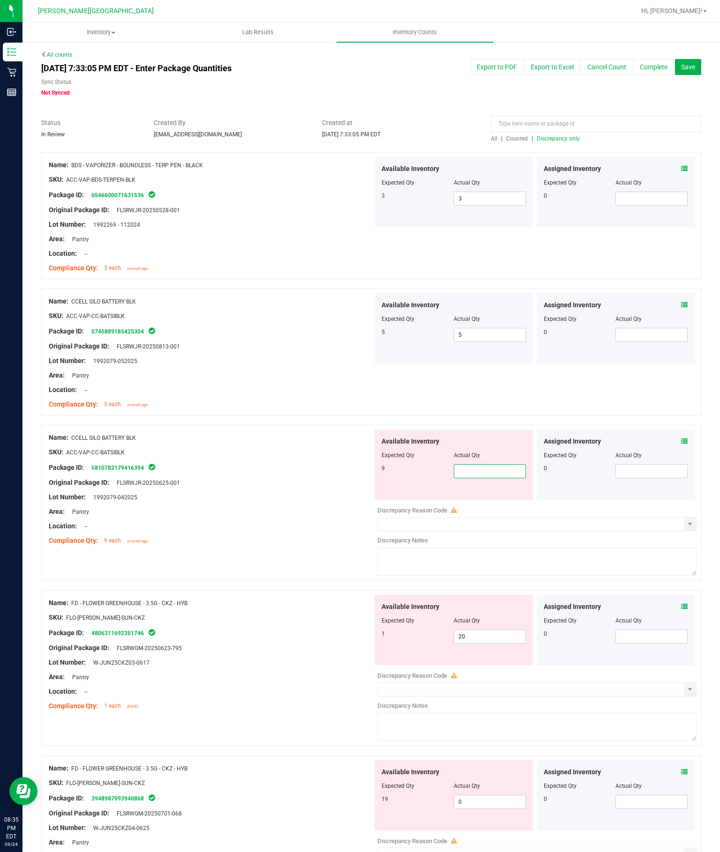
type input "9"
click at [324, 487] on div "Original Package ID: FLSRWJR-20250625-001" at bounding box center [211, 483] width 324 height 10
type input "9"
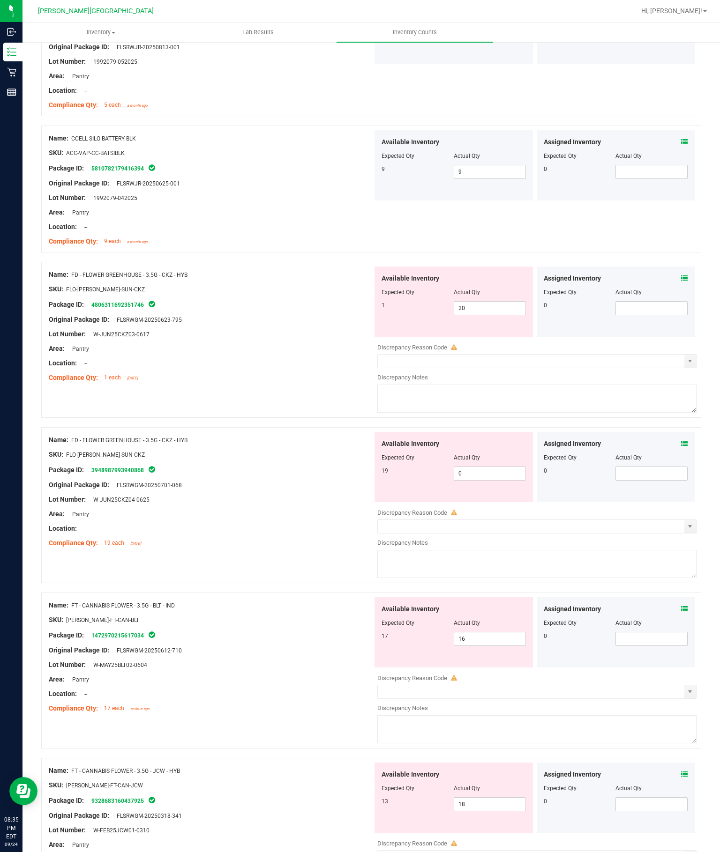
scroll to position [298, 0]
click at [495, 316] on input "20" at bounding box center [489, 309] width 71 height 13
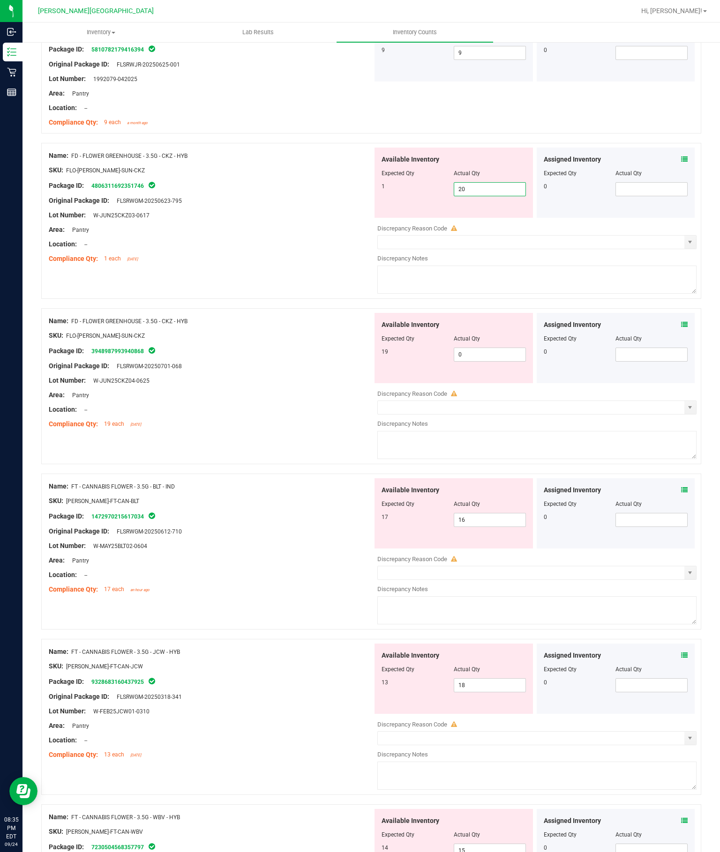
type input "2"
type input "1"
click at [498, 362] on div "Available Inventory Expected Qty Actual Qty 19 0 0" at bounding box center [535, 387] width 324 height 149
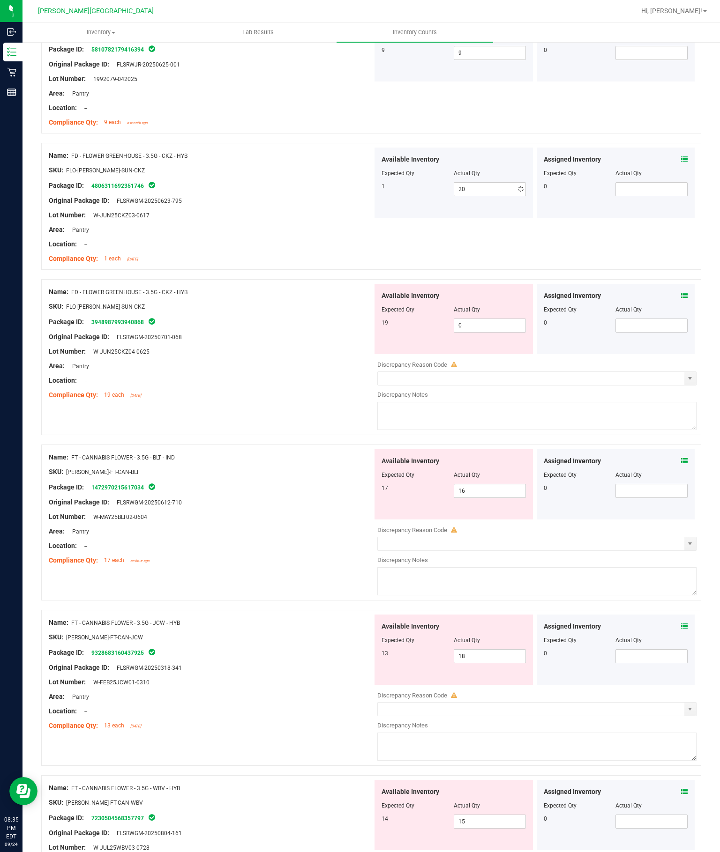
type input "1"
type input "19"
click at [308, 496] on div "Name: FT - CANNABIS FLOWER - 3.5G - BLT - IND SKU: FLO-BUD-FT-CAN-BLT Package I…" at bounding box center [211, 509] width 324 height 120
type input "19"
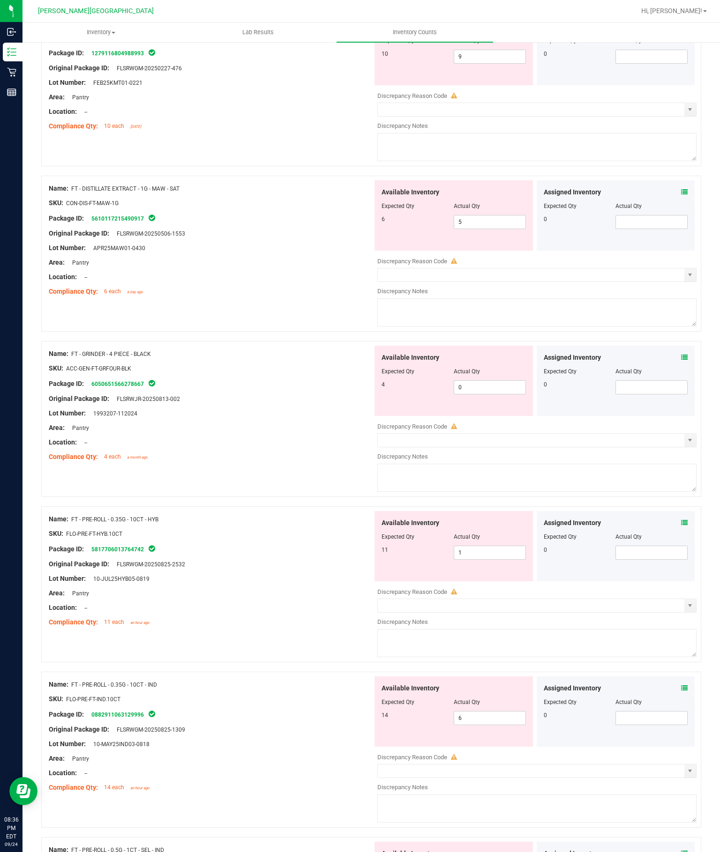
scroll to position [1658, 0]
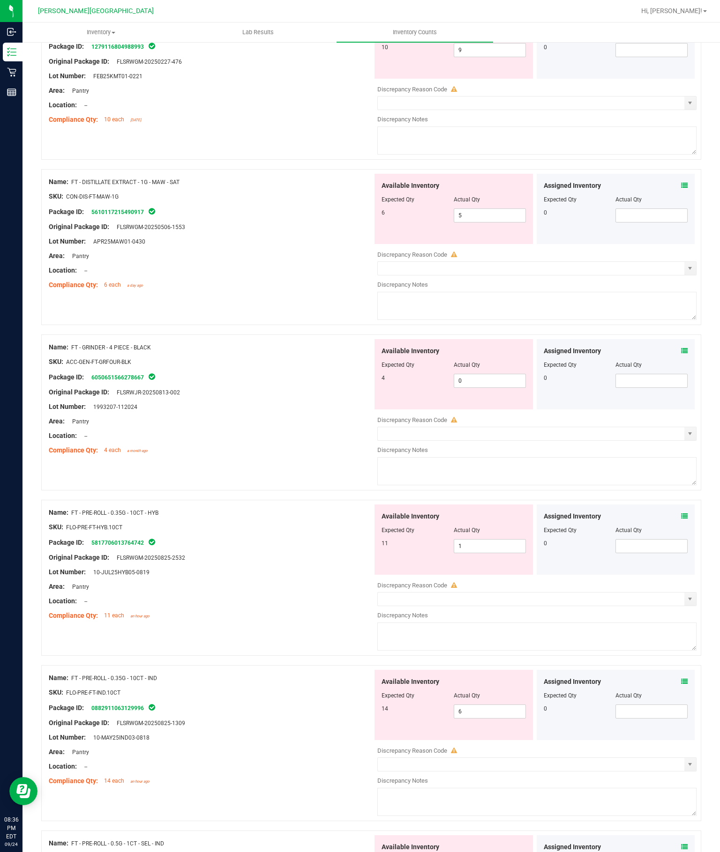
click at [509, 384] on input "0" at bounding box center [489, 380] width 71 height 13
type input "04"
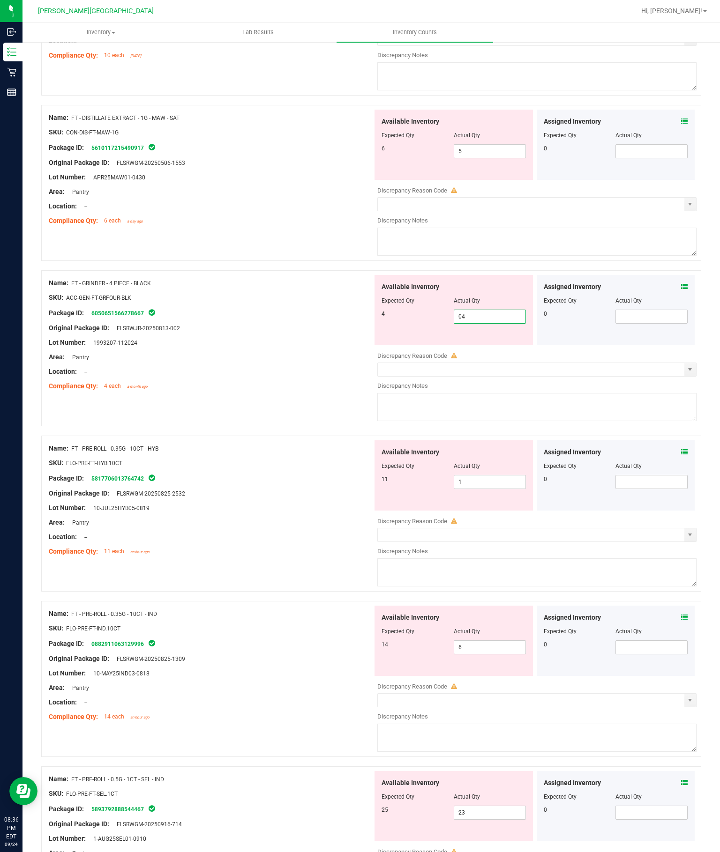
scroll to position [1733, 0]
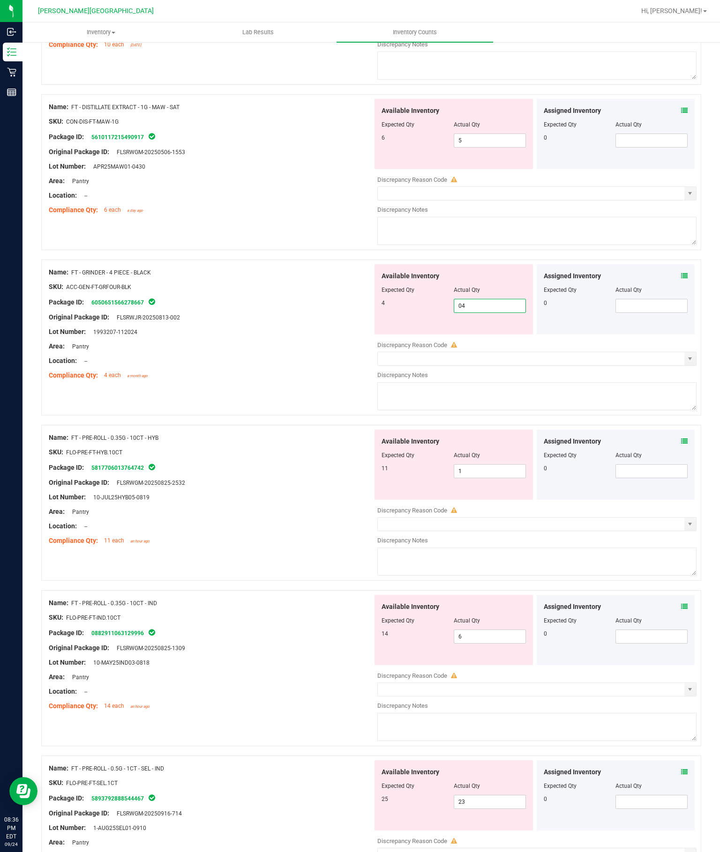
click at [495, 471] on div "Available Inventory Expected Qty Actual Qty 11 1 1" at bounding box center [535, 504] width 324 height 149
type input "4"
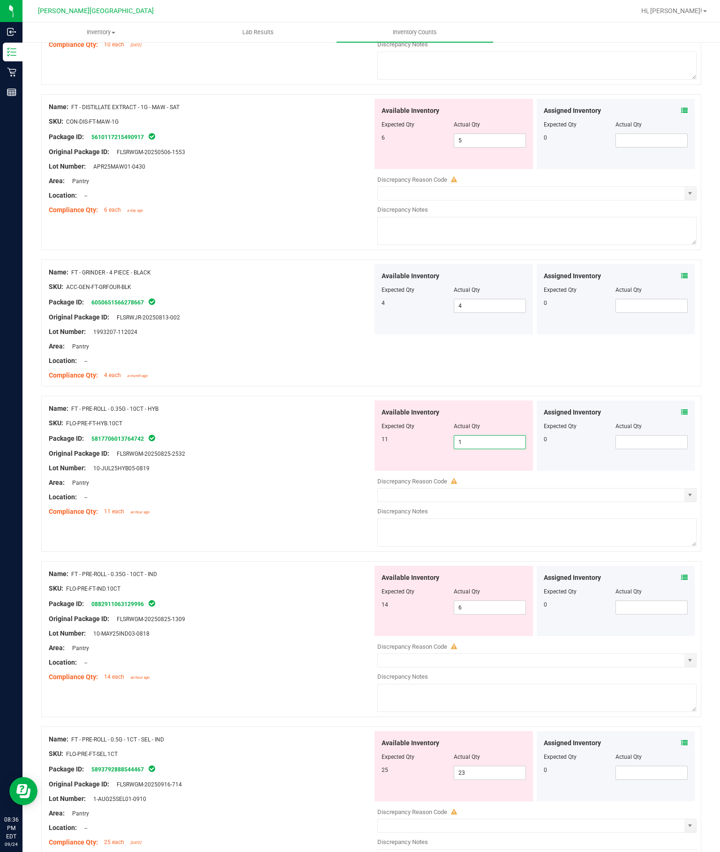
type input "11"
click at [336, 449] on div "Original Package ID: FLSRWGM-20250825-2532" at bounding box center [211, 454] width 324 height 10
type input "11"
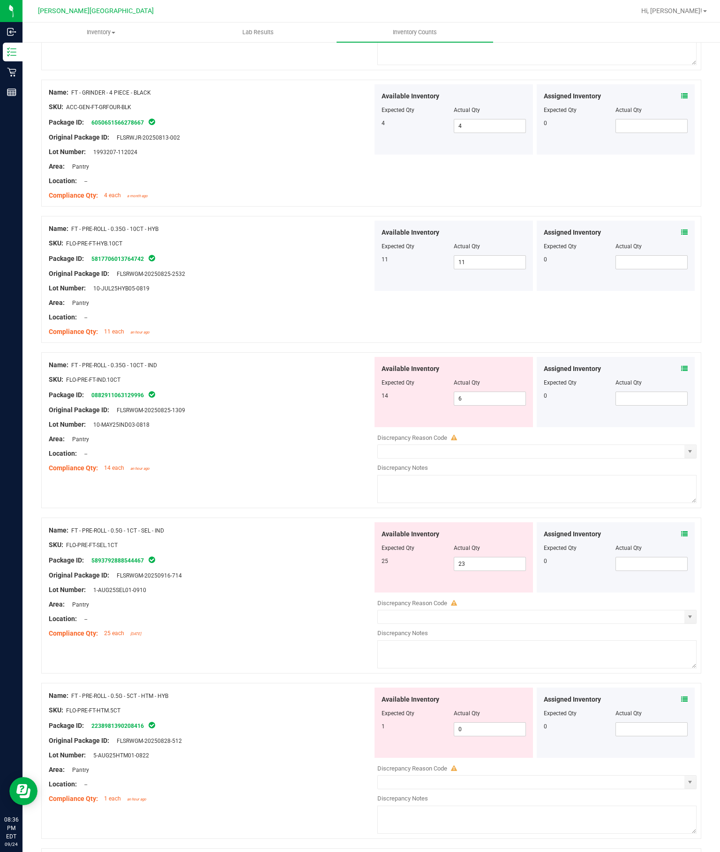
scroll to position [1916, 0]
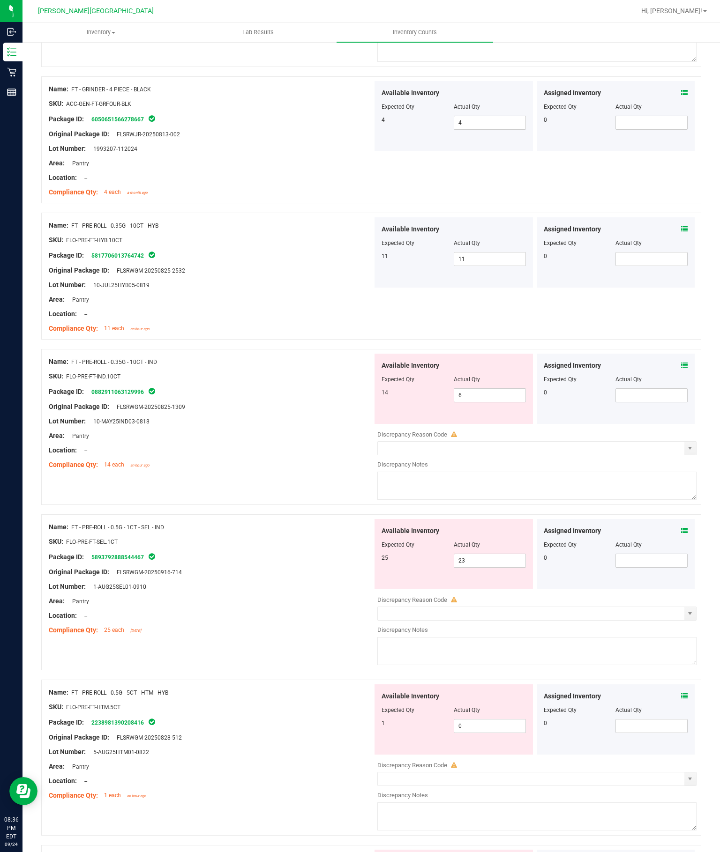
click at [495, 401] on input "6" at bounding box center [489, 395] width 71 height 13
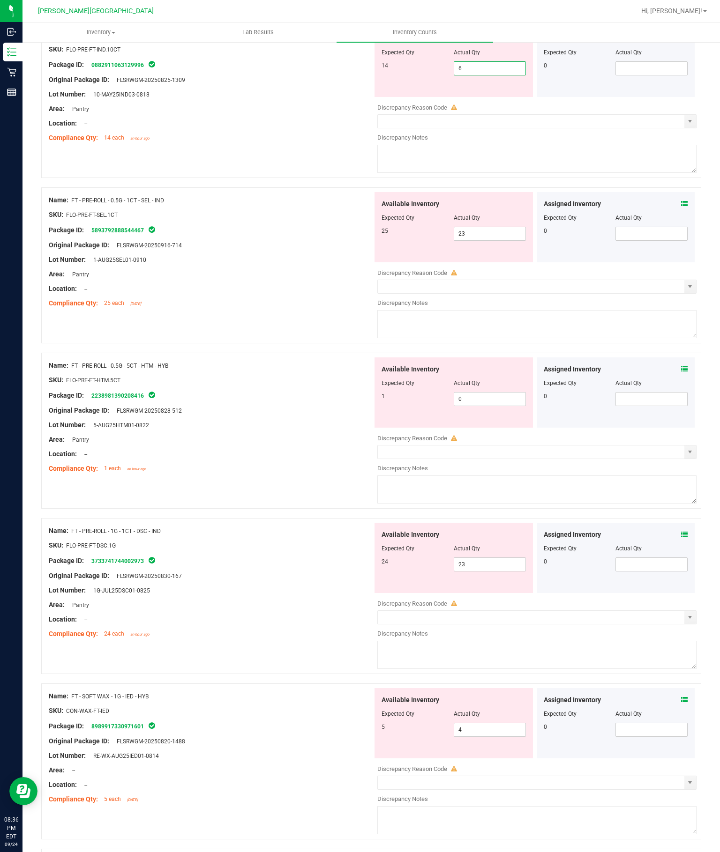
scroll to position [2284, 0]
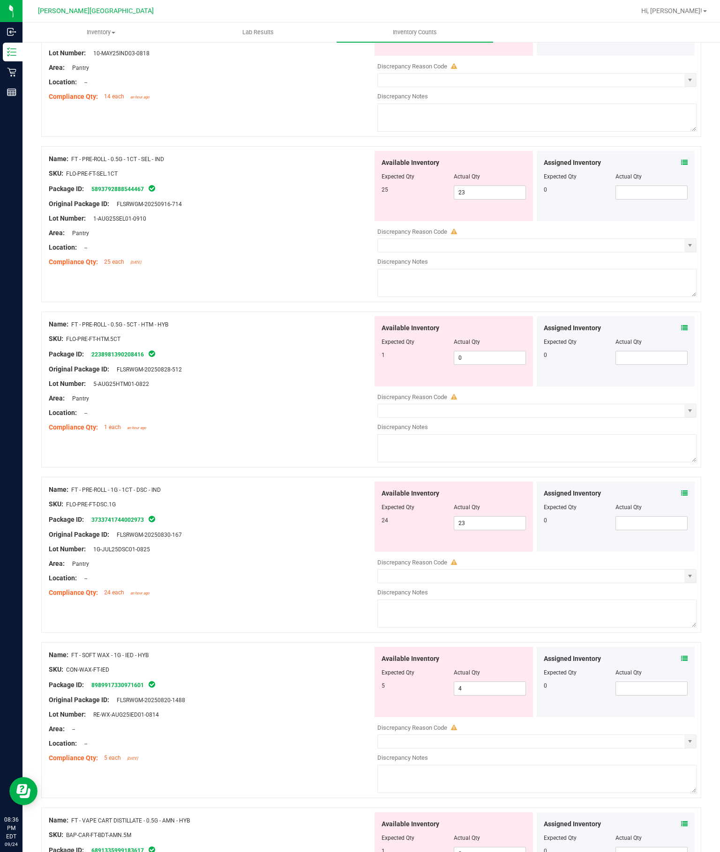
click at [520, 358] on input "0" at bounding box center [489, 357] width 71 height 13
type input "01"
click at [265, 438] on div "Name: FT - PRE-ROLL - 0.5G - 5CT - HTM - HYB SKU: FLO-PRE-FT-HTM.5CT Package ID…" at bounding box center [371, 394] width 660 height 165
type input "1"
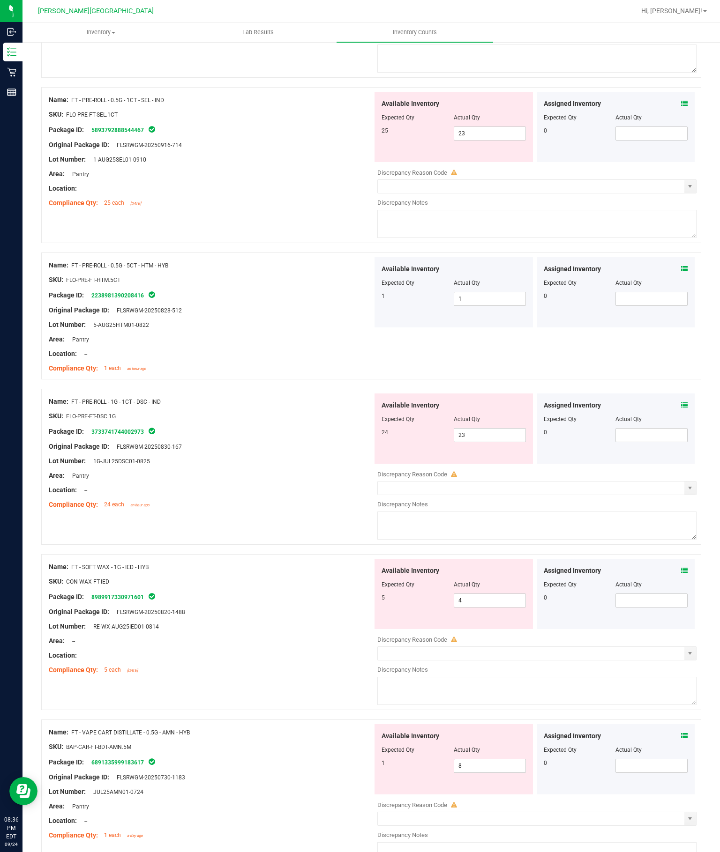
scroll to position [65, 0]
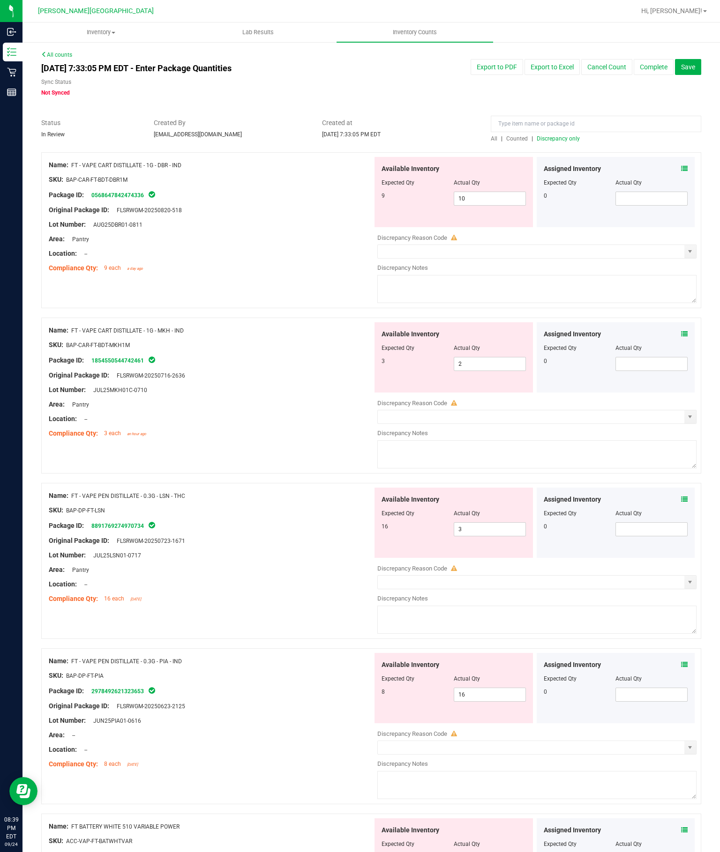
scroll to position [2, 0]
click at [117, 526] on link "8891769274970734" at bounding box center [117, 526] width 52 height 7
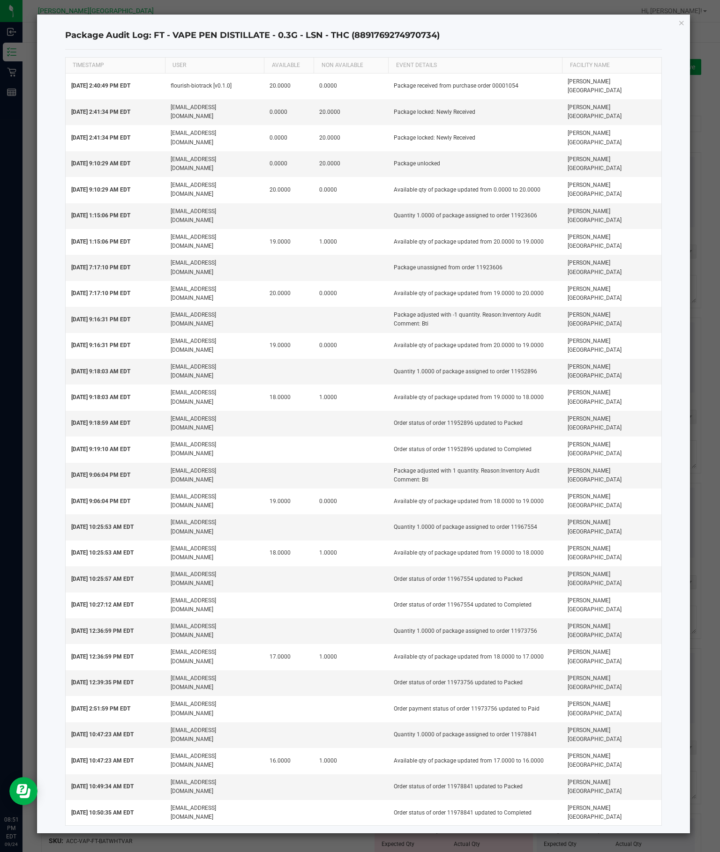
click at [523, 685] on ngb-modal-window "Package Audit Log: FT - VAPE PEN DISTILLATE - 0.3G - LSN - THC (889176927497073…" at bounding box center [363, 426] width 727 height 852
click at [665, 23] on div "Package Audit Log: FT - VAPE PEN DISTILLATE - 0.3G - LSN - THC (889176927497073…" at bounding box center [363, 424] width 653 height 819
click at [678, 19] on icon "button" at bounding box center [681, 22] width 7 height 11
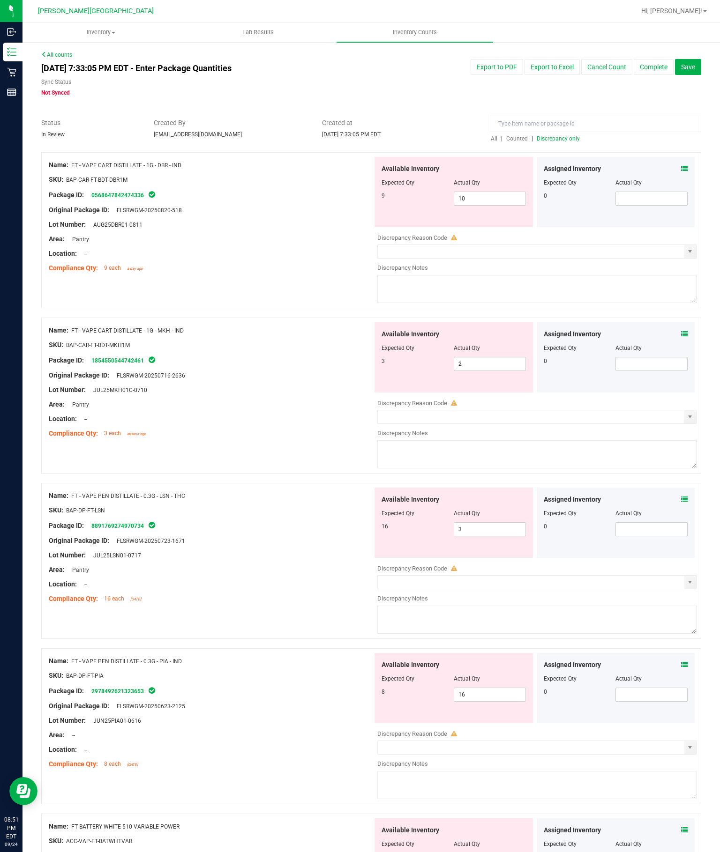
click at [570, 139] on span "Discrepancy only" at bounding box center [558, 138] width 43 height 7
click at [497, 358] on input "23" at bounding box center [489, 364] width 71 height 13
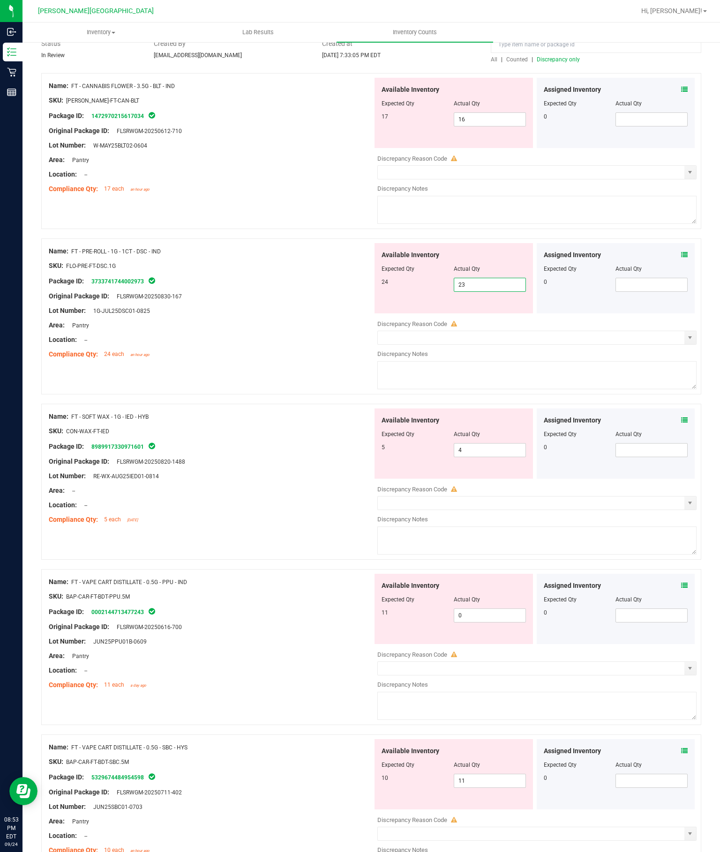
scroll to position [80, 0]
click at [494, 443] on input "4" at bounding box center [489, 449] width 71 height 13
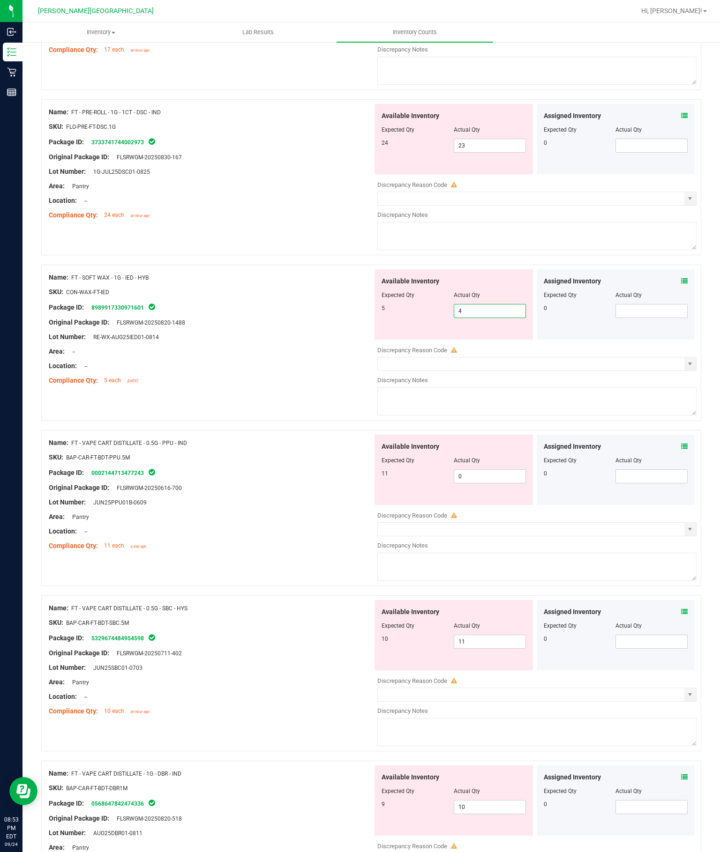
scroll to position [220, 0]
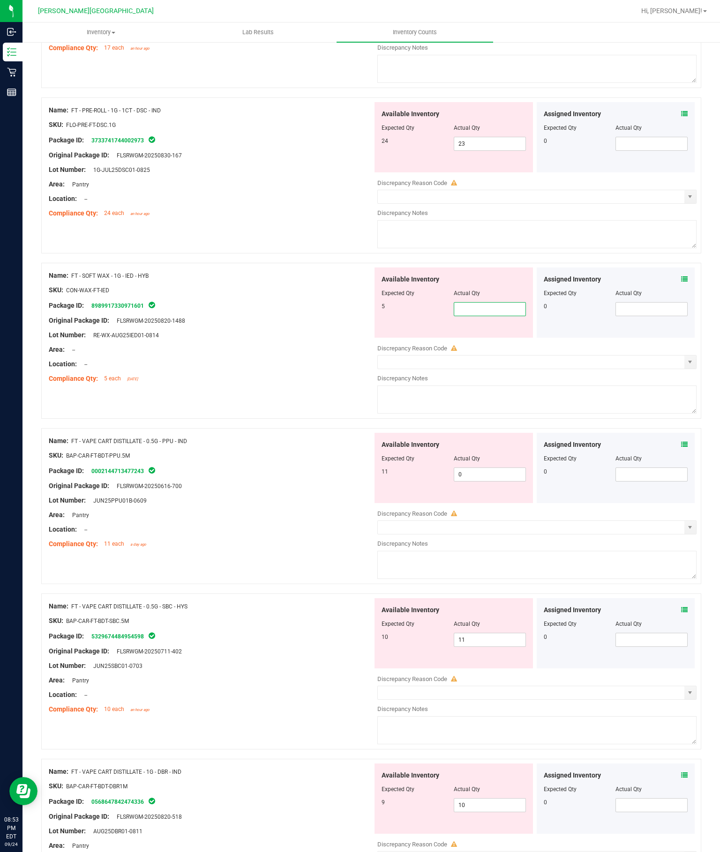
type input "5"
click at [296, 440] on div "Name: FT - VAPE CART DISTILLATE - 0.5G - PPU - IND SKU: BAP-CAR-FT-BDT-PPU.5M P…" at bounding box center [211, 493] width 324 height 120
type input "5"
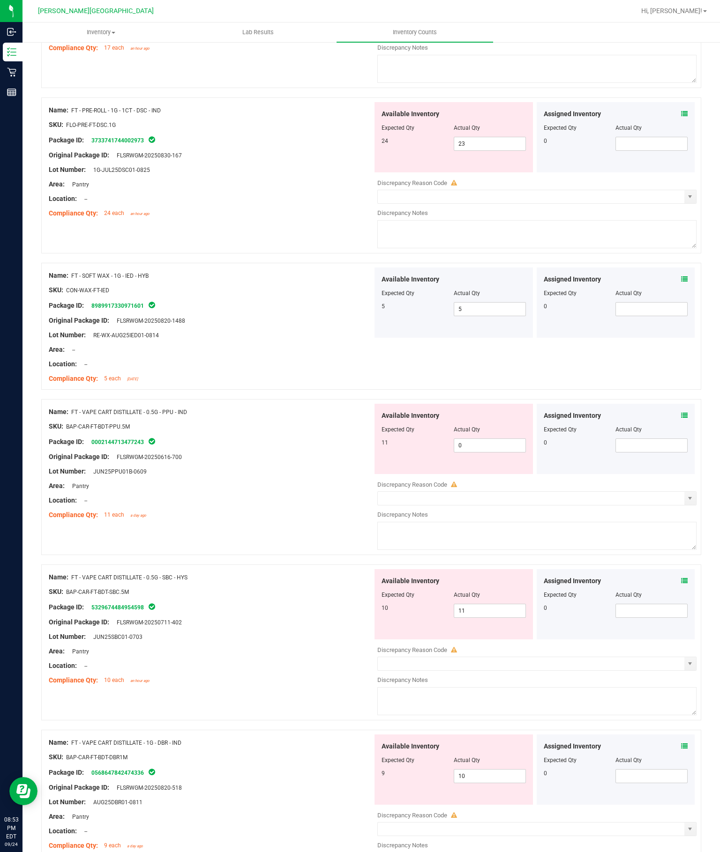
click at [500, 439] on input "0" at bounding box center [489, 445] width 71 height 13
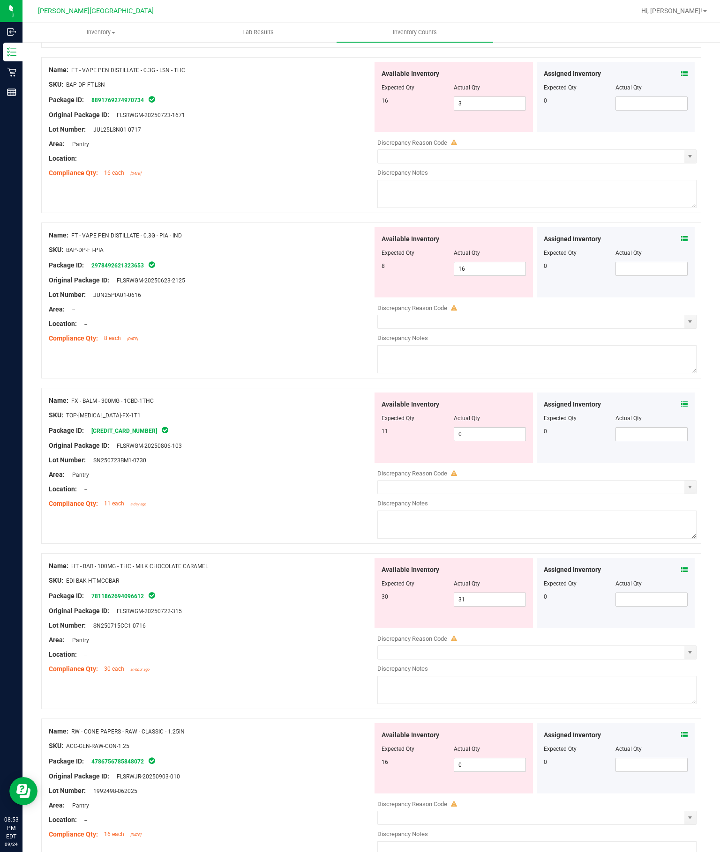
scroll to position [1224, 0]
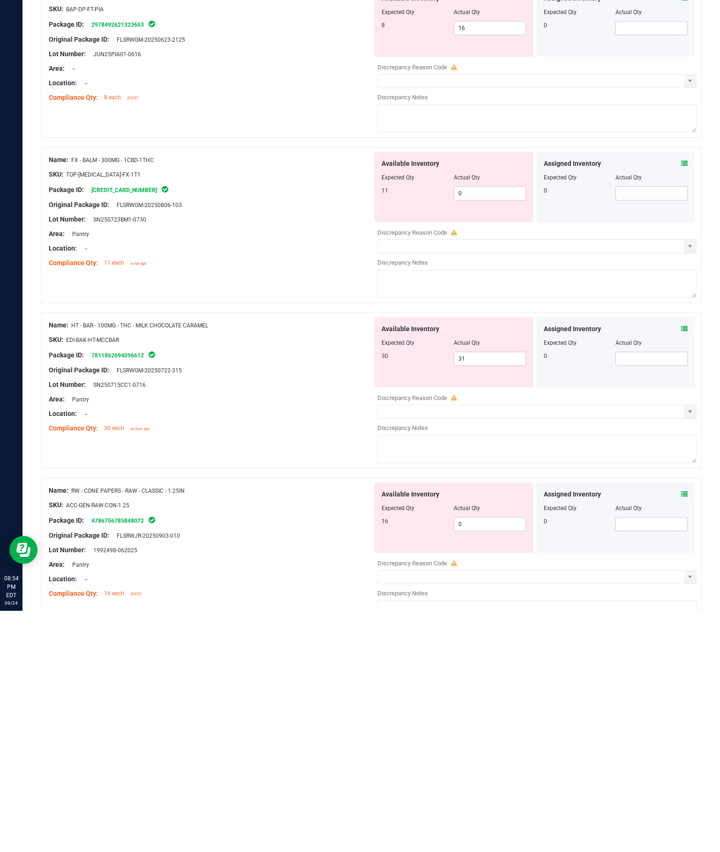
click at [493, 594] on input "31" at bounding box center [489, 600] width 71 height 13
type input "30"
click at [242, 742] on div "SKU: ACC-GEN-RAW-CON-1.25" at bounding box center [211, 747] width 324 height 10
type input "30"
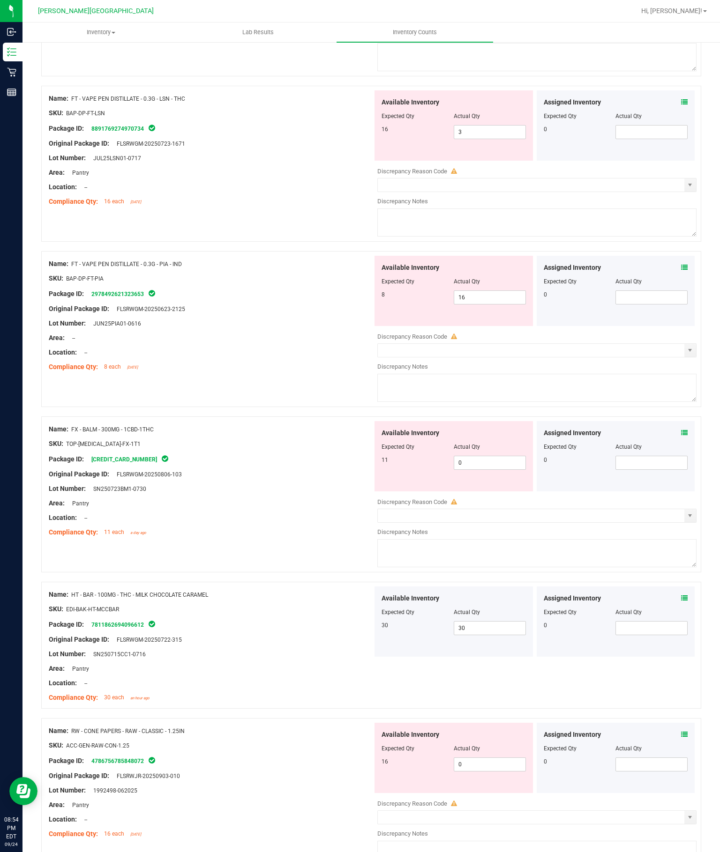
scroll to position [1195, 0]
click at [498, 759] on input "0" at bounding box center [489, 765] width 71 height 13
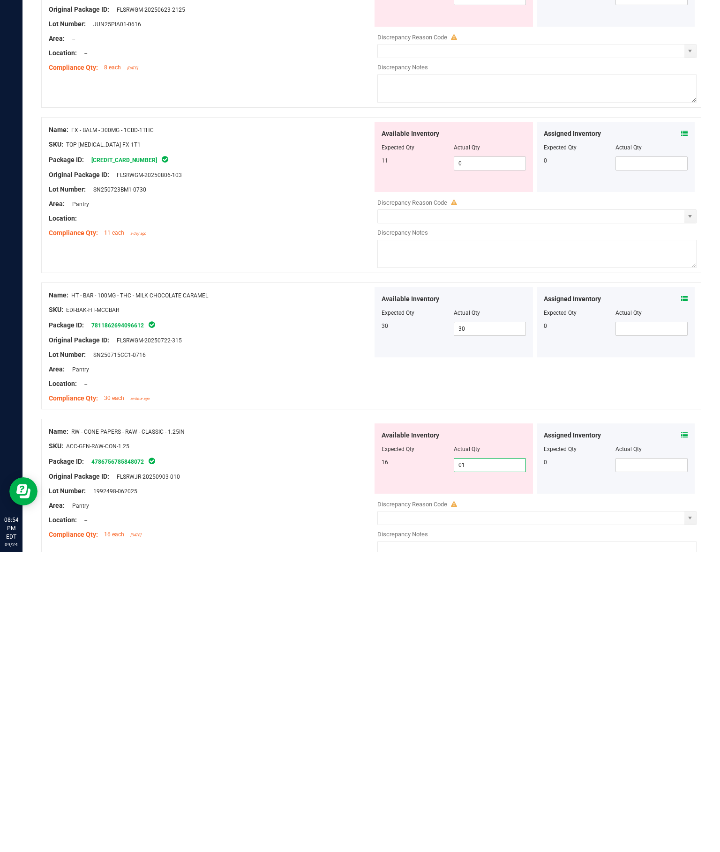
type input "016"
click at [181, 724] on div "Name: RW - CONE PAPERS - RAW - CLASSIC - 1.25IN SKU: ACC-GEN-RAW-CON-1.25 Packa…" at bounding box center [211, 784] width 324 height 120
type input "16"
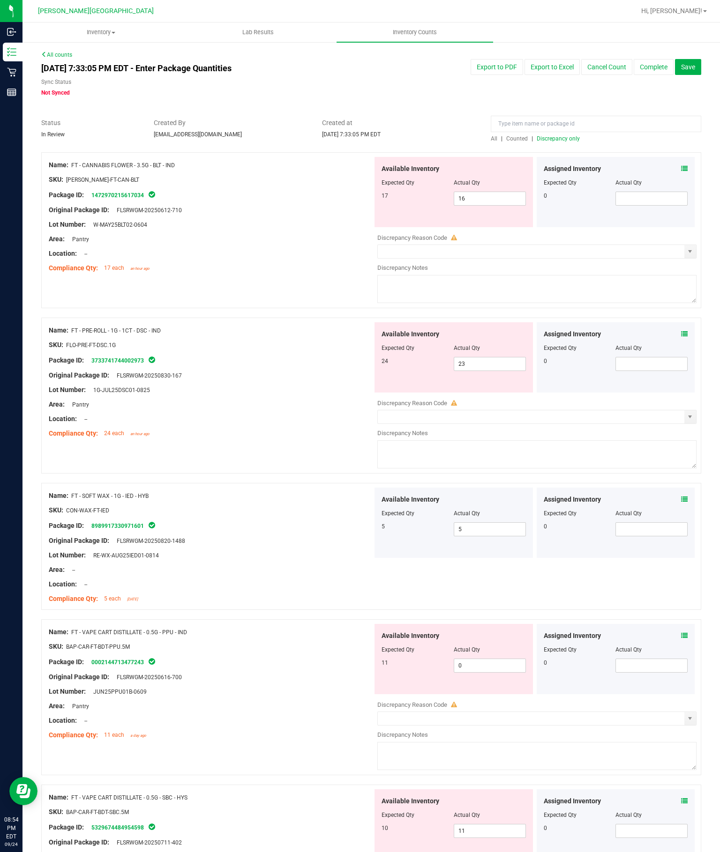
scroll to position [0, 0]
click at [561, 135] on span "Discrepancy only" at bounding box center [558, 138] width 43 height 7
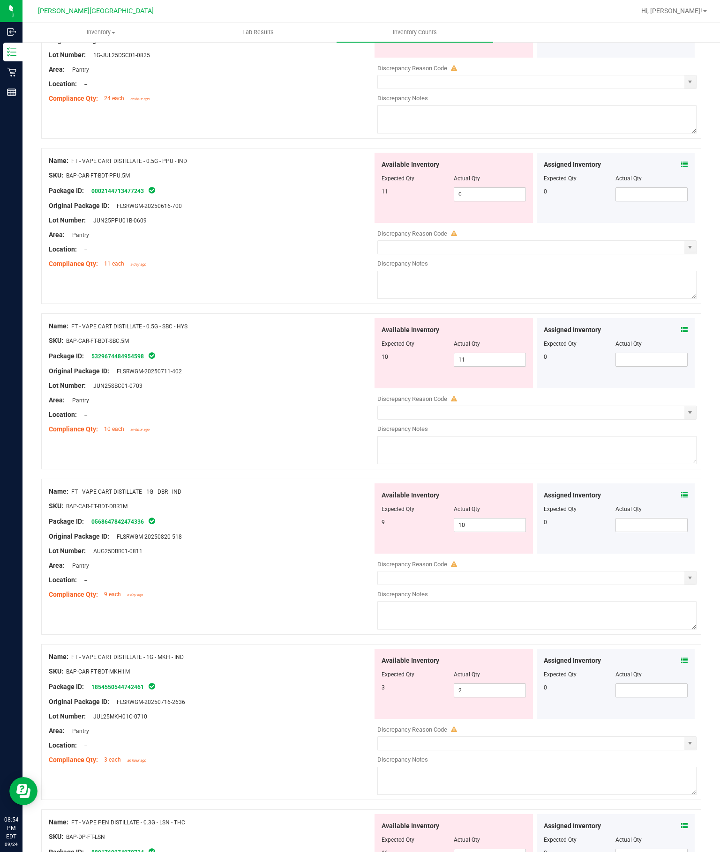
scroll to position [333, 0]
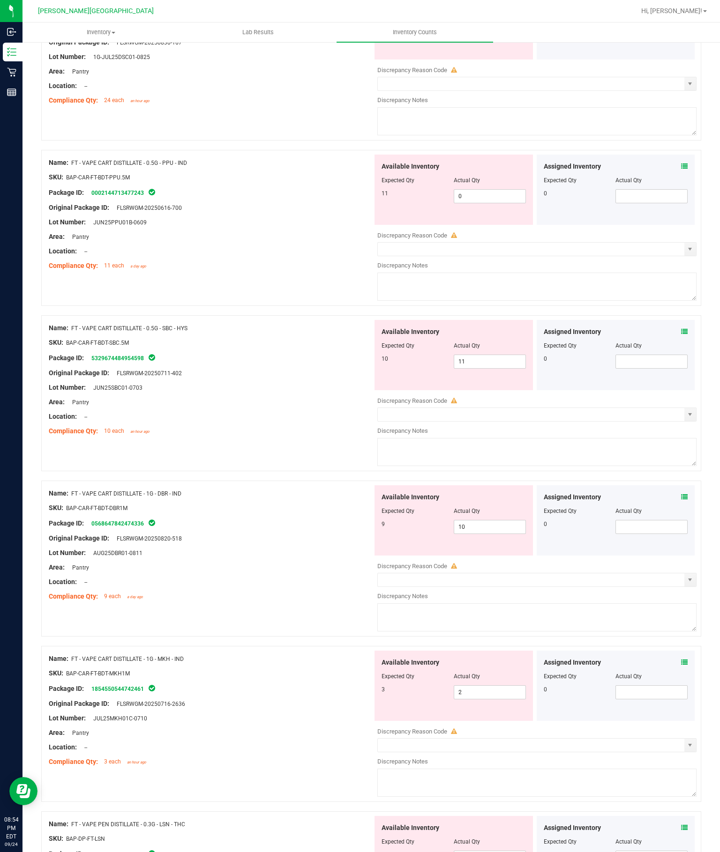
click at [489, 355] on input "11" at bounding box center [489, 361] width 71 height 13
type input "10"
click at [499, 486] on div "Available Inventory Expected Qty Actual Qty 9 10 10" at bounding box center [535, 560] width 324 height 149
type input "10"
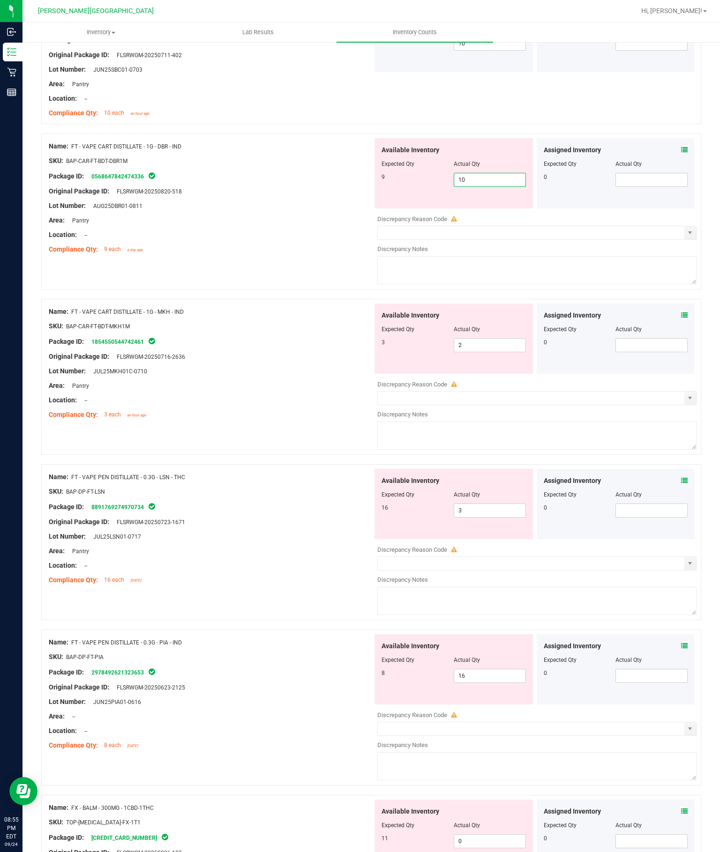
scroll to position [652, 0]
type input "1"
type input "9"
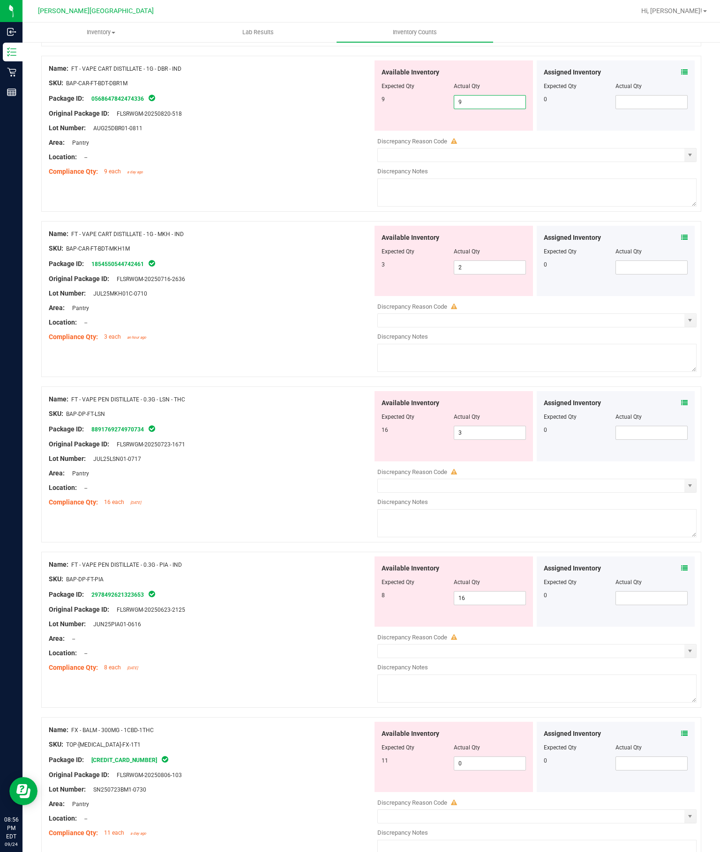
scroll to position [729, 0]
click at [269, 440] on div "Original Package ID: FLSRWGM-20250723-1671" at bounding box center [211, 445] width 324 height 10
type input "9"
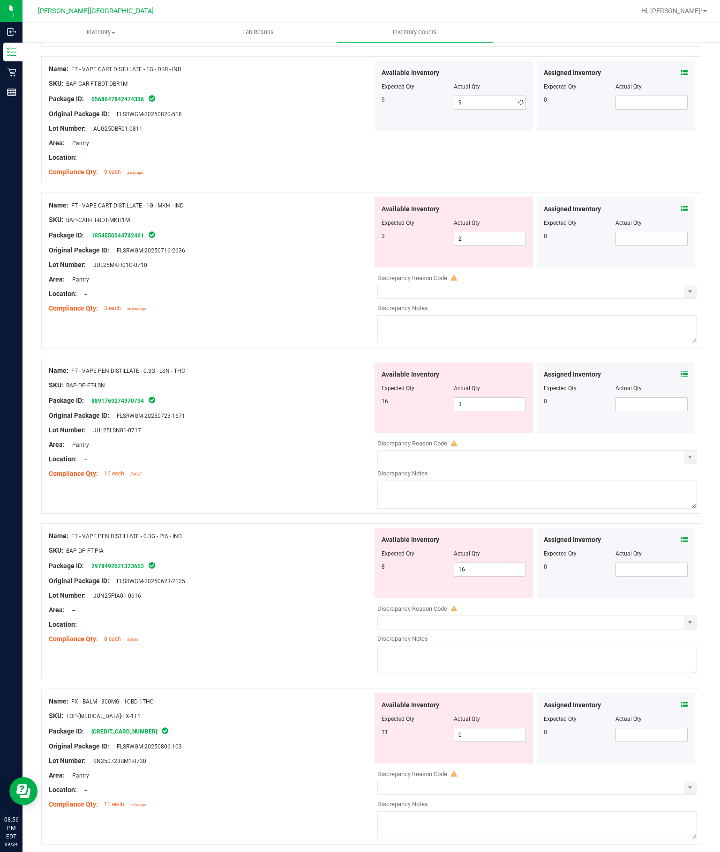
scroll to position [700, 0]
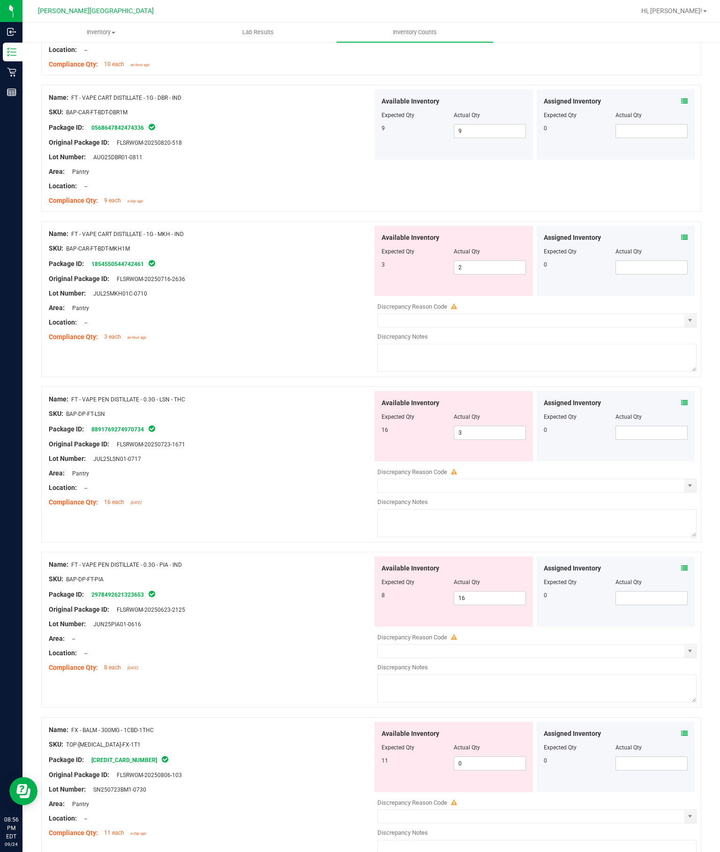
click at [493, 261] on input "2" at bounding box center [489, 267] width 71 height 13
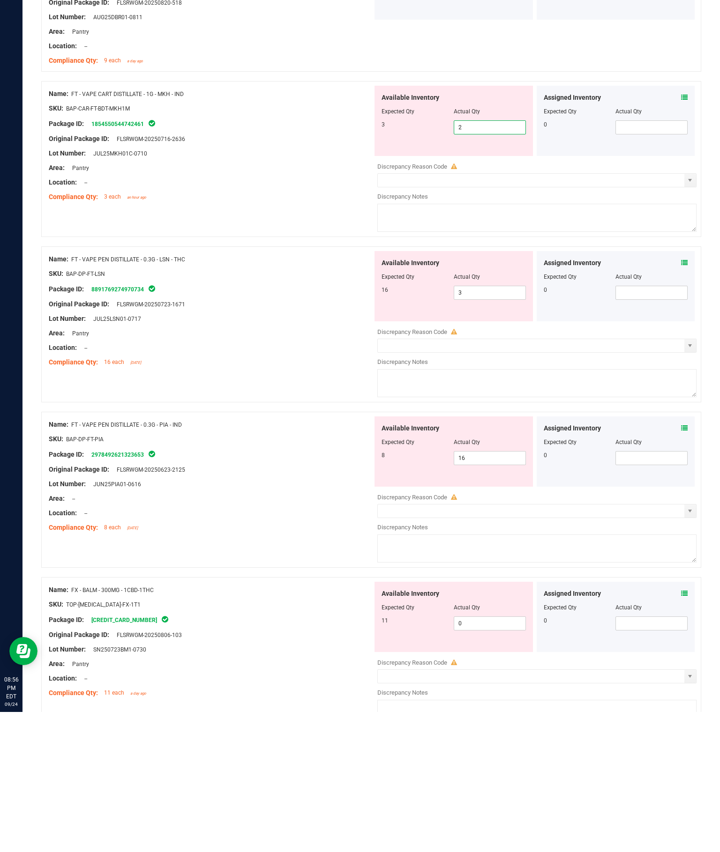
click at [208, 483] on div "Location: --" at bounding box center [211, 488] width 324 height 10
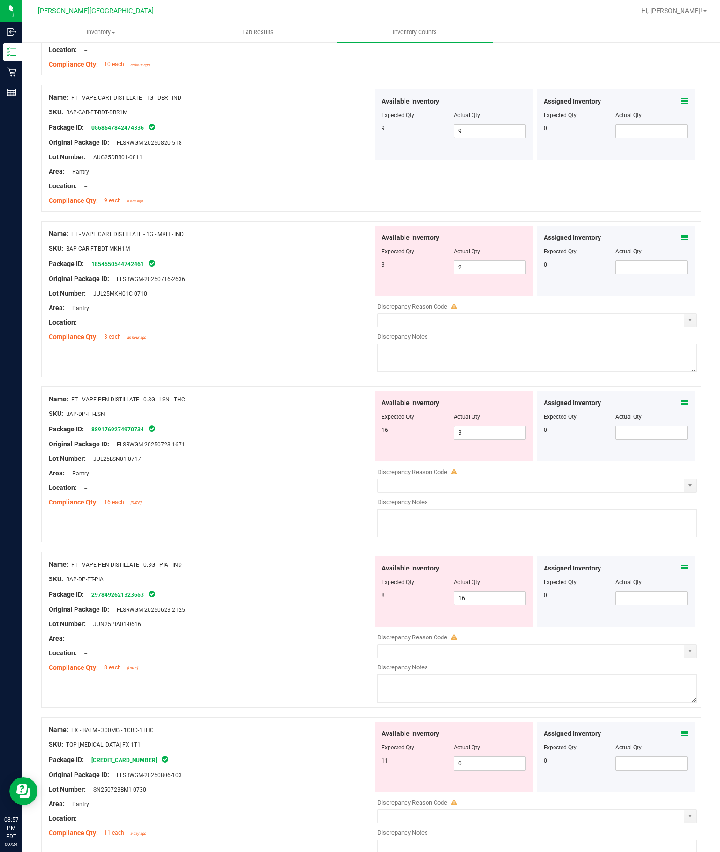
click at [234, 469] on div "Area: Pantry" at bounding box center [211, 474] width 324 height 10
click at [236, 449] on div at bounding box center [211, 451] width 324 height 5
click at [509, 426] on input "3" at bounding box center [489, 432] width 71 height 13
click at [499, 426] on input "3" at bounding box center [489, 432] width 71 height 13
type input "15"
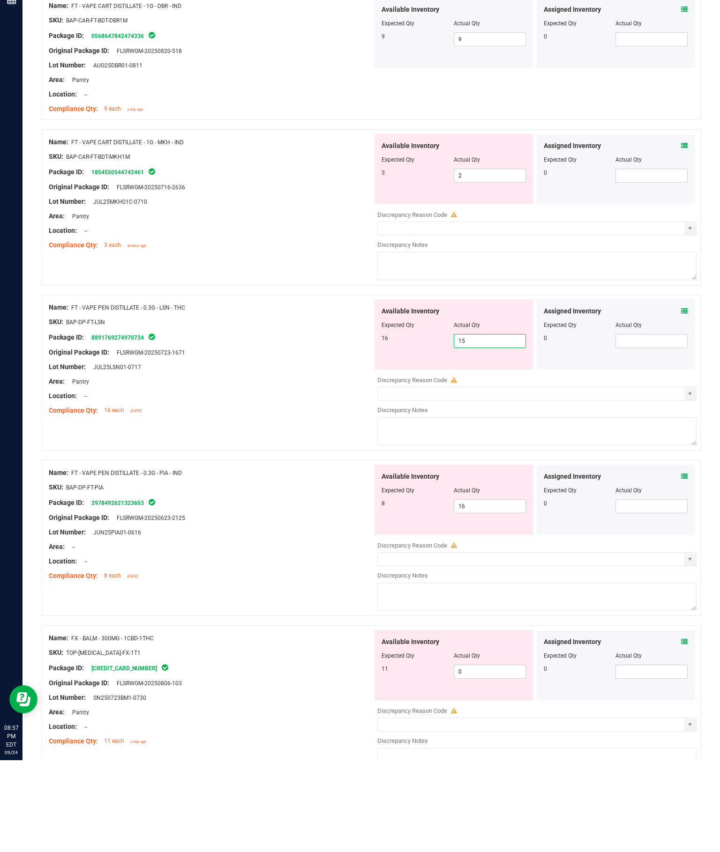
click at [495, 592] on input "16" at bounding box center [489, 598] width 71 height 13
type input "15"
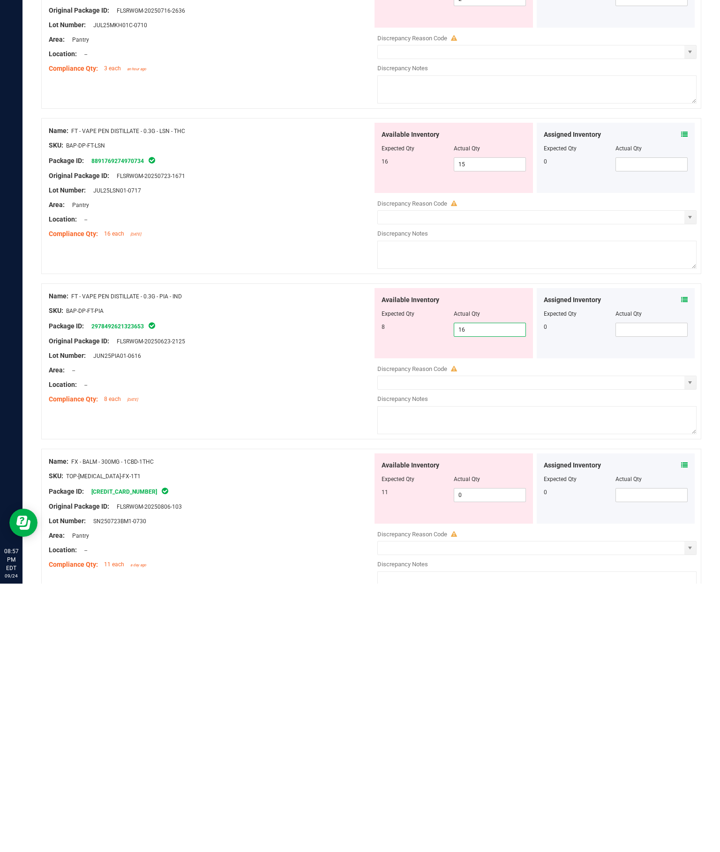
type input "1"
type input "8"
click at [294, 785] on div "Lot Number: SN250723BM1-0730" at bounding box center [211, 790] width 324 height 10
type input "8"
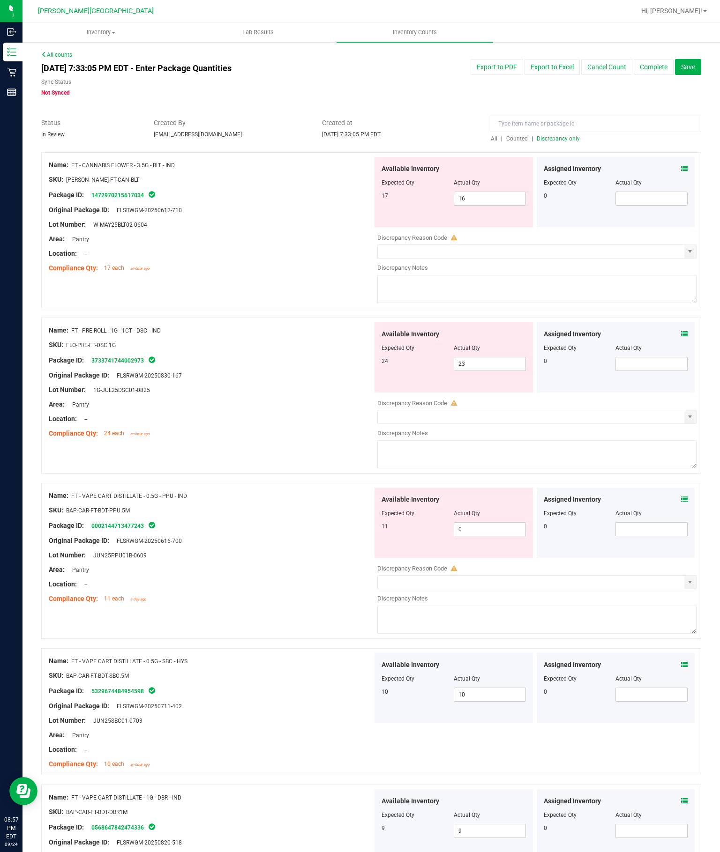
scroll to position [0, 0]
click at [562, 135] on span "Discrepancy only" at bounding box center [558, 138] width 43 height 7
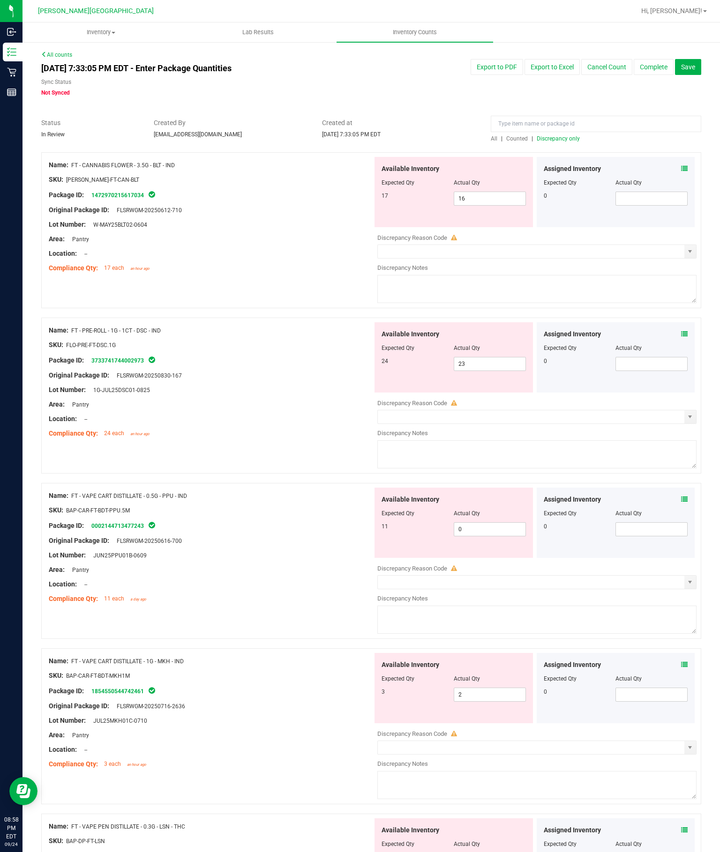
click at [678, 245] on input "text" at bounding box center [531, 251] width 306 height 13
click at [551, 245] on input "text" at bounding box center [531, 251] width 306 height 13
click at [690, 245] on span "select" at bounding box center [690, 251] width 12 height 13
click at [289, 400] on div "Area: Pantry" at bounding box center [211, 405] width 324 height 10
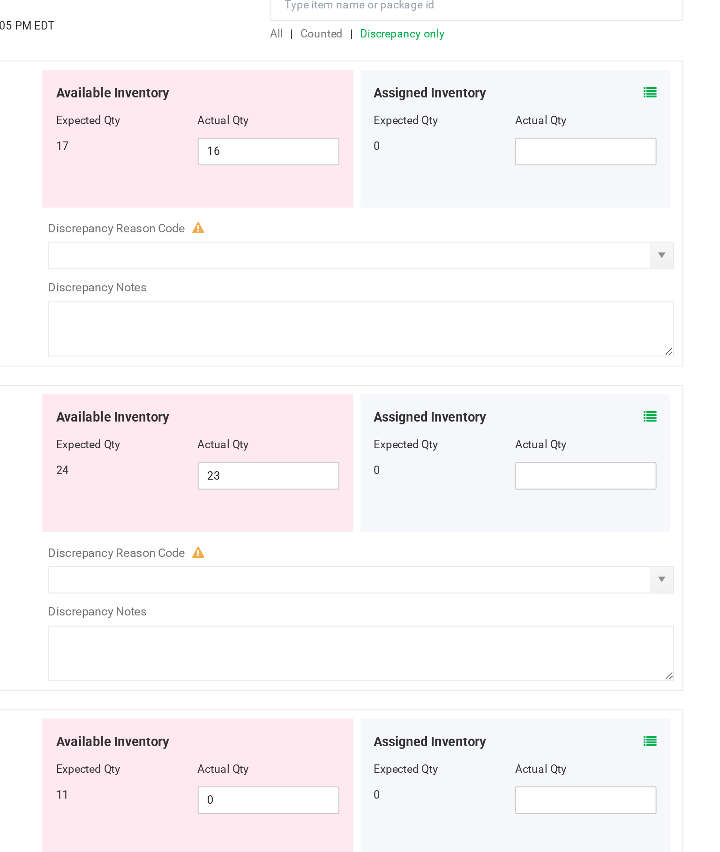
click at [378, 245] on input "text" at bounding box center [531, 251] width 306 height 13
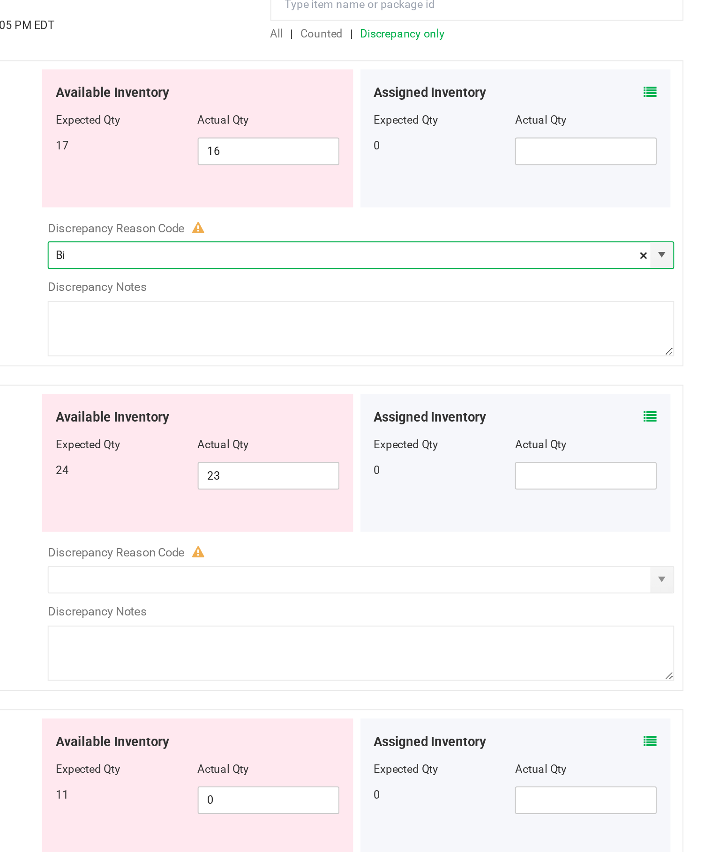
type input "B"
click at [686, 248] on span "select" at bounding box center [689, 251] width 7 height 7
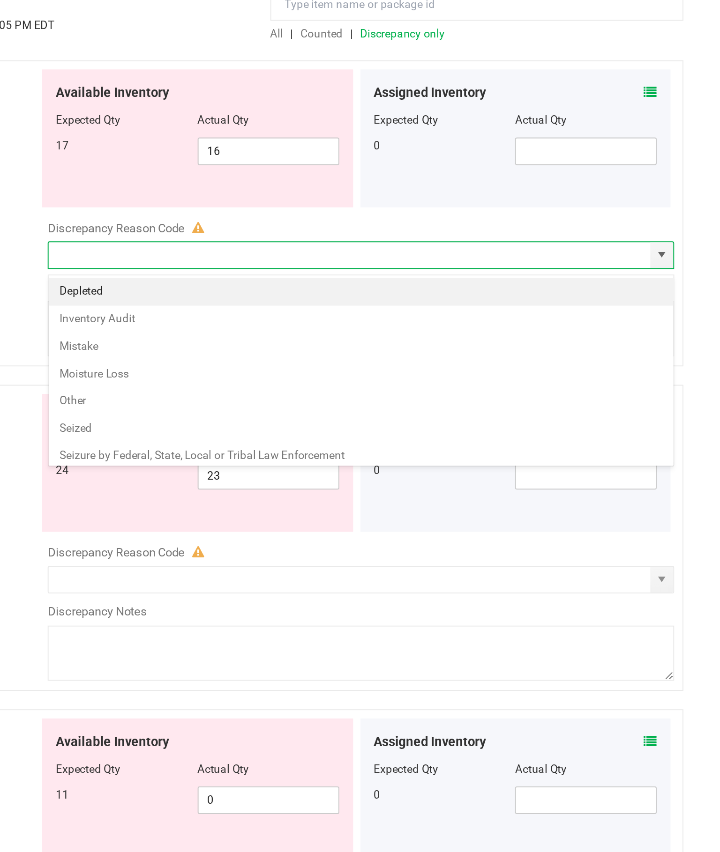
type input "Inventory Audit"
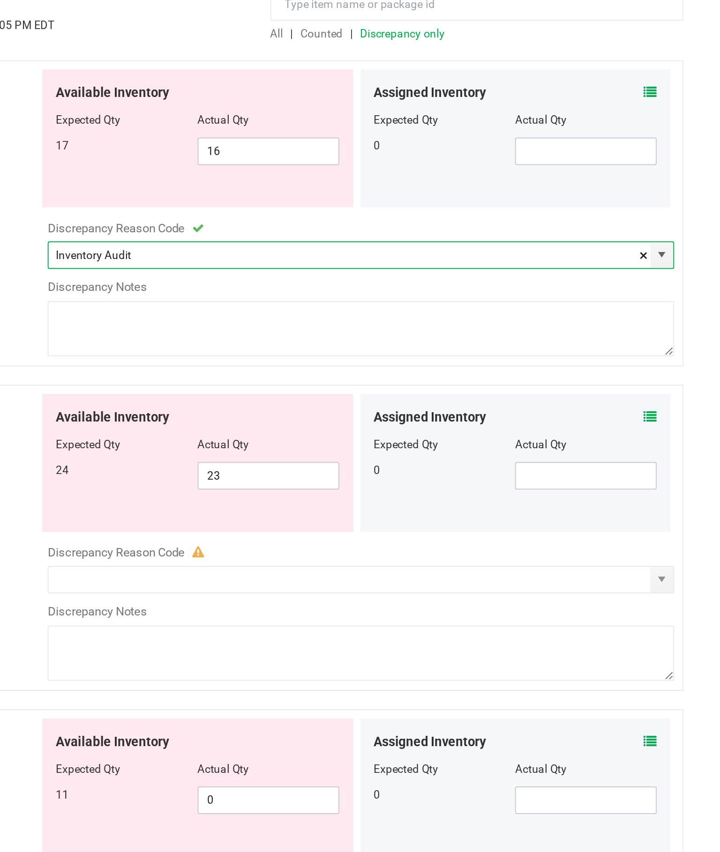
click at [377, 275] on textarea at bounding box center [536, 289] width 319 height 28
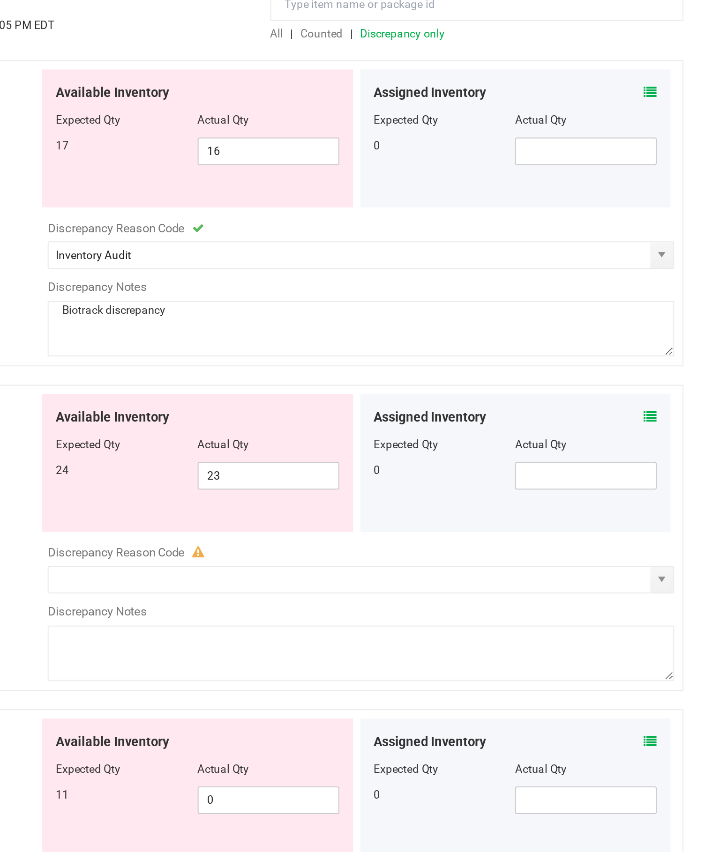
click at [377, 275] on textarea "Biotrack discrepancy" at bounding box center [536, 289] width 319 height 28
type textarea "Biotrack discrepancy"
click at [377, 441] on textarea at bounding box center [536, 455] width 319 height 28
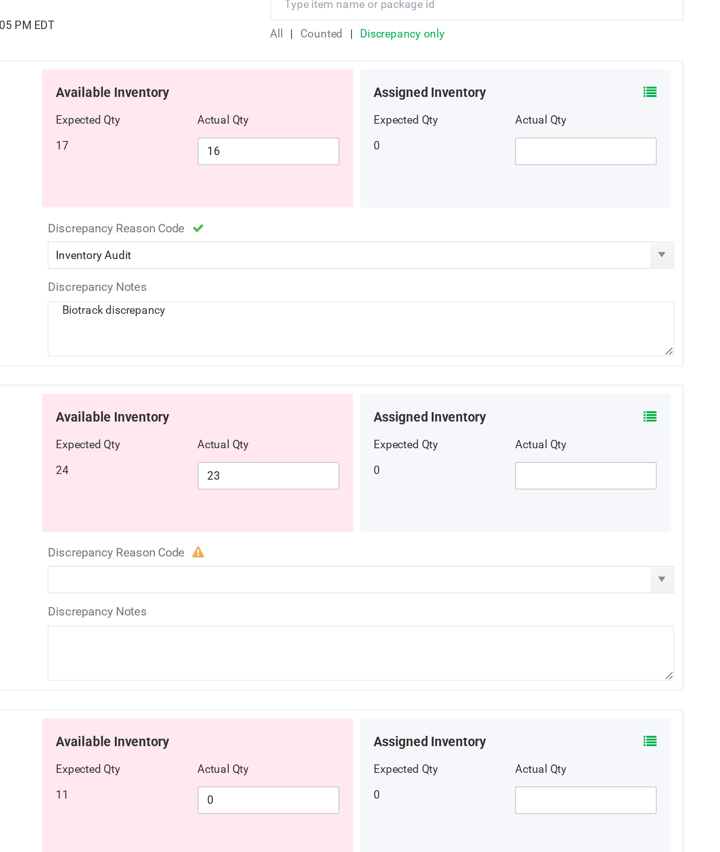
click at [377, 441] on textarea at bounding box center [536, 455] width 319 height 28
paste textarea "Biotrack discrepancy"
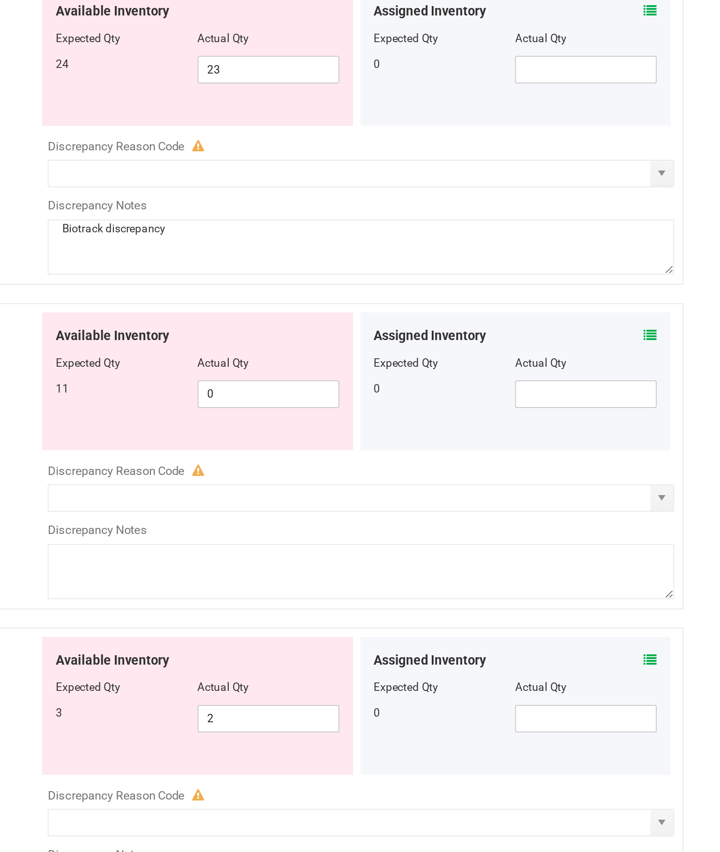
scroll to position [207, 0]
type textarea "Biotrack discrepancy"
click at [377, 399] on textarea at bounding box center [536, 413] width 319 height 28
paste textarea "Biotrack discrepancy"
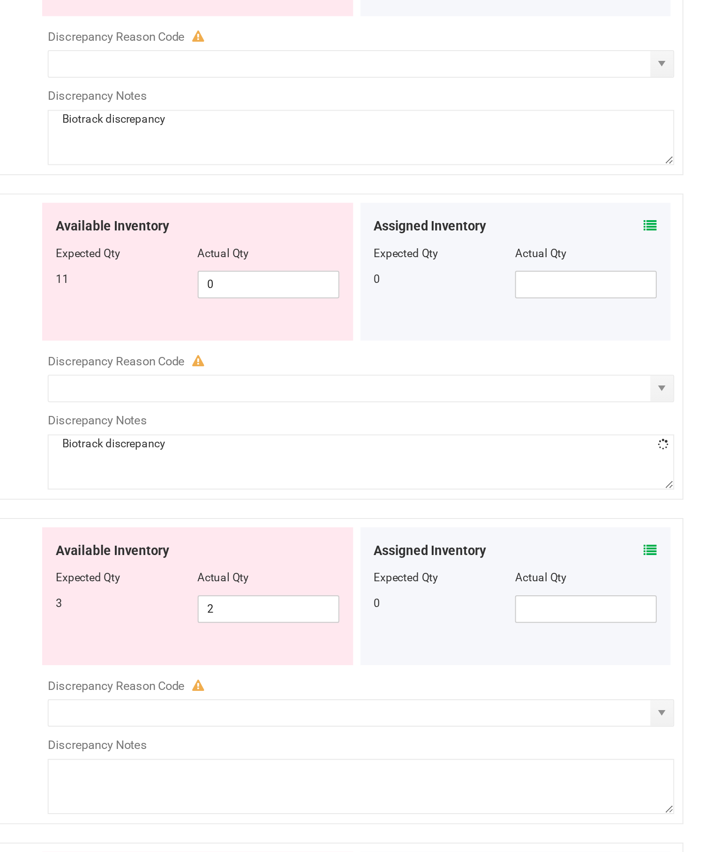
scroll to position [262, 0]
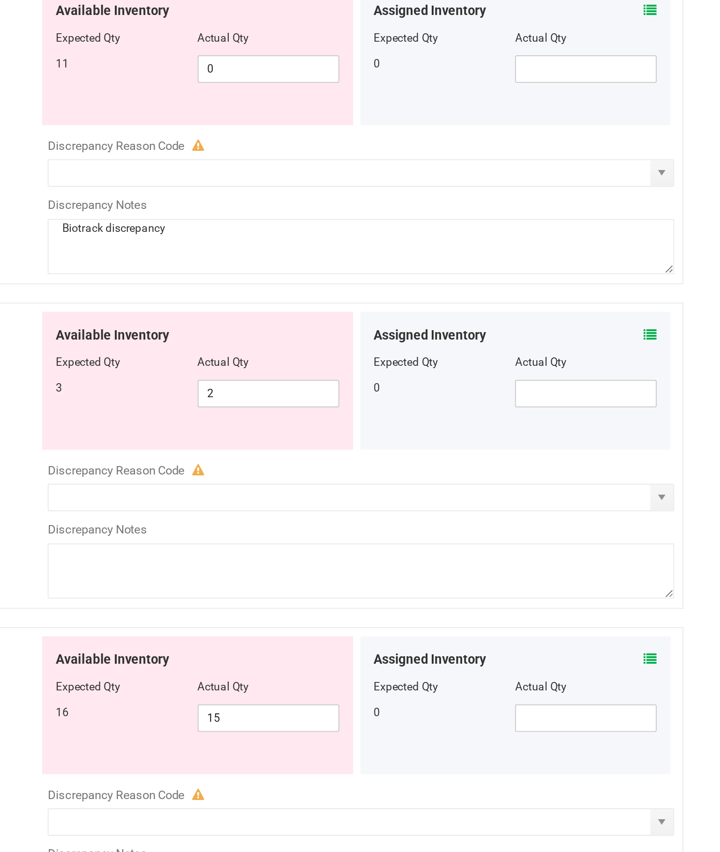
type textarea "Biotrack discrepancy"
click at [377, 509] on textarea at bounding box center [536, 523] width 319 height 28
paste textarea "Biotrack discrepancy"
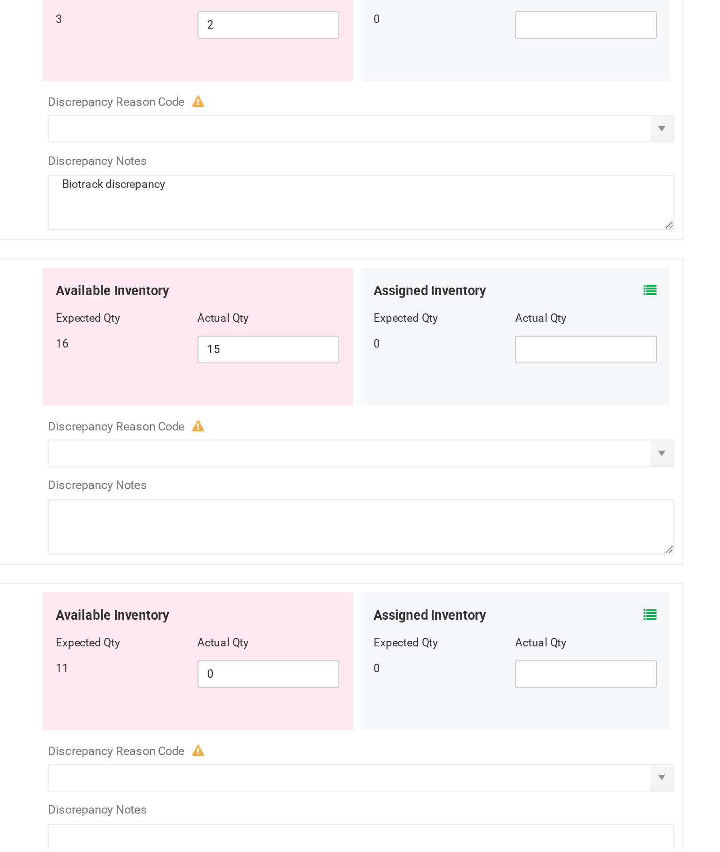
type textarea "Biotrack discrepancy"
click at [377, 674] on textarea at bounding box center [536, 688] width 319 height 28
paste textarea "Biotrack discrepancy"
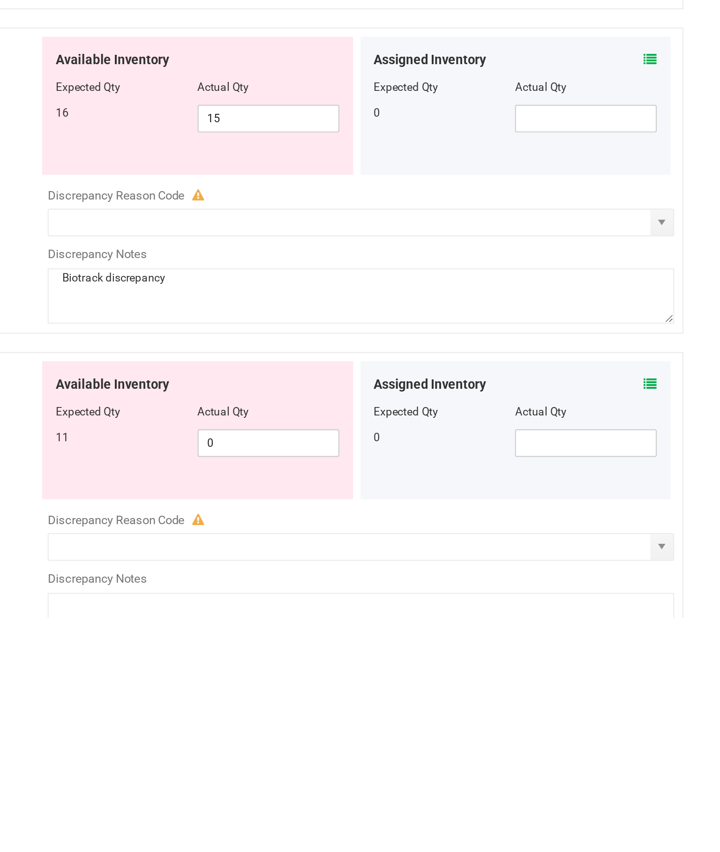
type textarea "Biotrack discrepancy"
click at [377, 840] on textarea at bounding box center [536, 854] width 319 height 28
paste textarea "Biotrack discrepancy"
type textarea "Biotrack discrepancy"
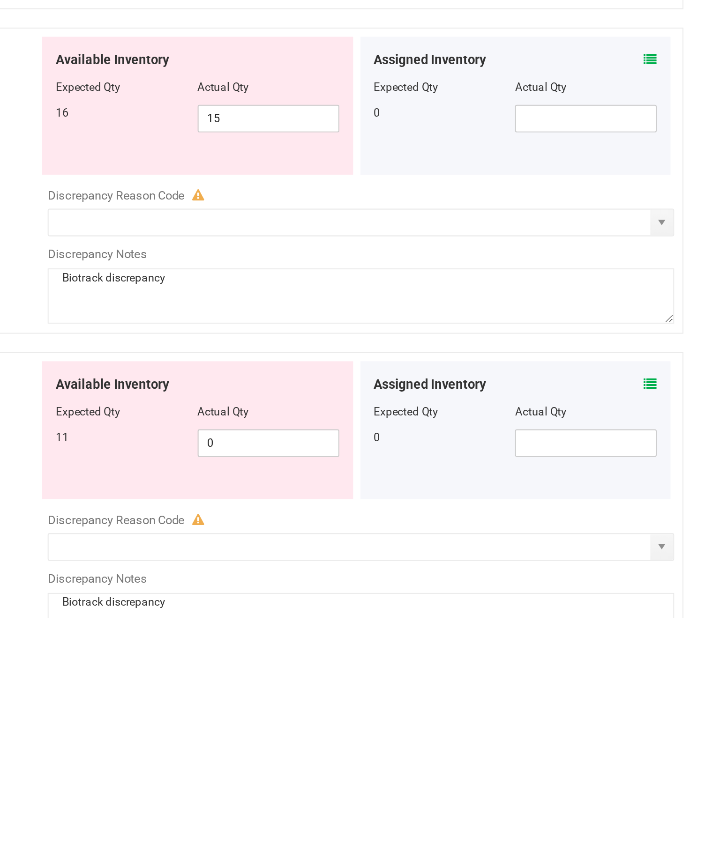
click at [378, 810] on input "text" at bounding box center [531, 816] width 306 height 13
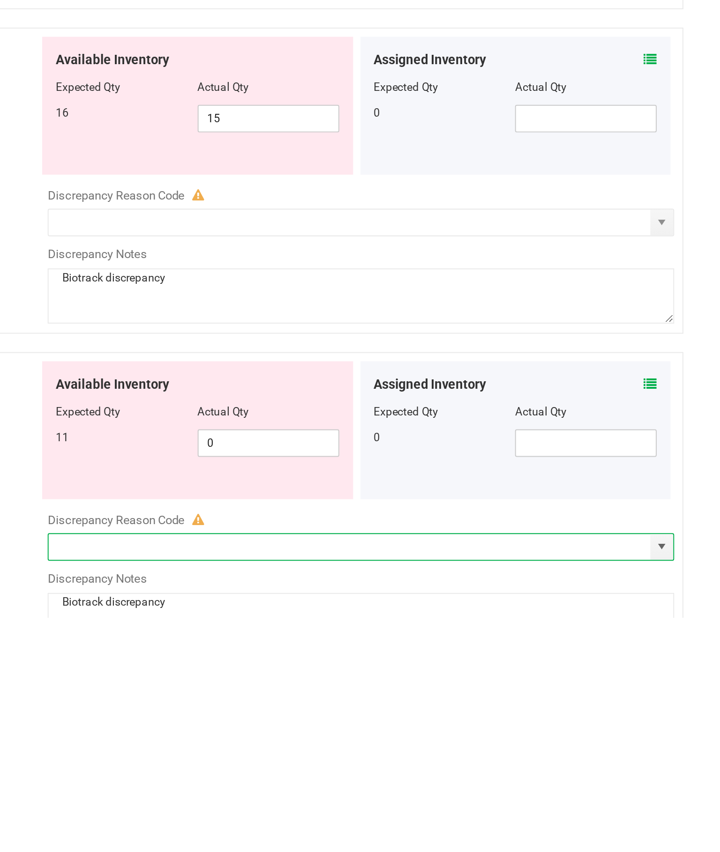
click at [686, 813] on span "select" at bounding box center [689, 816] width 7 height 7
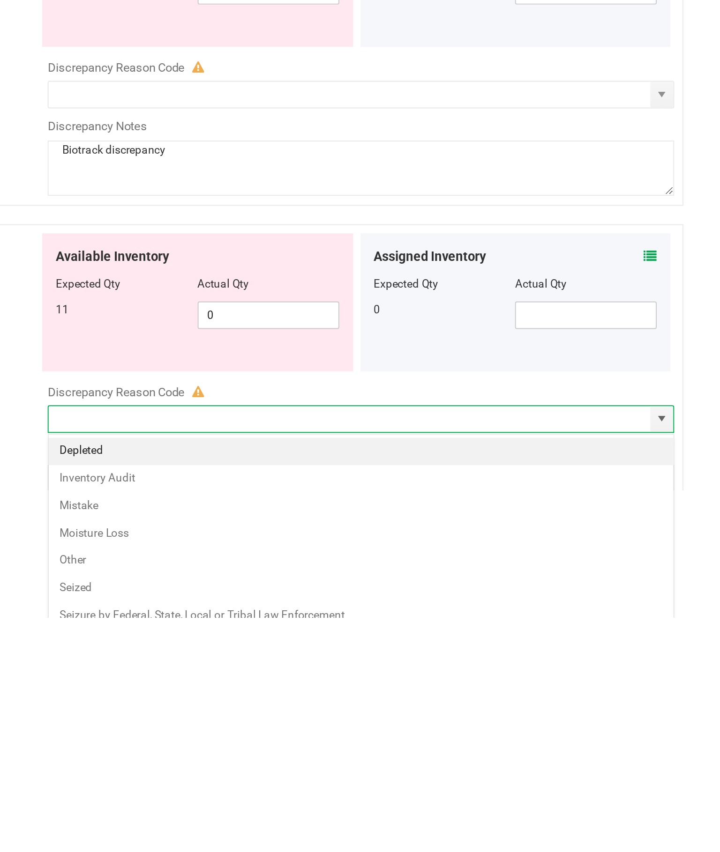
type input "Inventory Audit"
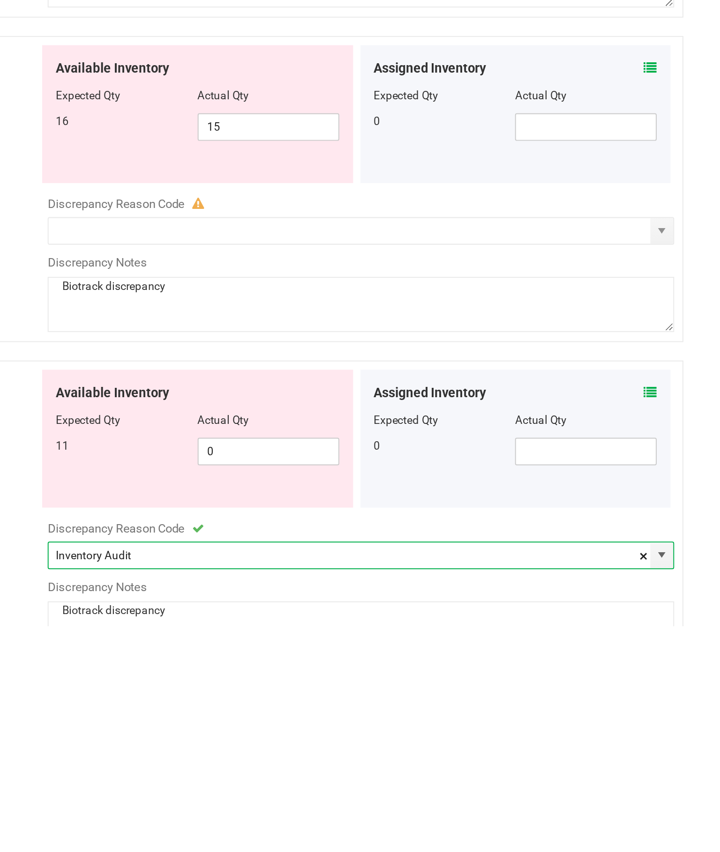
click at [686, 647] on span "select" at bounding box center [689, 650] width 7 height 7
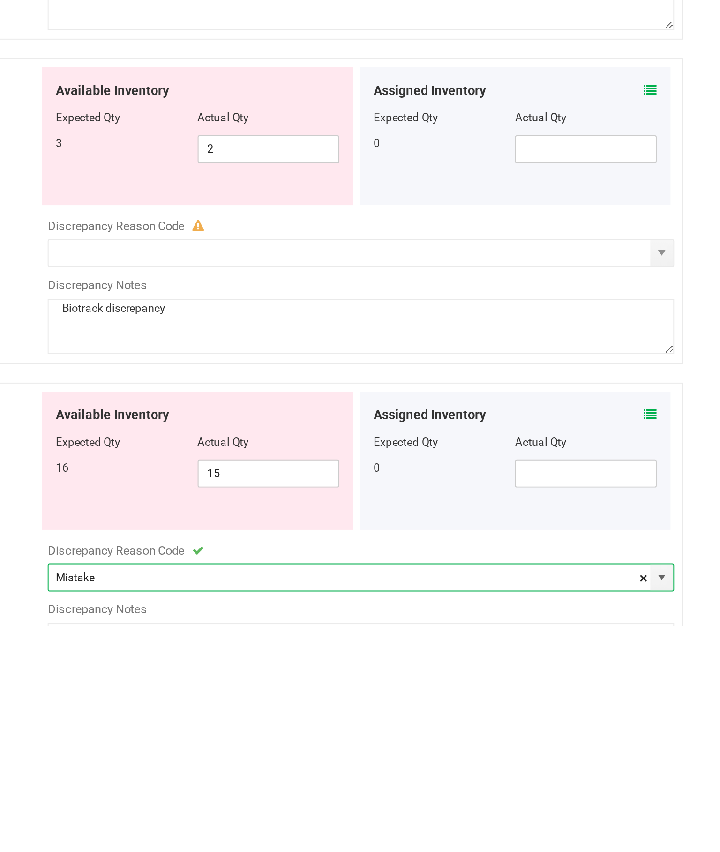
scroll to position [89, 0]
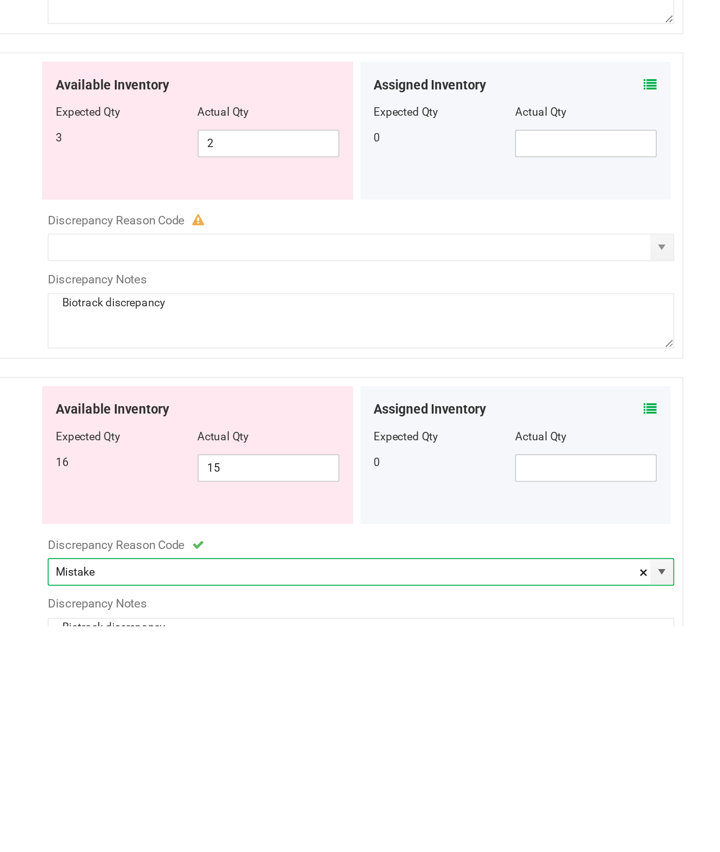
click at [686, 821] on span "select" at bounding box center [689, 824] width 7 height 7
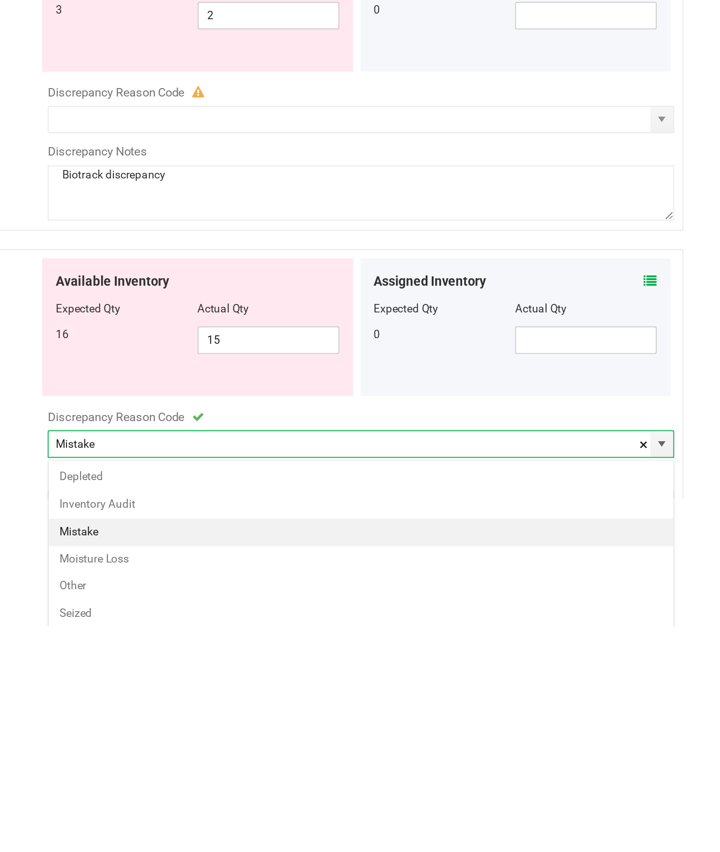
type input "Inventory Audit"
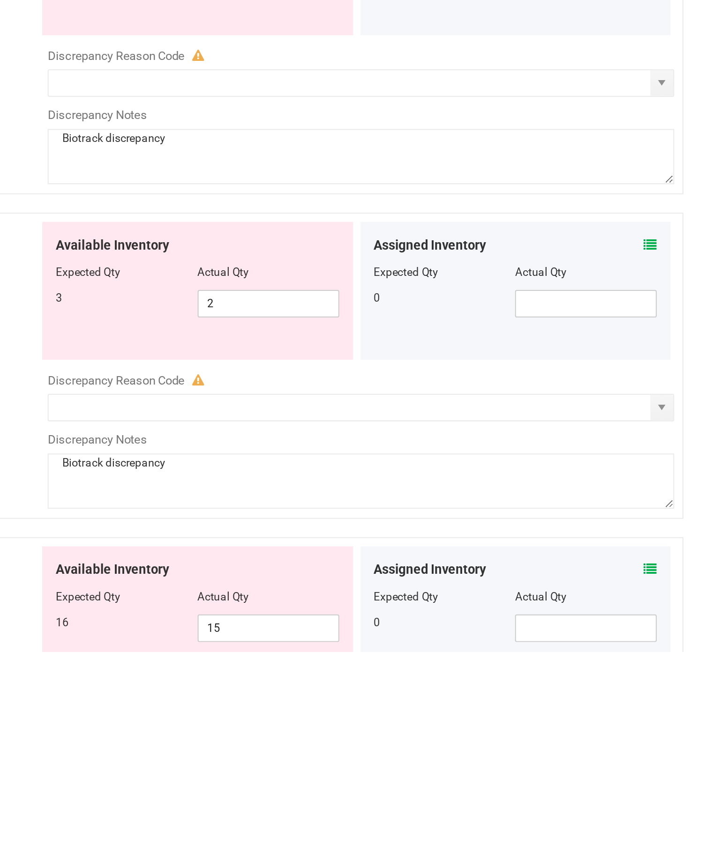
scroll to position [15, 0]
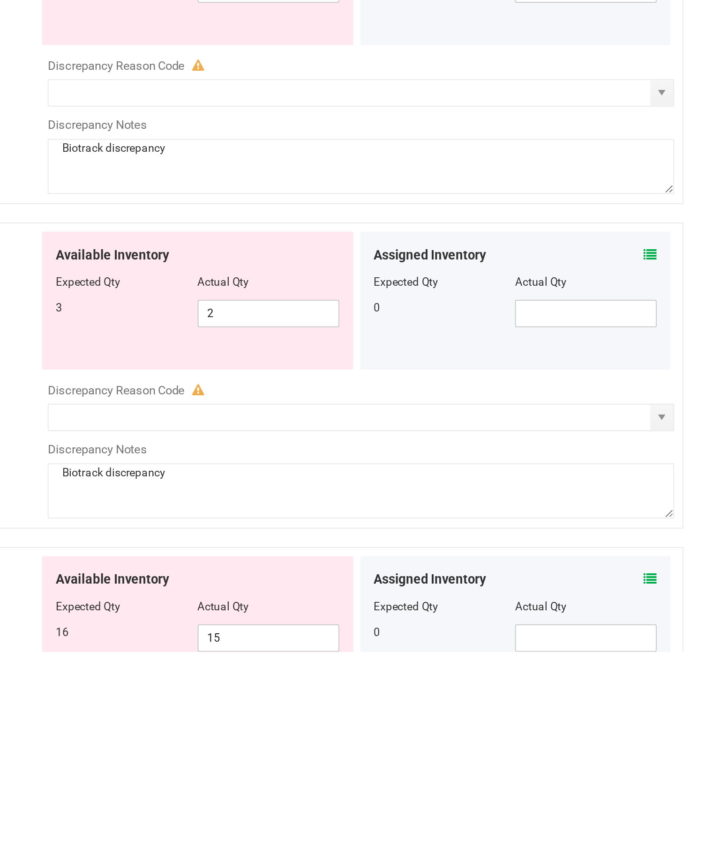
click at [686, 729] on span "select" at bounding box center [689, 732] width 7 height 7
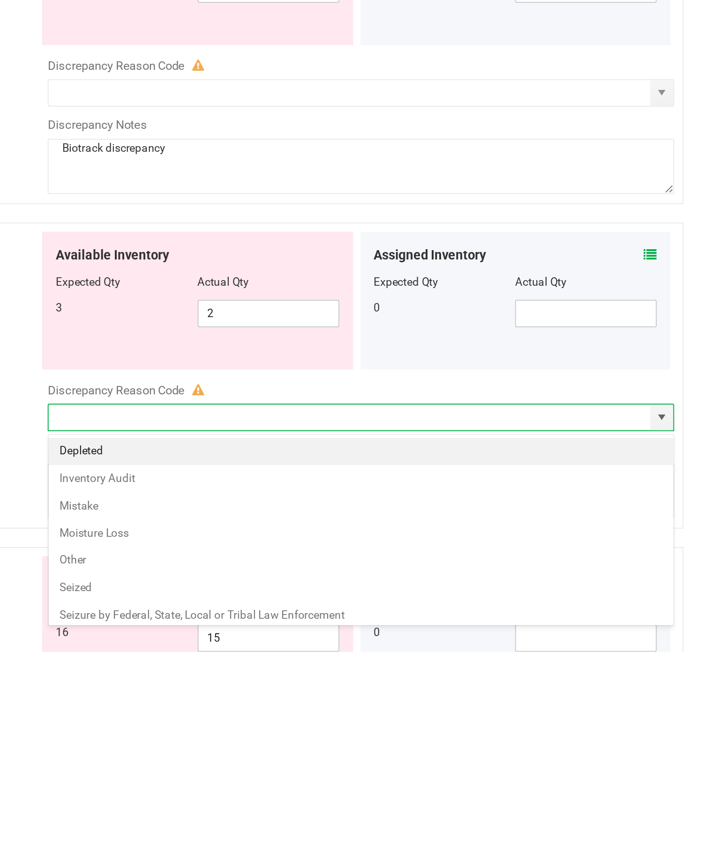
type input "Inventory Audit"
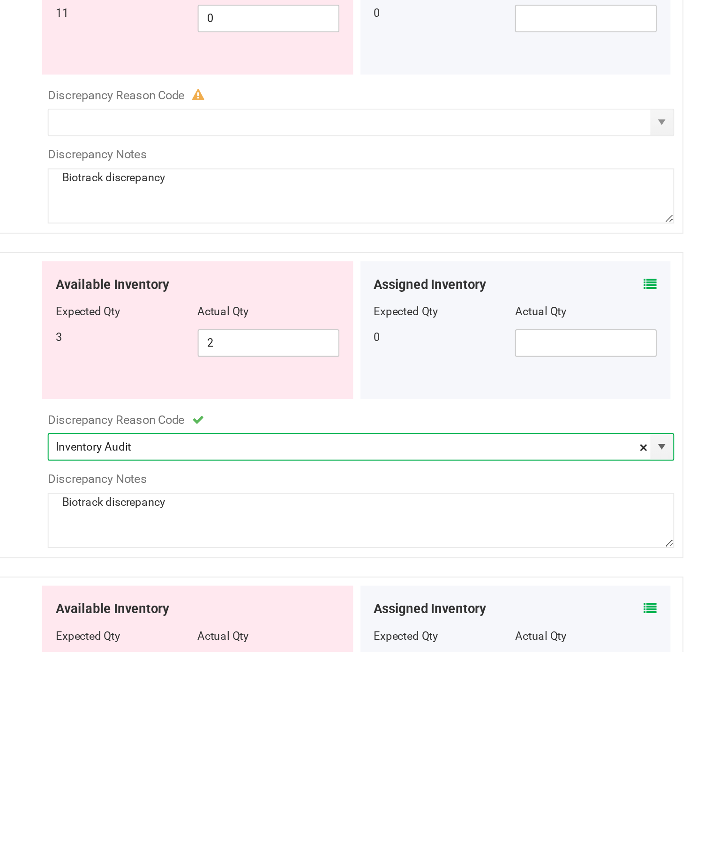
scroll to position [0, 0]
click at [373, 488] on div "Available Inventory Expected Qty Actual Qty 11 0 0" at bounding box center [535, 562] width 324 height 149
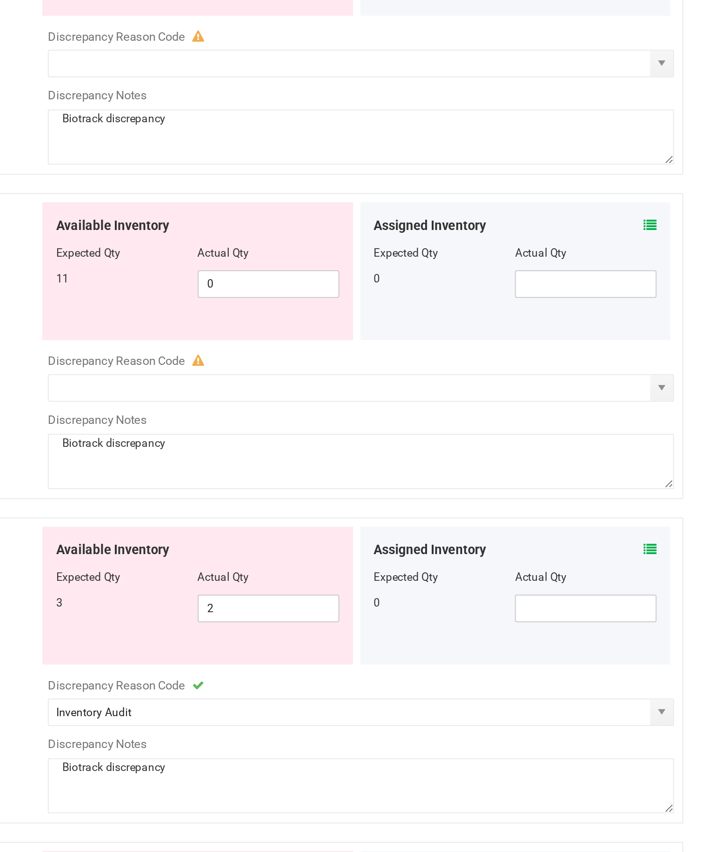
click at [686, 579] on span "select" at bounding box center [689, 582] width 7 height 7
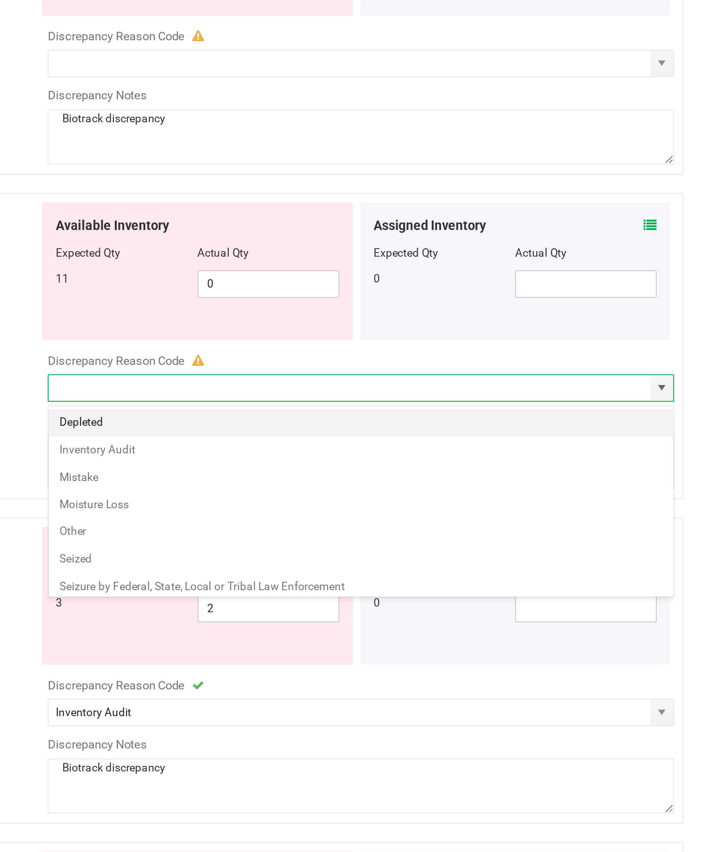
type input "Inventory Audit"
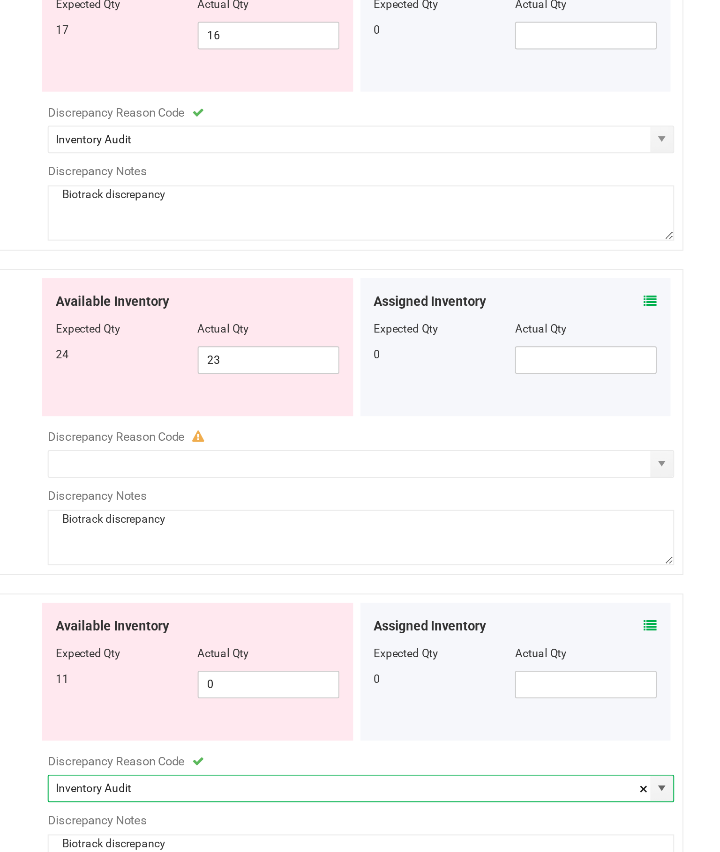
click at [686, 413] on span "select" at bounding box center [689, 416] width 7 height 7
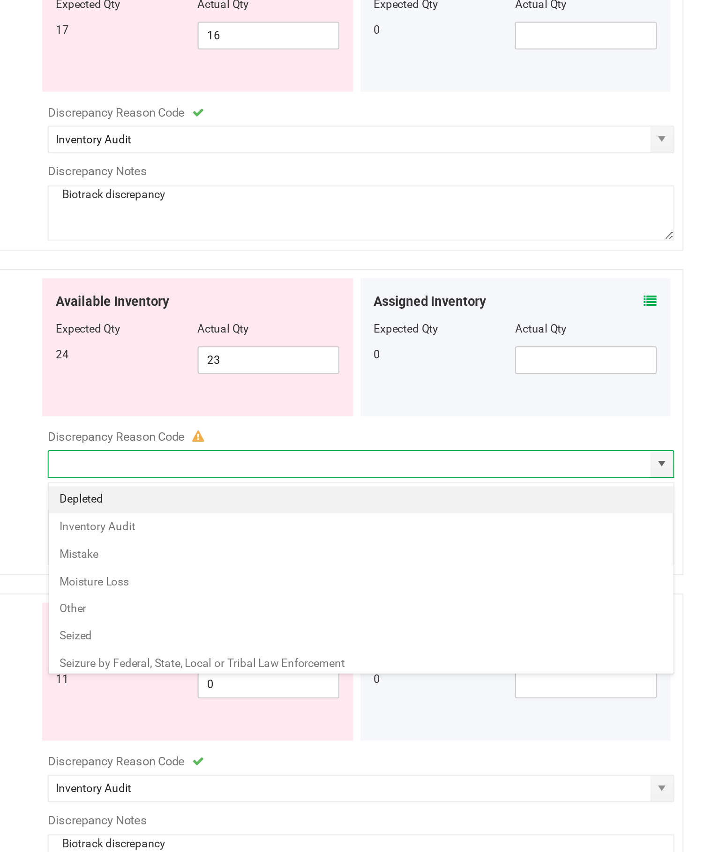
scroll to position [2, 0]
type input "Inventory Audit"
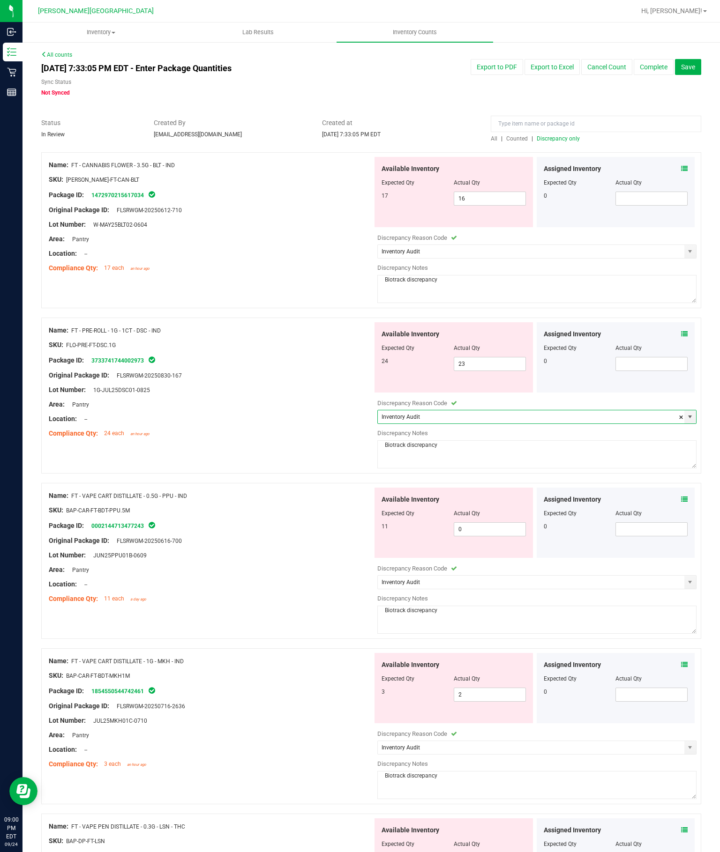
scroll to position [0, 0]
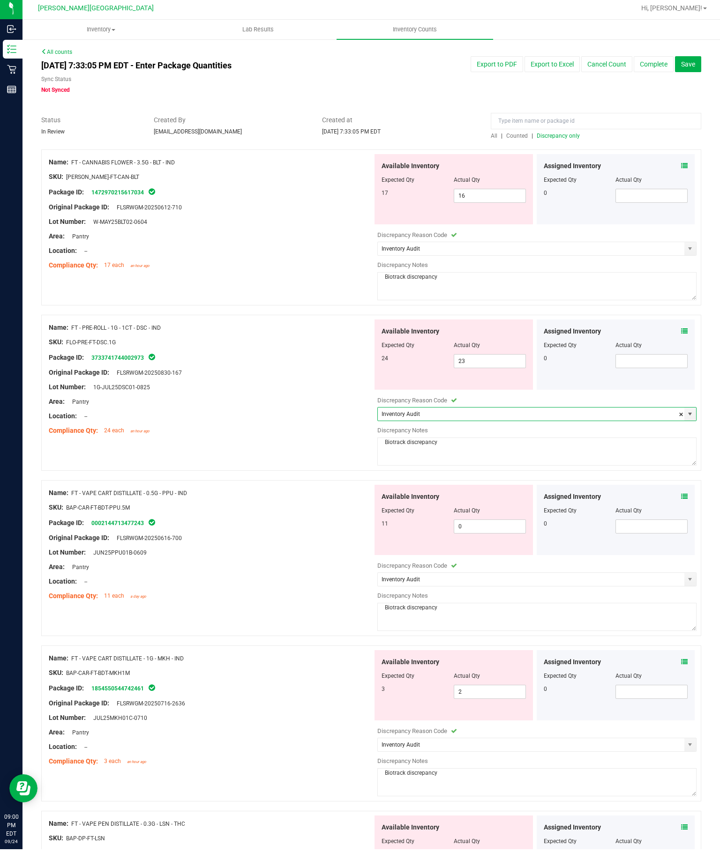
click at [648, 70] on button "Complete" at bounding box center [654, 67] width 40 height 16
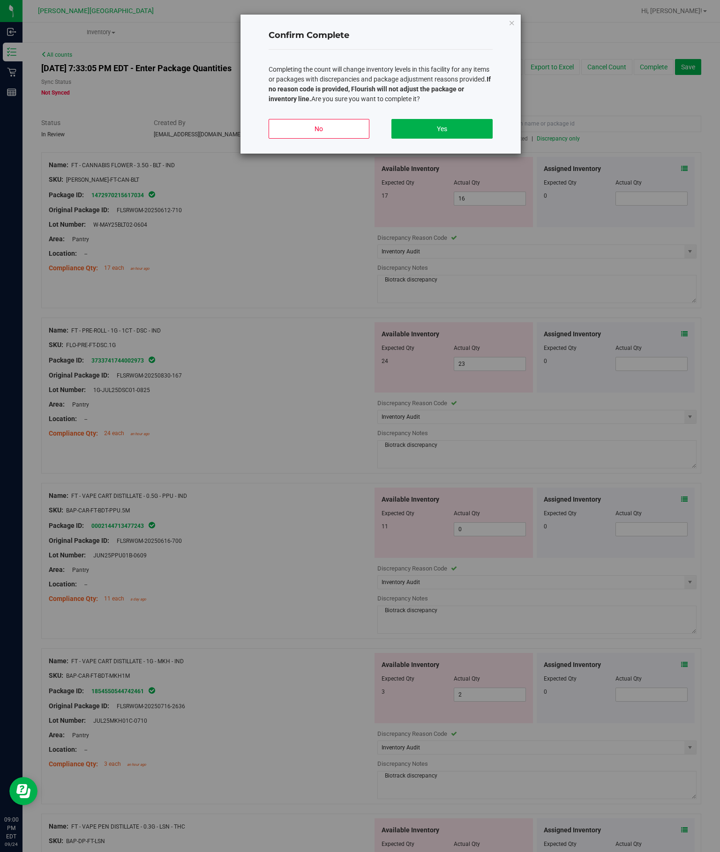
click at [432, 139] on button "Yes" at bounding box center [441, 129] width 101 height 20
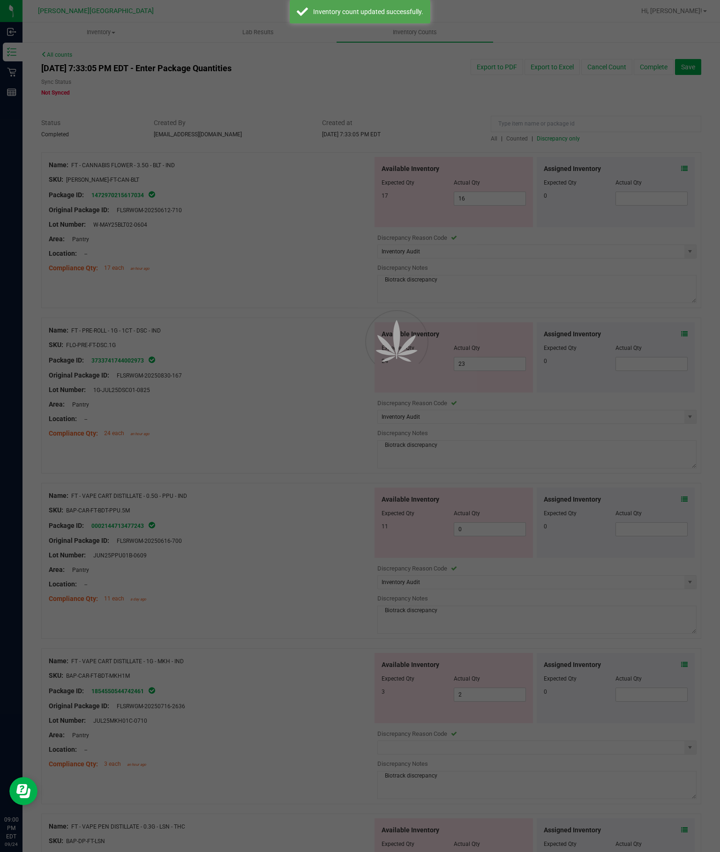
type input "Inventory Audit"
